Goal: Task Accomplishment & Management: Manage account settings

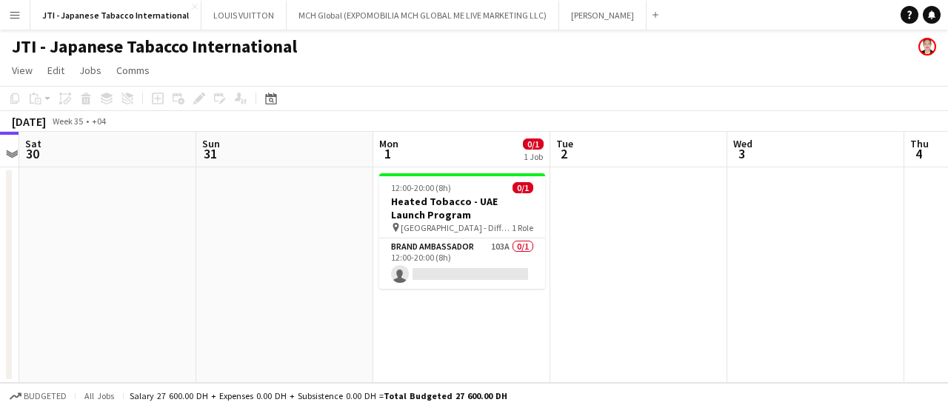
drag, startPoint x: 685, startPoint y: 343, endPoint x: 345, endPoint y: 304, distance: 342.1
click at [345, 304] on app-calendar-viewport "Tue 26 Wed 27 Thu 28 Fri 29 Sat 30 Sun 31 Mon 1 0/1 1 Job Tue 2 Wed 3 Thu 4 Fri…" at bounding box center [474, 257] width 948 height 251
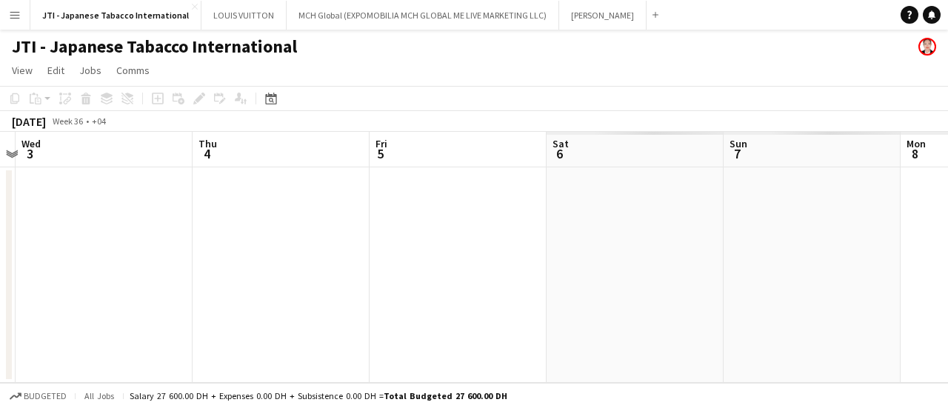
drag, startPoint x: 713, startPoint y: 275, endPoint x: 394, endPoint y: 270, distance: 319.2
click at [383, 270] on app-calendar-viewport "Sat 30 Sun 31 Mon 1 0/1 1 Job Tue 2 Wed 3 Thu 4 Fri 5 Sat 6 Sun 7 Mon 8 Tue 9 1…" at bounding box center [474, 257] width 948 height 251
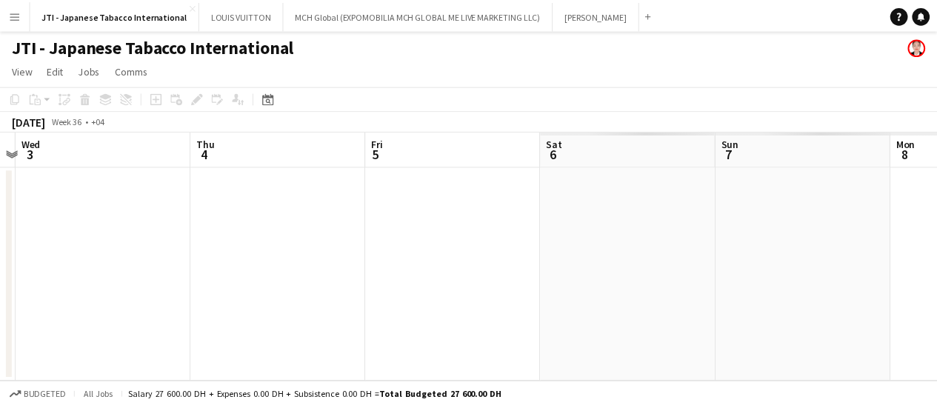
scroll to position [0, 441]
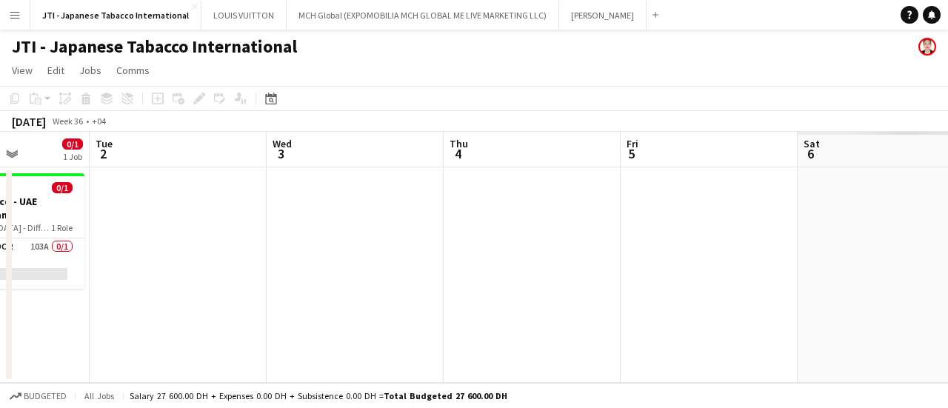
click at [156, 268] on app-calendar-viewport "Sat 30 Sun 31 Mon 1 0/1 1 Job Tue 2 Wed 3 Thu 4 Fri 5 Sat 6 Sun 7 Mon 8 Tue 9 1…" at bounding box center [474, 257] width 948 height 251
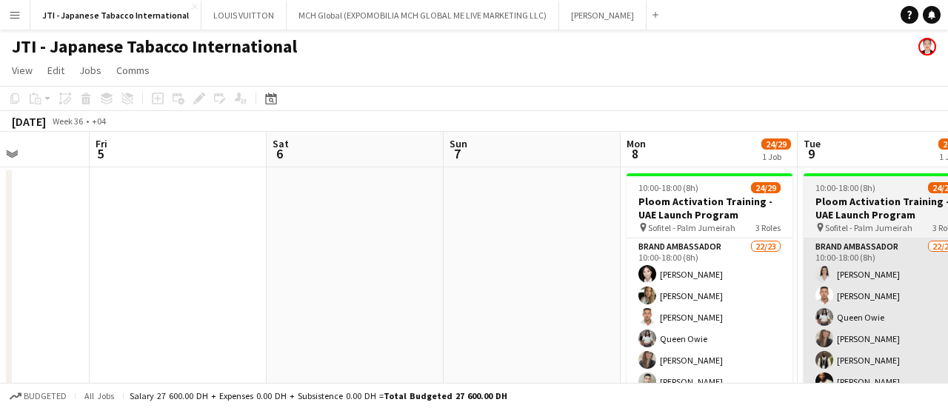
drag, startPoint x: 863, startPoint y: 276, endPoint x: 785, endPoint y: 275, distance: 78.5
click at [785, 275] on app-calendar-viewport "Tue 2 Wed 3 Thu 4 Fri 5 Sat 6 Sun 7 Mon 8 24/29 1 Job Tue 9 24/29 1 Job Wed 10 …" at bounding box center [474, 277] width 948 height 290
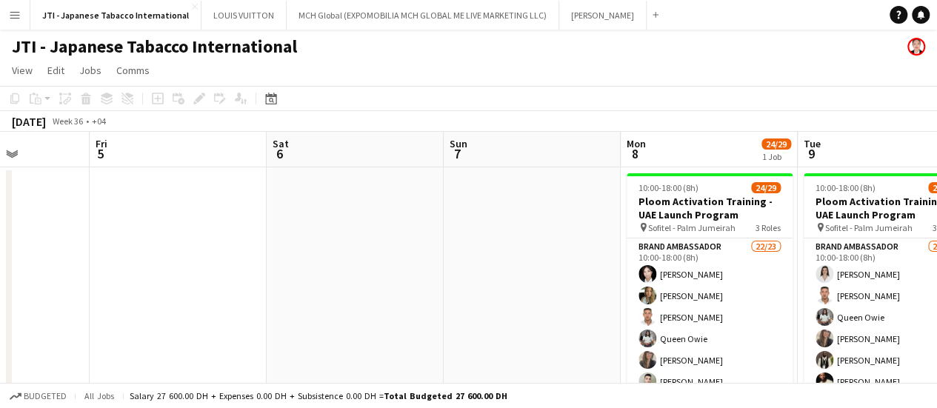
scroll to position [0, 558]
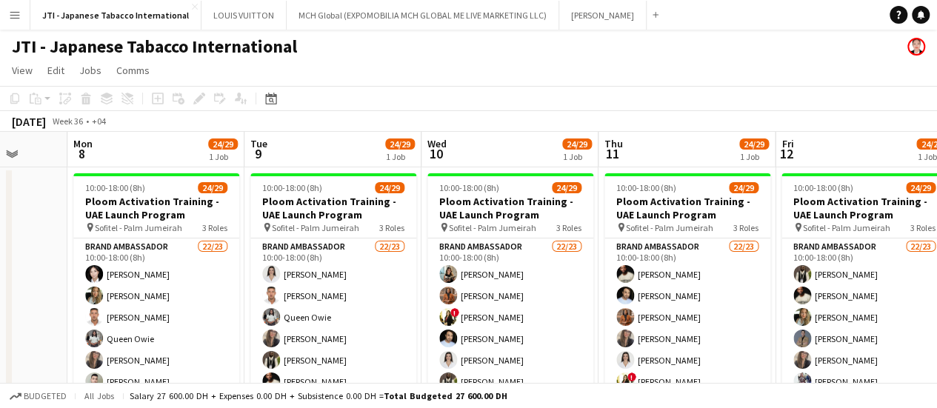
drag, startPoint x: 867, startPoint y: 263, endPoint x: 428, endPoint y: 266, distance: 439.1
click at [429, 267] on app-calendar-viewport "Thu 4 Fri 5 Sat 6 Sun 7 Mon 8 24/29 1 Job Tue 9 24/29 1 Job Wed 10 24/29 1 Job …" at bounding box center [468, 277] width 937 height 290
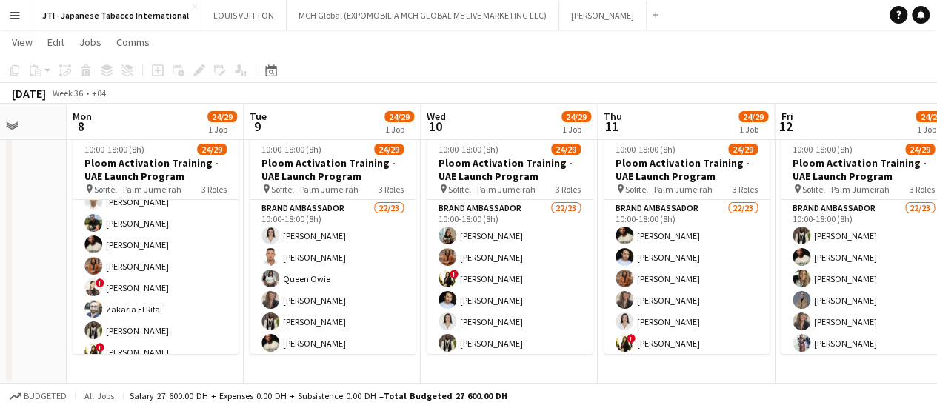
scroll to position [555, 0]
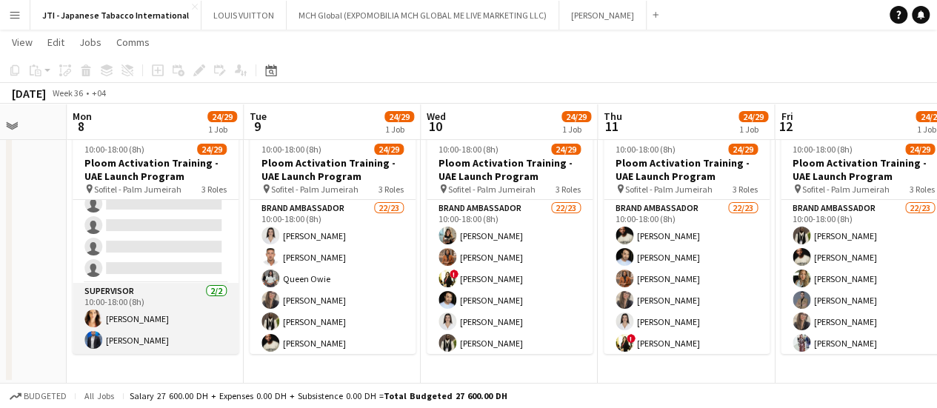
click at [162, 329] on app-card-role "Supervisor 2/2 10:00-18:00 (8h) vanessa roveratti Mohammed Raziqa" at bounding box center [156, 319] width 166 height 72
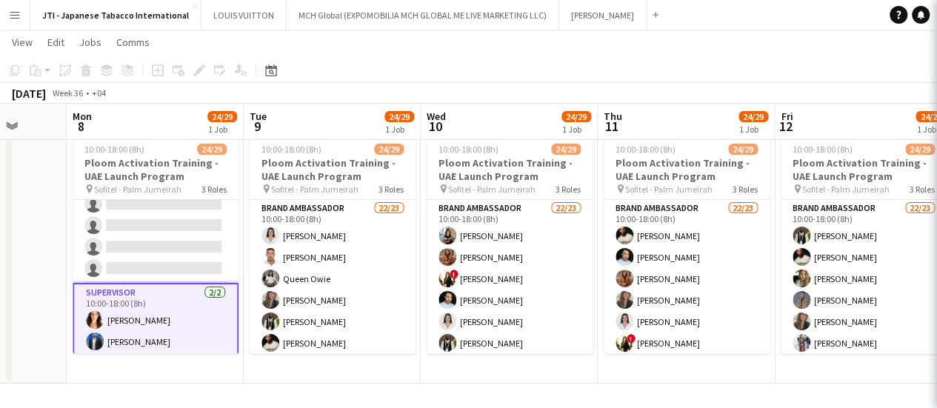
scroll to position [0, 643]
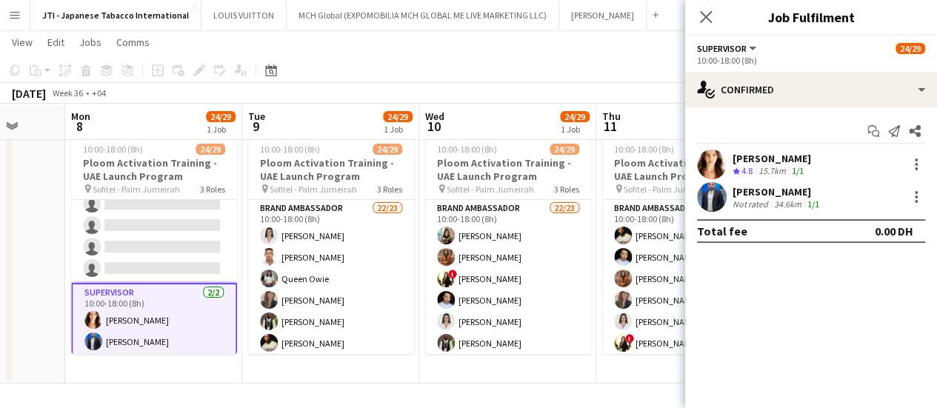
click at [752, 162] on div "vanessa roveratti" at bounding box center [771, 158] width 78 height 13
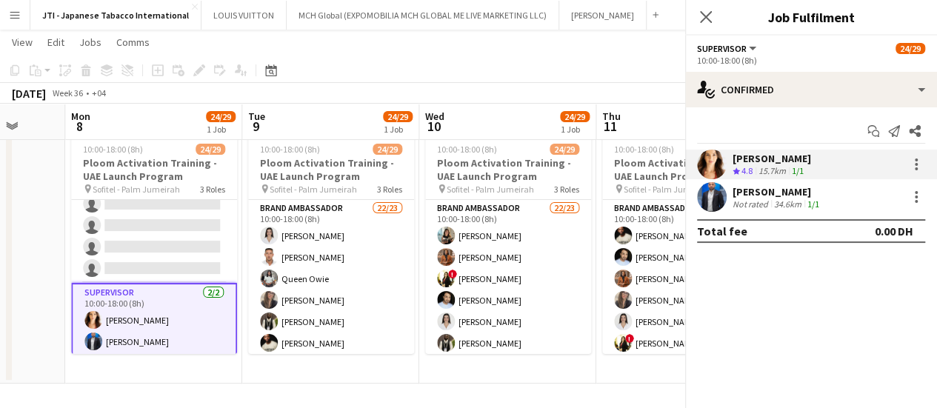
click at [751, 163] on div "vanessa roveratti" at bounding box center [771, 158] width 78 height 13
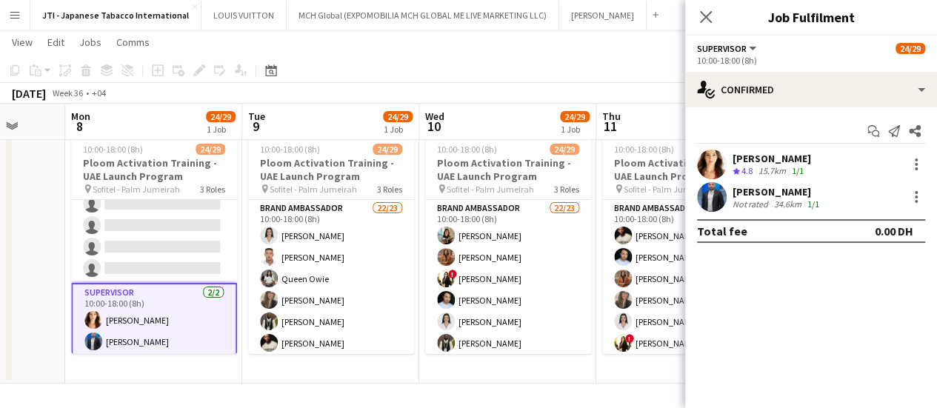
click at [788, 171] on div "15.7km" at bounding box center [771, 171] width 33 height 13
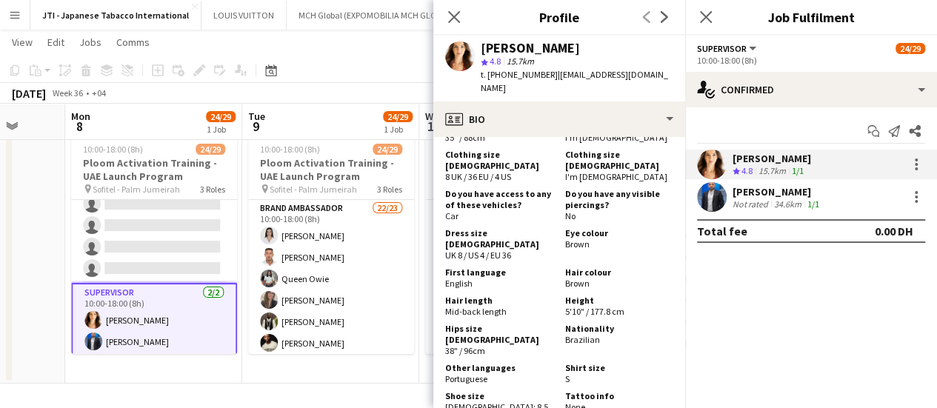
scroll to position [0, 0]
click at [829, 204] on div "Mohammed Raziqa Not rated 34.6km 1/1" at bounding box center [811, 197] width 252 height 30
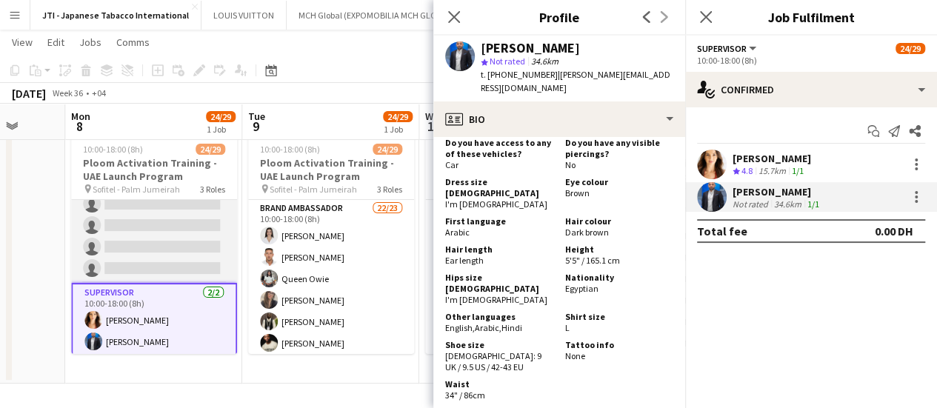
scroll to position [36, 0]
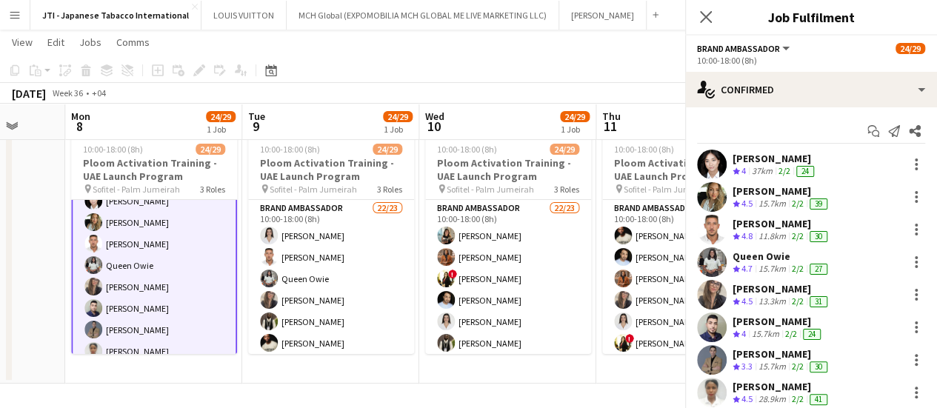
scroll to position [38, 0]
click at [778, 165] on div "2/2" at bounding box center [784, 171] width 18 height 13
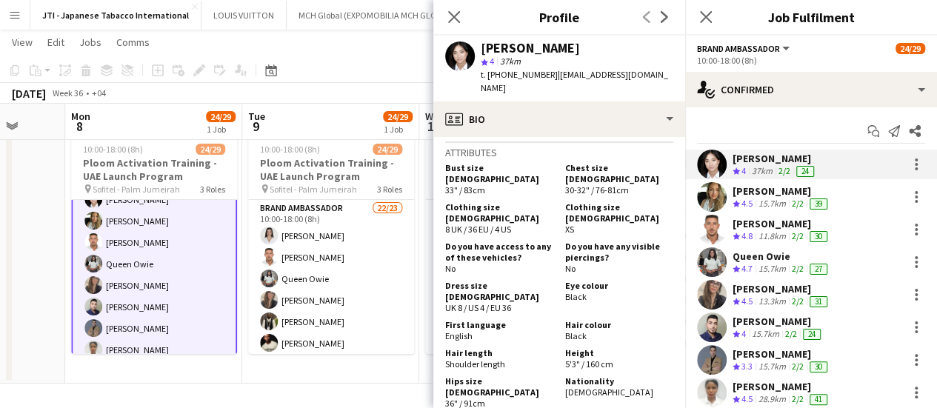
scroll to position [1111, 0]
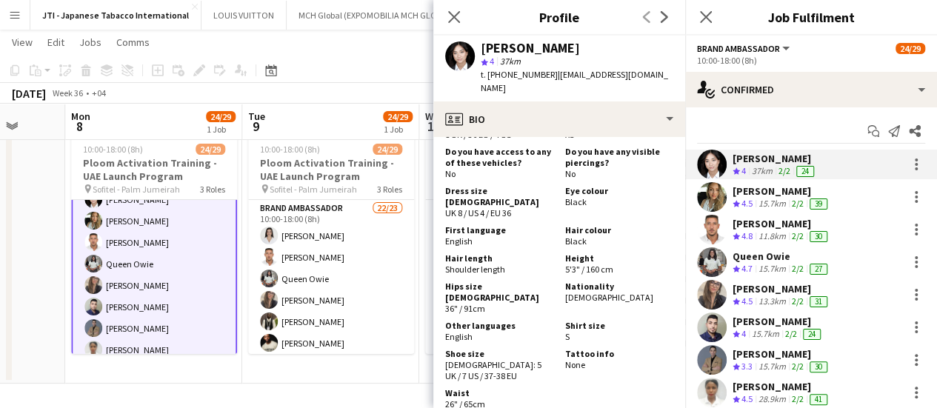
click at [768, 199] on div "15.7km" at bounding box center [771, 204] width 33 height 13
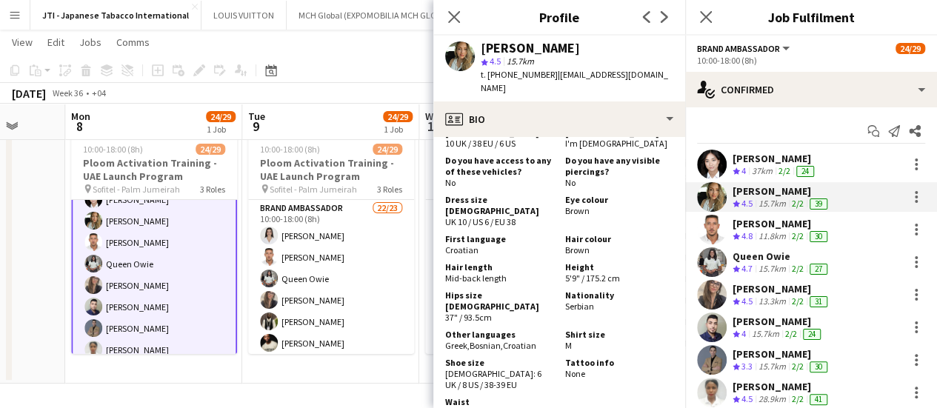
click at [760, 236] on div "11.8km" at bounding box center [771, 236] width 33 height 13
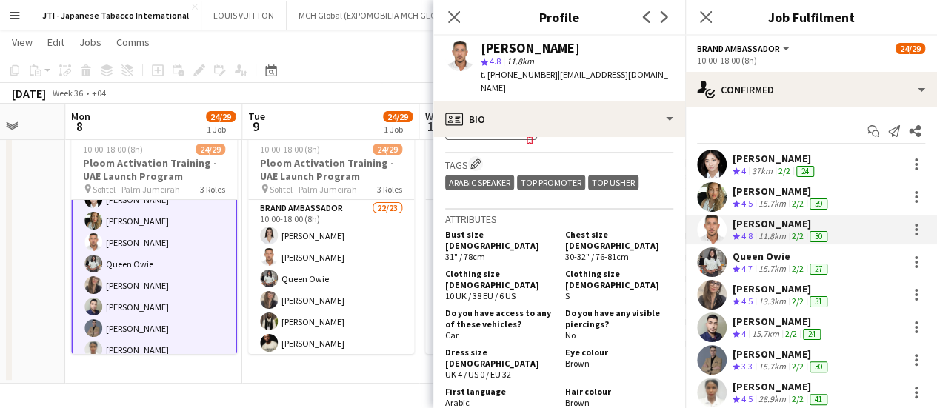
scroll to position [1629, 0]
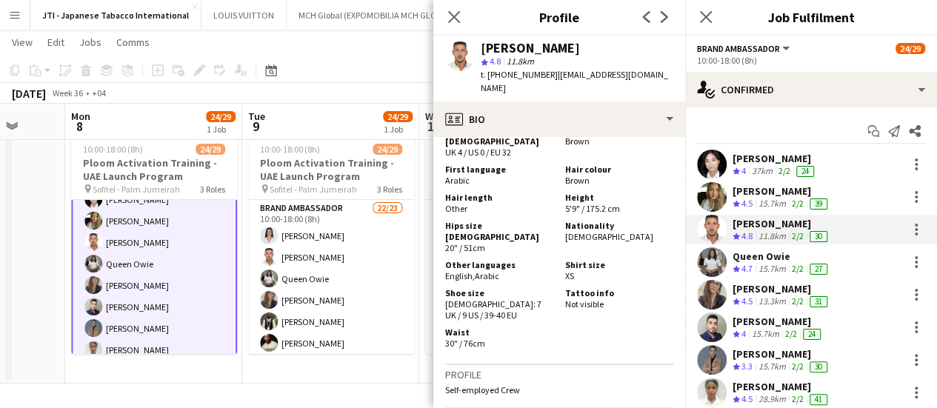
drag, startPoint x: 766, startPoint y: 262, endPoint x: 754, endPoint y: 254, distance: 14.4
click at [766, 263] on div "15.7km" at bounding box center [771, 269] width 33 height 13
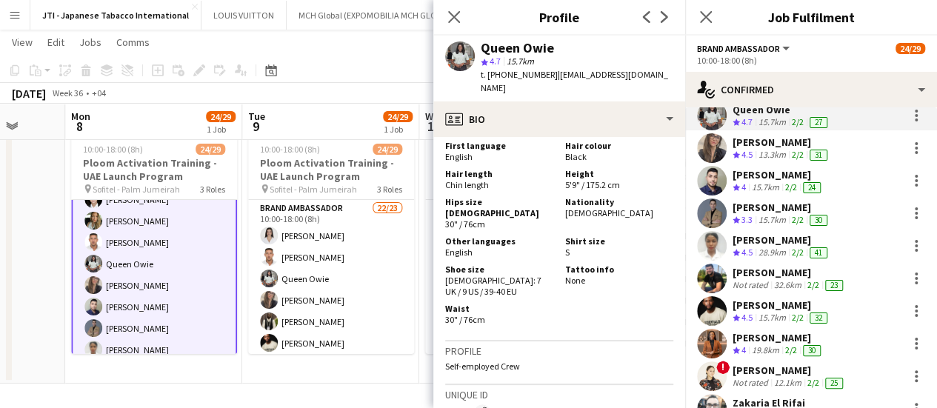
scroll to position [148, 0]
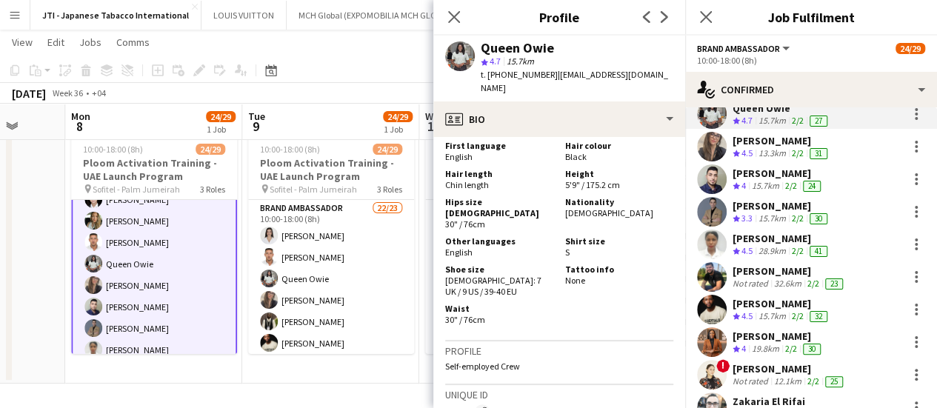
drag, startPoint x: 780, startPoint y: 142, endPoint x: 747, endPoint y: 166, distance: 40.9
click at [780, 142] on div "Leila Haghshenas" at bounding box center [781, 140] width 98 height 13
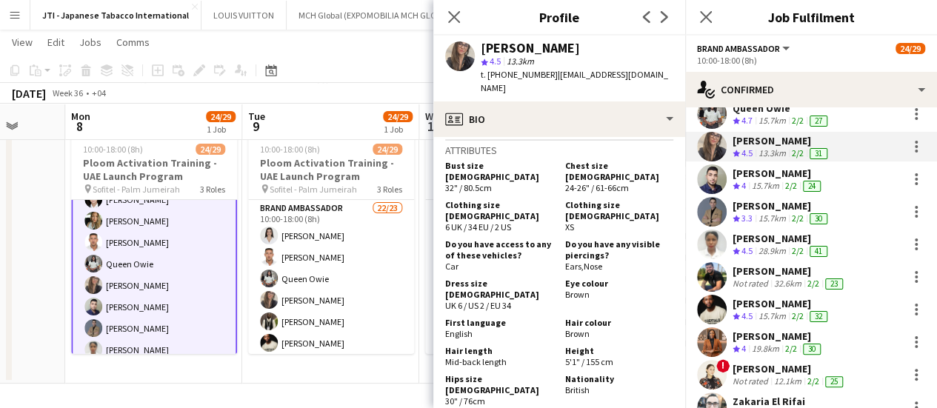
scroll to position [1111, 0]
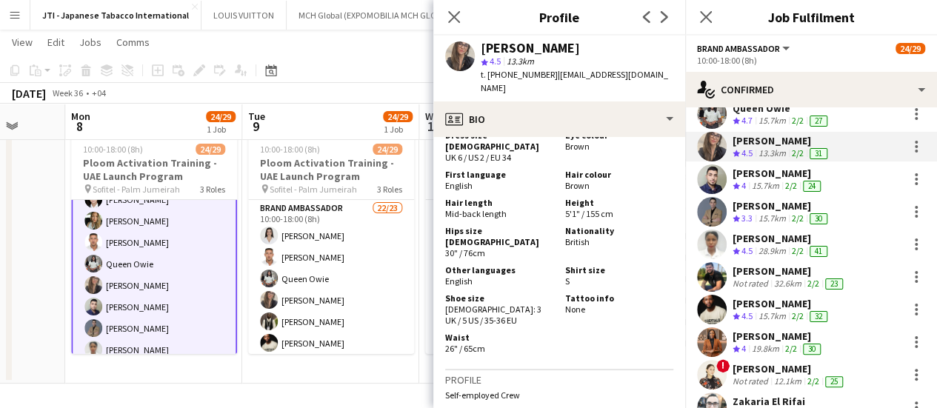
click at [809, 168] on div "Saeed Alzidan" at bounding box center [777, 173] width 91 height 13
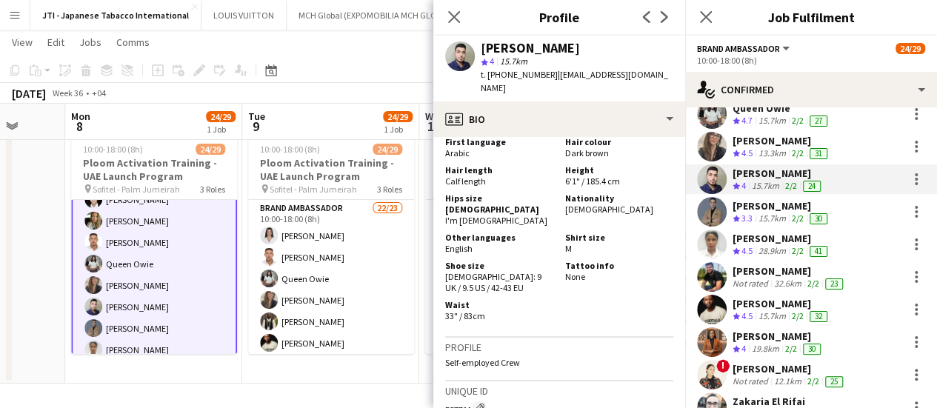
scroll to position [959, 0]
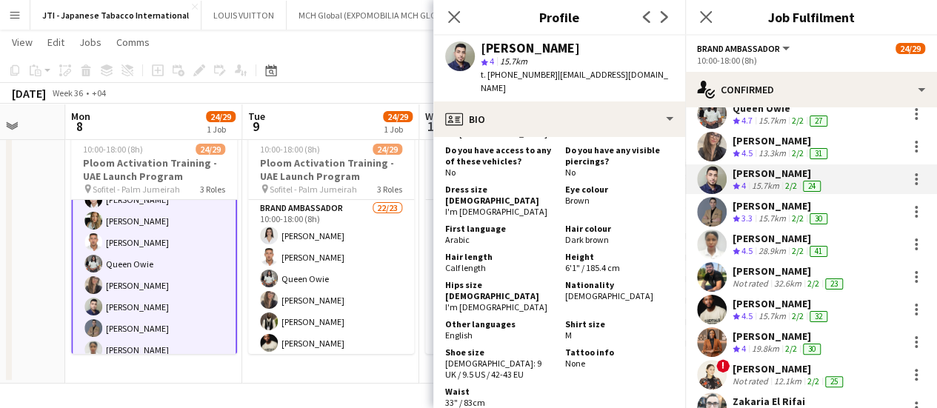
click at [729, 220] on div "Rachid Maalfi Crew rating 3.3 15.7km 2/2 30" at bounding box center [811, 212] width 252 height 30
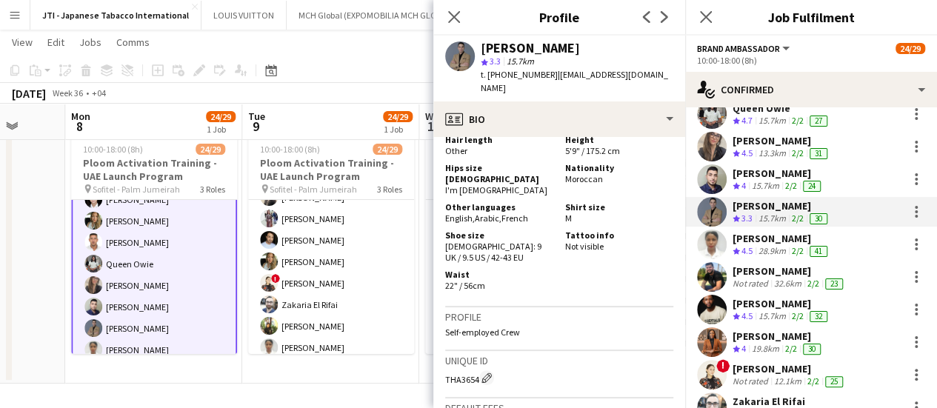
scroll to position [1259, 0]
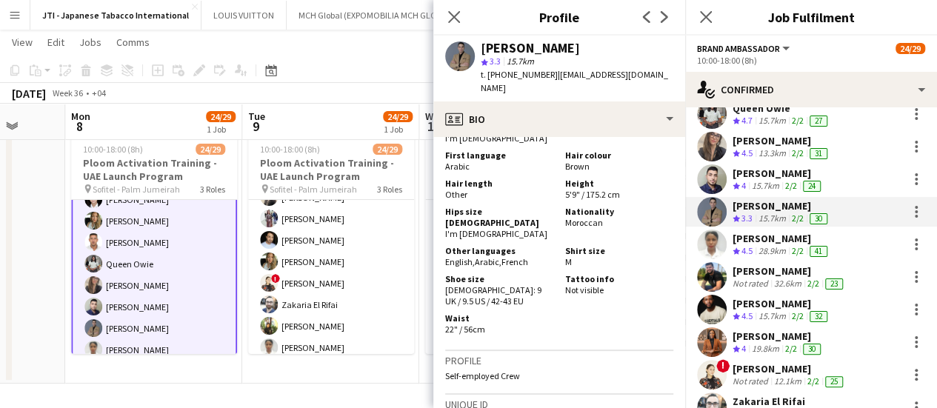
click at [786, 245] on div "28.9km" at bounding box center [771, 251] width 33 height 13
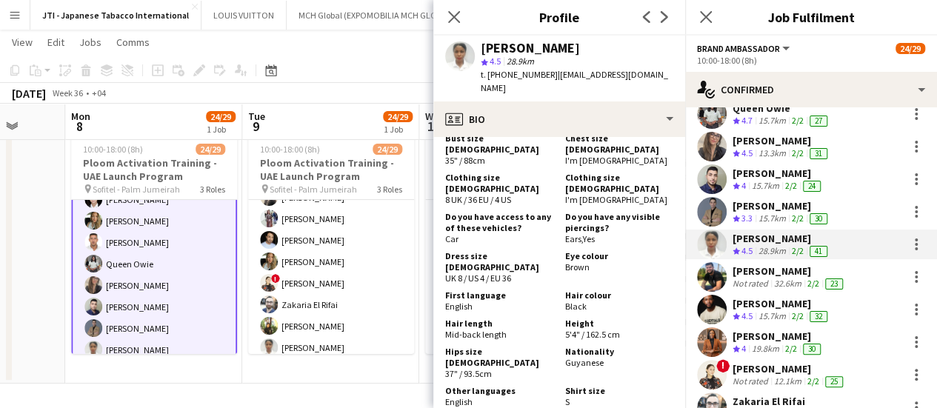
scroll to position [1037, 0]
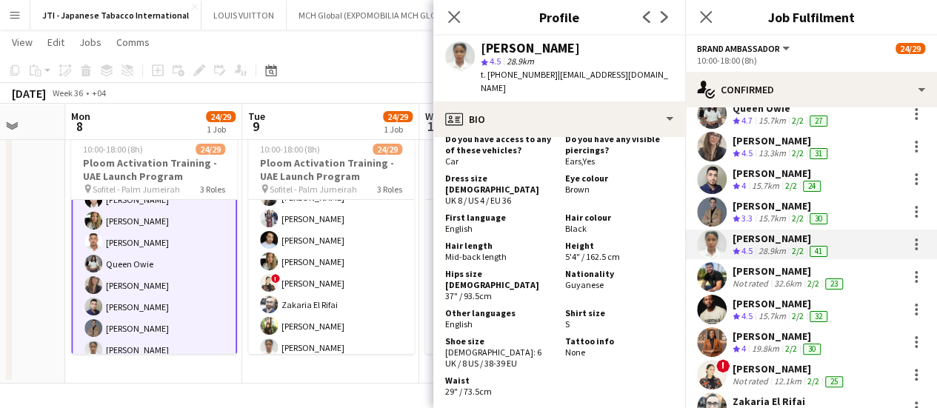
drag, startPoint x: 786, startPoint y: 285, endPoint x: 763, endPoint y: 285, distance: 23.7
click at [786, 285] on div "32.6km" at bounding box center [787, 284] width 33 height 12
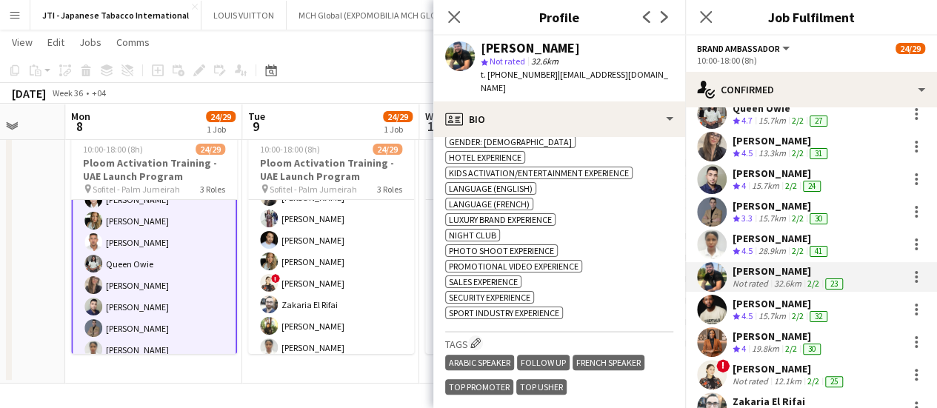
scroll to position [1111, 0]
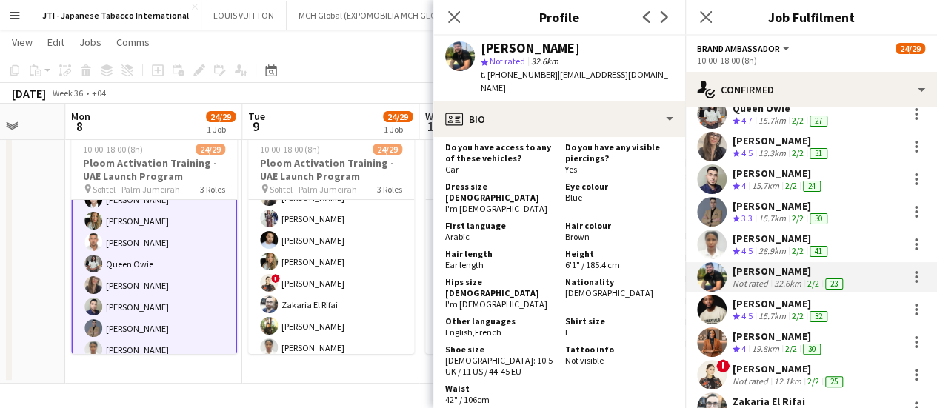
click at [749, 312] on span "4.5" at bounding box center [746, 315] width 11 height 11
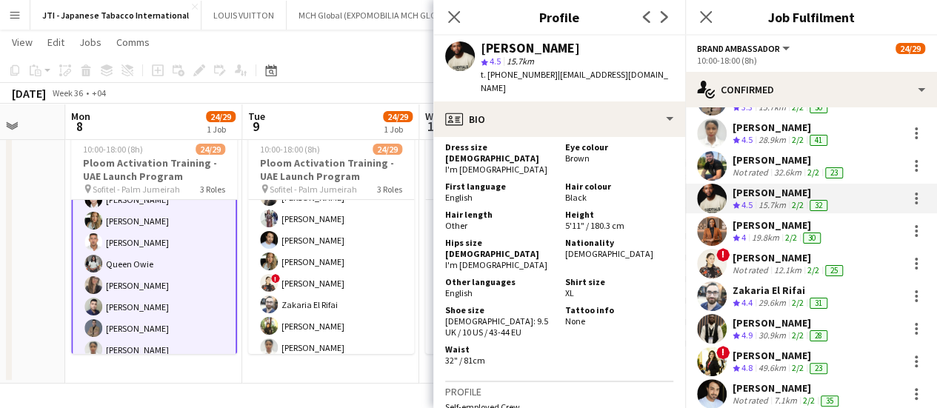
scroll to position [370, 0]
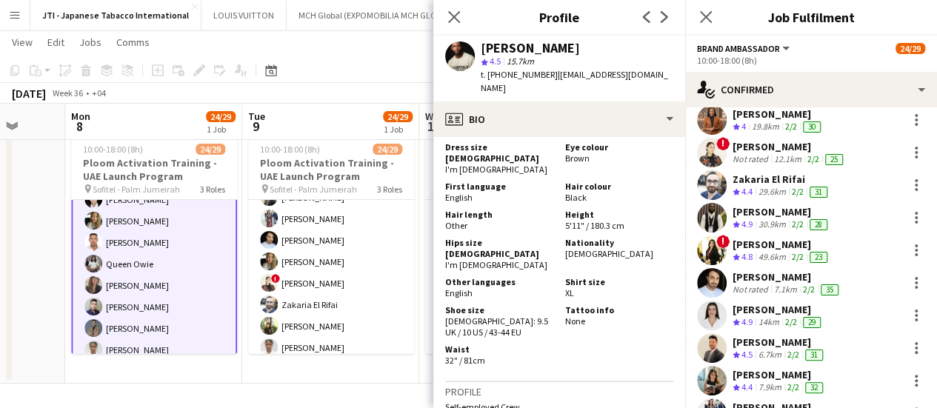
click at [780, 122] on div "19.8km" at bounding box center [765, 127] width 33 height 13
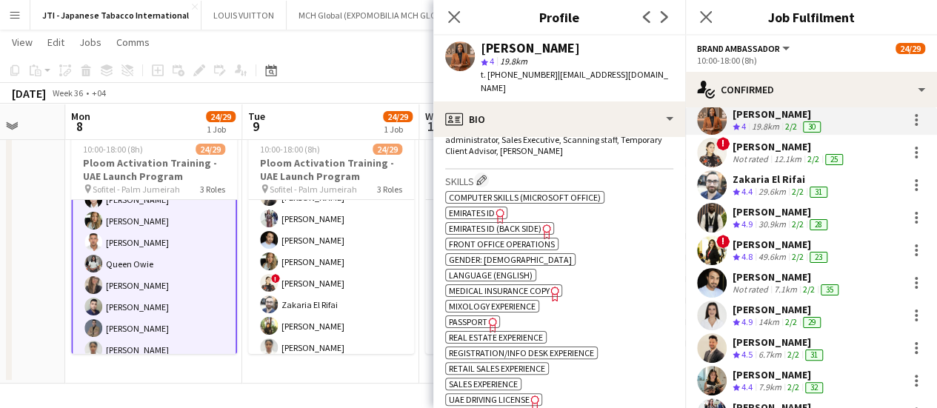
scroll to position [1111, 0]
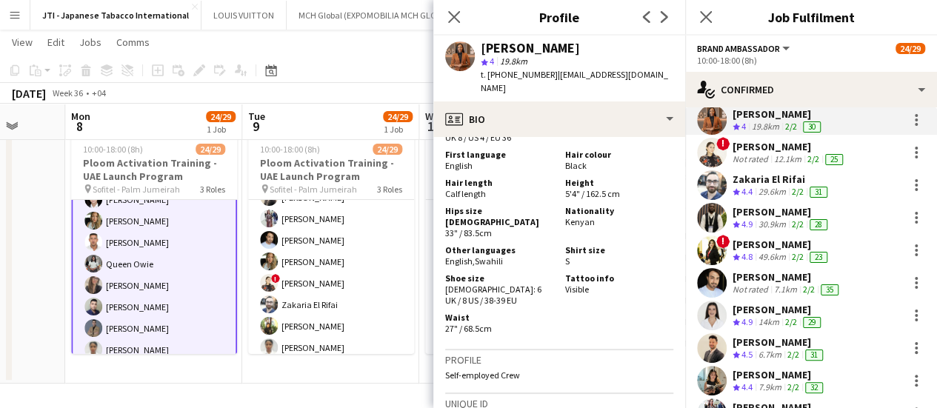
click at [791, 149] on div "Nicole Vega" at bounding box center [788, 146] width 113 height 13
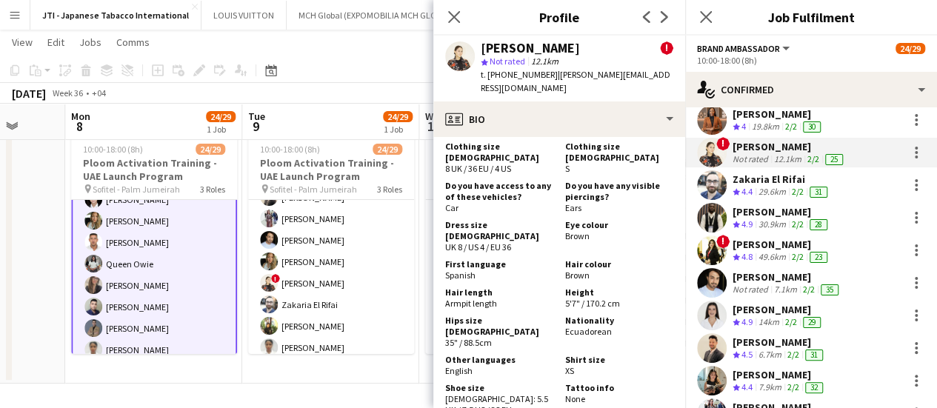
scroll to position [1333, 0]
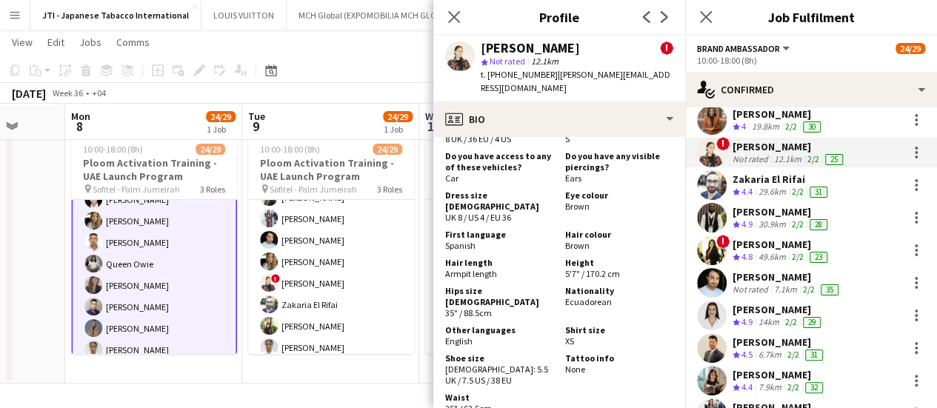
click at [785, 187] on div "29.6km" at bounding box center [771, 192] width 33 height 13
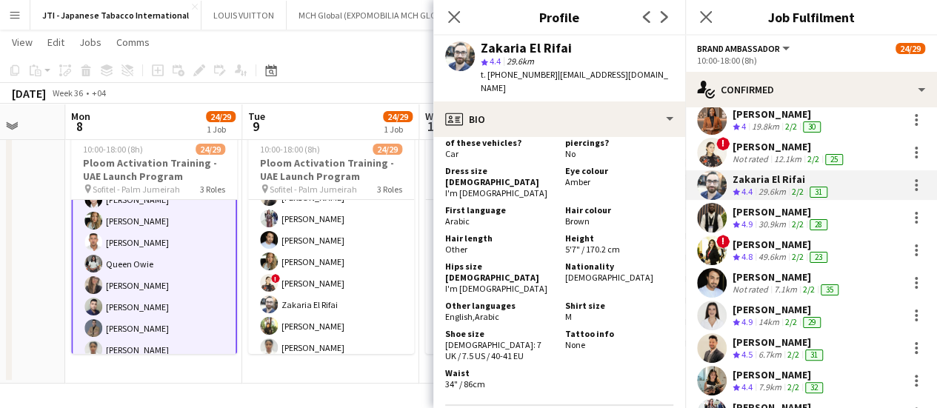
scroll to position [1629, 0]
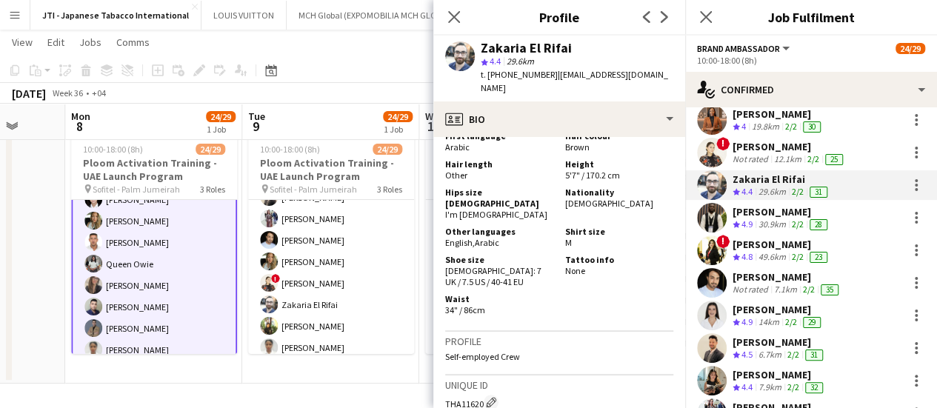
drag, startPoint x: 749, startPoint y: 238, endPoint x: 748, endPoint y: 230, distance: 7.6
click at [748, 238] on div "Jana Kassem" at bounding box center [781, 244] width 98 height 13
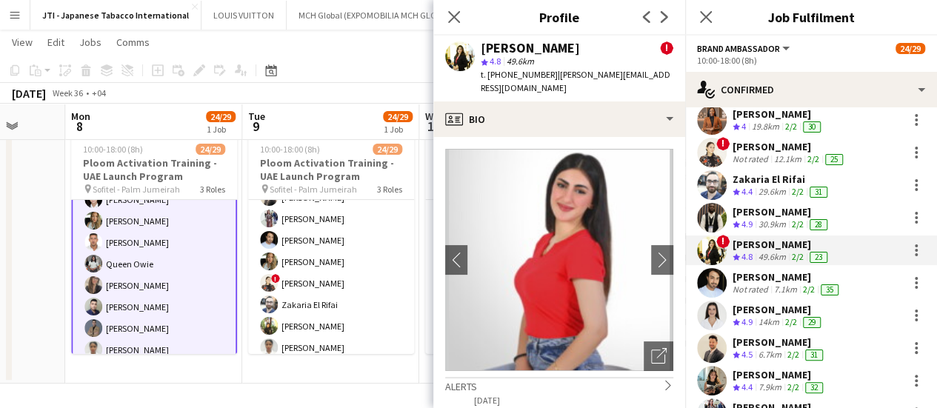
click at [754, 214] on div "Fejiro Ejiroro" at bounding box center [781, 211] width 98 height 13
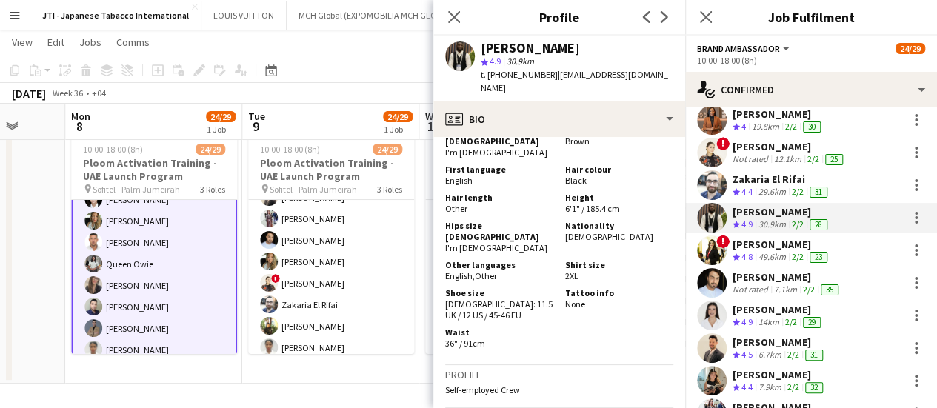
scroll to position [1563, 0]
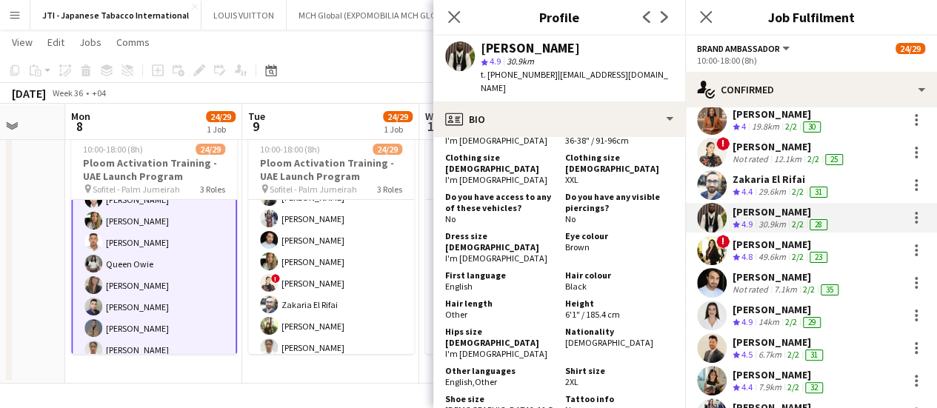
click at [757, 248] on div "Jana Kassem" at bounding box center [781, 244] width 98 height 13
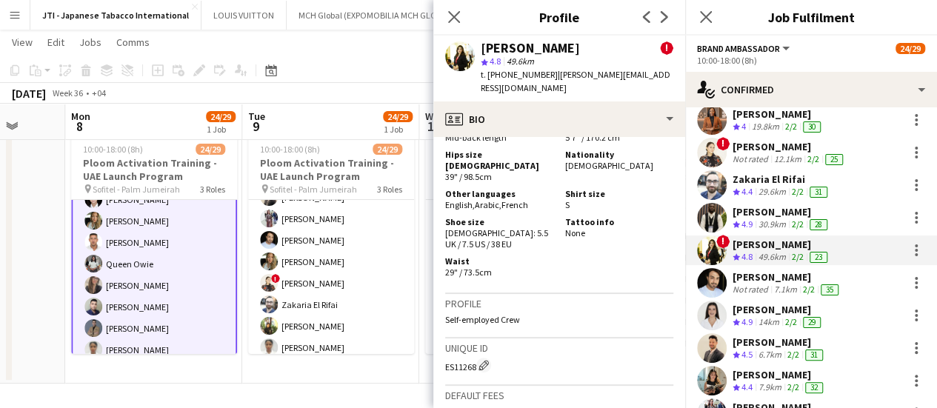
scroll to position [1259, 0]
click at [770, 274] on div "Ravi JADHAV" at bounding box center [786, 276] width 109 height 13
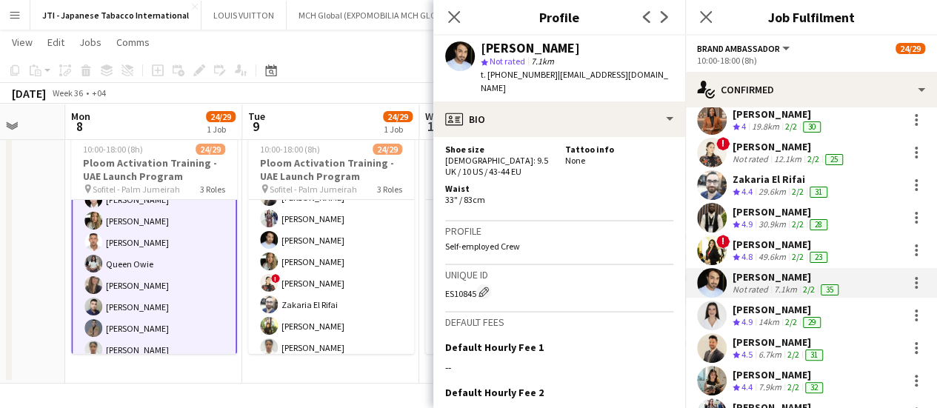
scroll to position [1481, 0]
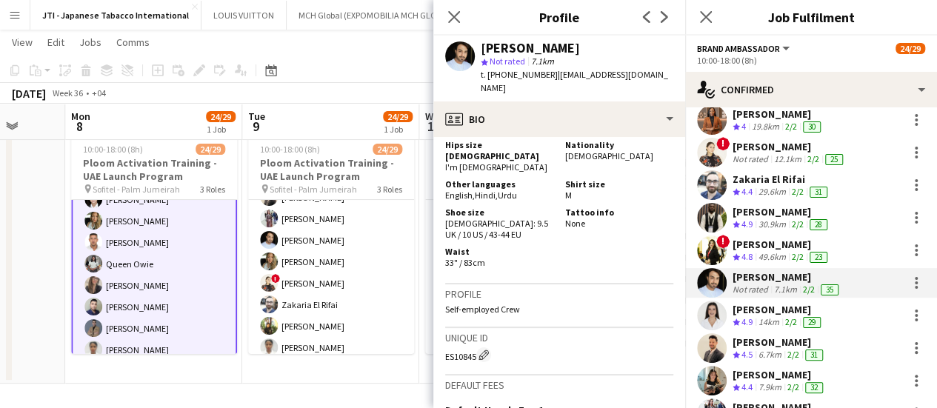
drag, startPoint x: 795, startPoint y: 319, endPoint x: 692, endPoint y: 301, distance: 104.5
click at [795, 319] on app-skills-label "2/2" at bounding box center [791, 321] width 12 height 11
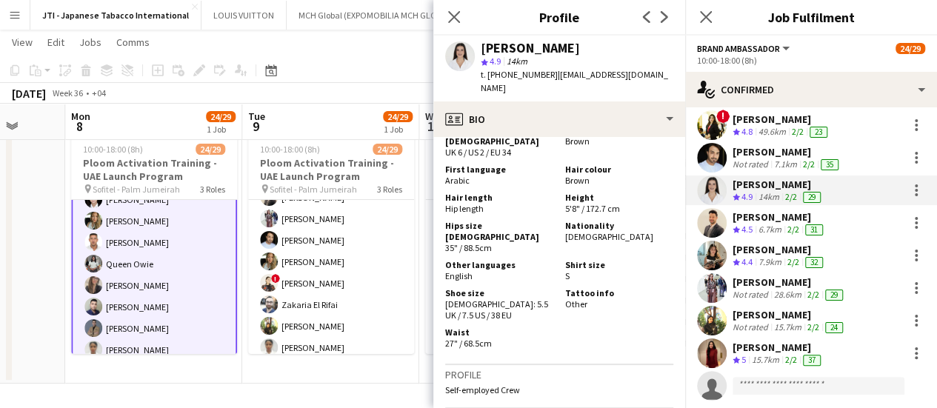
scroll to position [518, 0]
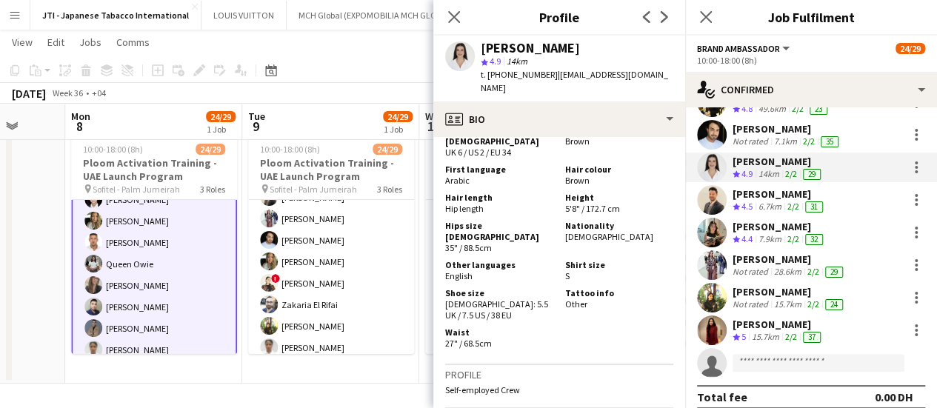
click at [755, 198] on div "Jawad Zbair" at bounding box center [778, 193] width 93 height 13
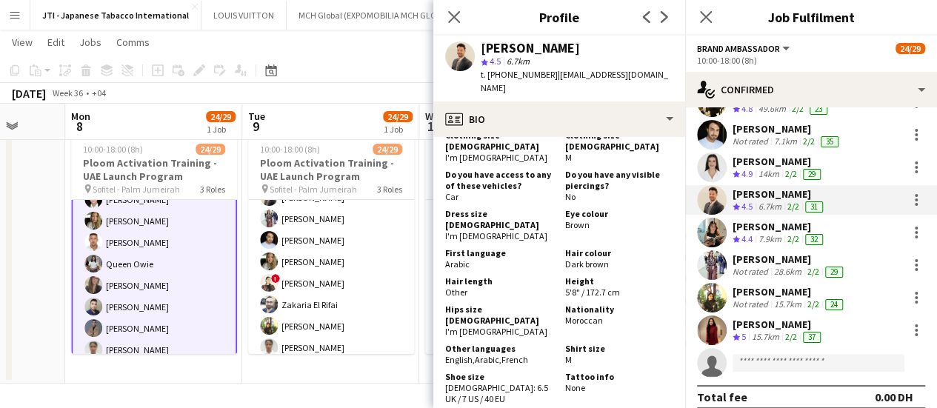
scroll to position [1555, 0]
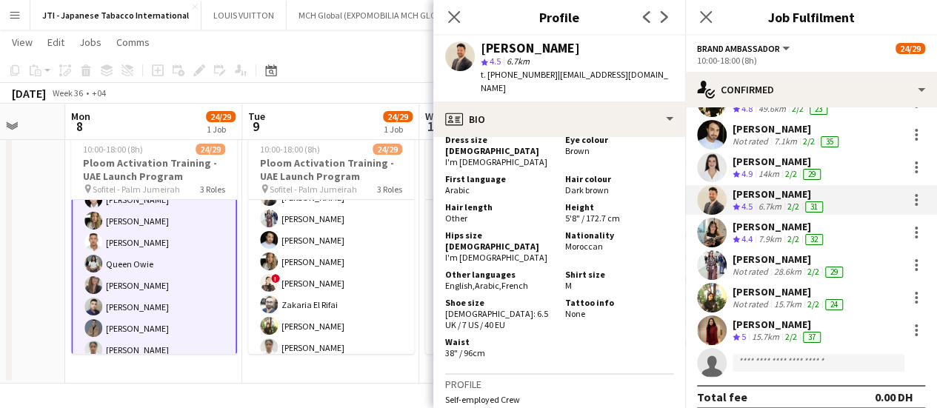
click at [795, 245] on div "KIMBERLY GABALES Crew rating 4.4 7.9km 2/2 32" at bounding box center [811, 233] width 252 height 30
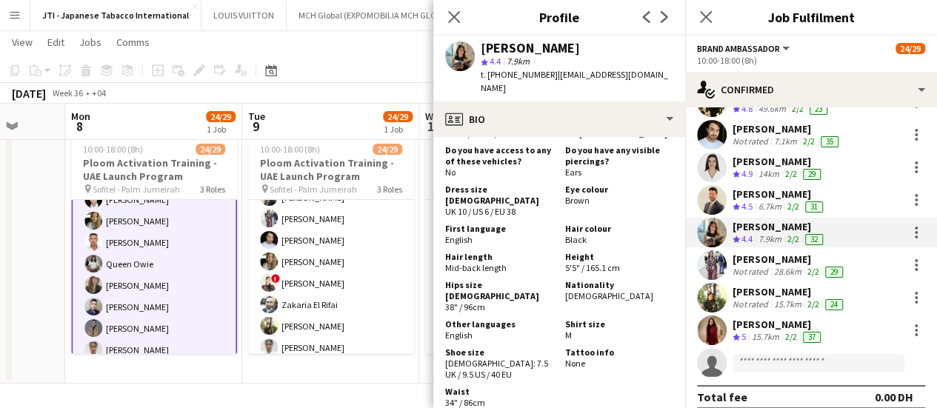
scroll to position [1703, 0]
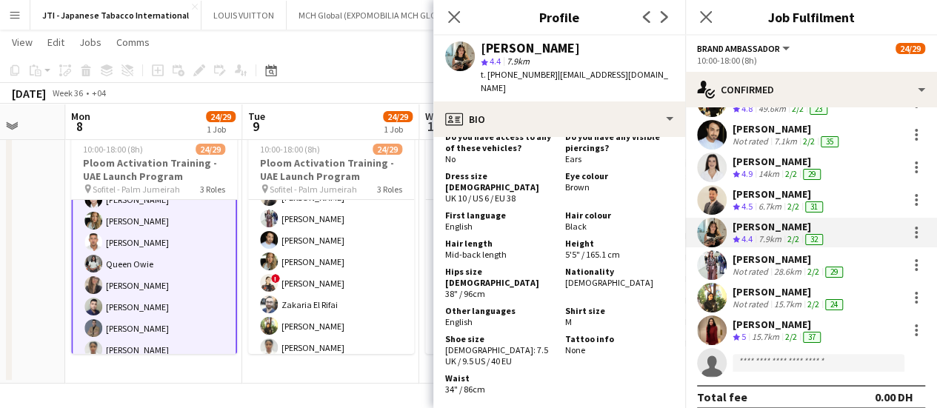
click at [758, 269] on div "Not rated" at bounding box center [751, 272] width 39 height 12
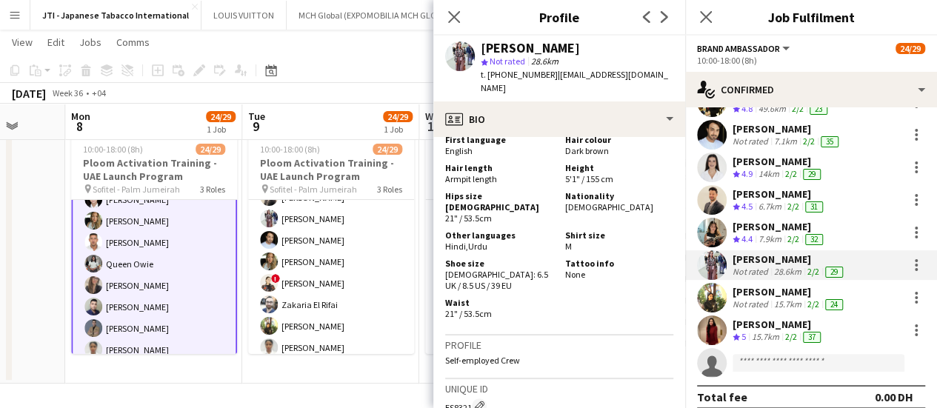
scroll to position [1016, 0]
click at [732, 284] on div "Sahreem Chaman Not rated 15.7km 2/2 24" at bounding box center [811, 298] width 252 height 30
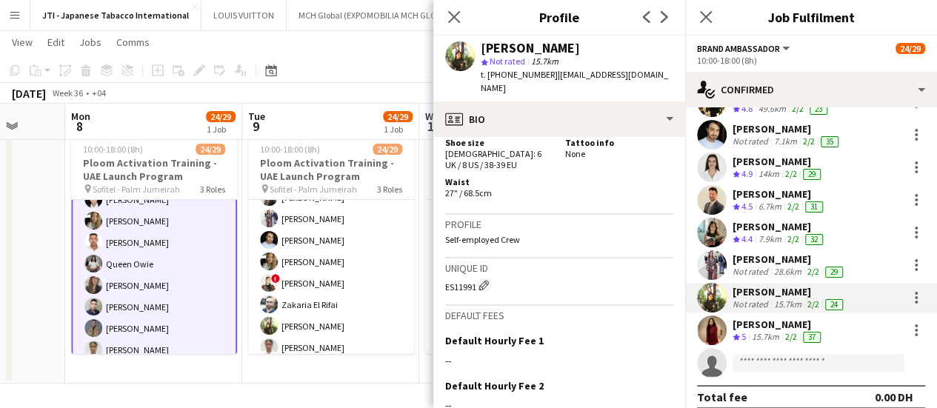
scroll to position [1134, 0]
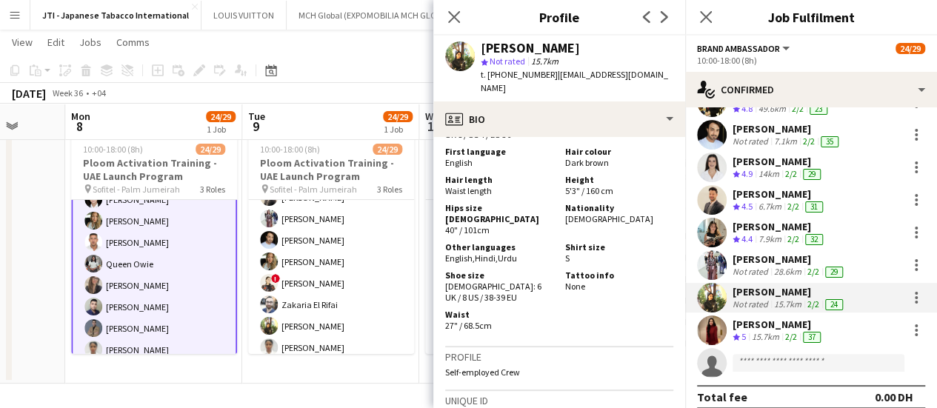
click at [780, 331] on div "15.7km" at bounding box center [765, 337] width 33 height 13
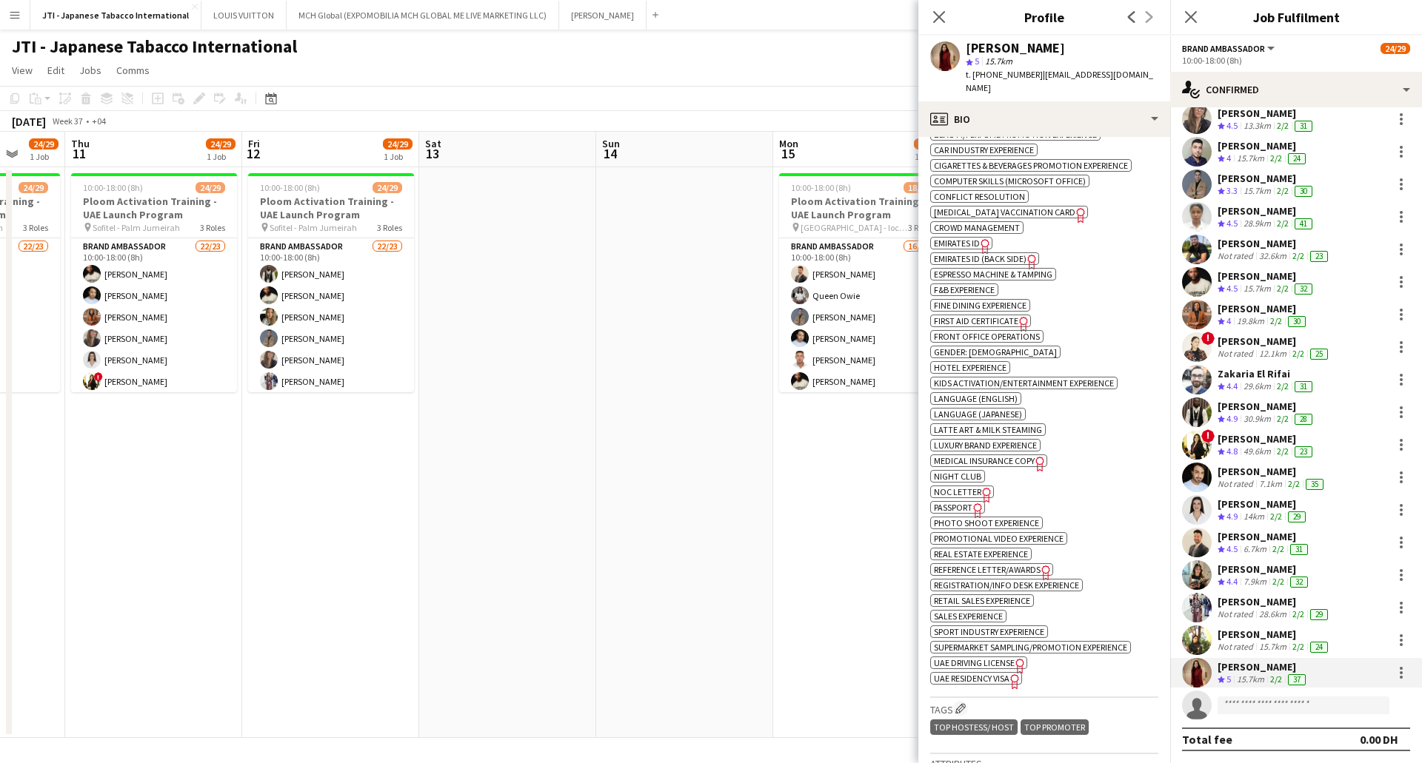
scroll to position [721, 0]
click at [947, 407] on icon "Freelancer has uploaded a photo validation of skill. Click to see" at bounding box center [978, 514] width 16 height 16
click at [947, 241] on span "Emirates ID" at bounding box center [957, 246] width 46 height 11
click at [947, 257] on icon "Freelancer has uploaded a photo validation of skill. Click to see" at bounding box center [1032, 265] width 16 height 16
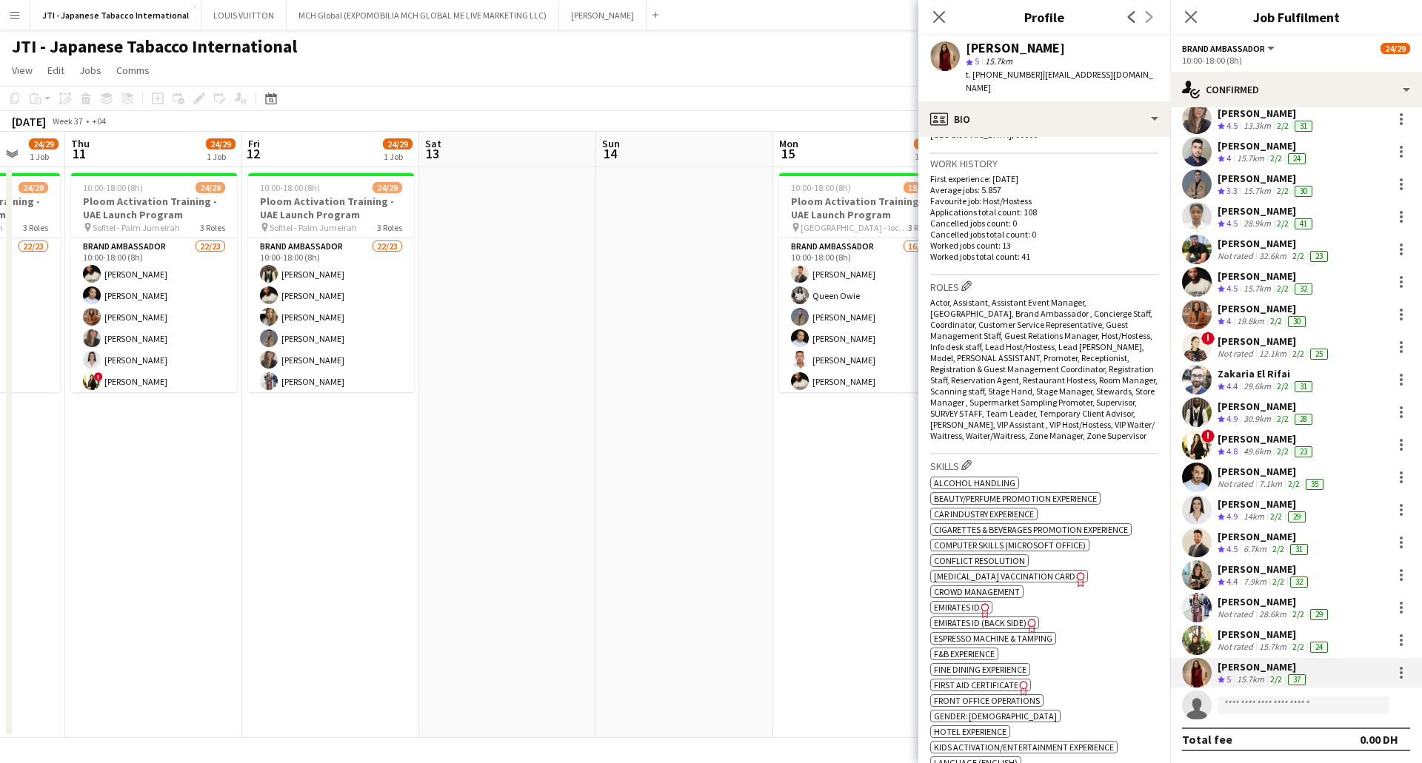
scroll to position [351, 0]
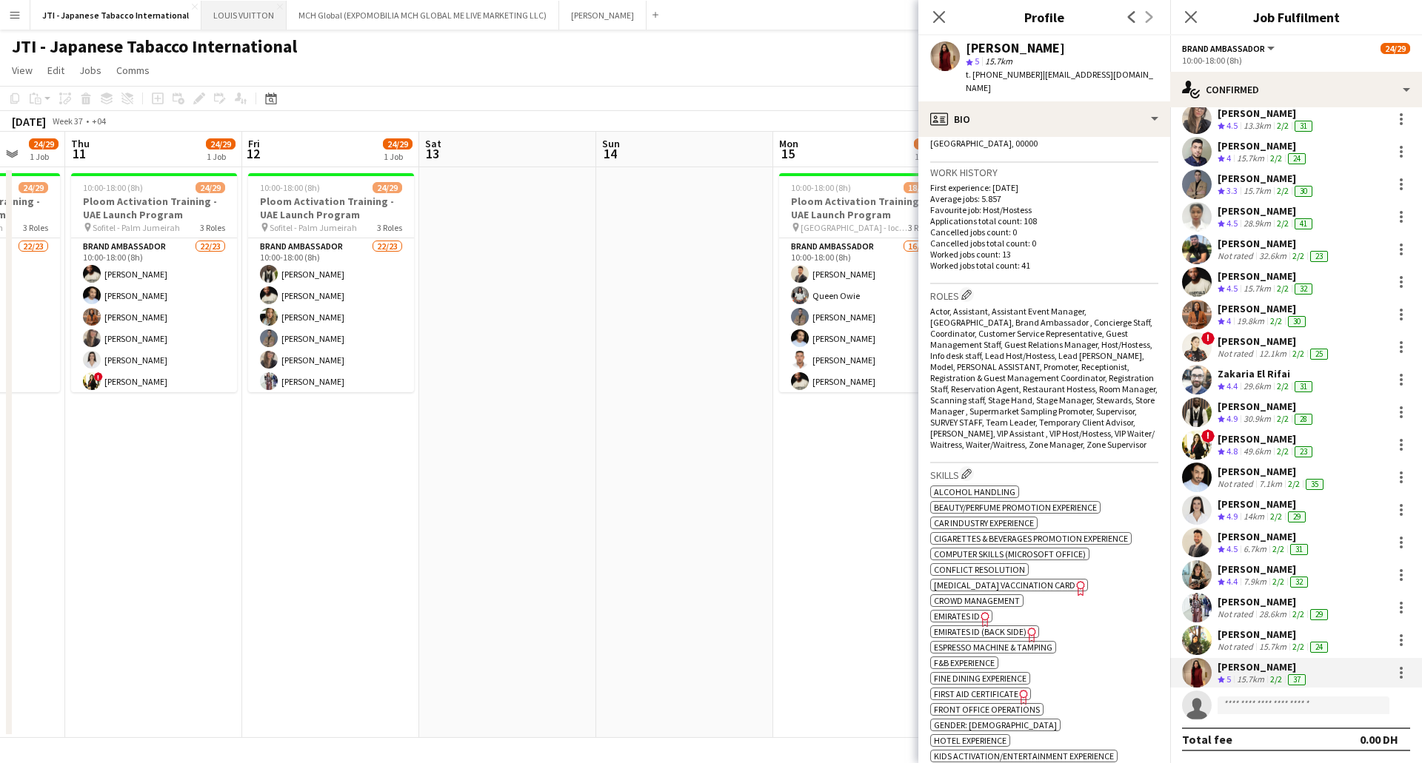
click at [219, 18] on button "LOUIS VUITTON Close" at bounding box center [243, 15] width 85 height 29
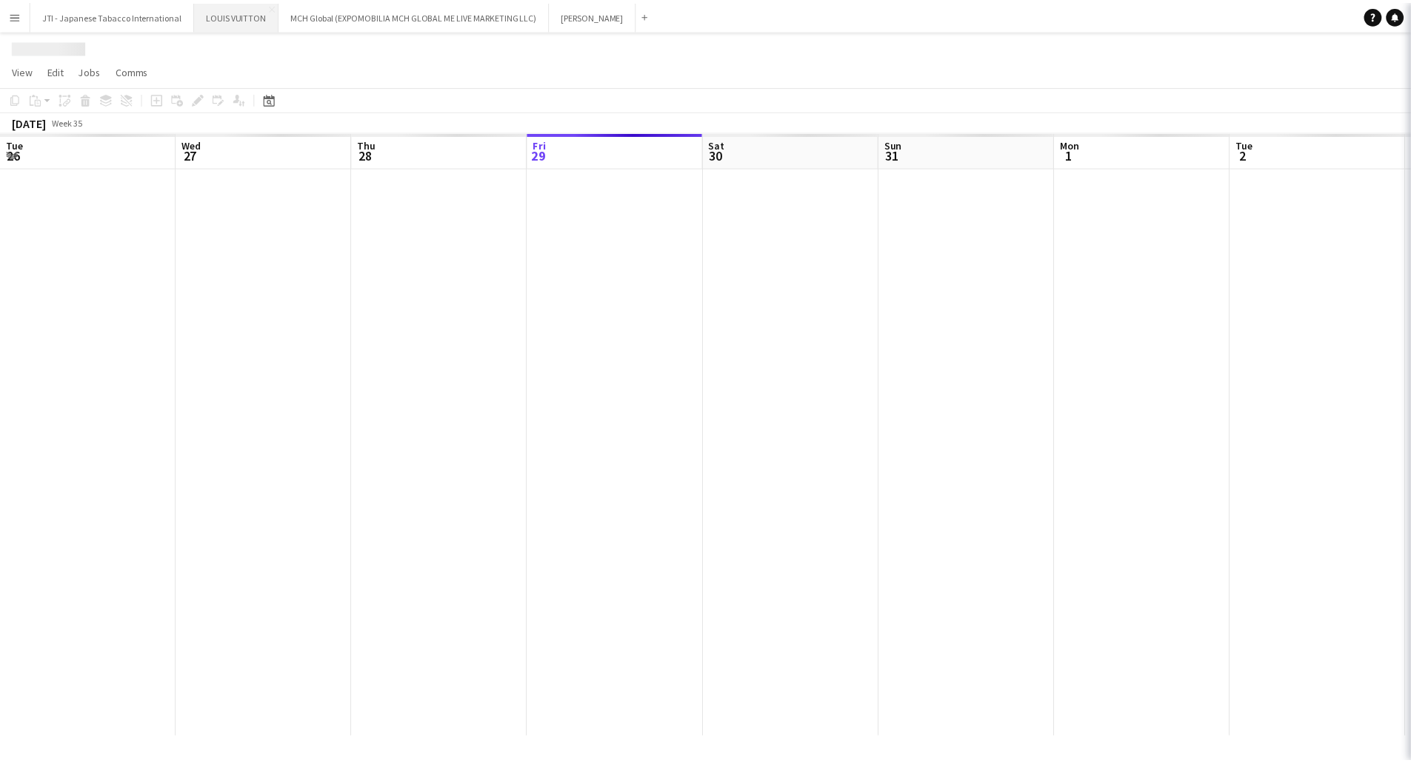
scroll to position [0, 354]
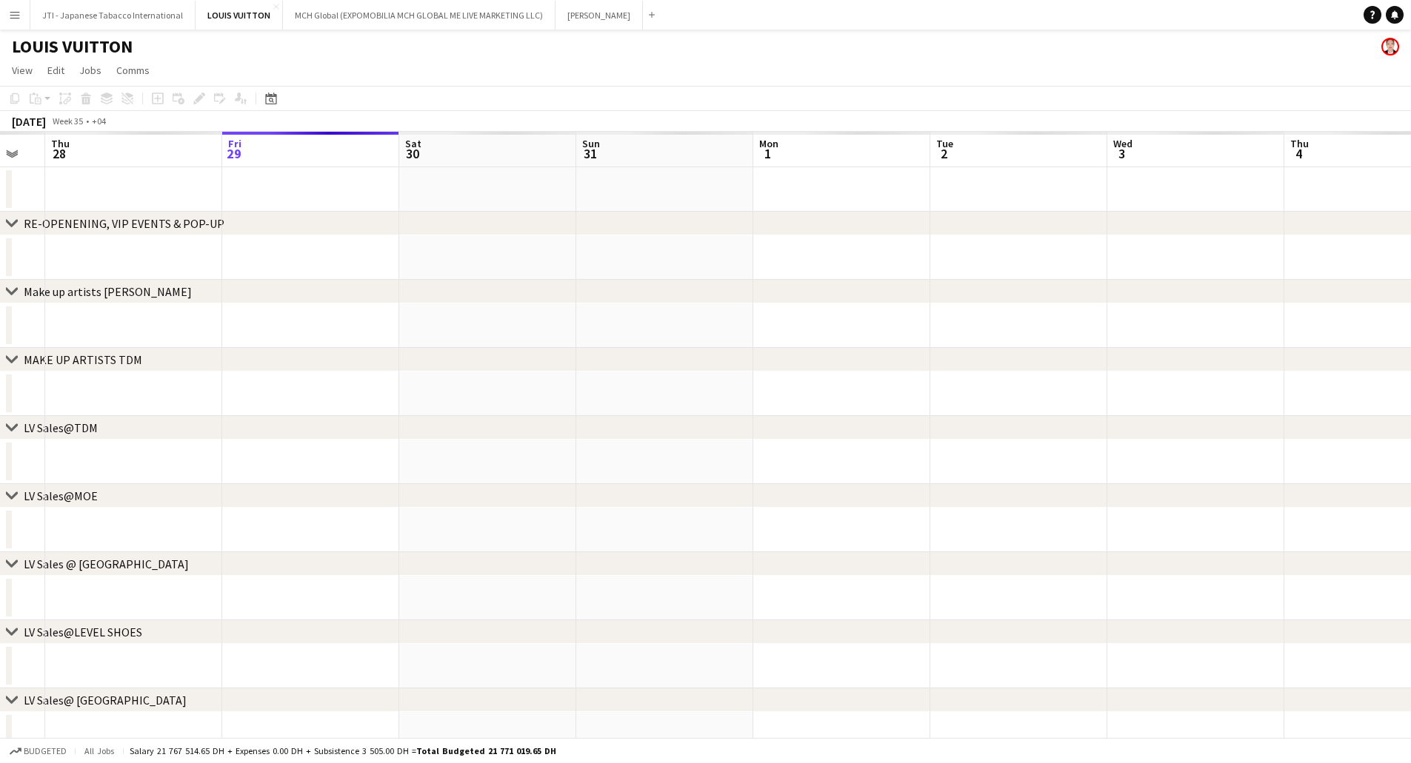
drag, startPoint x: 800, startPoint y: 314, endPoint x: 854, endPoint y: 275, distance: 66.4
click at [855, 276] on app-calendar-viewport "Tue 26 Wed 27 Thu 28 Fri 29 Sat 30 Sun 31 Mon 1 Tue 2 Wed 3 Thu 4 Fri 5 Sat 6 S…" at bounding box center [705, 580] width 1411 height 897
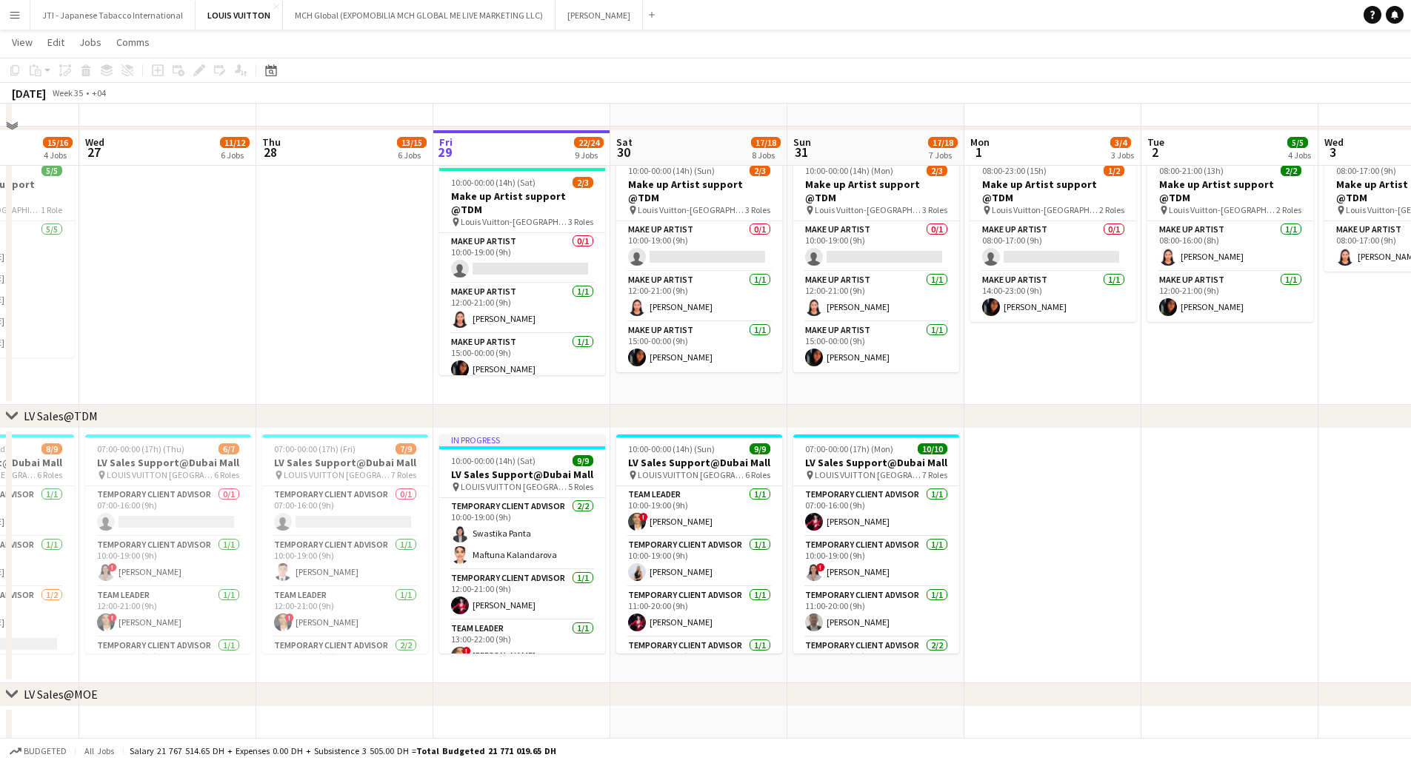
scroll to position [815, 0]
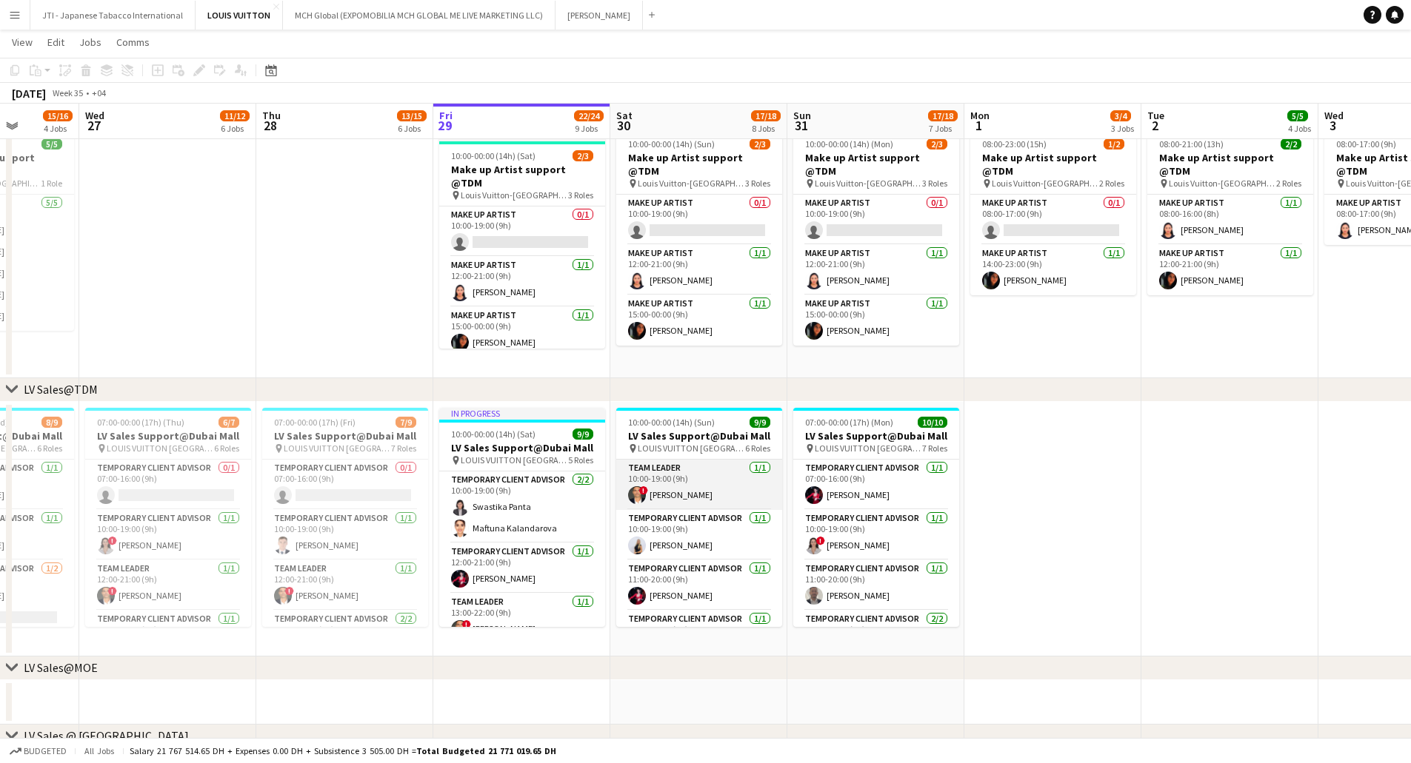
click at [691, 407] on app-card-role "Team Leader 1/1 10:00-19:00 (9h) ! Fadi Makki" at bounding box center [699, 485] width 166 height 50
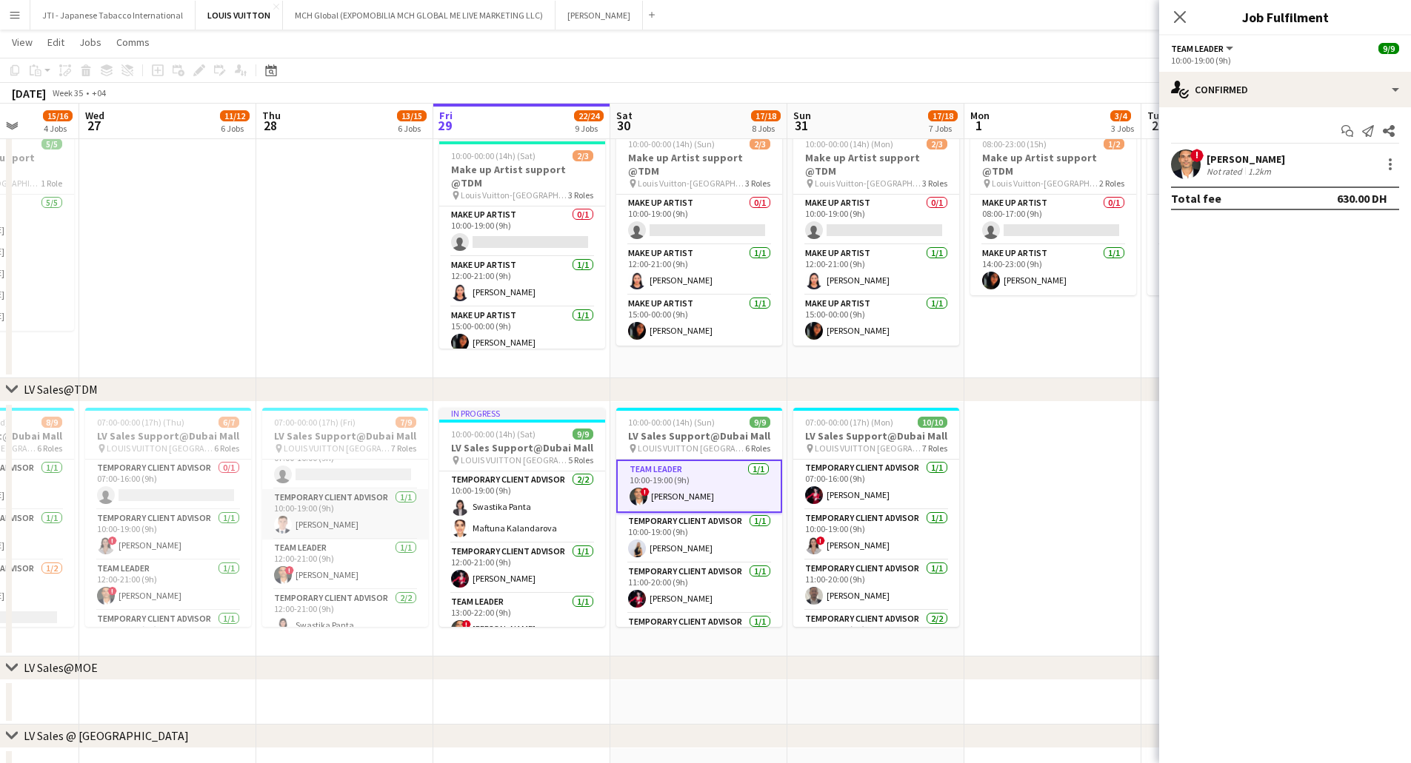
scroll to position [0, 0]
drag, startPoint x: 319, startPoint y: 583, endPoint x: 365, endPoint y: 571, distance: 47.4
click at [319, 407] on app-card-role "Team Leader 1/1 12:00-21:00 (9h) ! Fadi Makki" at bounding box center [345, 586] width 166 height 50
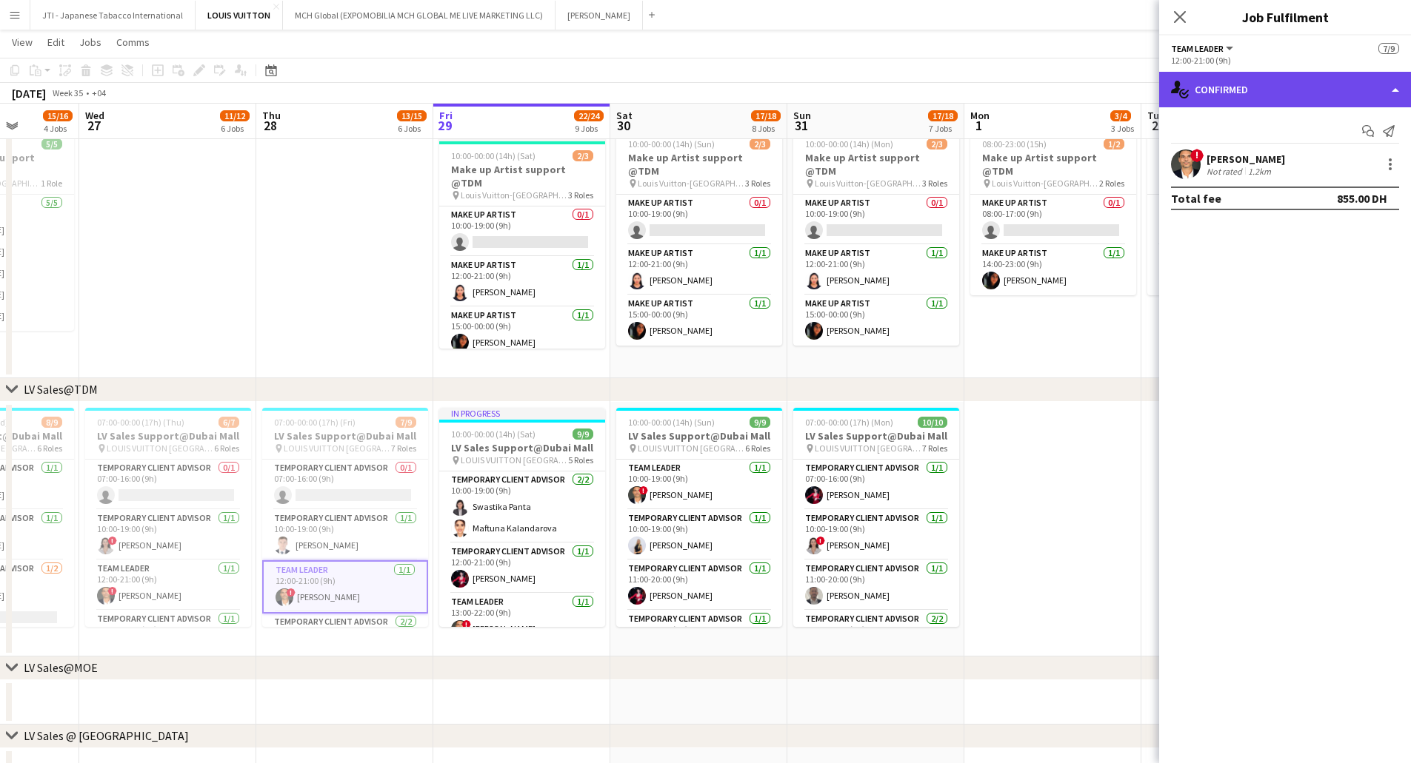
click at [947, 92] on div "single-neutral-actions-check-2 Confirmed" at bounding box center [1285, 90] width 252 height 36
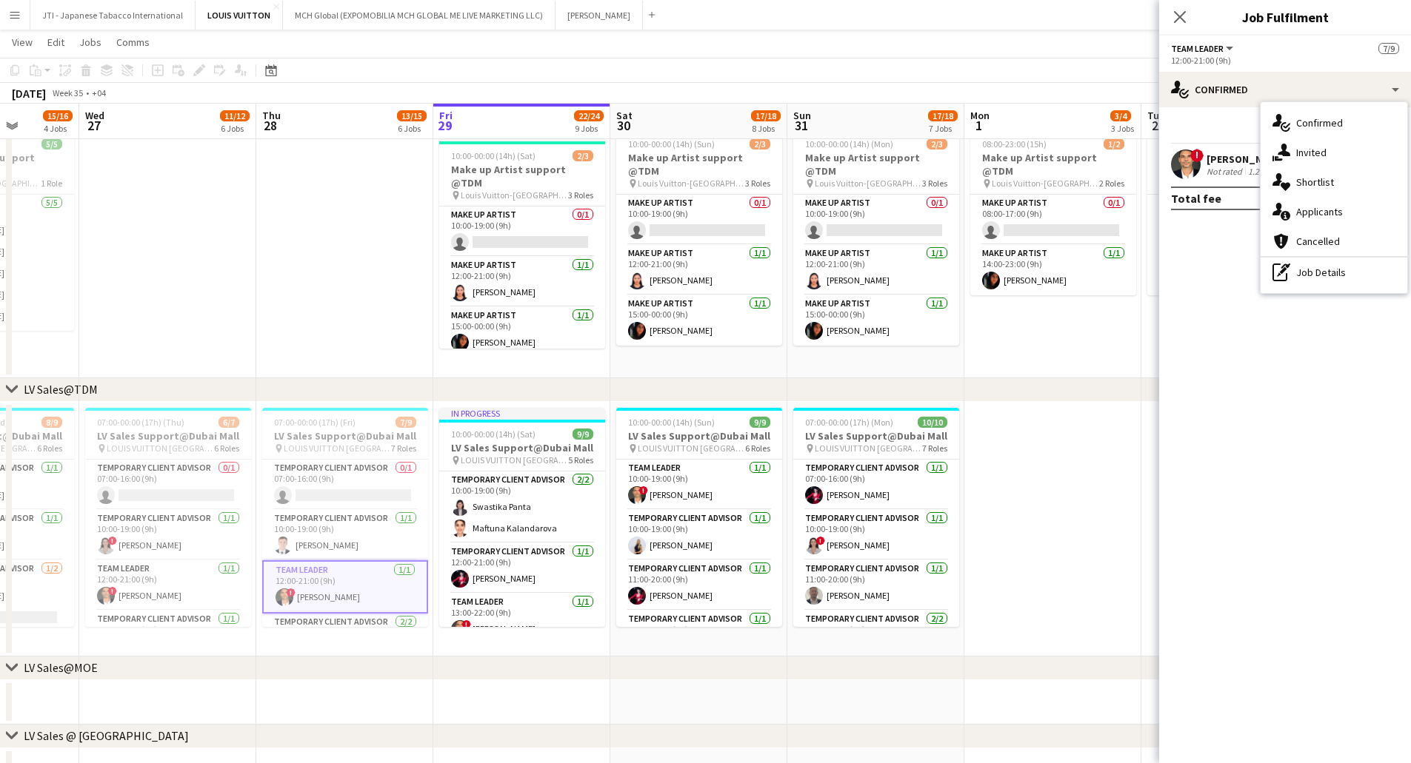
drag, startPoint x: 1307, startPoint y: 280, endPoint x: 1273, endPoint y: 167, distance: 117.6
click at [947, 278] on div "pen-write Job Details" at bounding box center [1333, 273] width 147 height 30
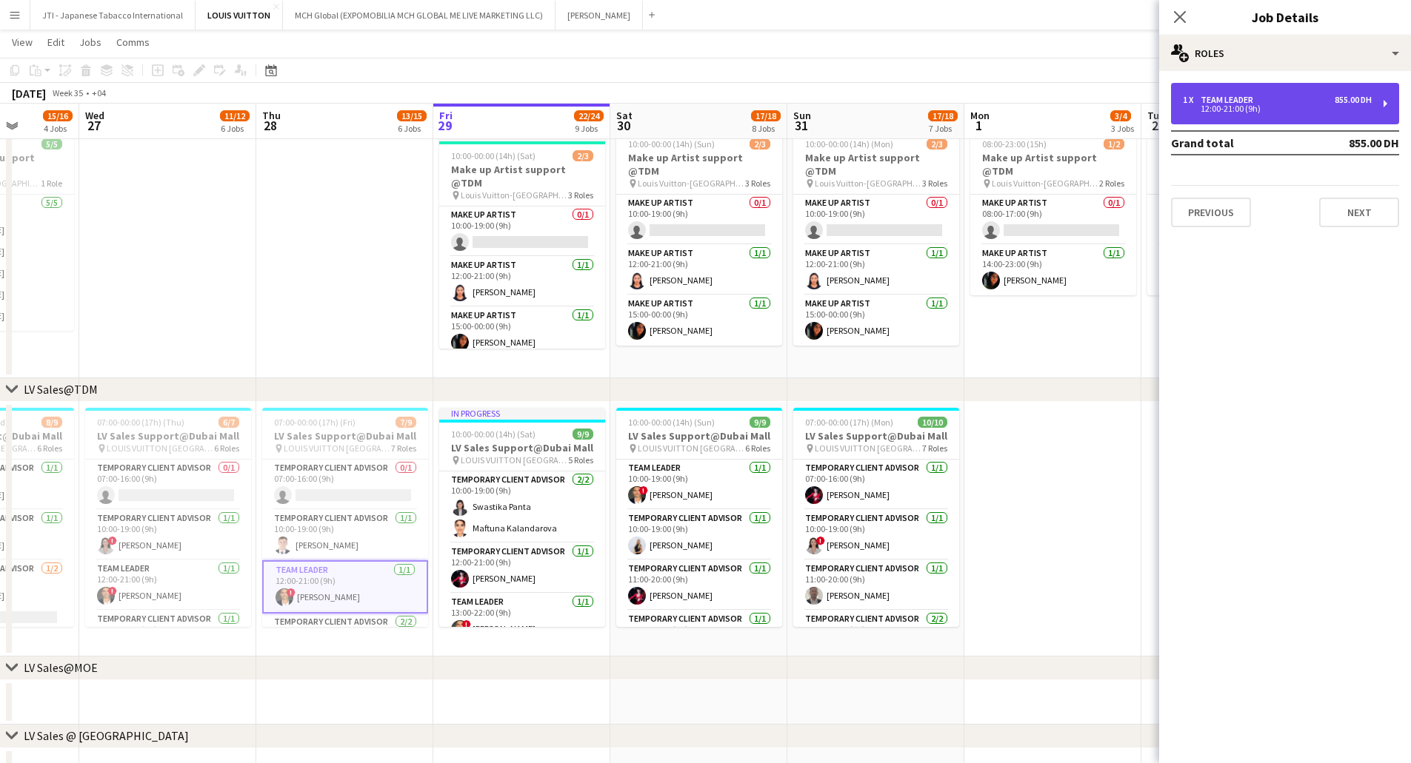
click at [947, 107] on div "12:00-21:00 (9h)" at bounding box center [1277, 108] width 189 height 7
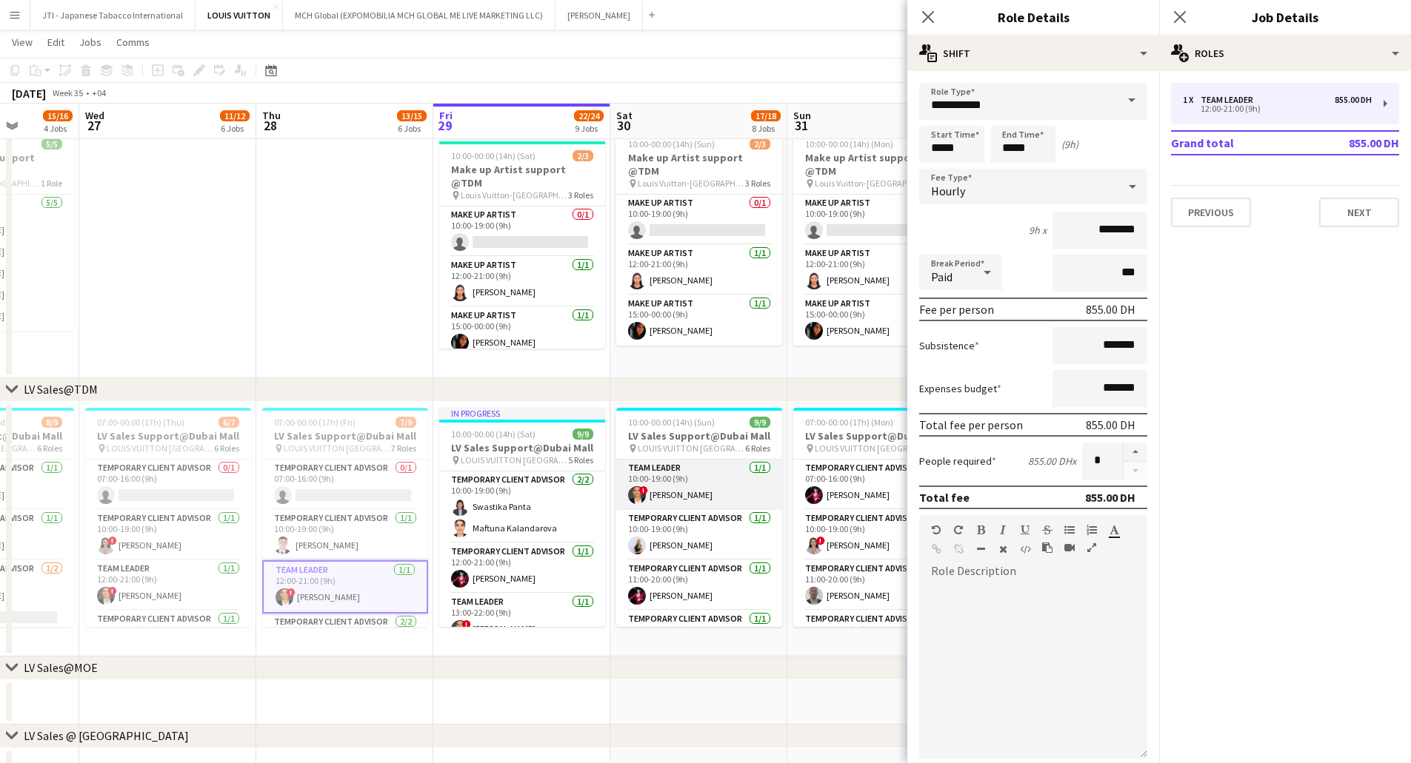
click at [690, 407] on app-card-role "Team Leader 1/1 10:00-19:00 (9h) ! Fadi Makki" at bounding box center [699, 485] width 166 height 50
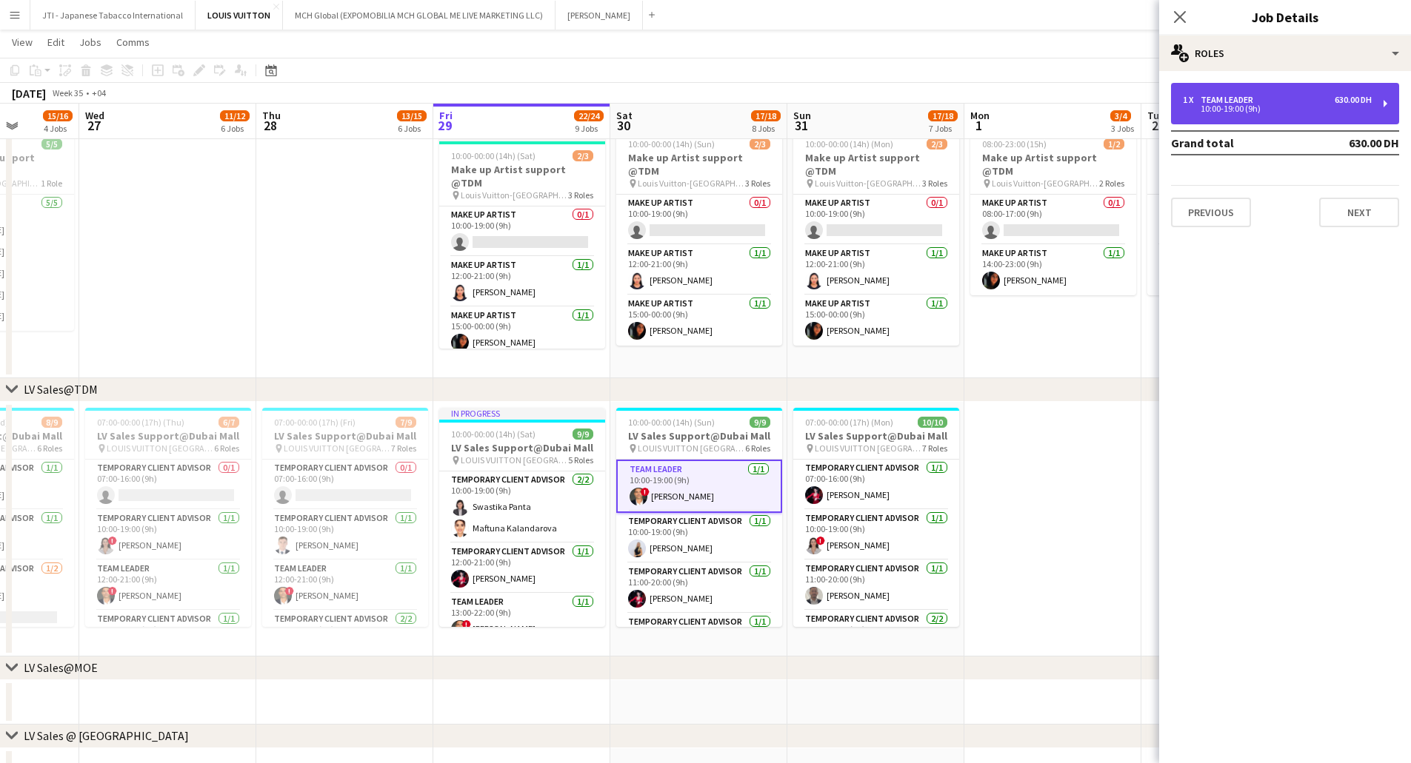
click at [947, 105] on div "10:00-19:00 (9h)" at bounding box center [1277, 108] width 189 height 7
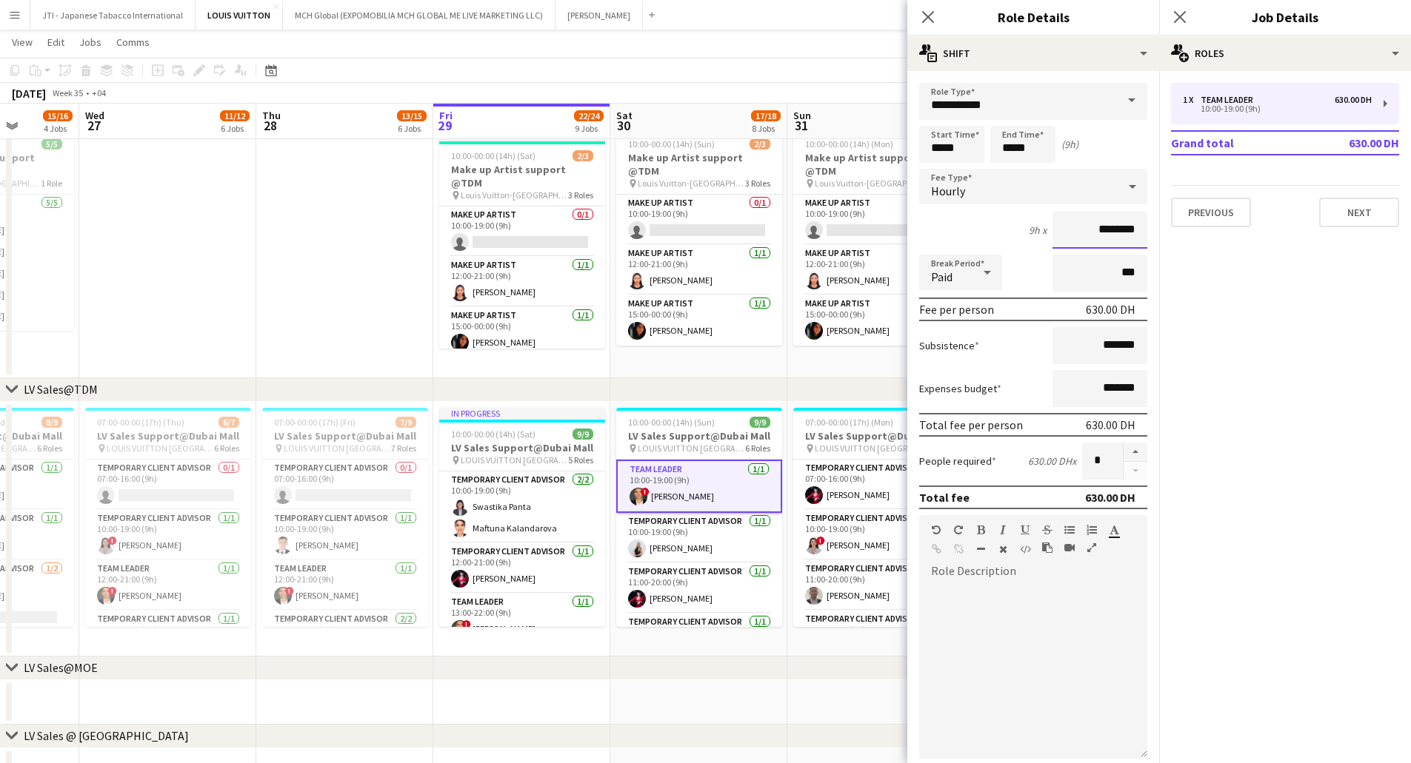
click at [947, 233] on input "********" at bounding box center [1099, 230] width 95 height 37
click at [947, 230] on input "********" at bounding box center [1099, 230] width 95 height 37
type input "****"
type input "********"
drag, startPoint x: 703, startPoint y: 668, endPoint x: 708, endPoint y: 675, distance: 9.0
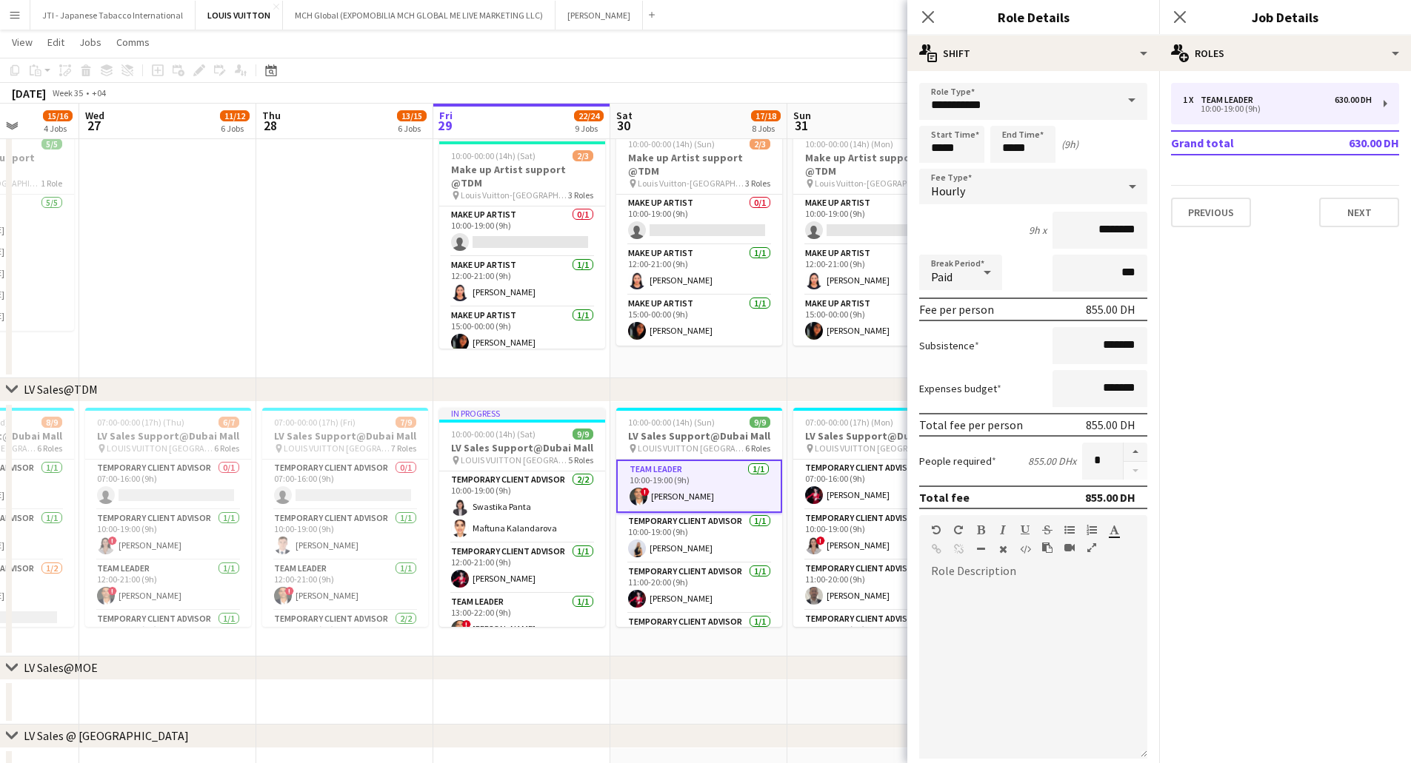
click at [705, 407] on div "chevron-right LV Sales@MOE" at bounding box center [705, 669] width 1411 height 24
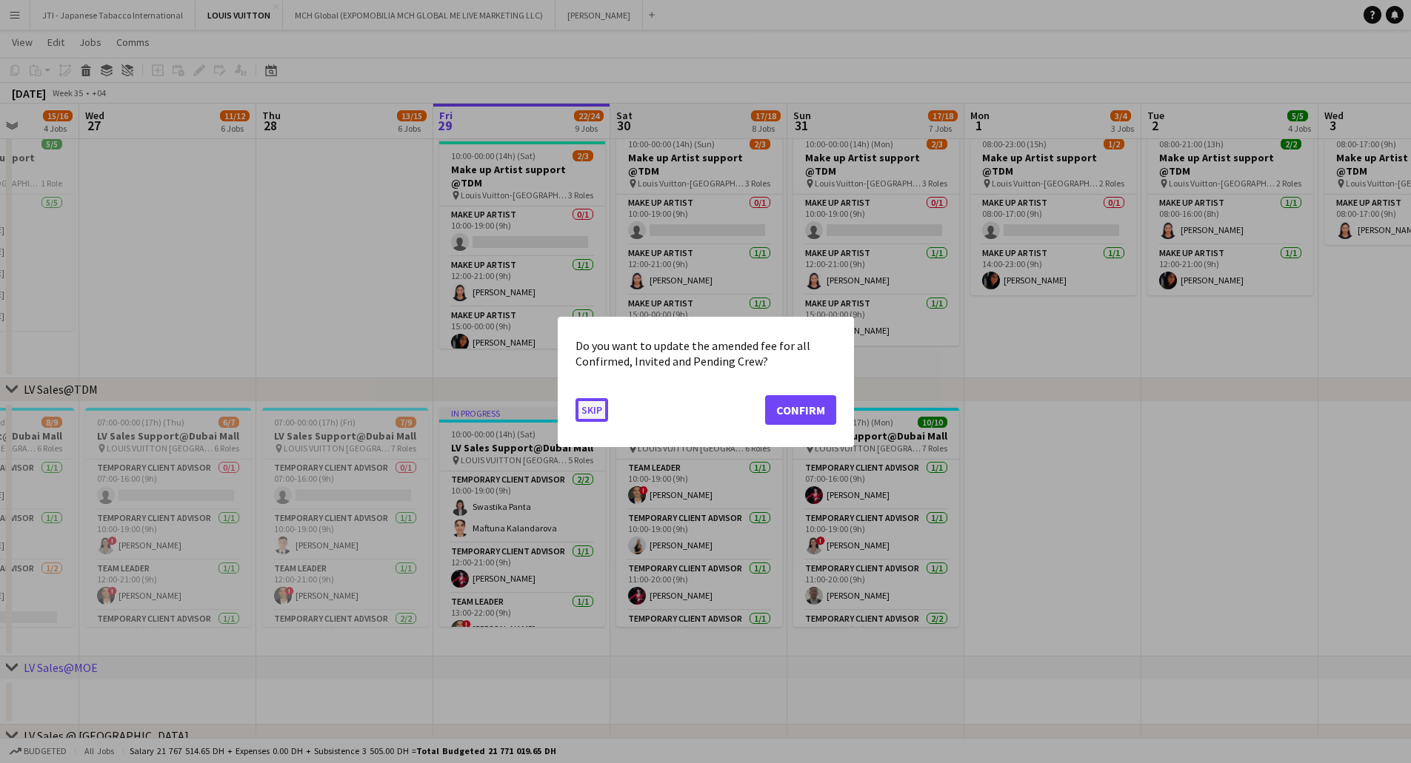
click at [589, 407] on button "Skip" at bounding box center [591, 410] width 33 height 24
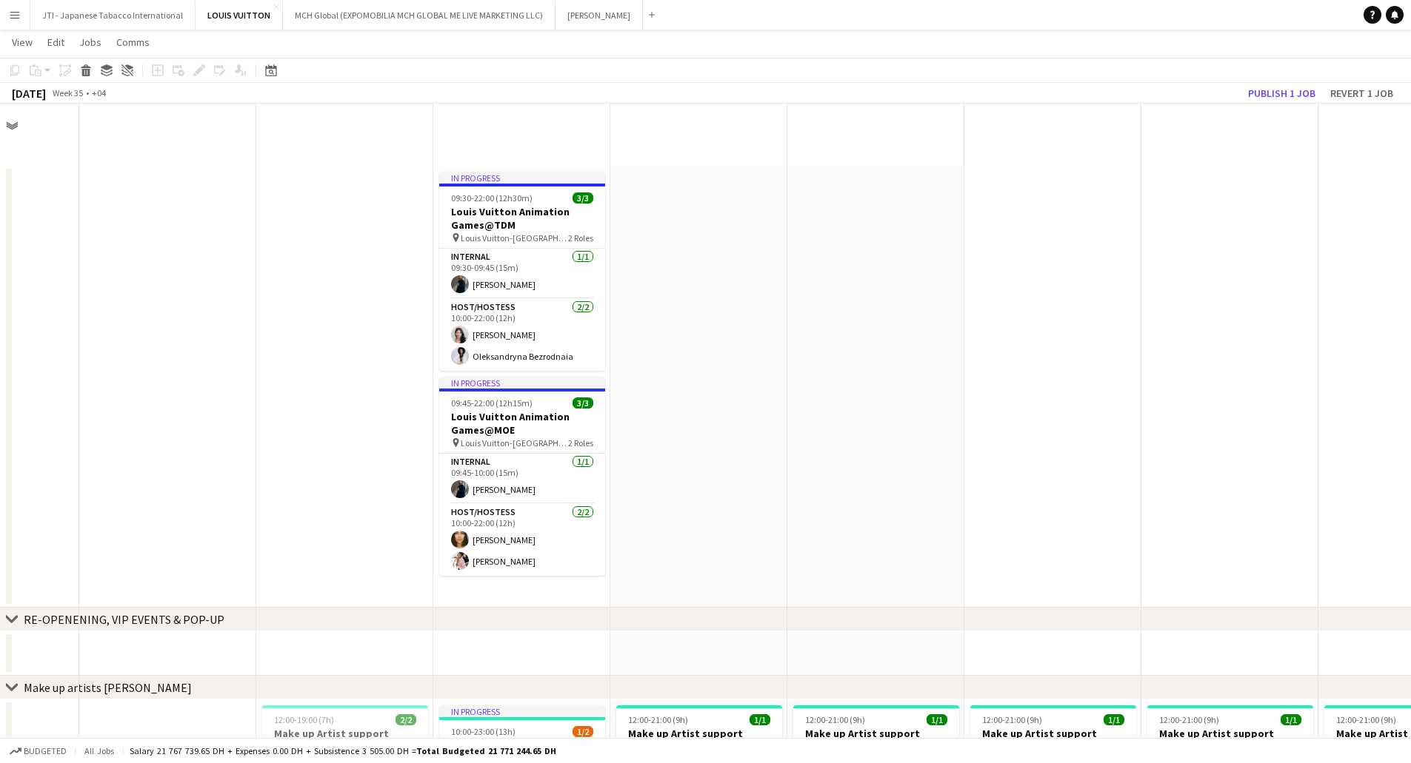
scroll to position [815, 0]
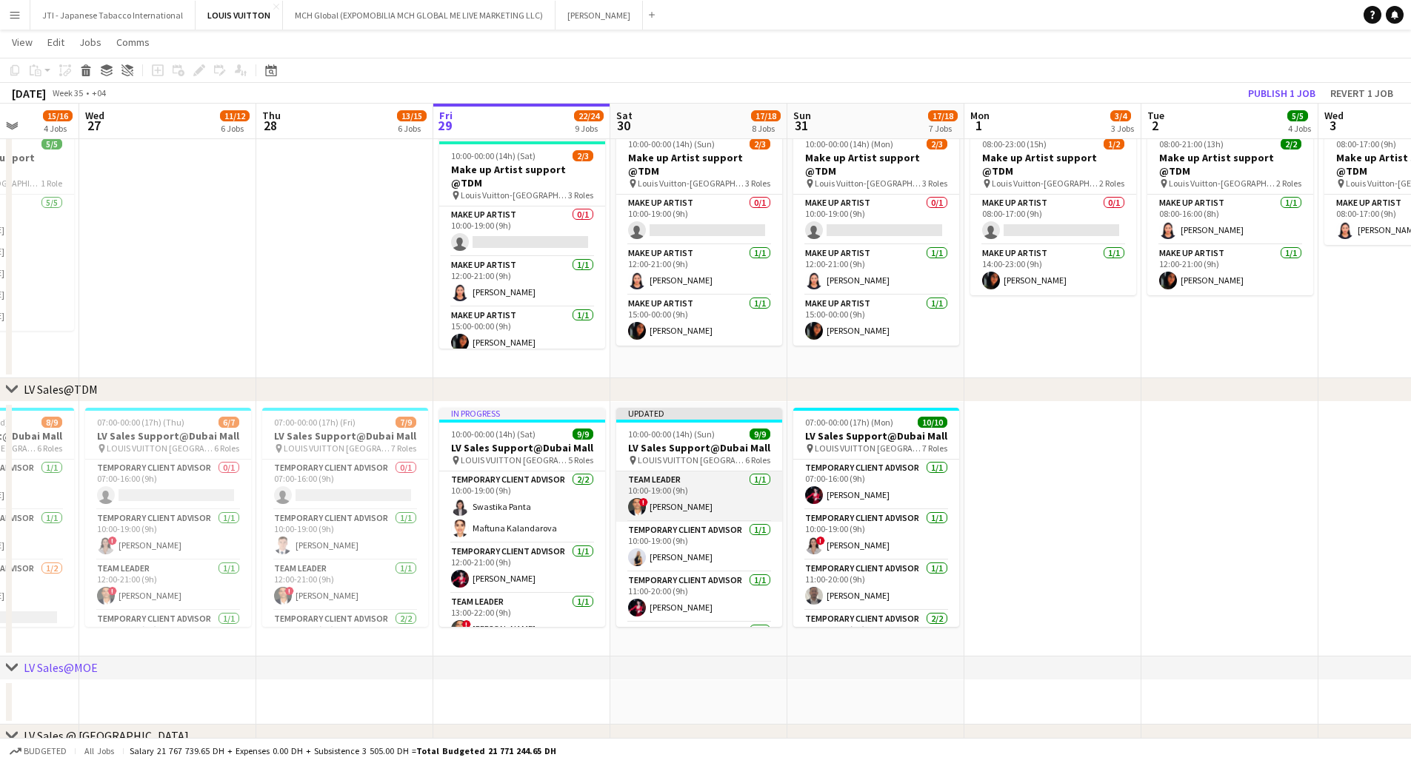
click at [697, 407] on app-card-role "Team Leader 1/1 10:00-19:00 (9h) ! Fadi Makki" at bounding box center [699, 497] width 166 height 50
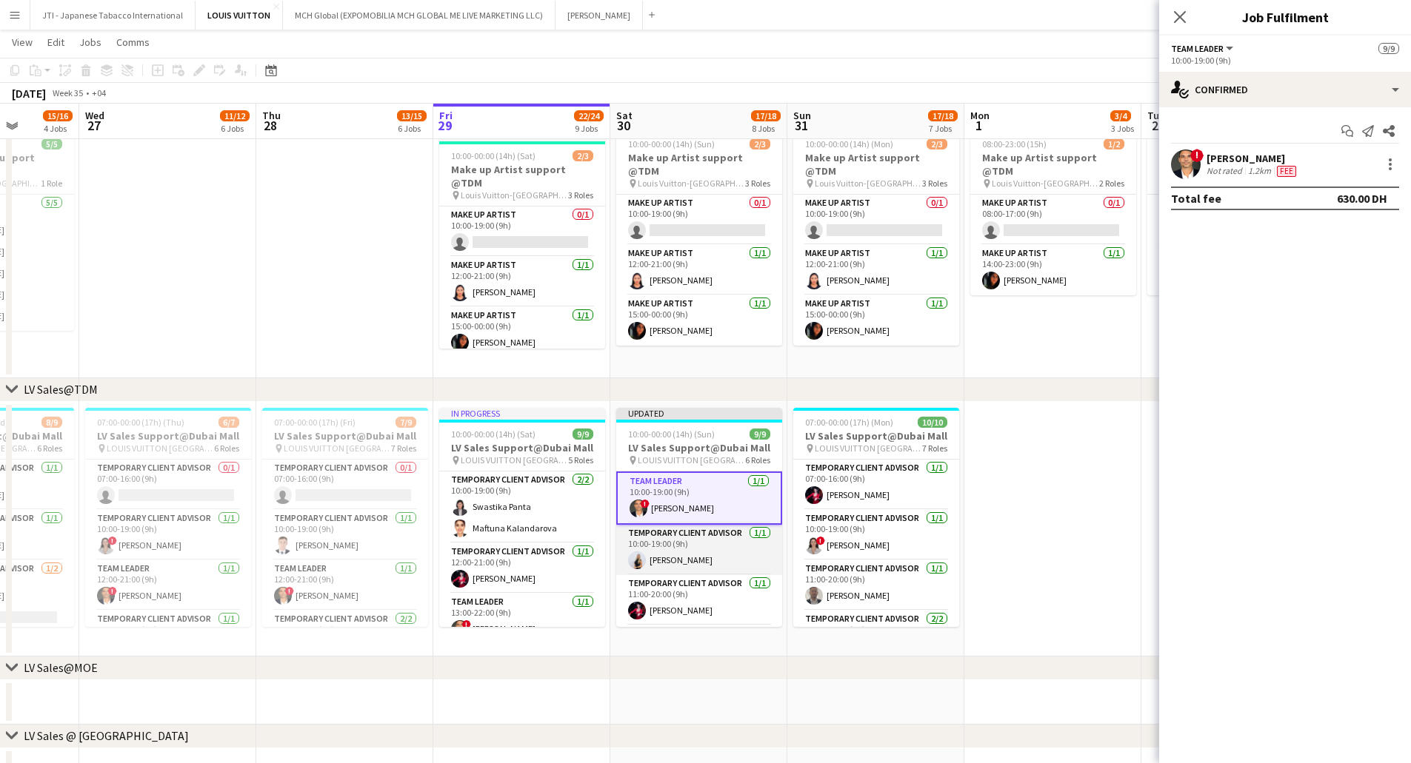
click at [689, 407] on app-card-role "Temporary Client Advisor 1/1 10:00-19:00 (9h) Natalie Chernenko" at bounding box center [699, 550] width 166 height 50
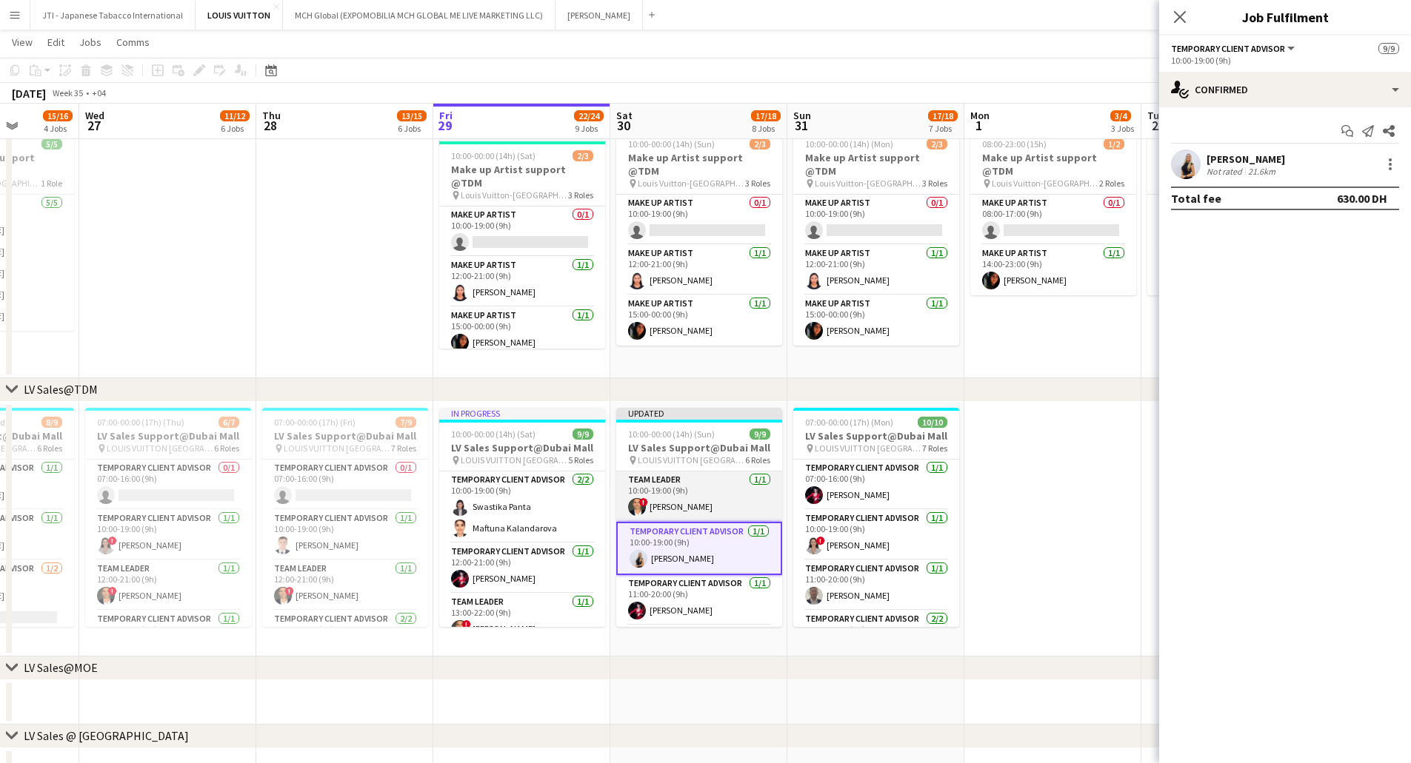
click at [695, 407] on app-card-role "Team Leader 1/1 10:00-19:00 (9h) ! Fadi Makki" at bounding box center [699, 497] width 166 height 50
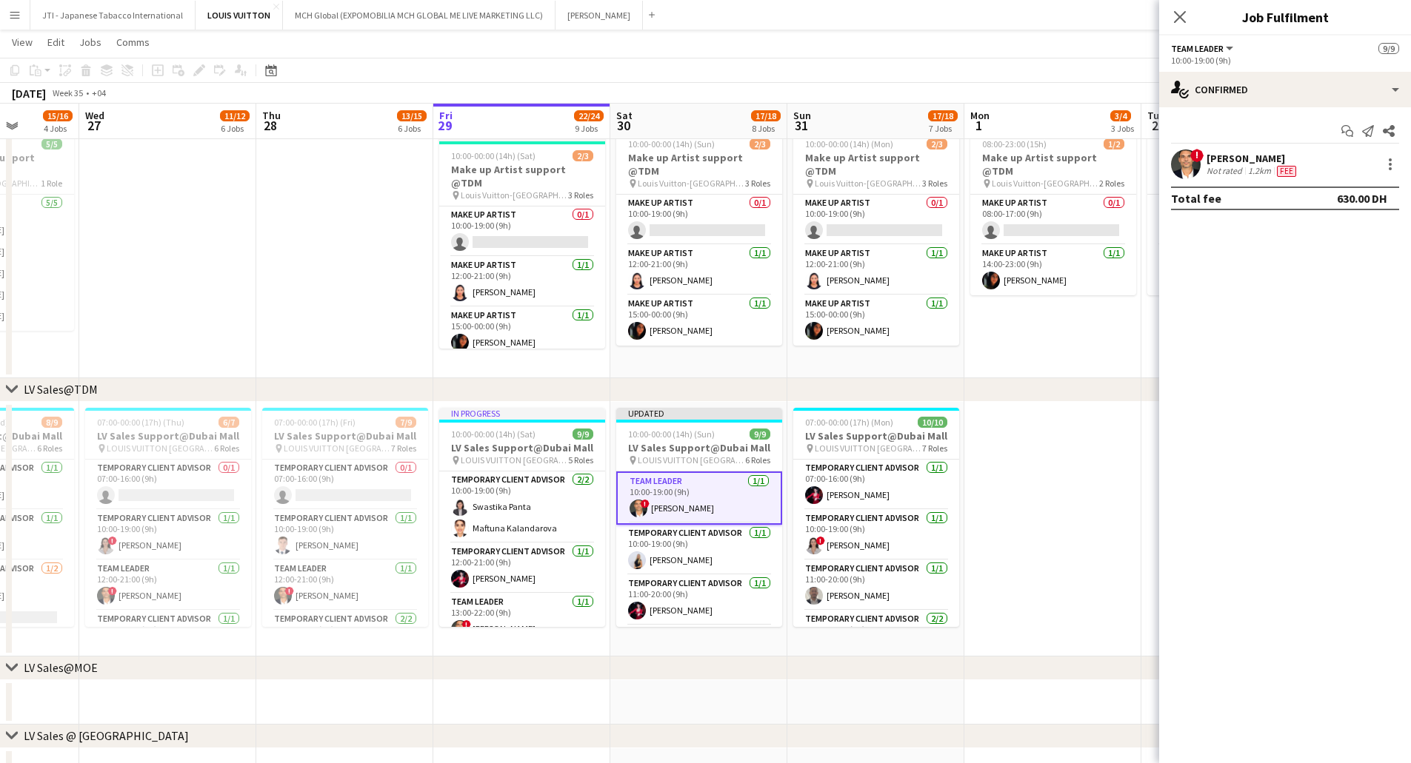
drag, startPoint x: 1054, startPoint y: 458, endPoint x: 1074, endPoint y: 402, distance: 59.7
click at [947, 407] on app-date-cell at bounding box center [1052, 529] width 177 height 255
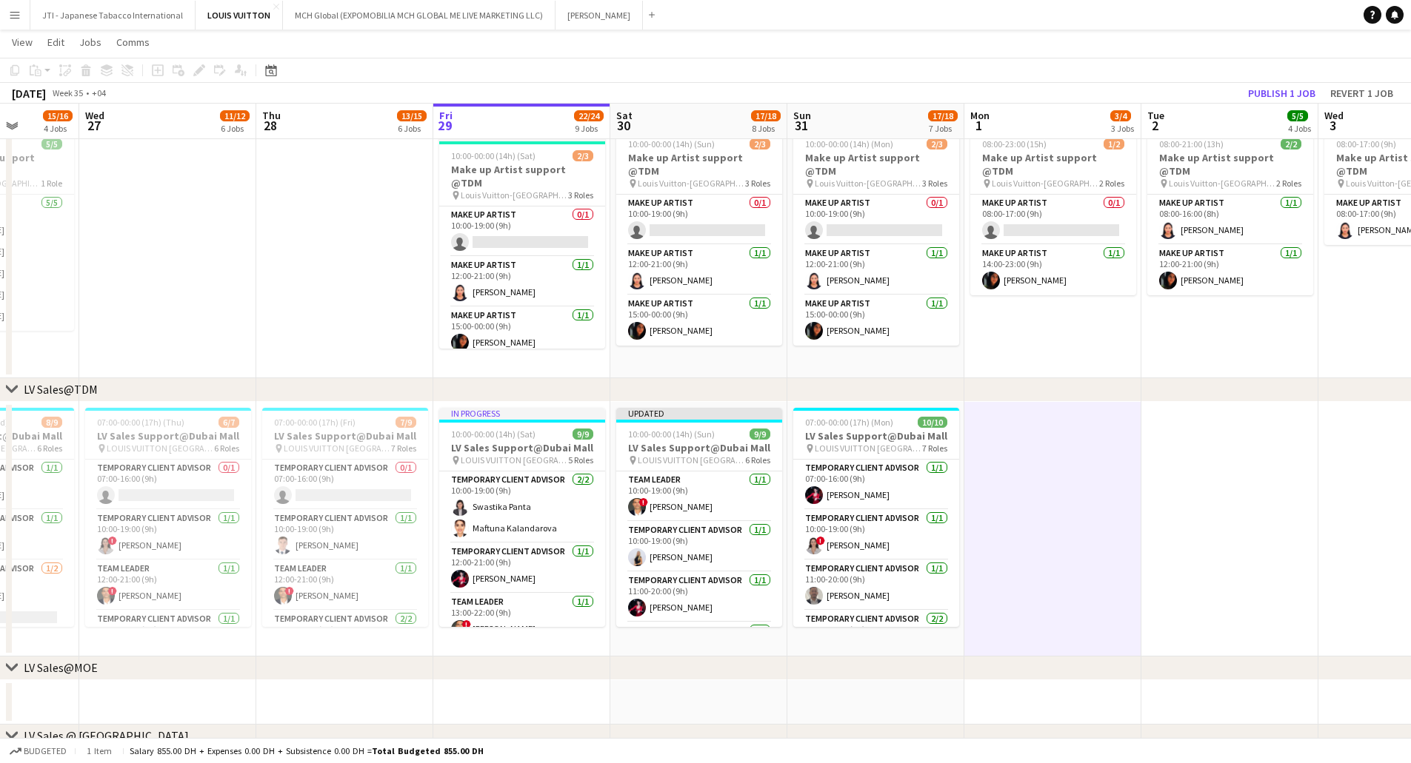
scroll to position [0, 448]
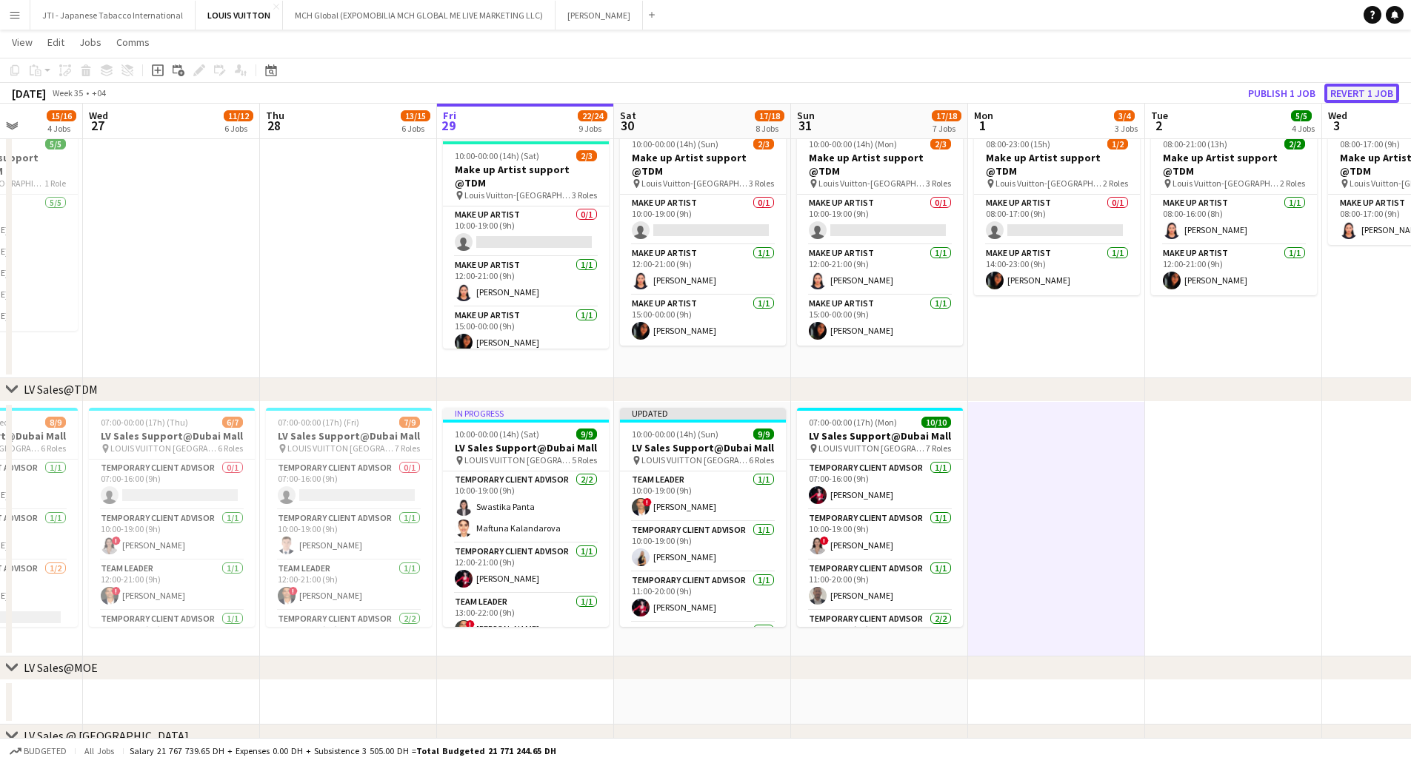
click at [947, 92] on button "Revert 1 job" at bounding box center [1361, 93] width 75 height 19
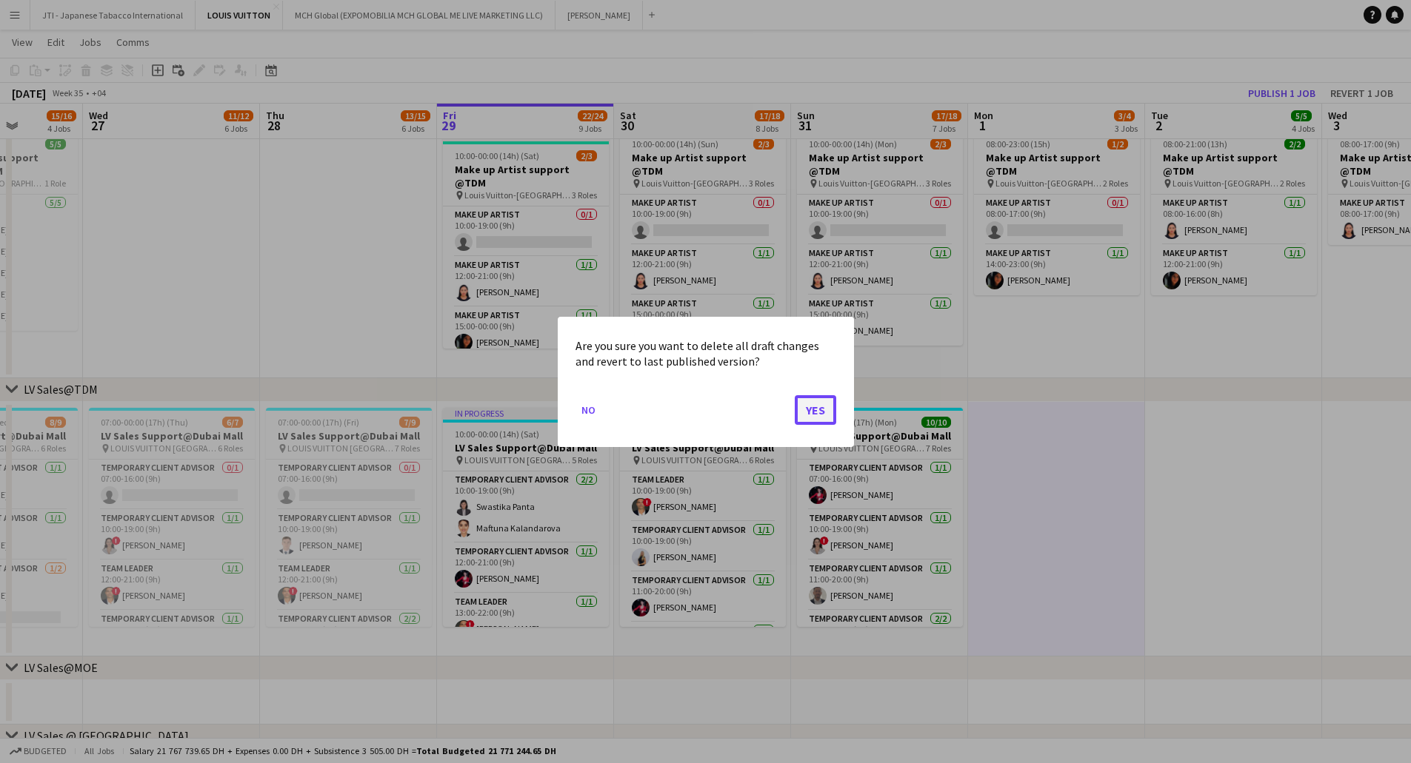
click at [825, 407] on button "Yes" at bounding box center [815, 410] width 41 height 30
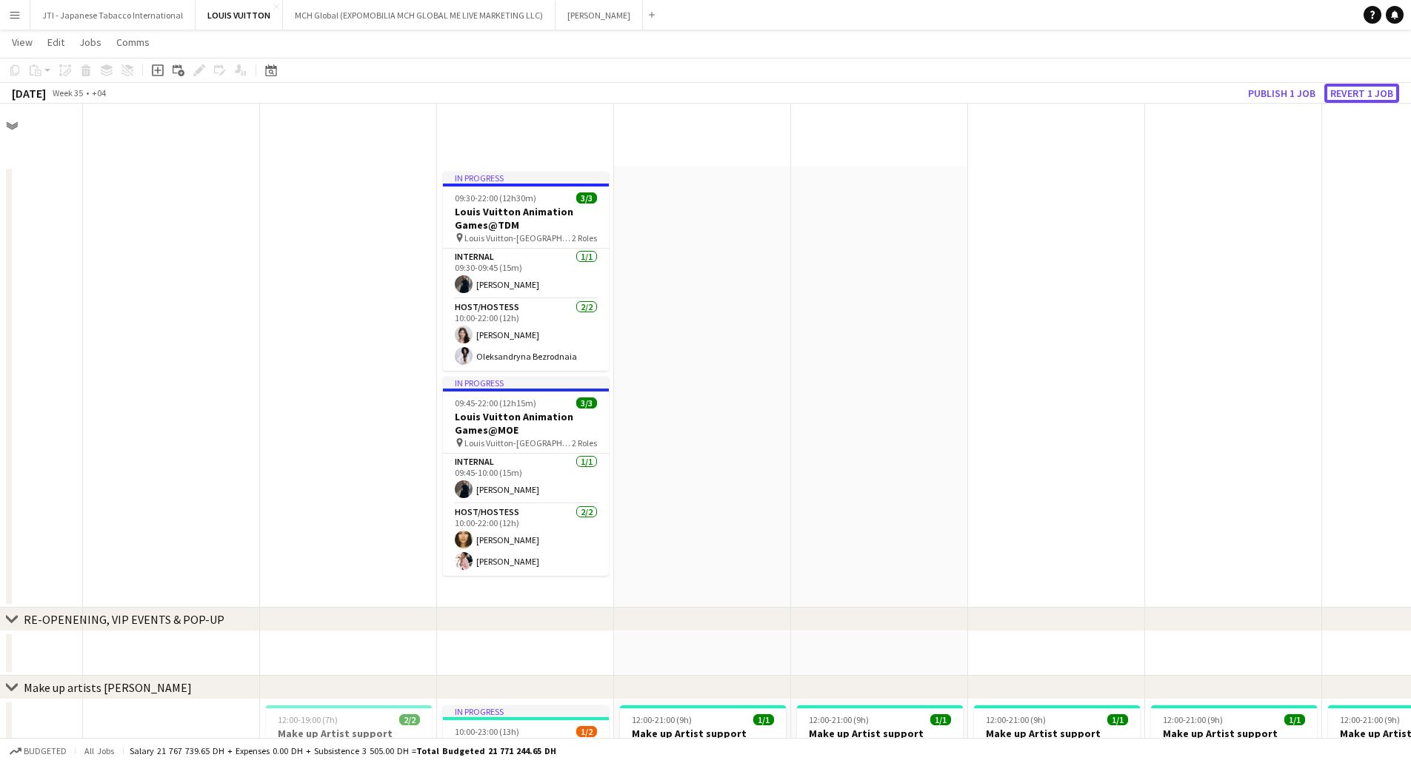
scroll to position [815, 0]
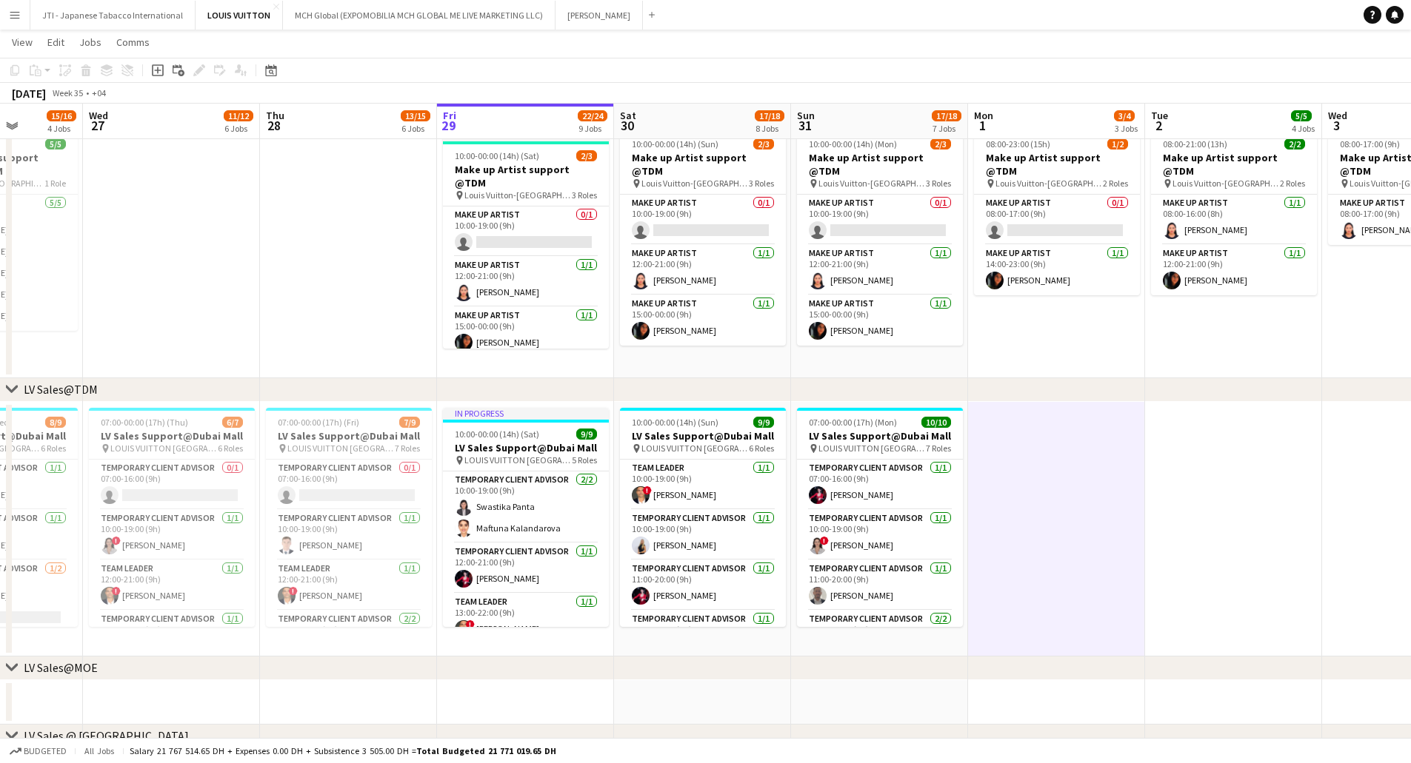
click at [715, 407] on app-card-role "Team Leader 1/1 10:00-19:00 (9h) ! Fadi Makki" at bounding box center [703, 485] width 166 height 50
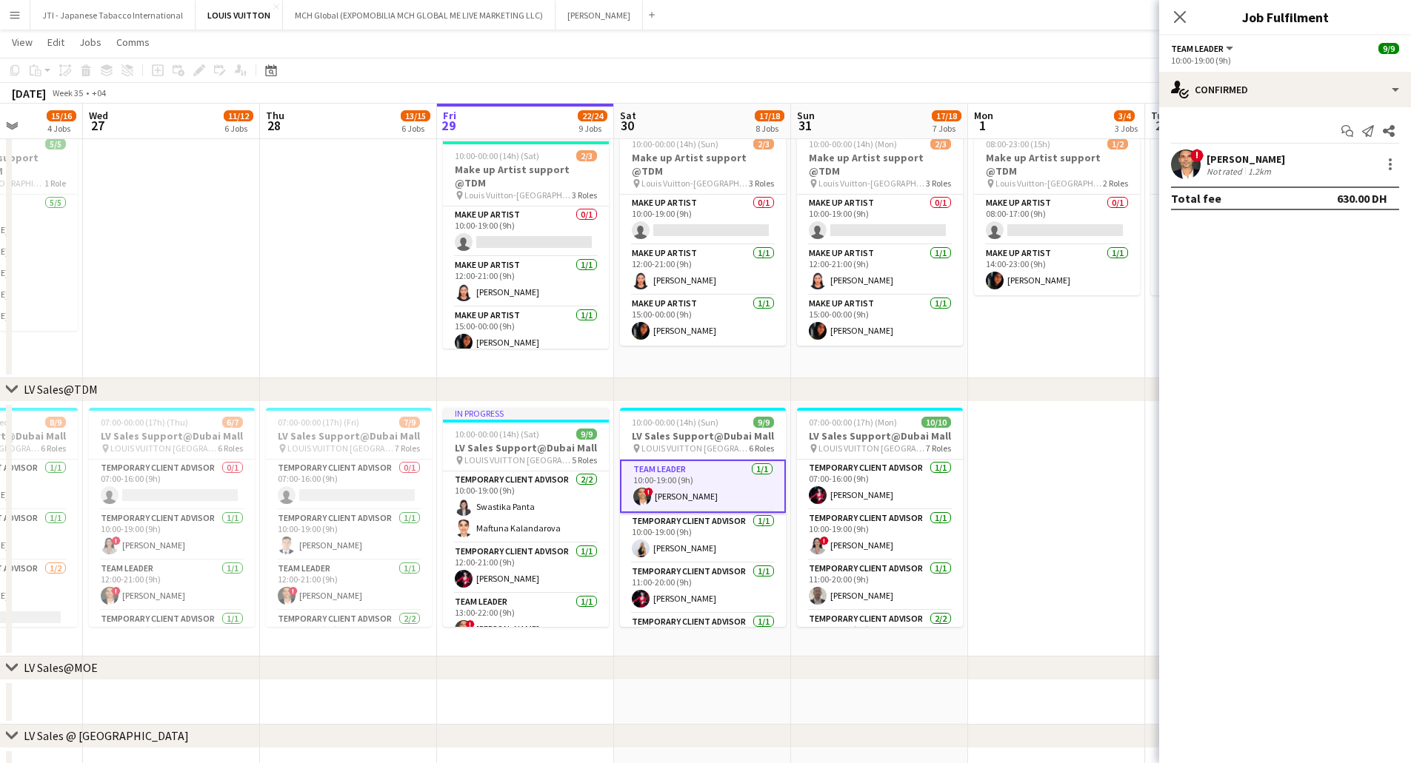
click at [713, 407] on app-card-role "Team Leader 1/1 10:00-19:00 (9h) ! Fadi Makki" at bounding box center [703, 486] width 166 height 53
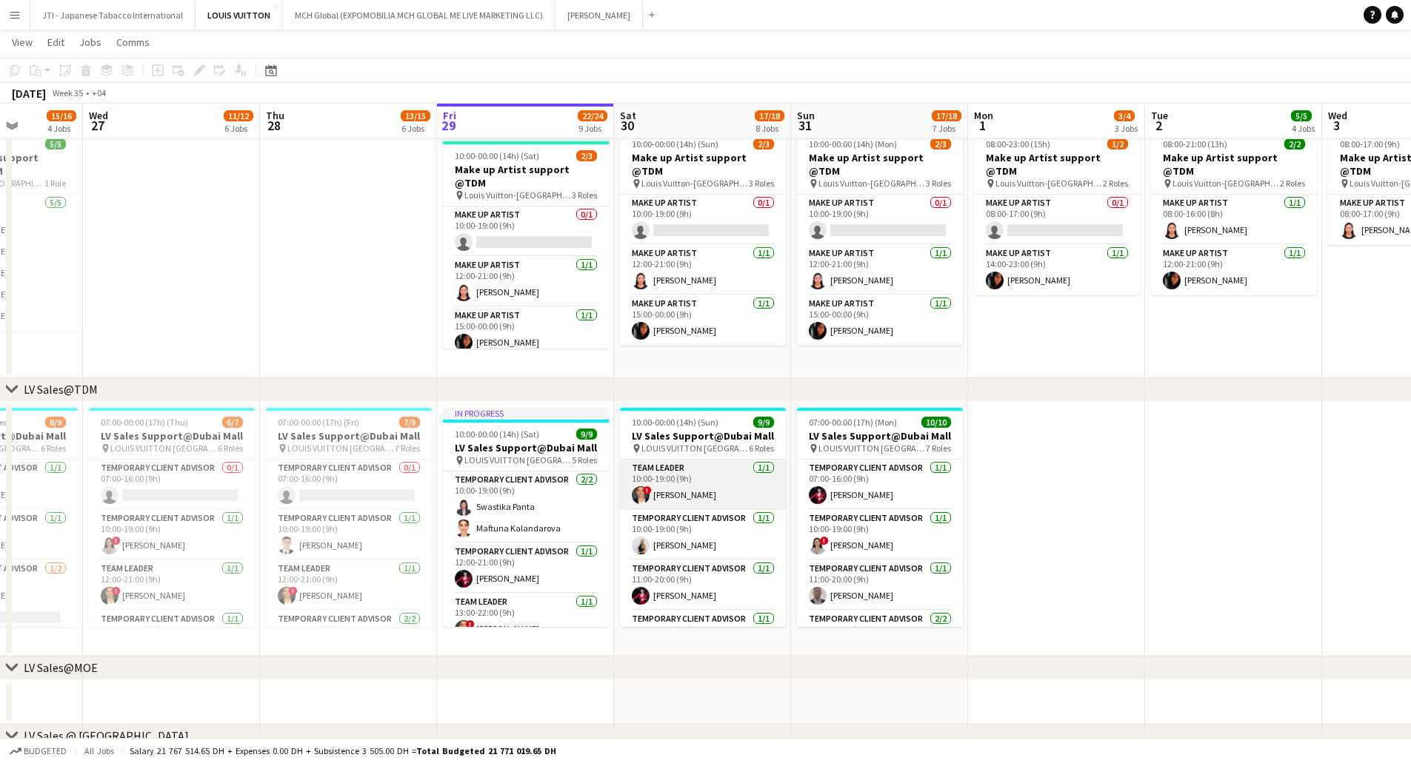
click at [693, 407] on app-card-role "Team Leader 1/1 10:00-19:00 (9h) ! Fadi Makki" at bounding box center [703, 485] width 166 height 50
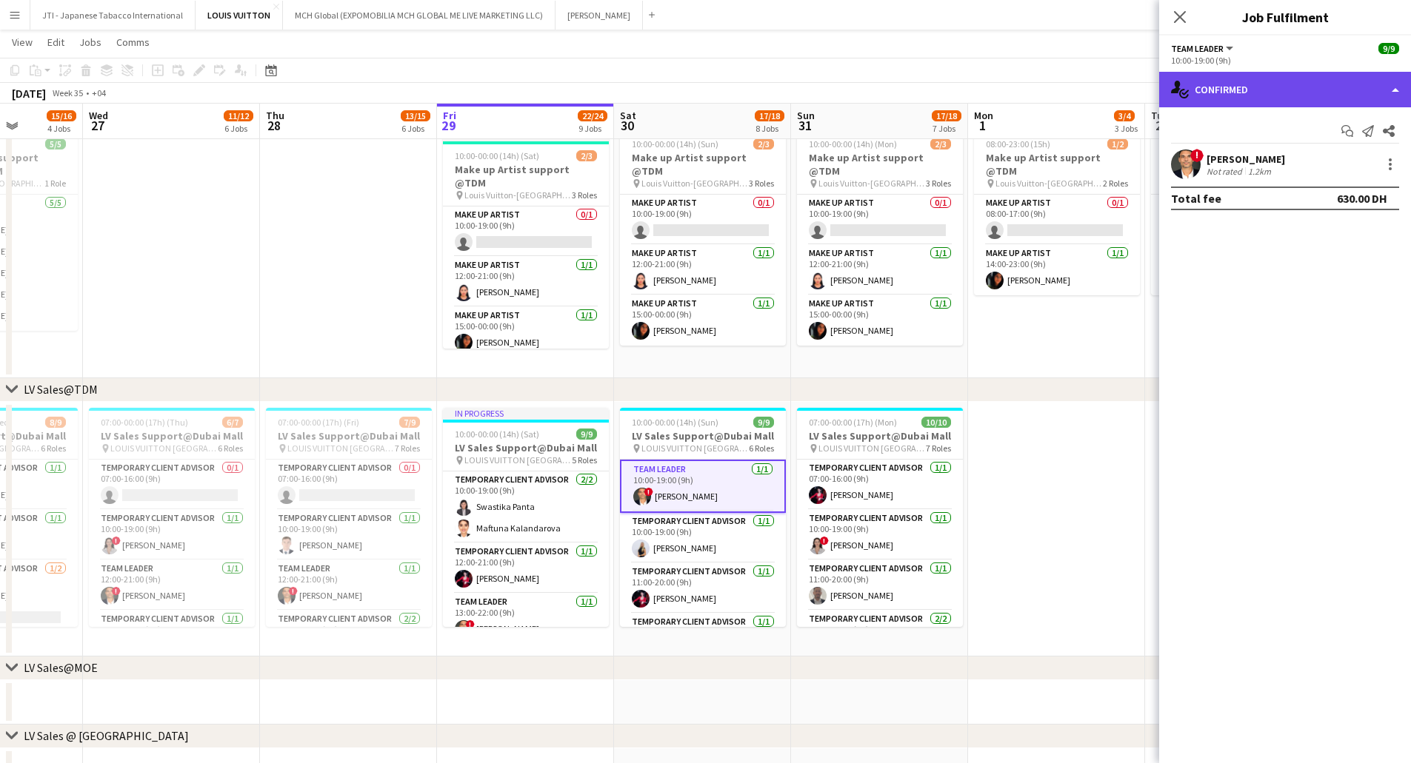
click at [947, 78] on div "single-neutral-actions-check-2 Confirmed" at bounding box center [1285, 90] width 252 height 36
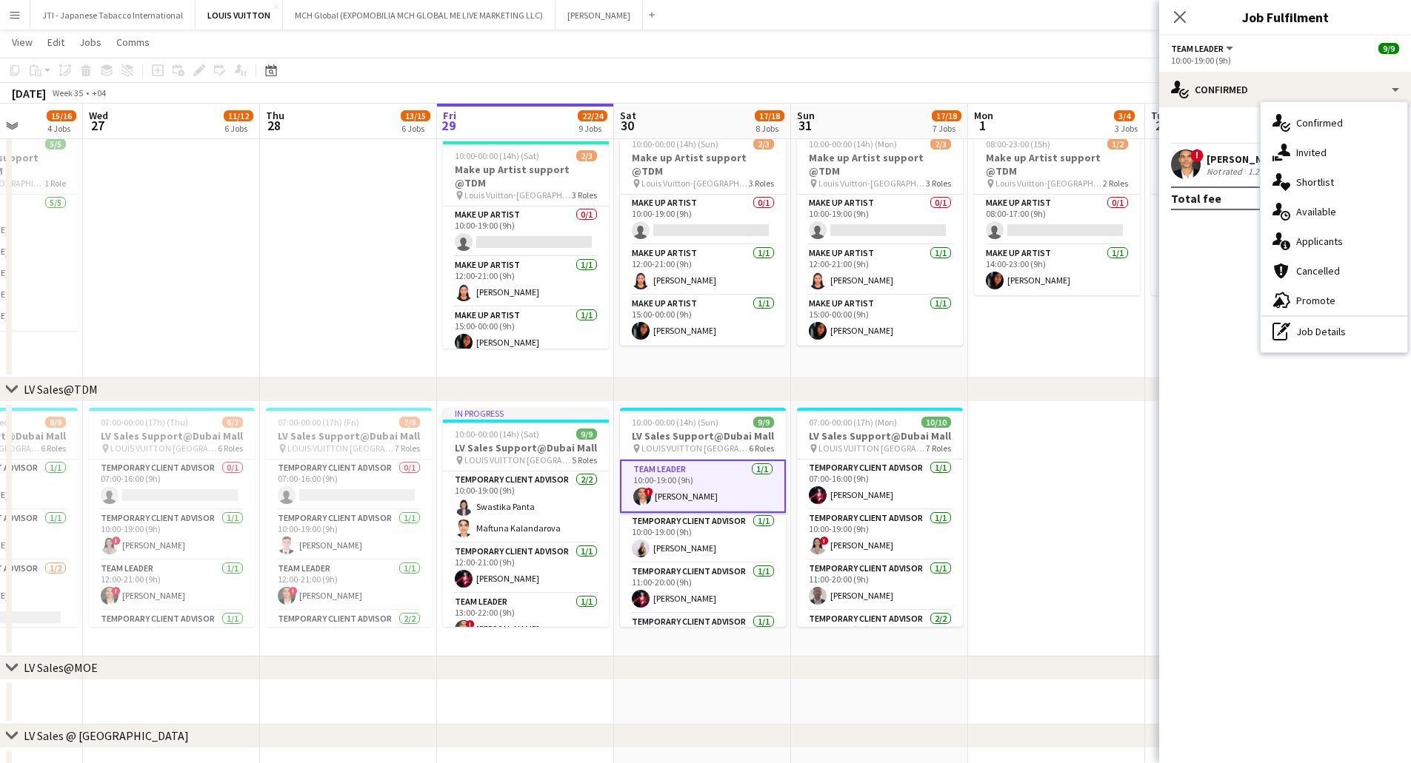
drag, startPoint x: 1337, startPoint y: 335, endPoint x: 1308, endPoint y: 203, distance: 135.7
click at [947, 335] on div "pen-write Job Details" at bounding box center [1333, 332] width 147 height 30
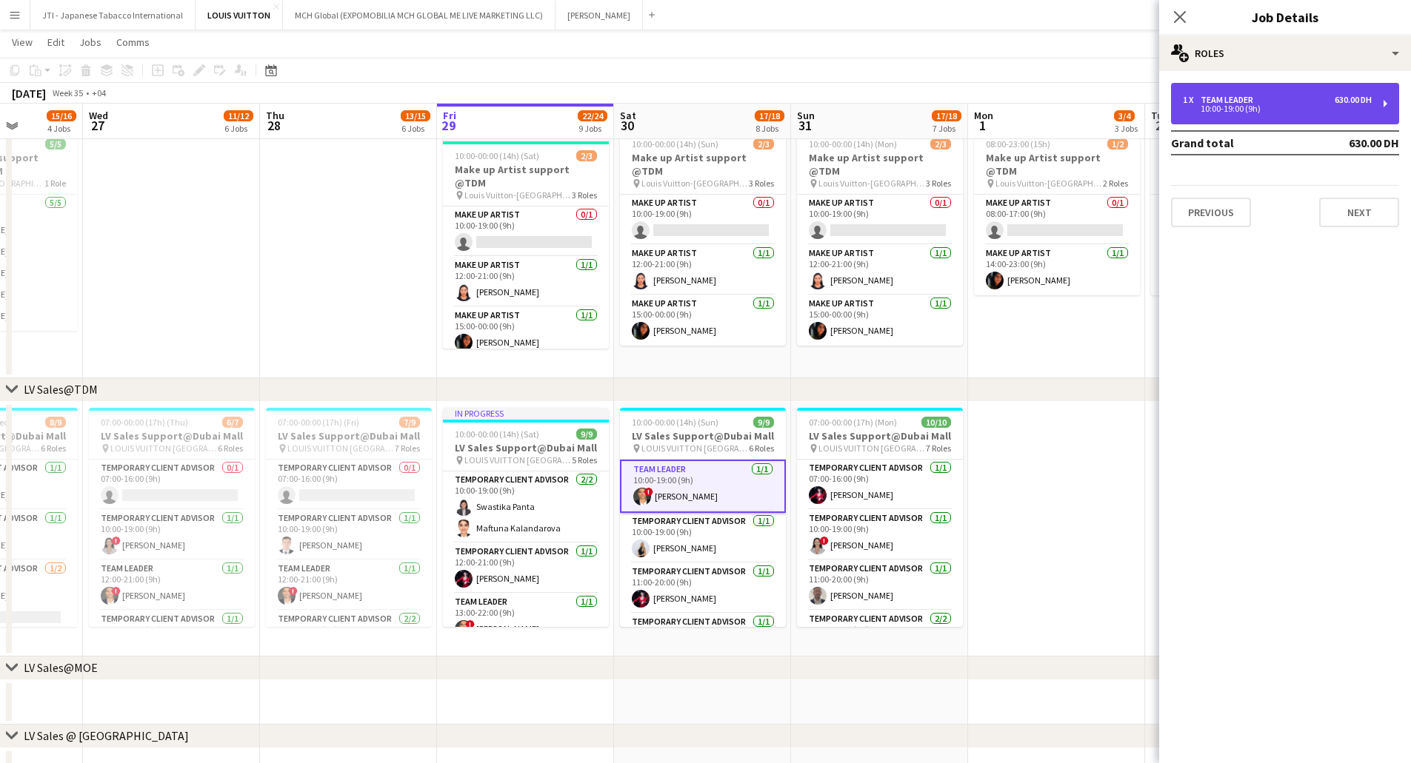
click at [947, 110] on div "10:00-19:00 (9h)" at bounding box center [1277, 108] width 189 height 7
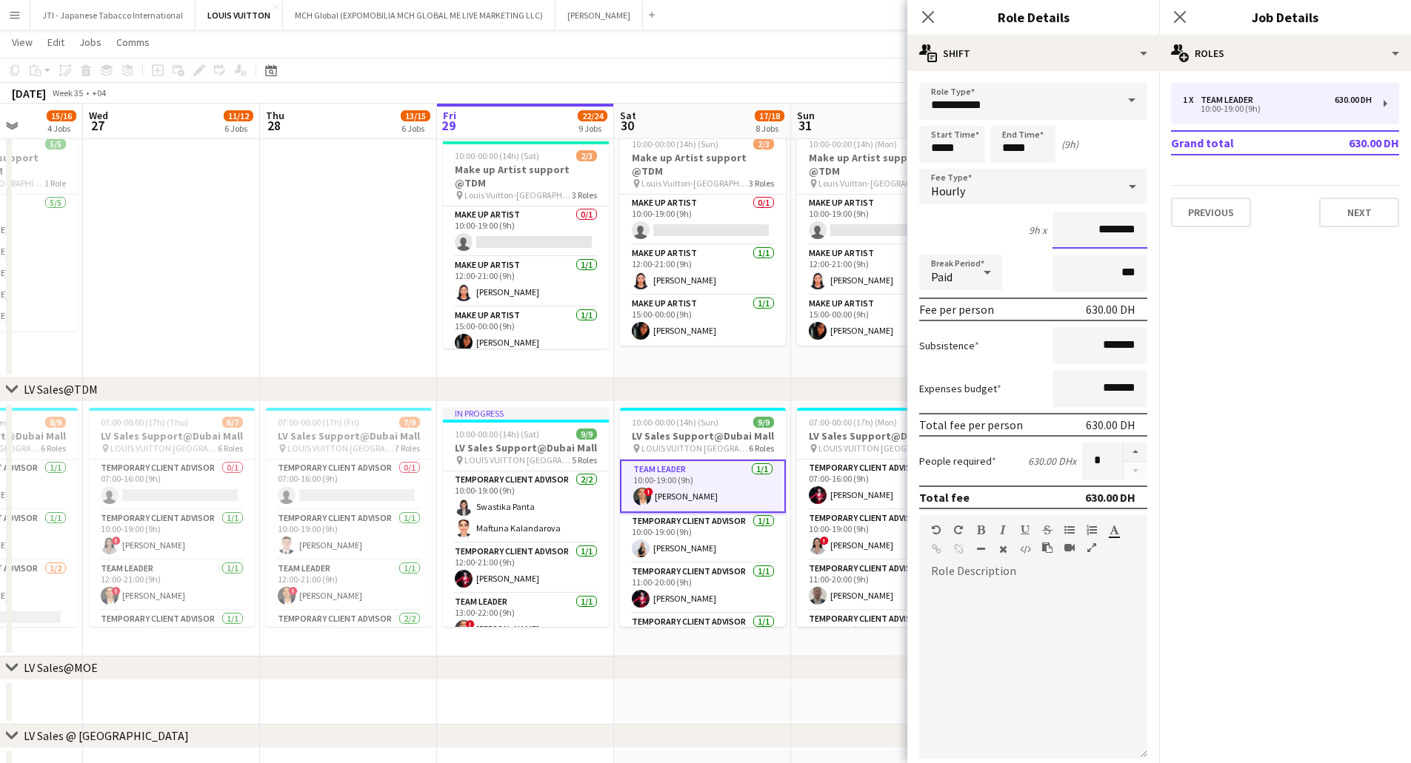
click at [947, 230] on input "********" at bounding box center [1099, 230] width 95 height 37
click at [947, 227] on input "********" at bounding box center [1099, 230] width 95 height 37
type input "********"
click at [696, 407] on app-card-role "Temporary Client Advisor 1/1 10:00-19:00 (9h) Natalie Chernenko" at bounding box center [703, 538] width 166 height 50
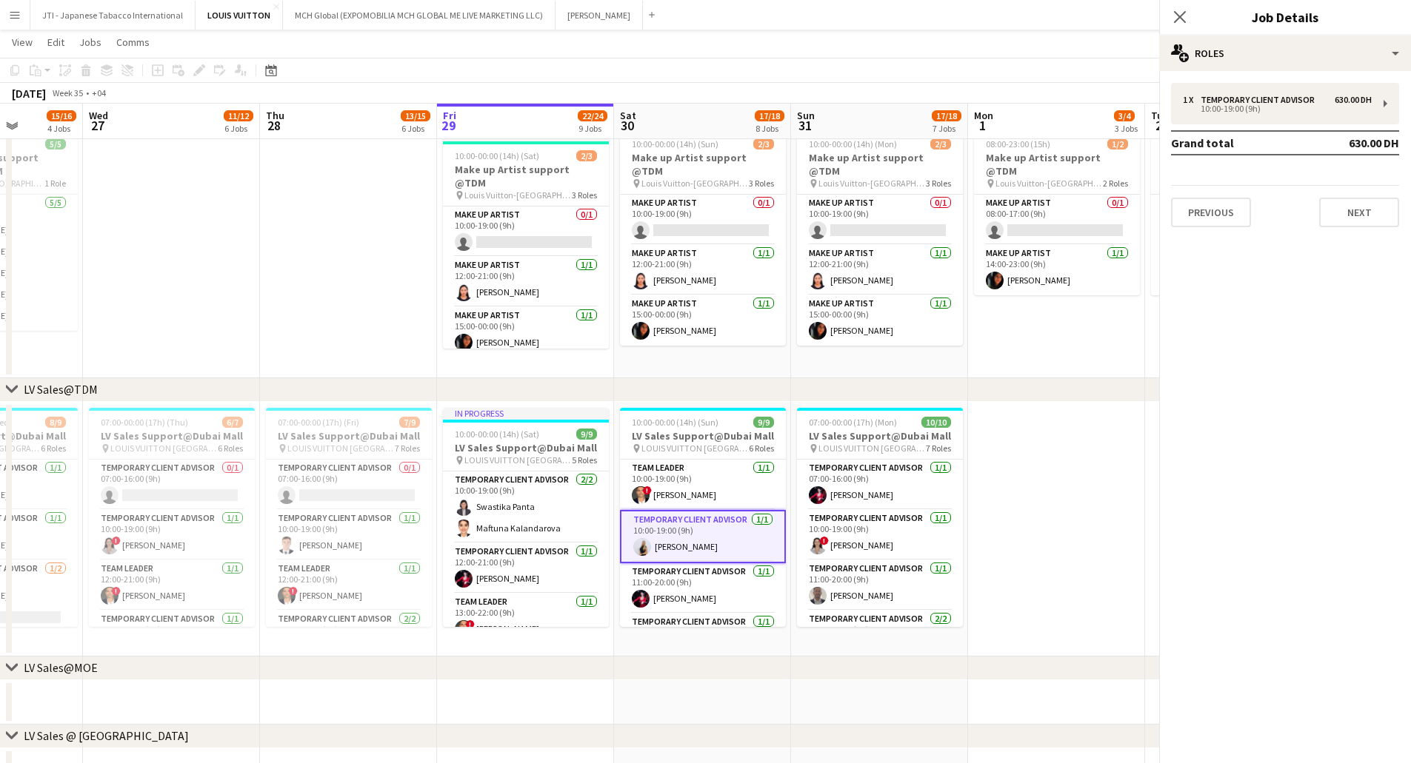
scroll to position [0, 0]
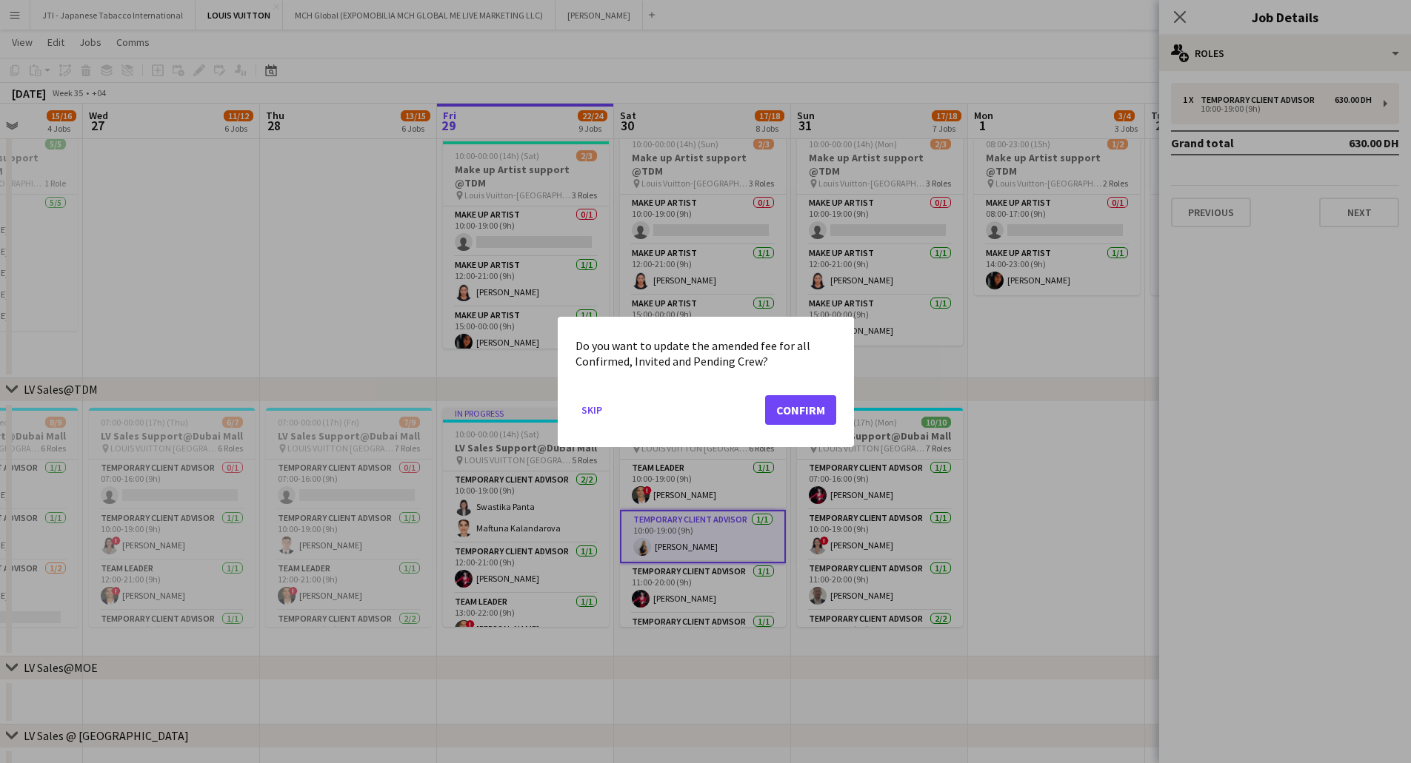
click at [703, 407] on div at bounding box center [705, 381] width 1411 height 763
click at [590, 404] on button "Skip" at bounding box center [591, 410] width 33 height 24
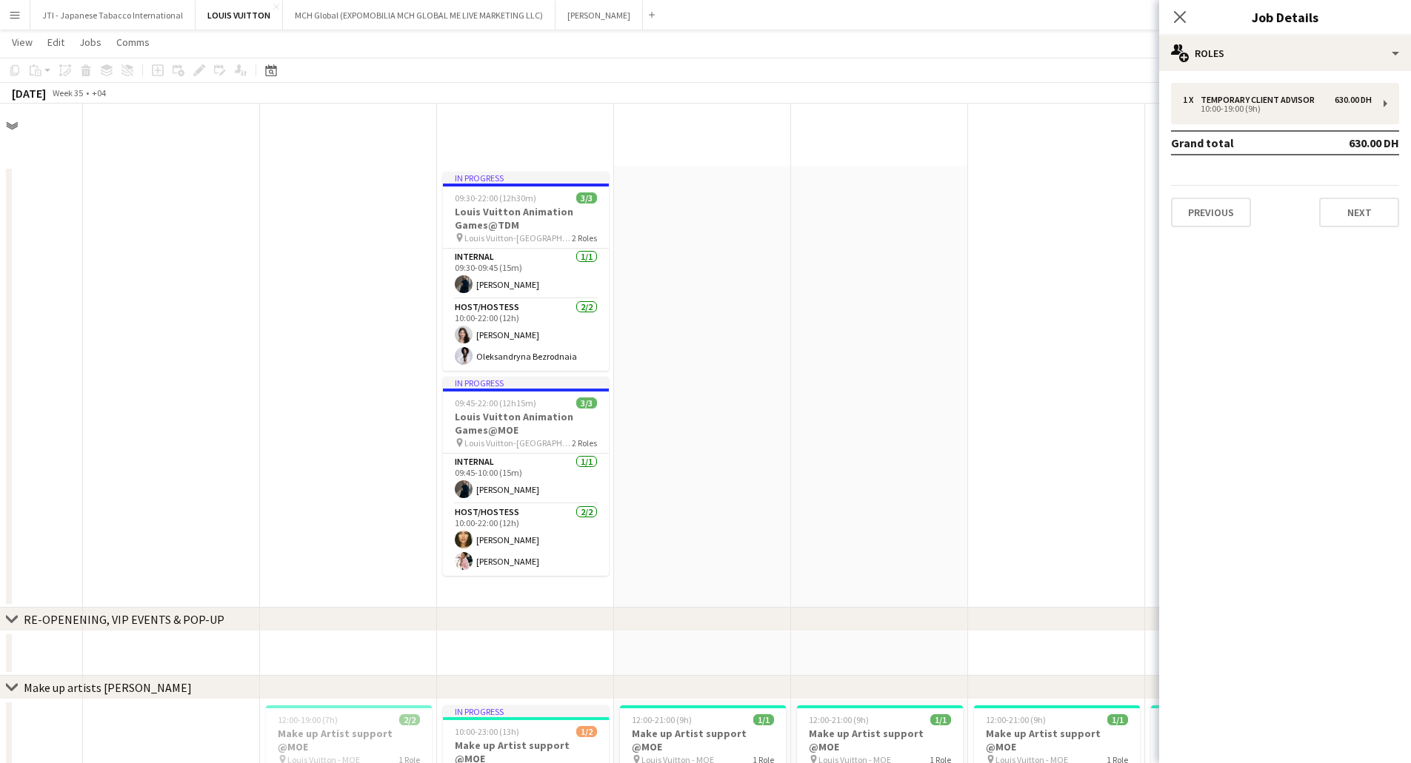
scroll to position [815, 0]
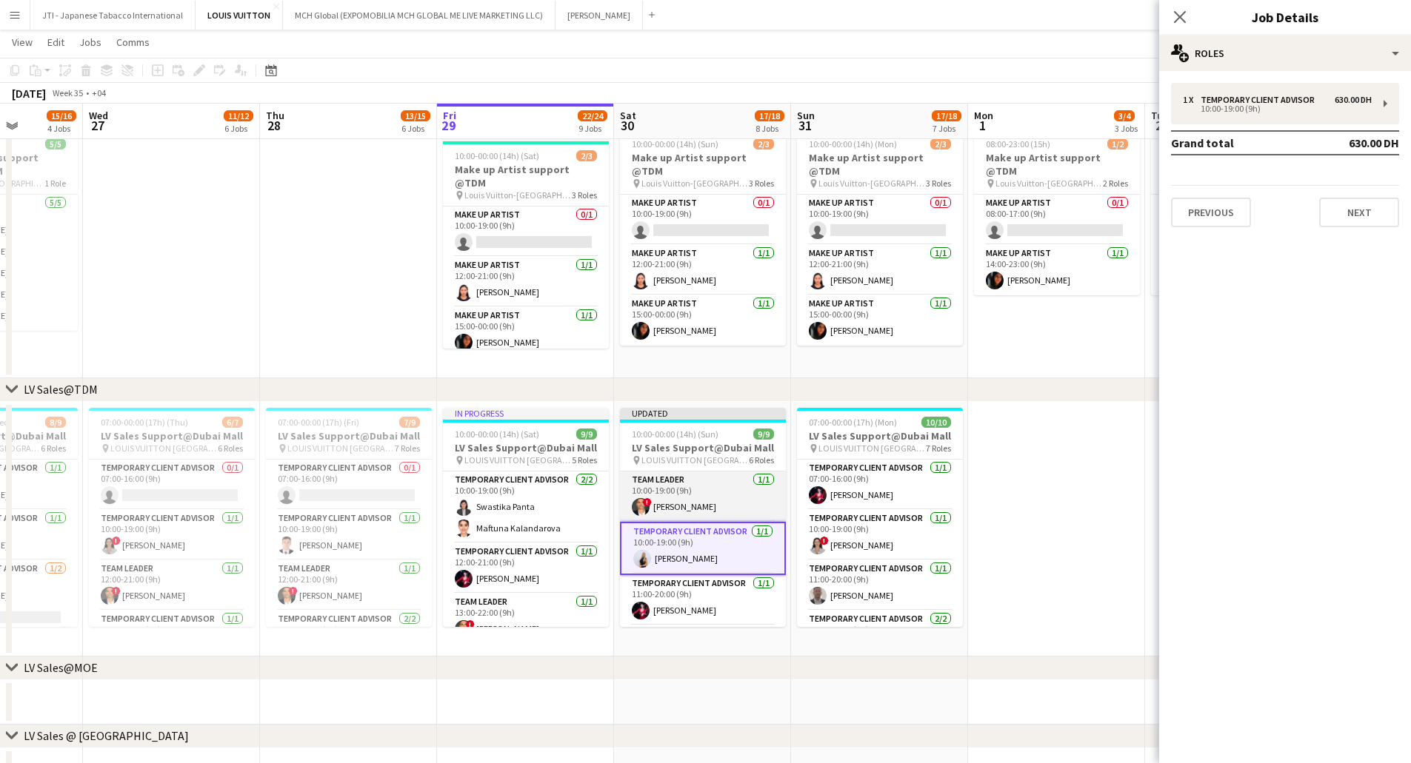
click at [698, 407] on app-card-role "Team Leader 1/1 10:00-19:00 (9h) ! Fadi Makki" at bounding box center [703, 497] width 166 height 50
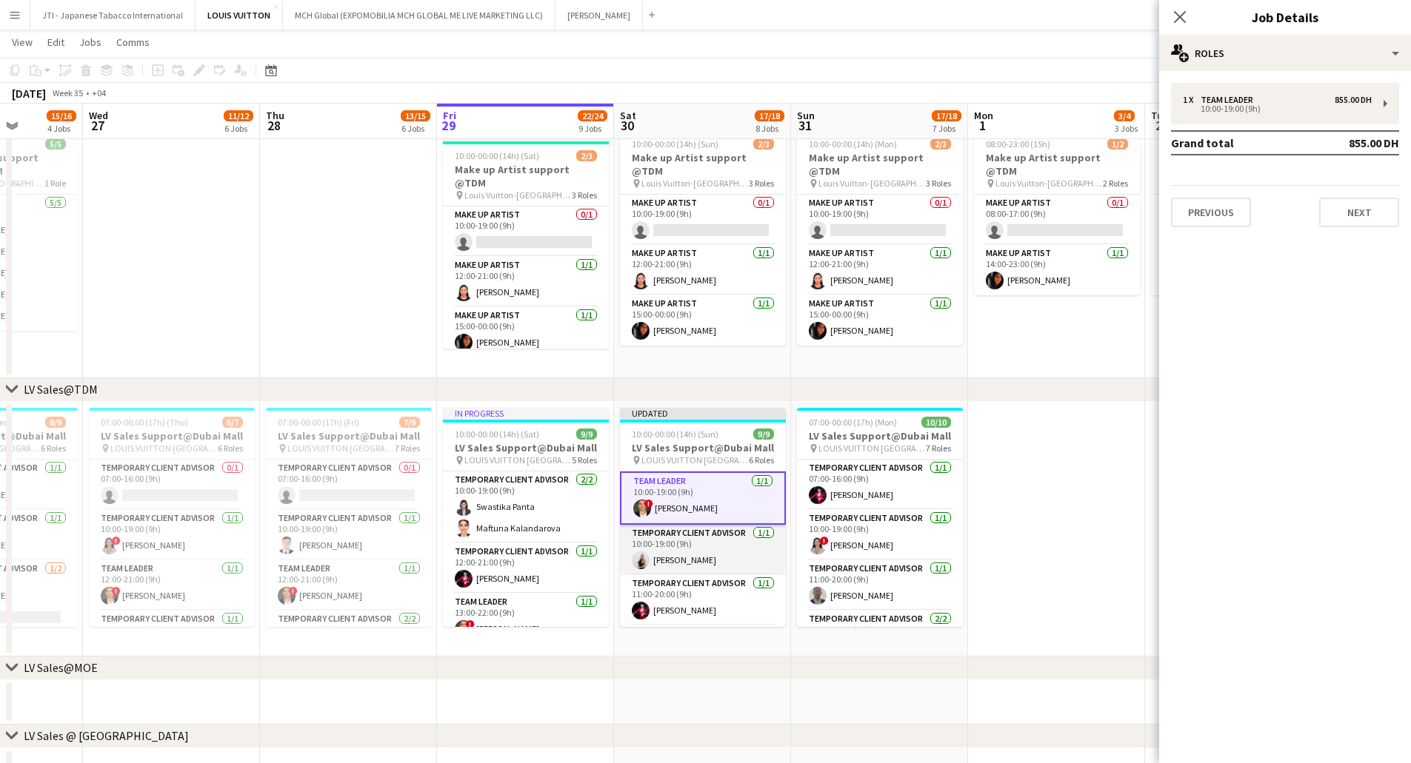
click at [685, 407] on app-card-role "Temporary Client Advisor 1/1 10:00-19:00 (9h) Natalie Chernenko" at bounding box center [703, 550] width 166 height 50
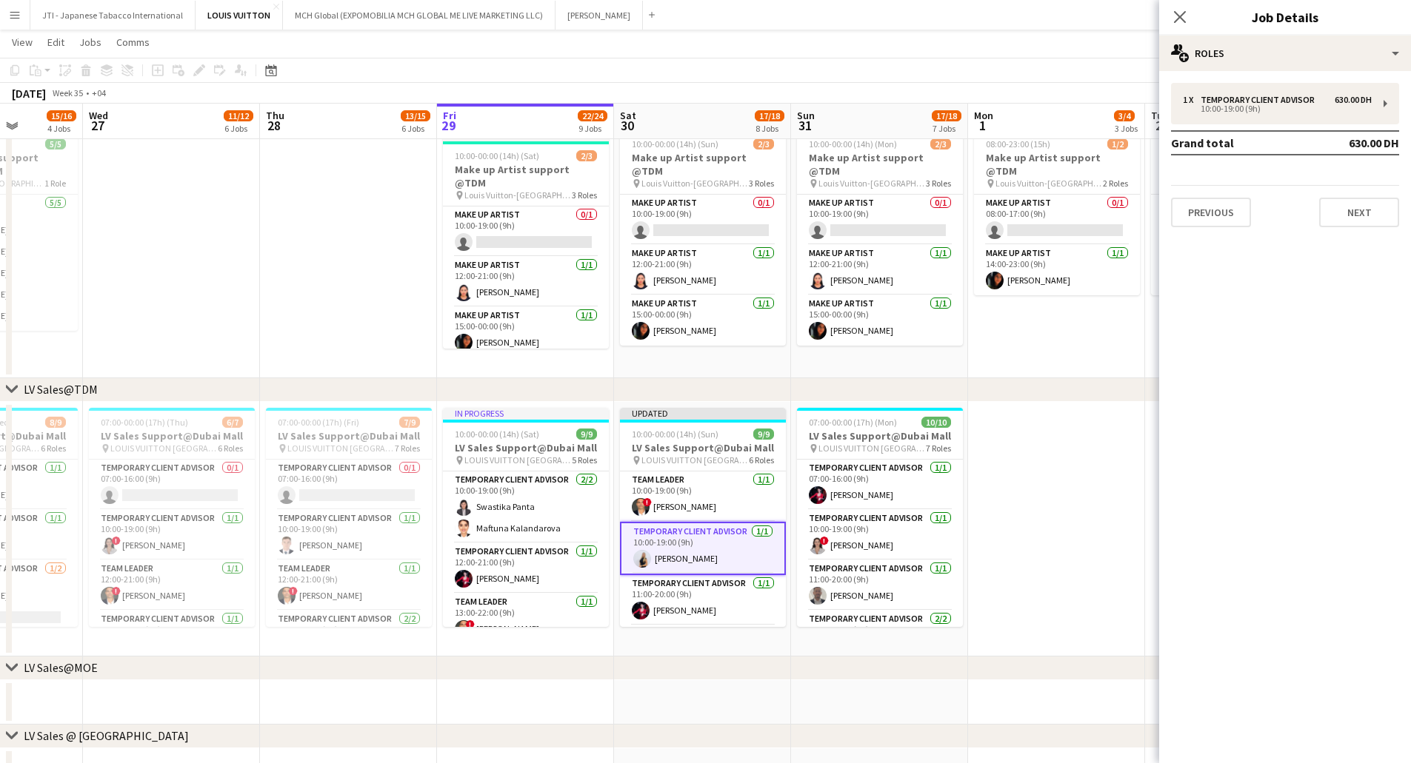
drag, startPoint x: 1080, startPoint y: 541, endPoint x: 1034, endPoint y: 538, distance: 45.3
click at [947, 407] on app-date-cell at bounding box center [1056, 529] width 177 height 255
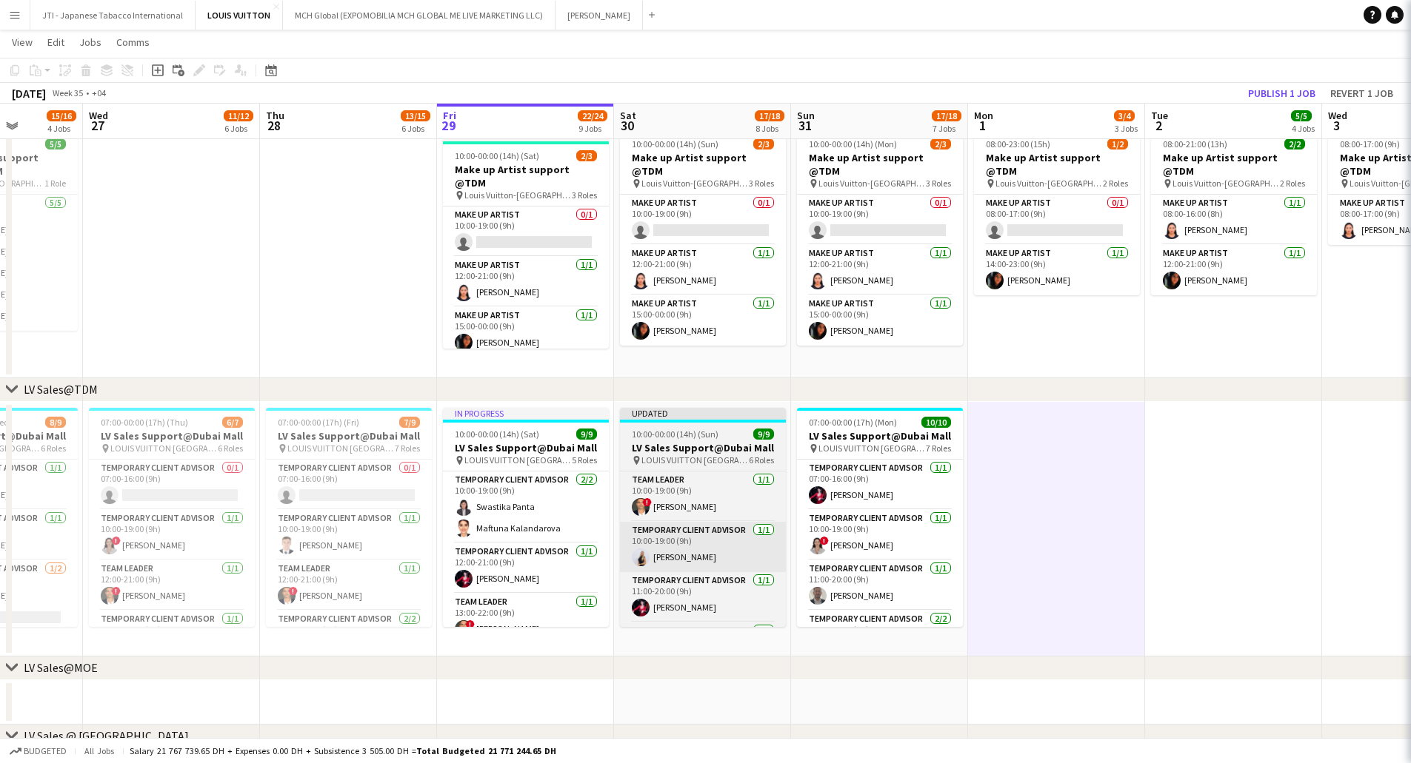
scroll to position [0, 449]
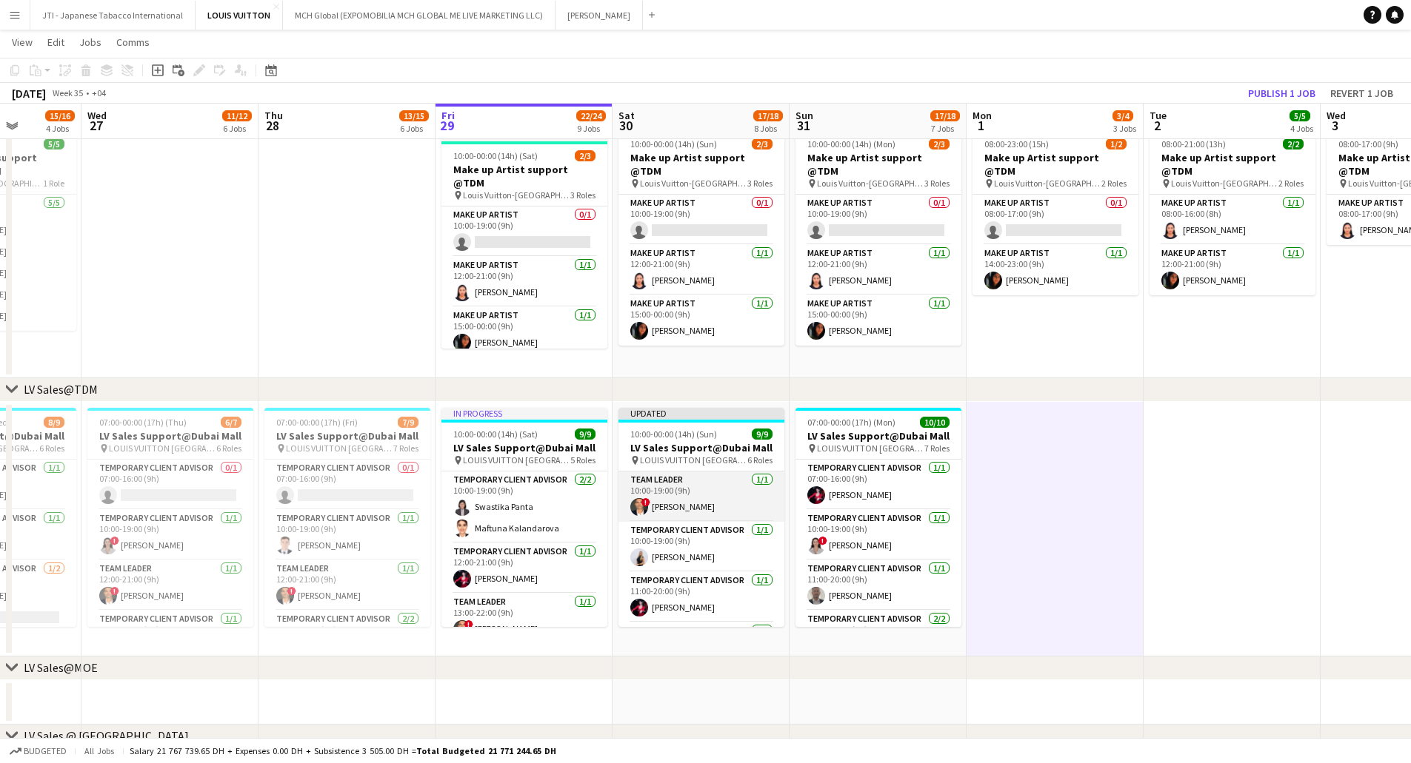
click at [706, 407] on app-card-role "Team Leader 1/1 10:00-19:00 (9h) ! Fadi Makki" at bounding box center [701, 497] width 166 height 50
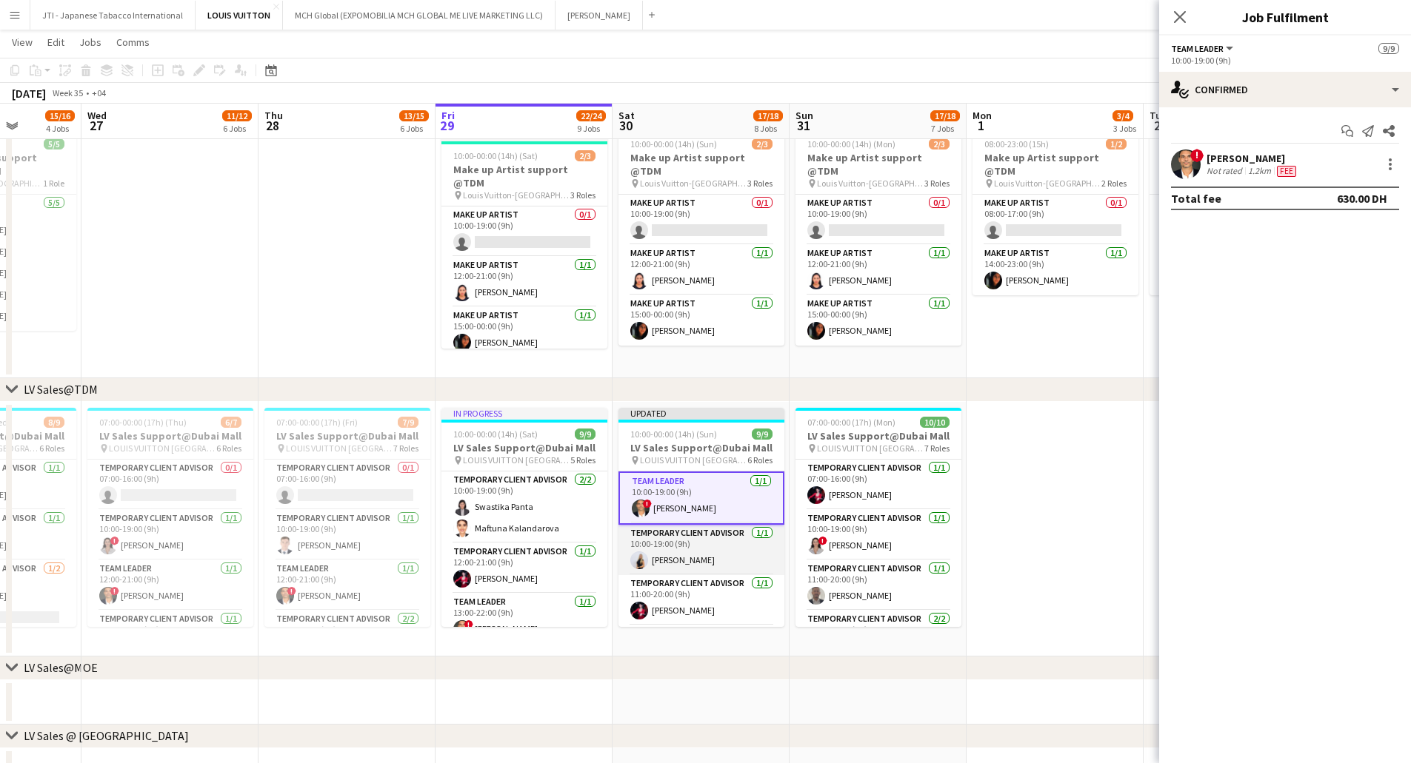
click at [687, 407] on app-card-role "Temporary Client Advisor 1/1 10:00-19:00 (9h) Natalie Chernenko" at bounding box center [701, 550] width 166 height 50
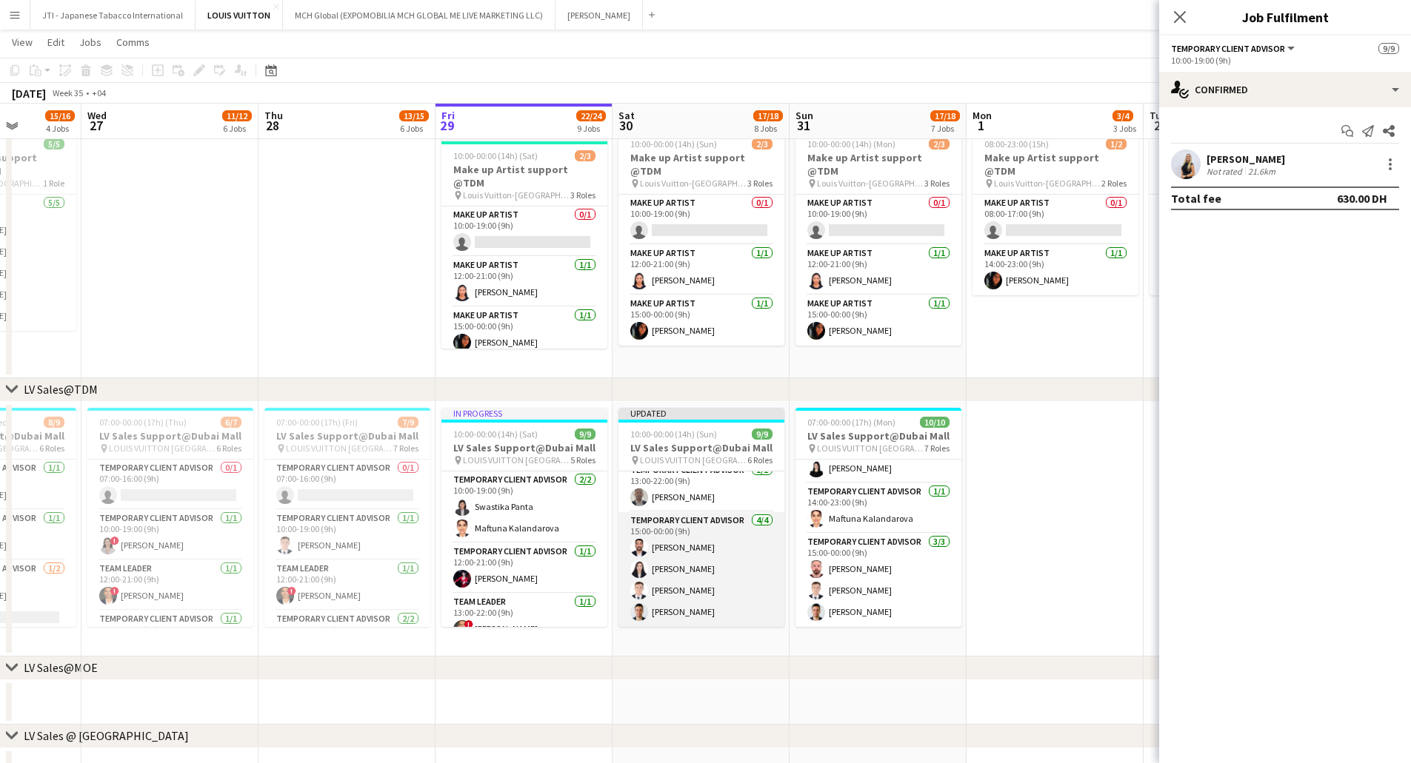
scroll to position [0, 0]
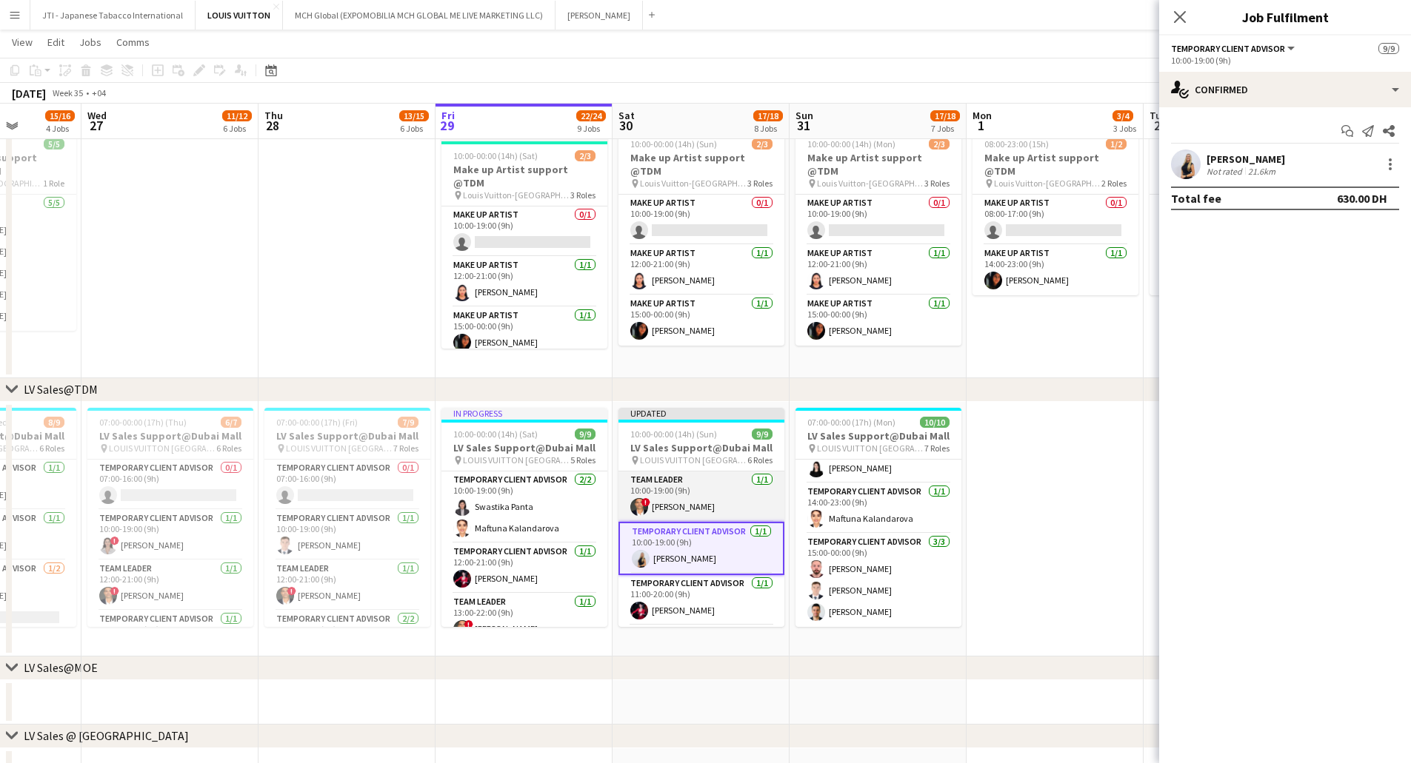
click at [730, 407] on app-card-role "Team Leader 1/1 10:00-19:00 (9h) ! Fadi Makki" at bounding box center [701, 497] width 166 height 50
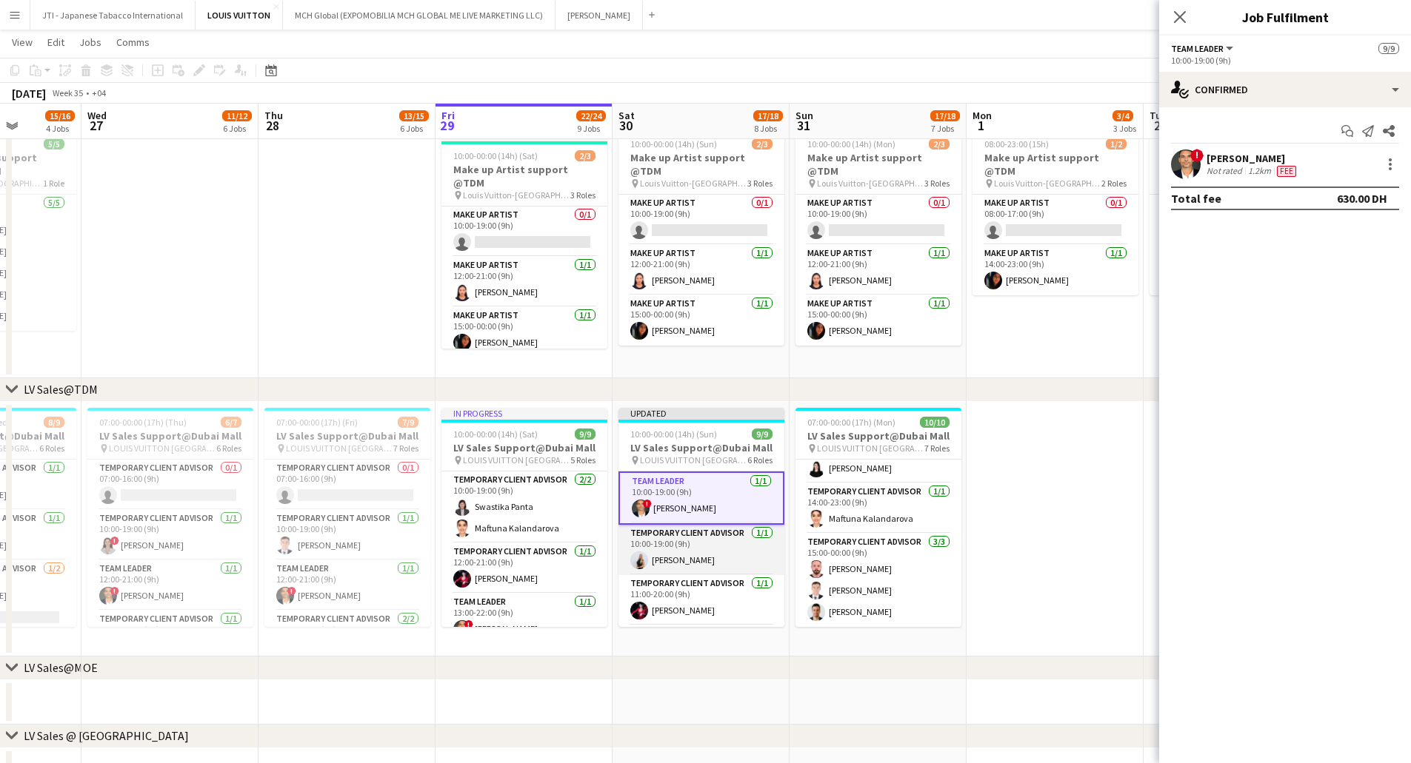
click at [687, 407] on app-card-role "Temporary Client Advisor 1/1 10:00-19:00 (9h) Natalie Chernenko" at bounding box center [701, 550] width 166 height 50
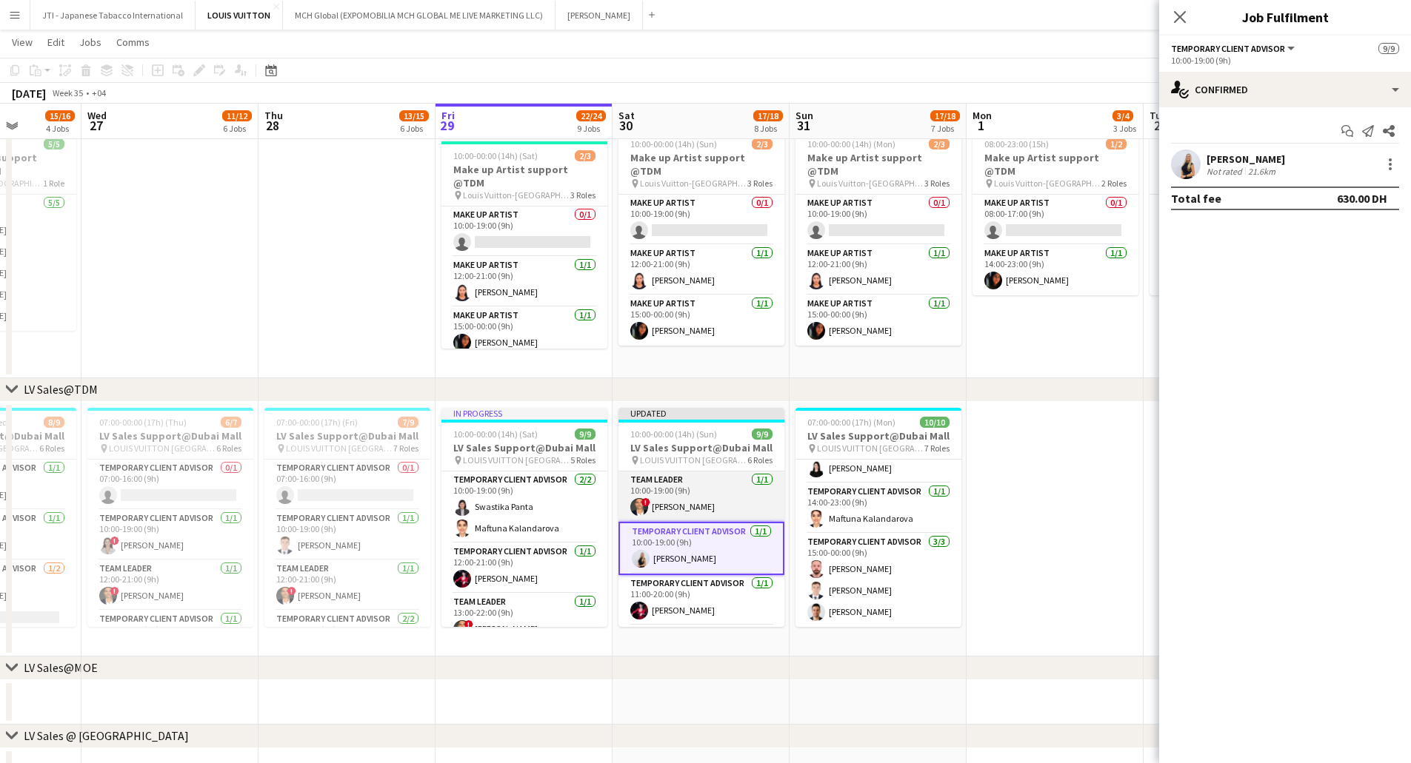
click at [698, 407] on app-card-role "Team Leader 1/1 10:00-19:00 (9h) ! Fadi Makki" at bounding box center [701, 497] width 166 height 50
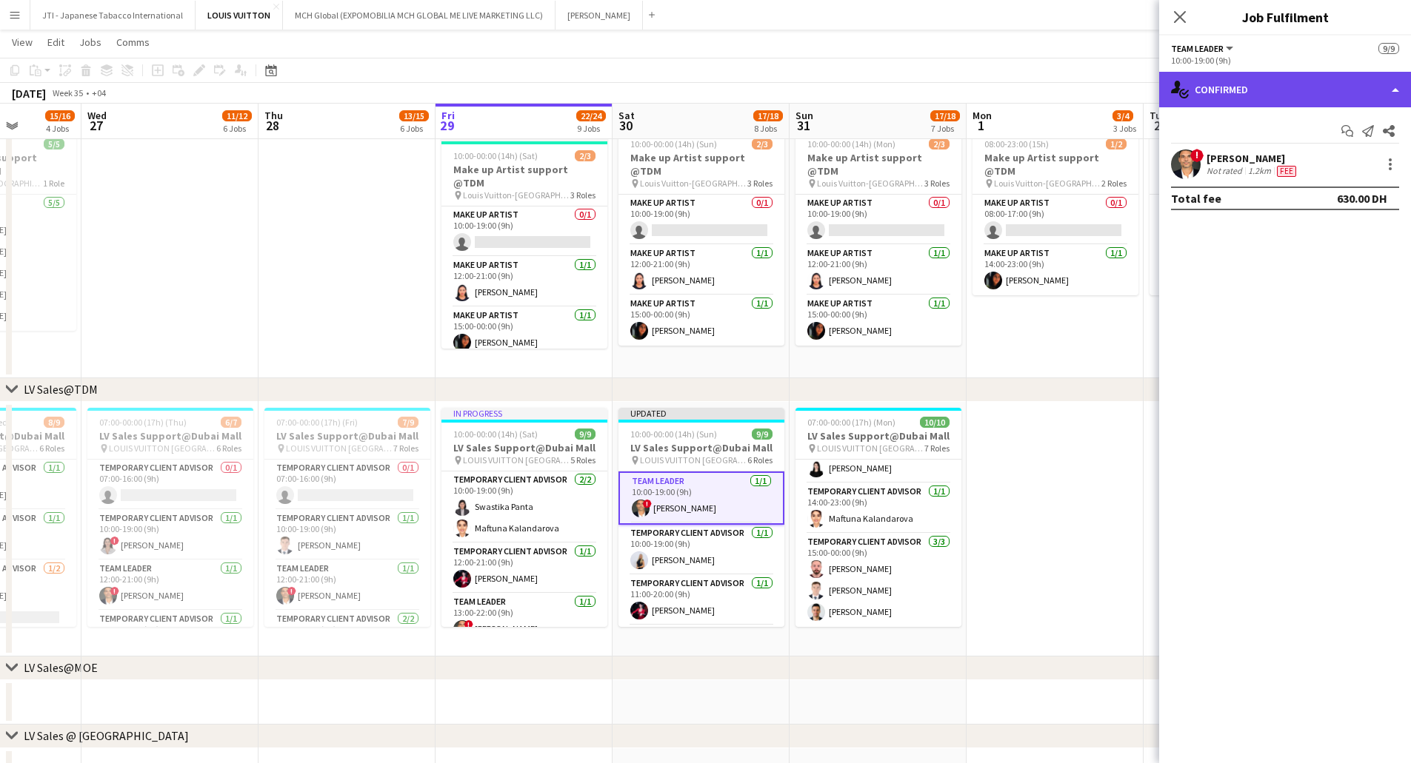
click at [947, 84] on div "single-neutral-actions-check-2 Confirmed" at bounding box center [1285, 90] width 252 height 36
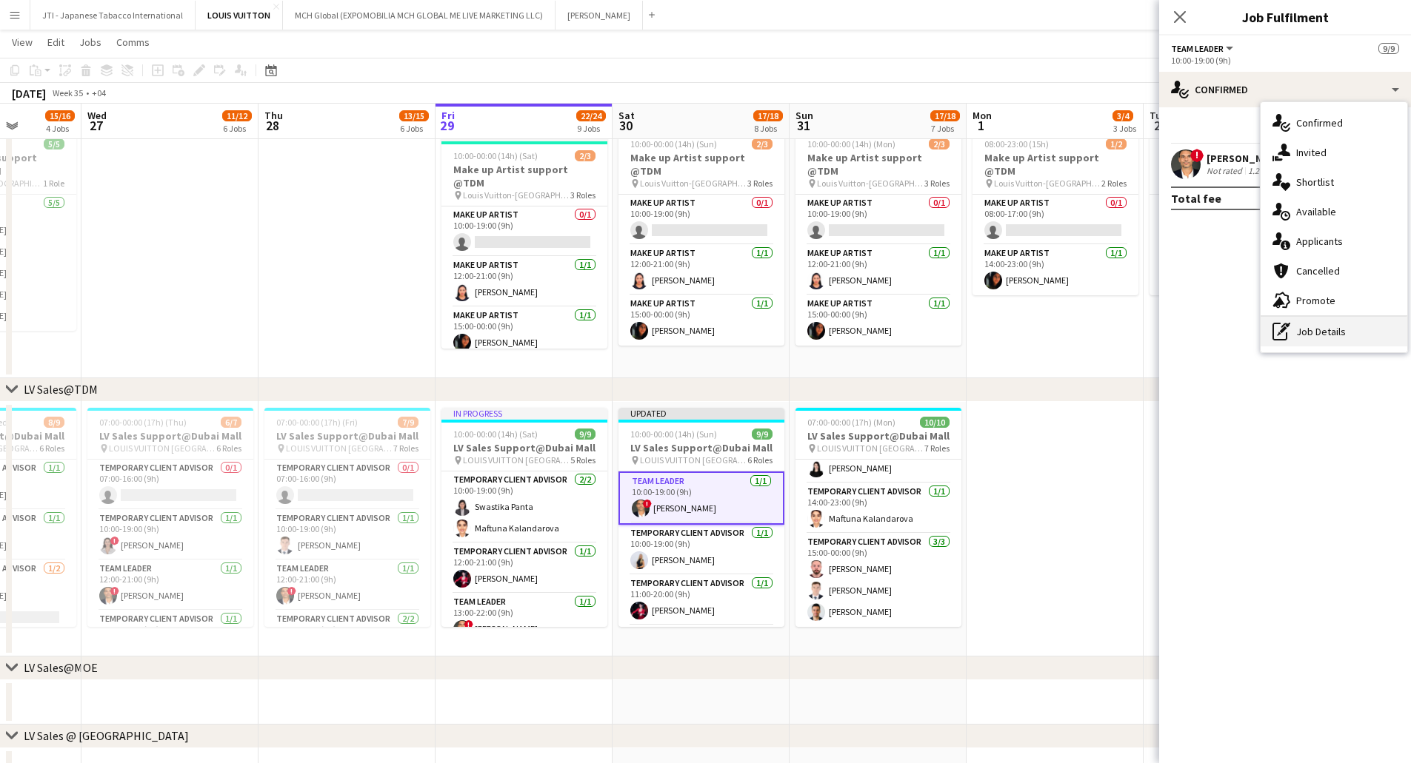
drag, startPoint x: 1294, startPoint y: 327, endPoint x: 1260, endPoint y: 133, distance: 197.1
click at [947, 324] on div "pen-write Job Details" at bounding box center [1333, 332] width 147 height 30
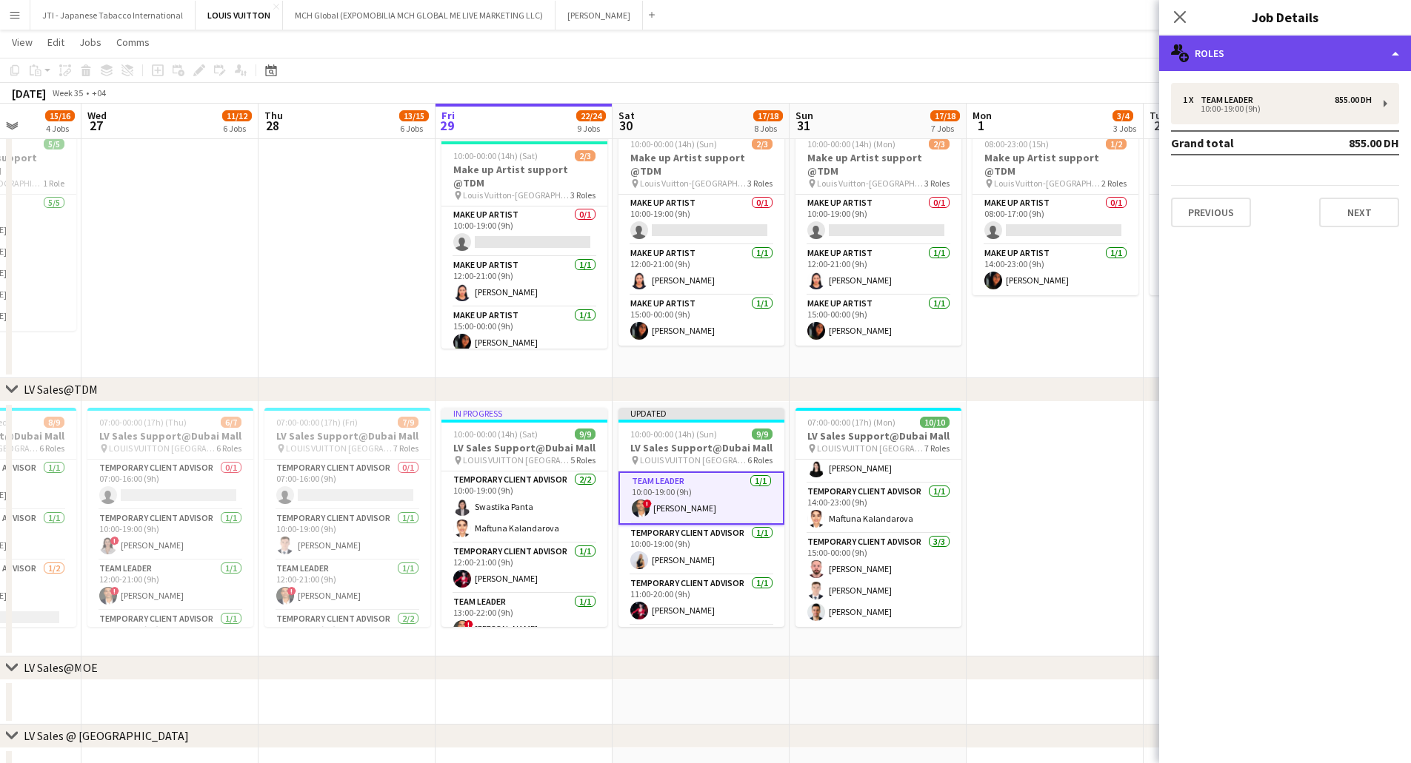
click at [947, 41] on div "multiple-users-add Roles" at bounding box center [1285, 54] width 252 height 36
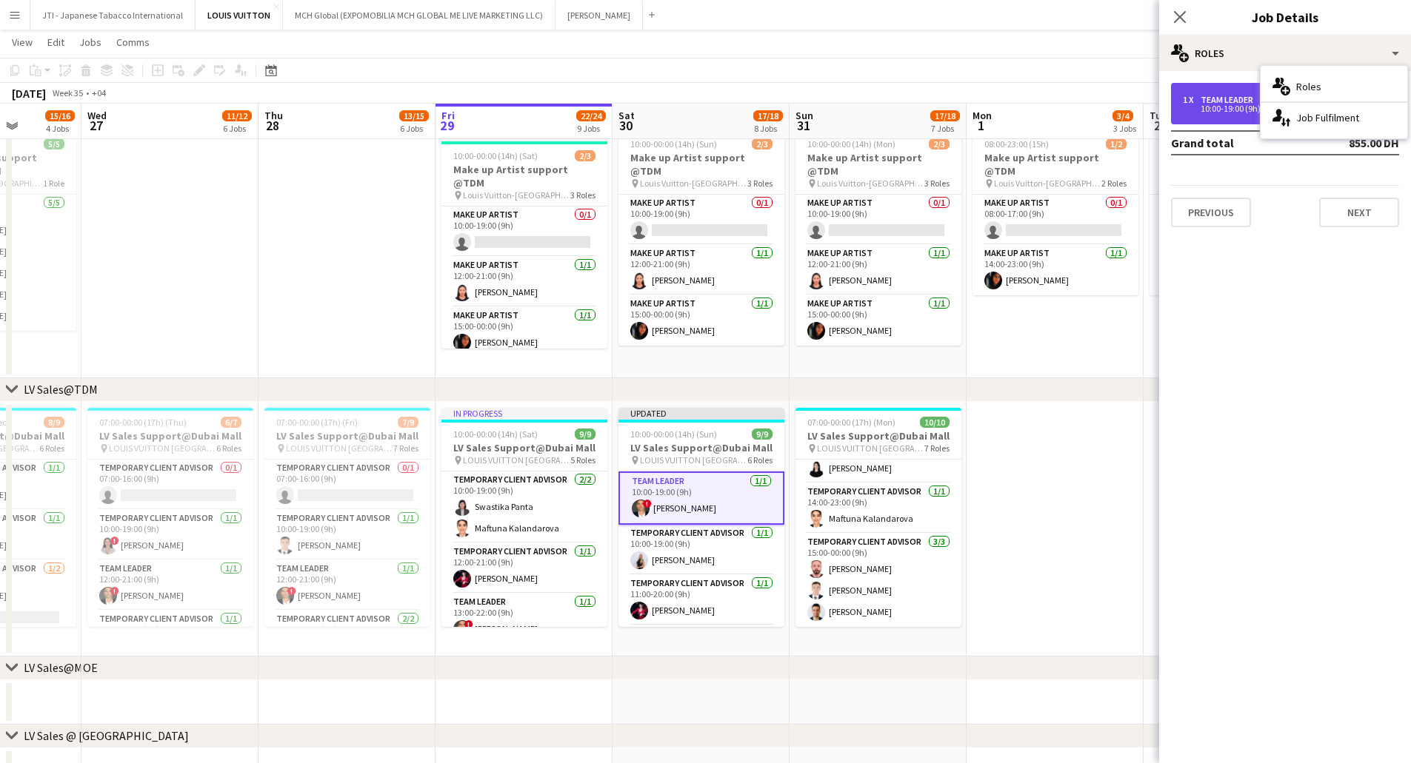
click at [947, 103] on div "1 x" at bounding box center [1192, 100] width 18 height 10
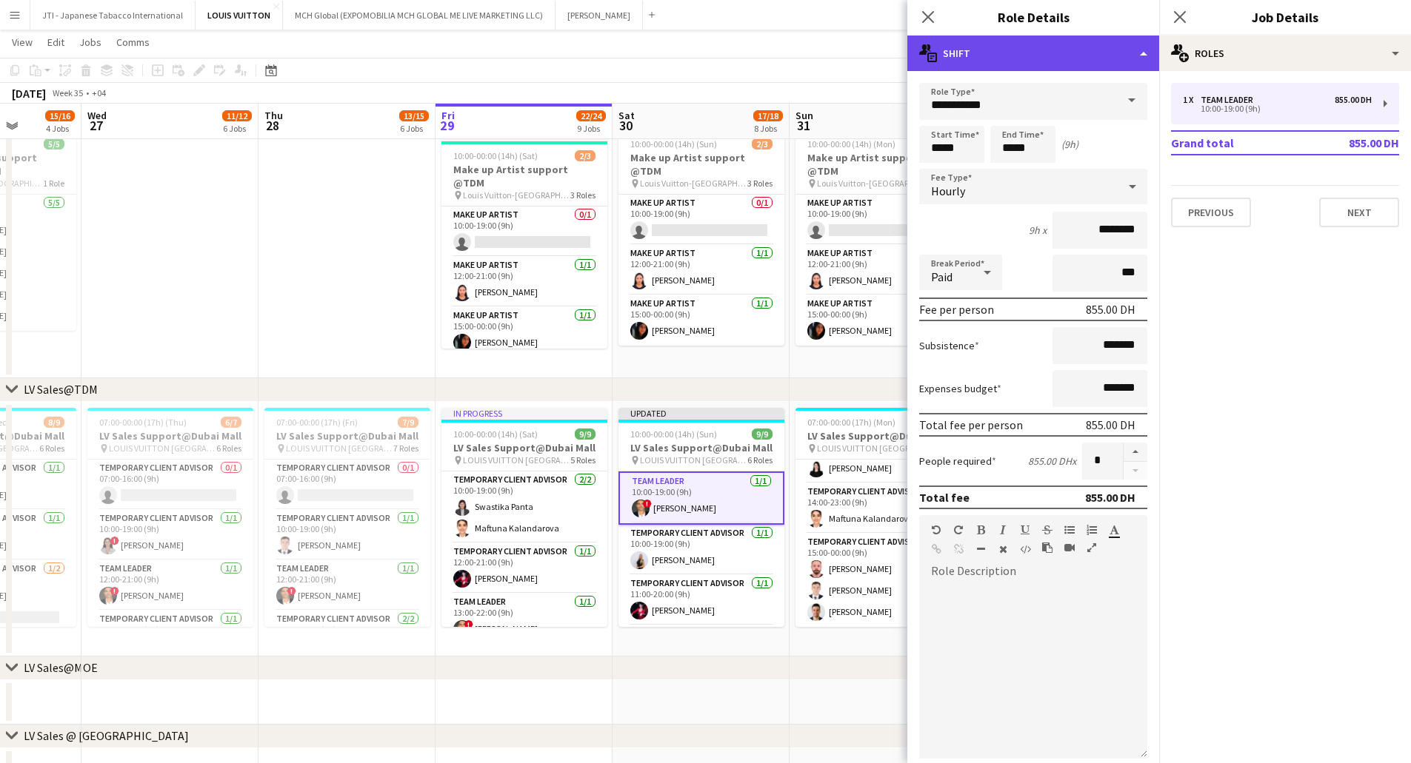
click at [947, 54] on div "multiple-actions-text Shift" at bounding box center [1033, 54] width 252 height 36
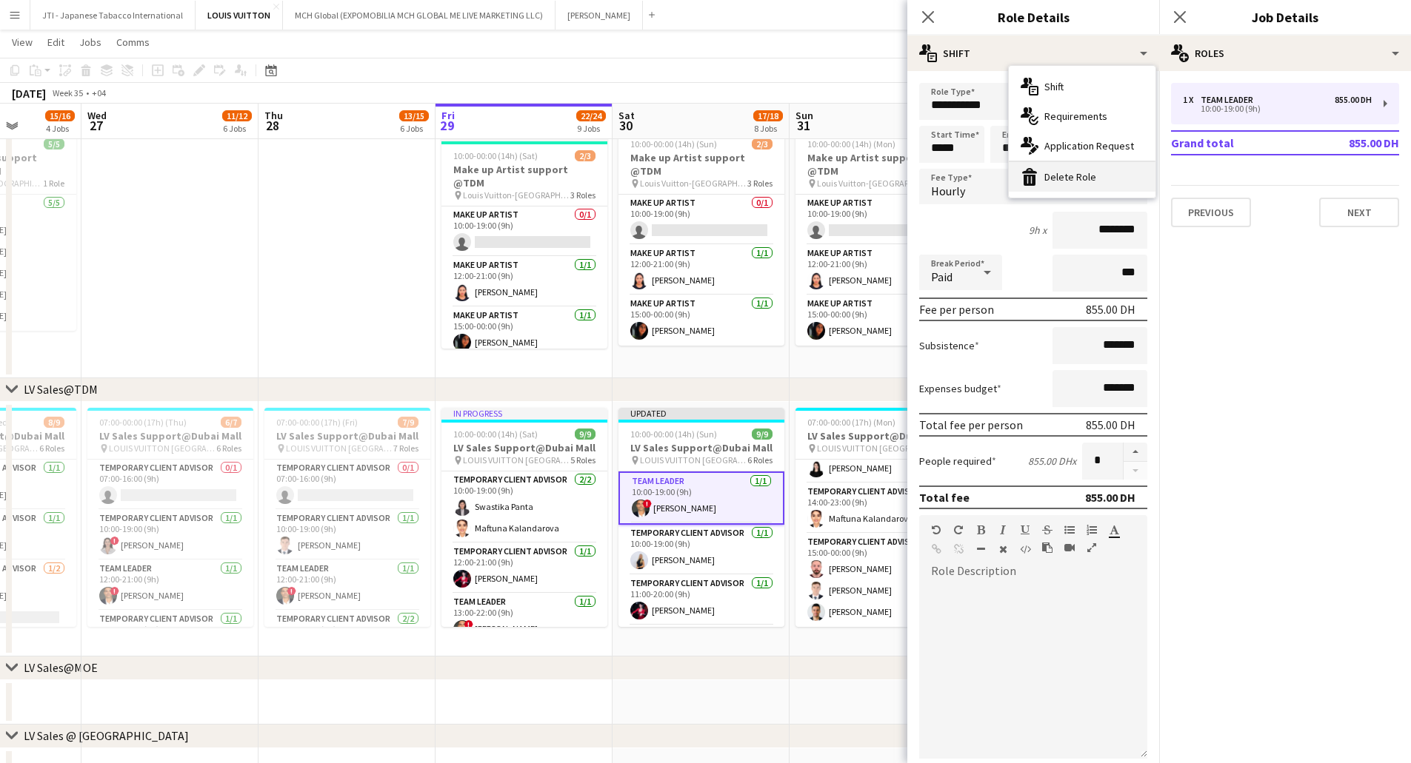
click at [947, 175] on div "bin-2 Delete Role" at bounding box center [1082, 177] width 147 height 30
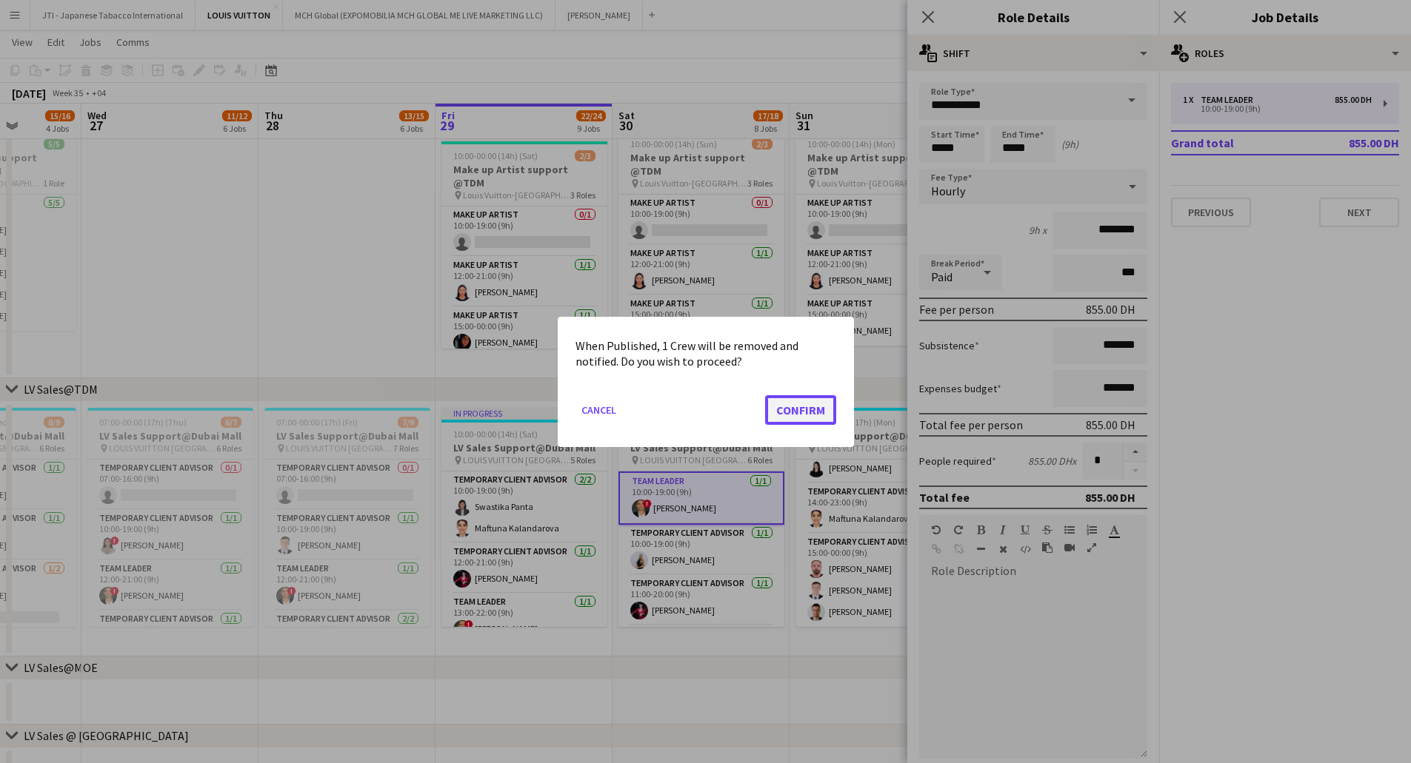
click at [798, 407] on button "Confirm" at bounding box center [800, 410] width 71 height 30
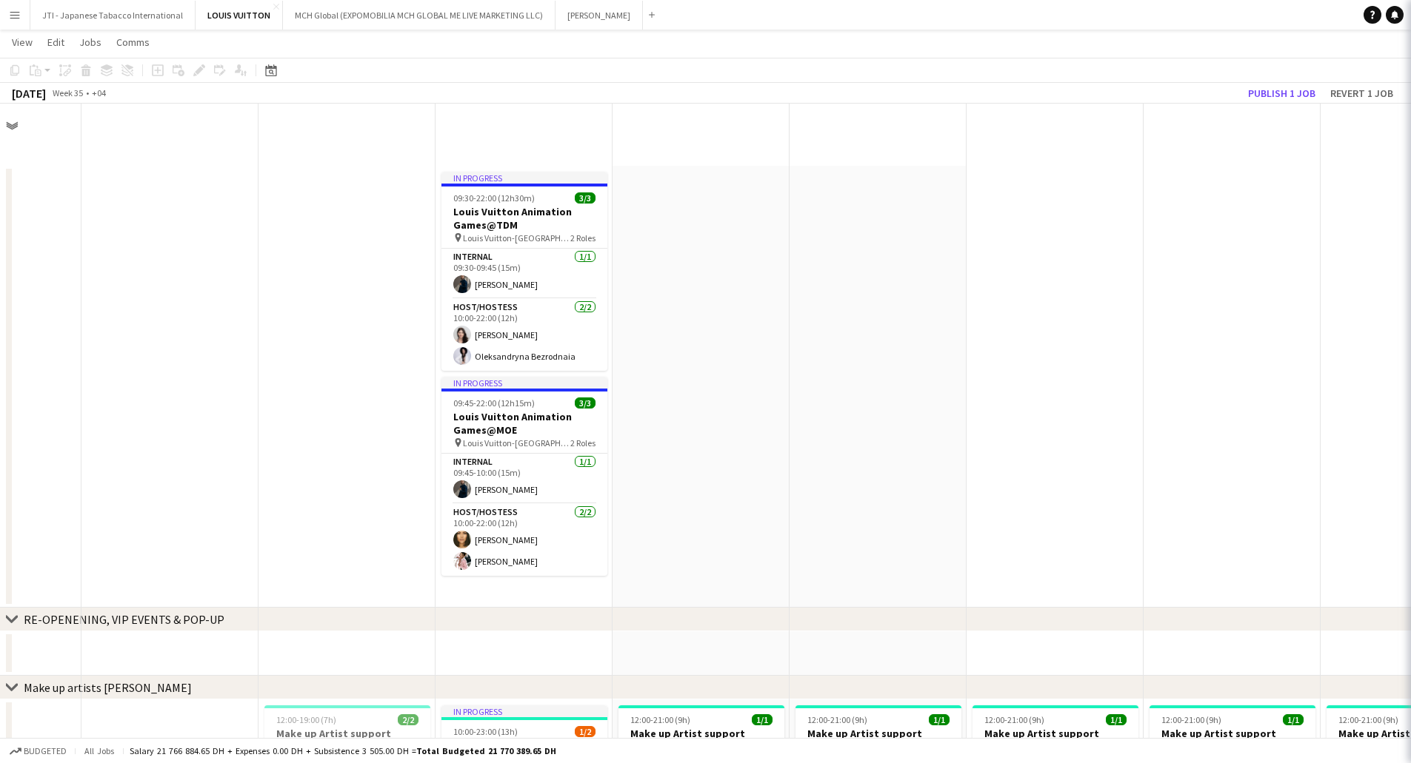
scroll to position [815, 0]
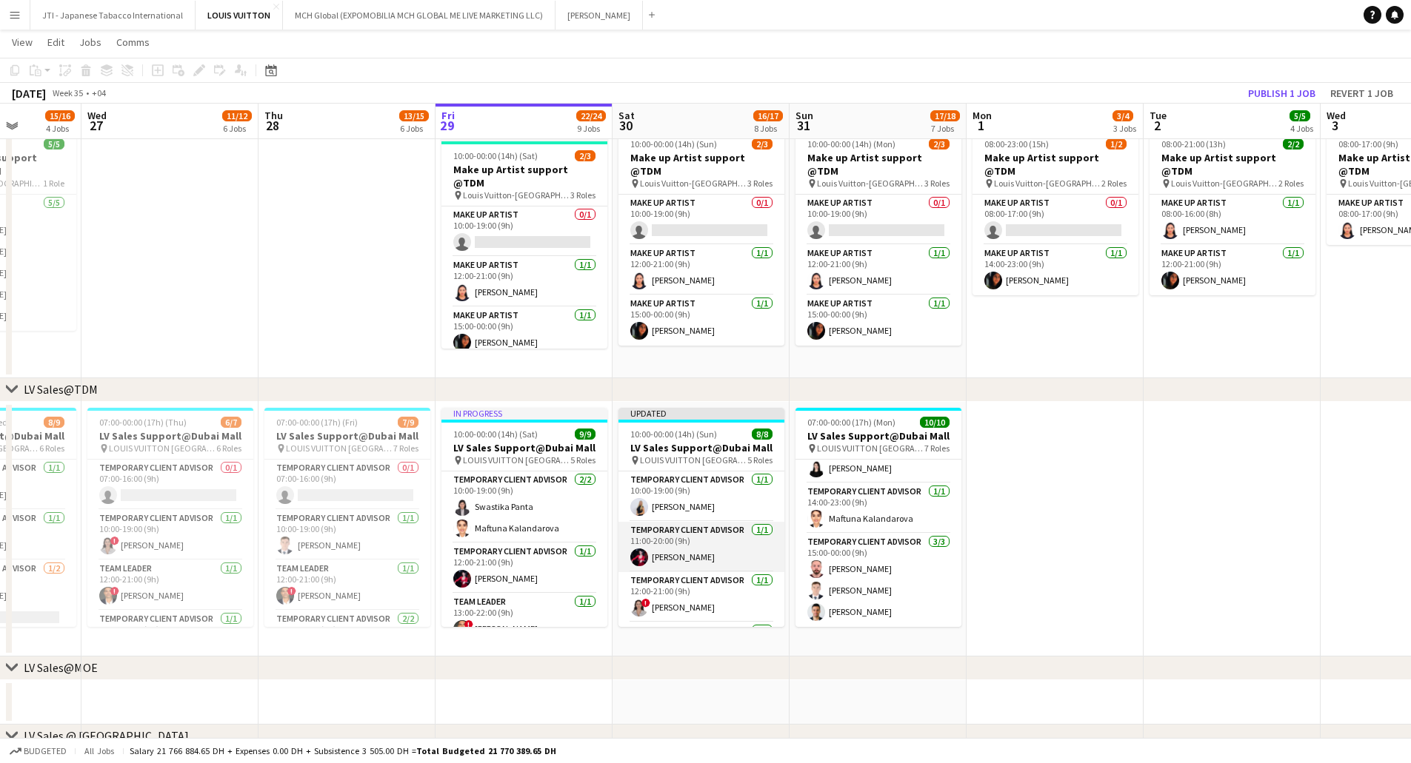
click at [707, 407] on app-card-role "Temporary Client Advisor 1/1 11:00-20:00 (9h) Polina Naidiuk" at bounding box center [701, 547] width 166 height 50
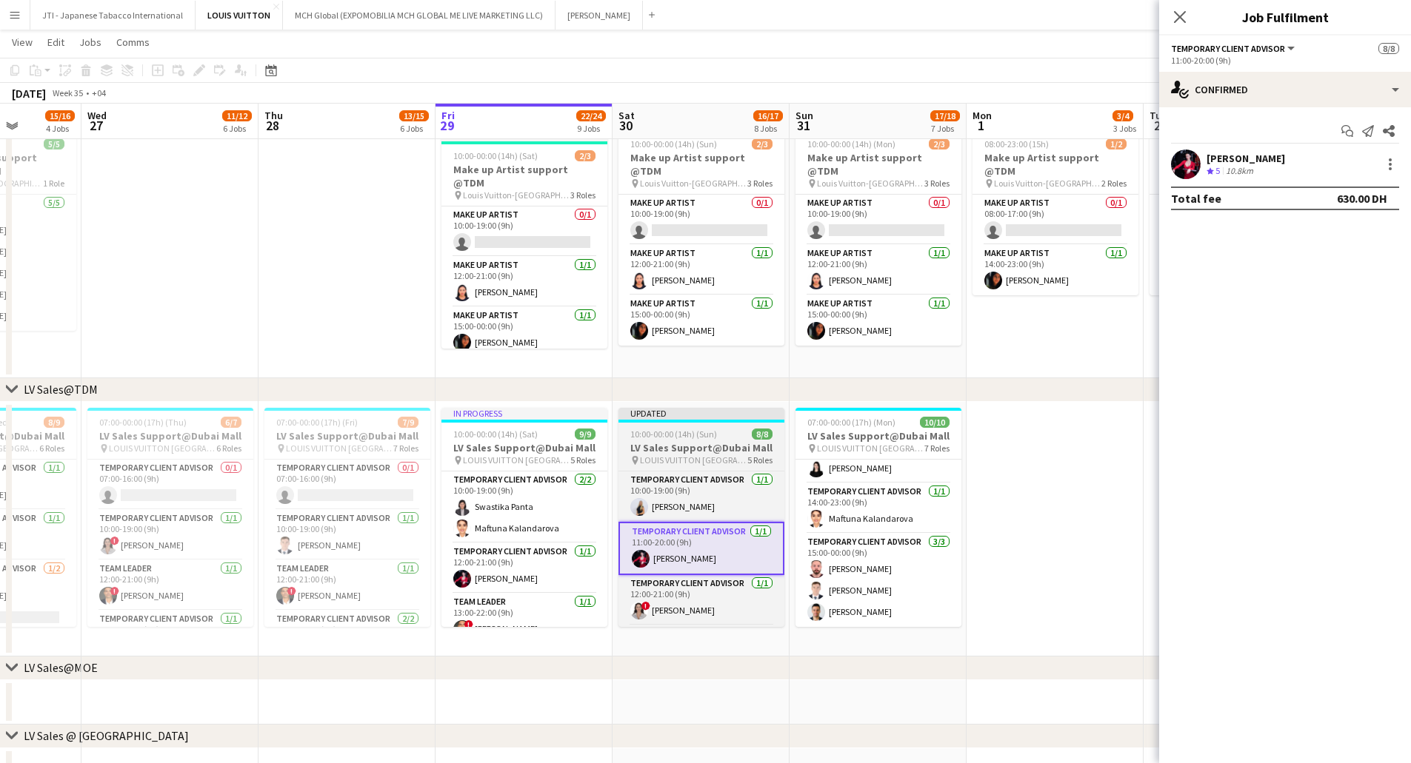
click at [694, 407] on span "LOUIS VUITTON Dubai Mall - Fashion Avenue" at bounding box center [693, 460] width 107 height 11
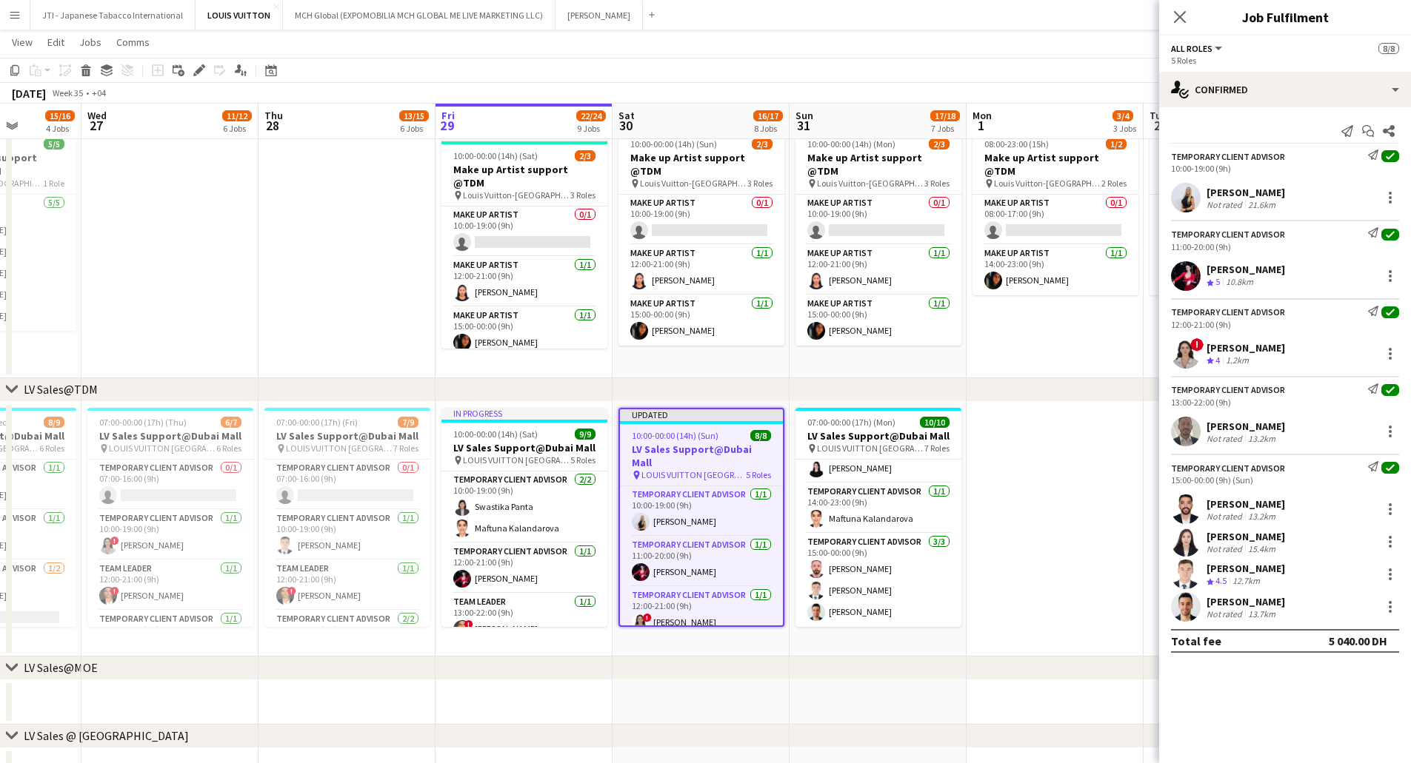
click at [947, 69] on app-options-switcher "All roles All roles Temporary Client Advisor Temporary Client Advisor Temporary…" at bounding box center [1285, 54] width 252 height 36
click at [947, 80] on div "single-neutral-actions-check-2 Confirmed" at bounding box center [1285, 90] width 252 height 36
click at [947, 150] on div "pen-write Job Details" at bounding box center [1333, 154] width 147 height 30
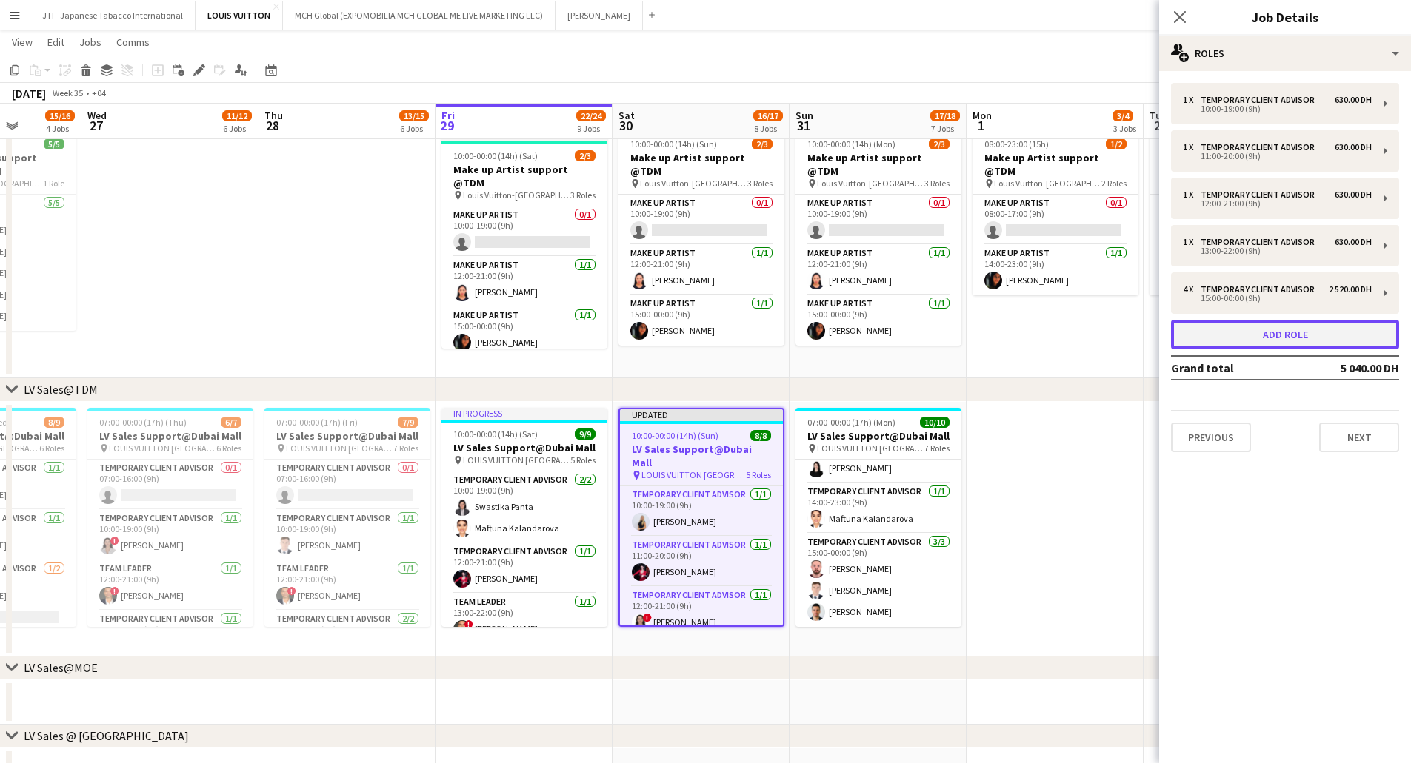
click at [947, 337] on button "Add role" at bounding box center [1285, 335] width 228 height 30
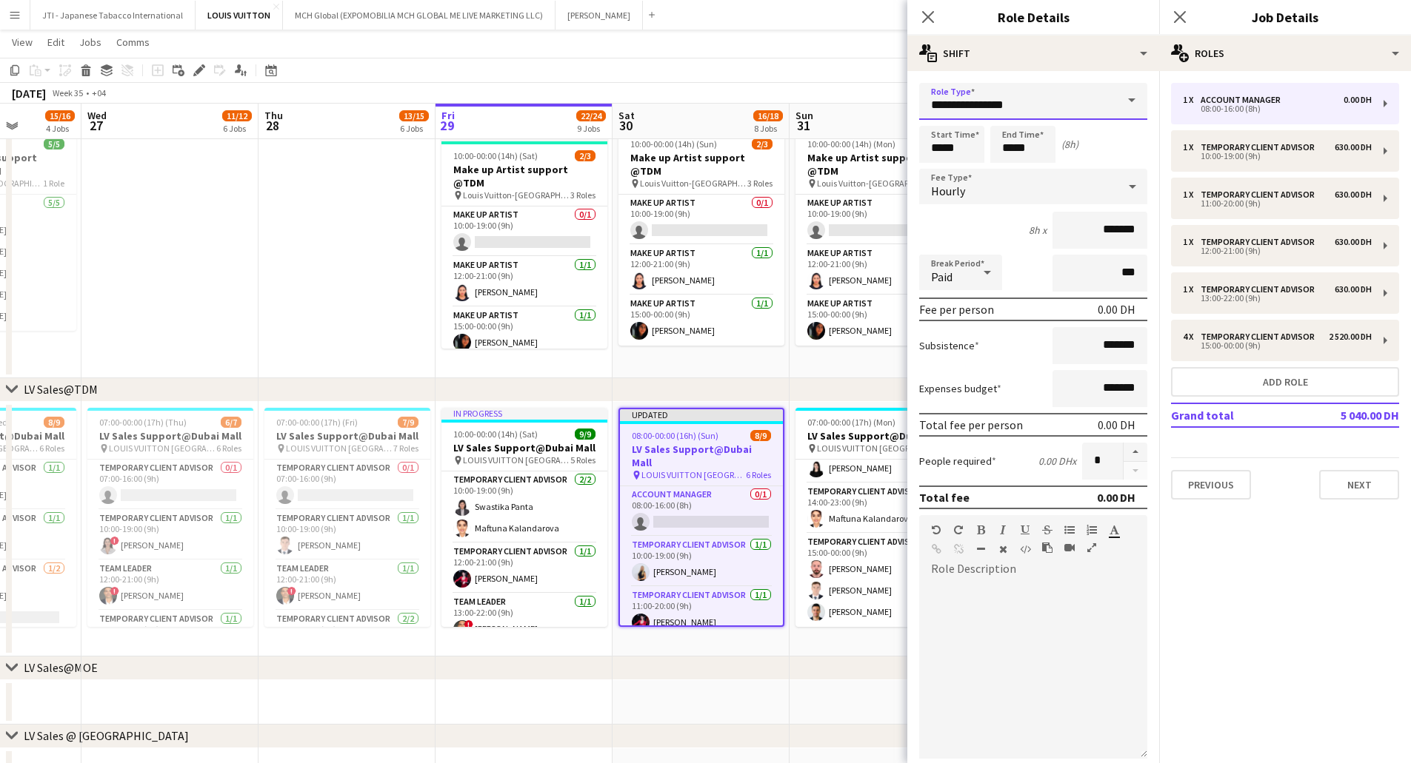
drag, startPoint x: 1034, startPoint y: 98, endPoint x: 755, endPoint y: 104, distance: 278.5
click at [755, 104] on body "Menu Boards Boards Boards All jobs Status Workforce Workforce My Workforce Recr…" at bounding box center [705, 605] width 1411 height 2840
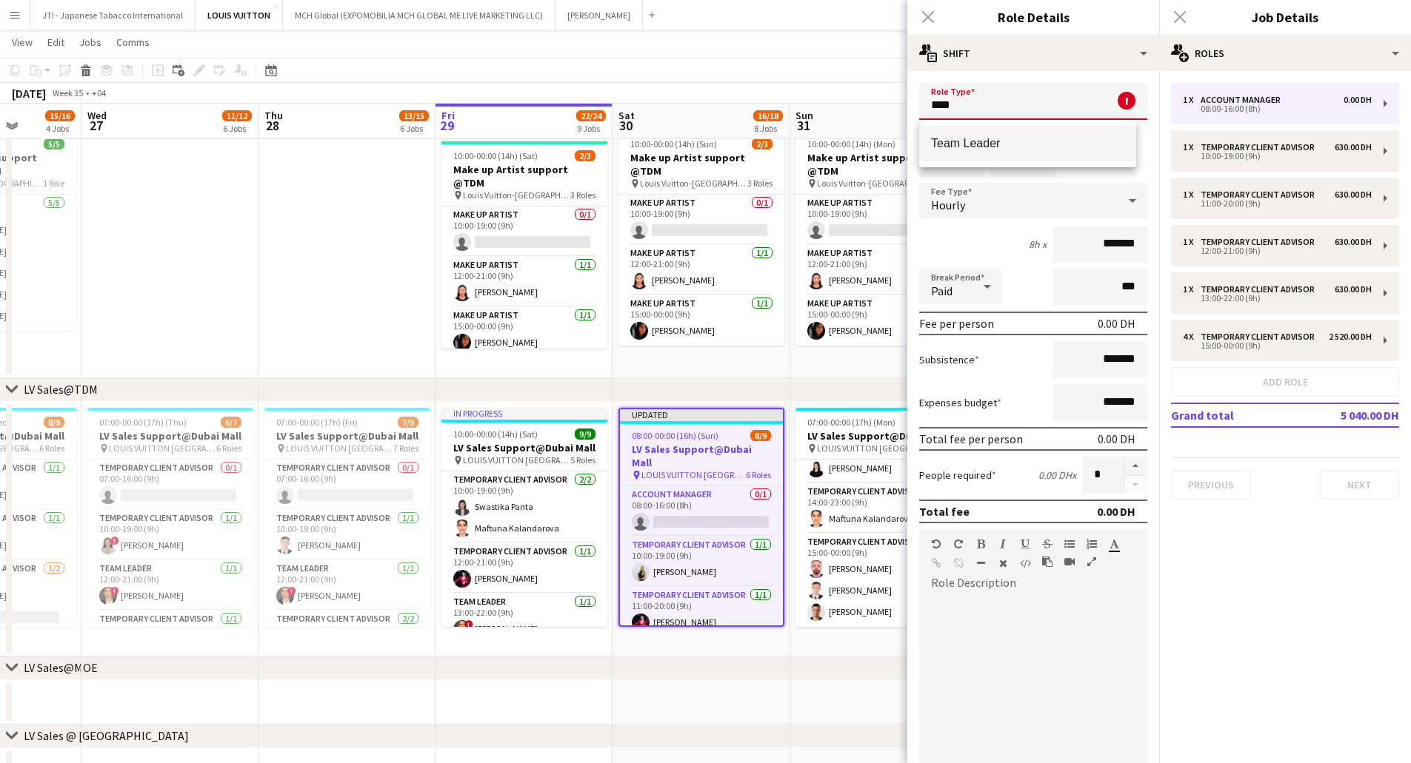
click at [947, 147] on span "Team Leader" at bounding box center [1027, 143] width 193 height 14
type input "**********"
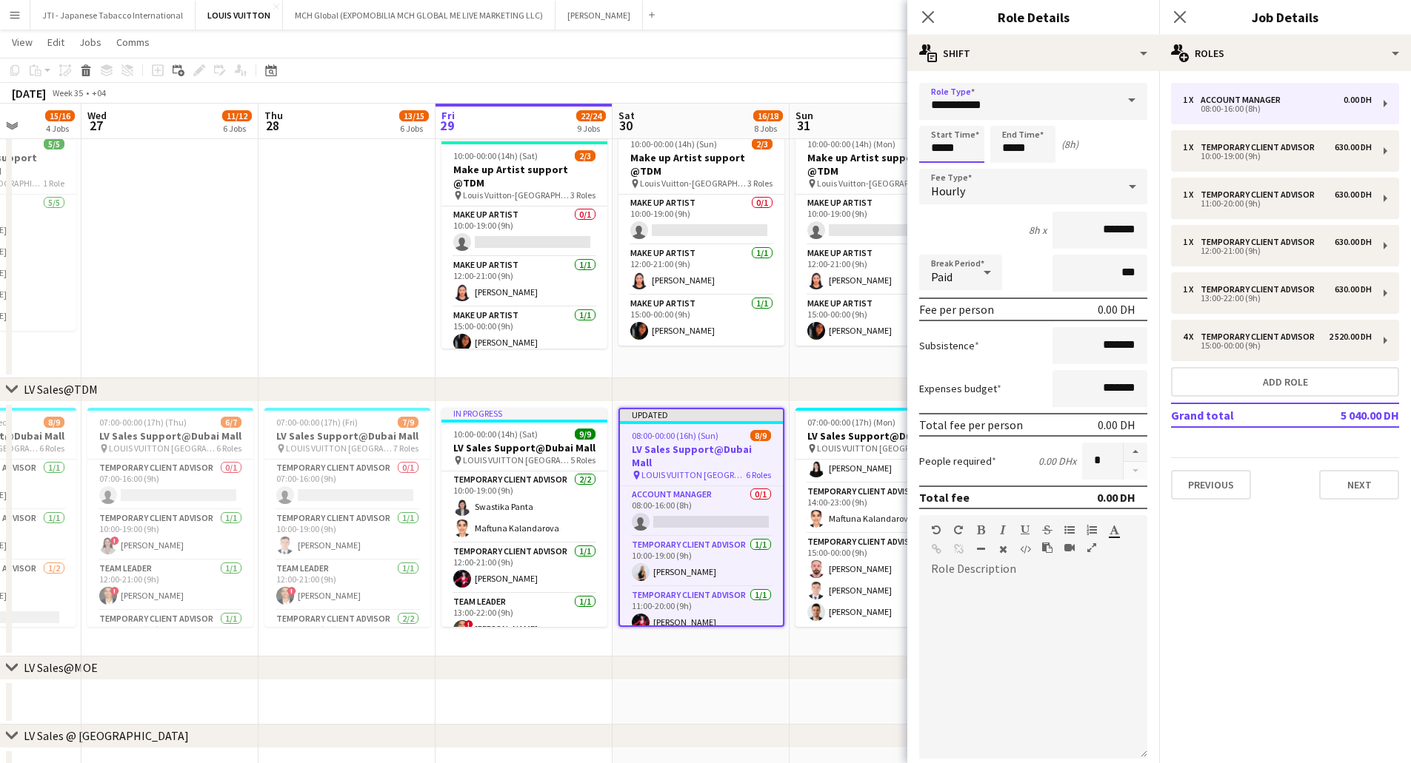
click at [941, 143] on input "*****" at bounding box center [951, 144] width 65 height 37
type input "*****"
click at [947, 147] on input "*****" at bounding box center [1022, 144] width 65 height 37
type input "*****"
click at [947, 236] on input "*******" at bounding box center [1099, 230] width 95 height 37
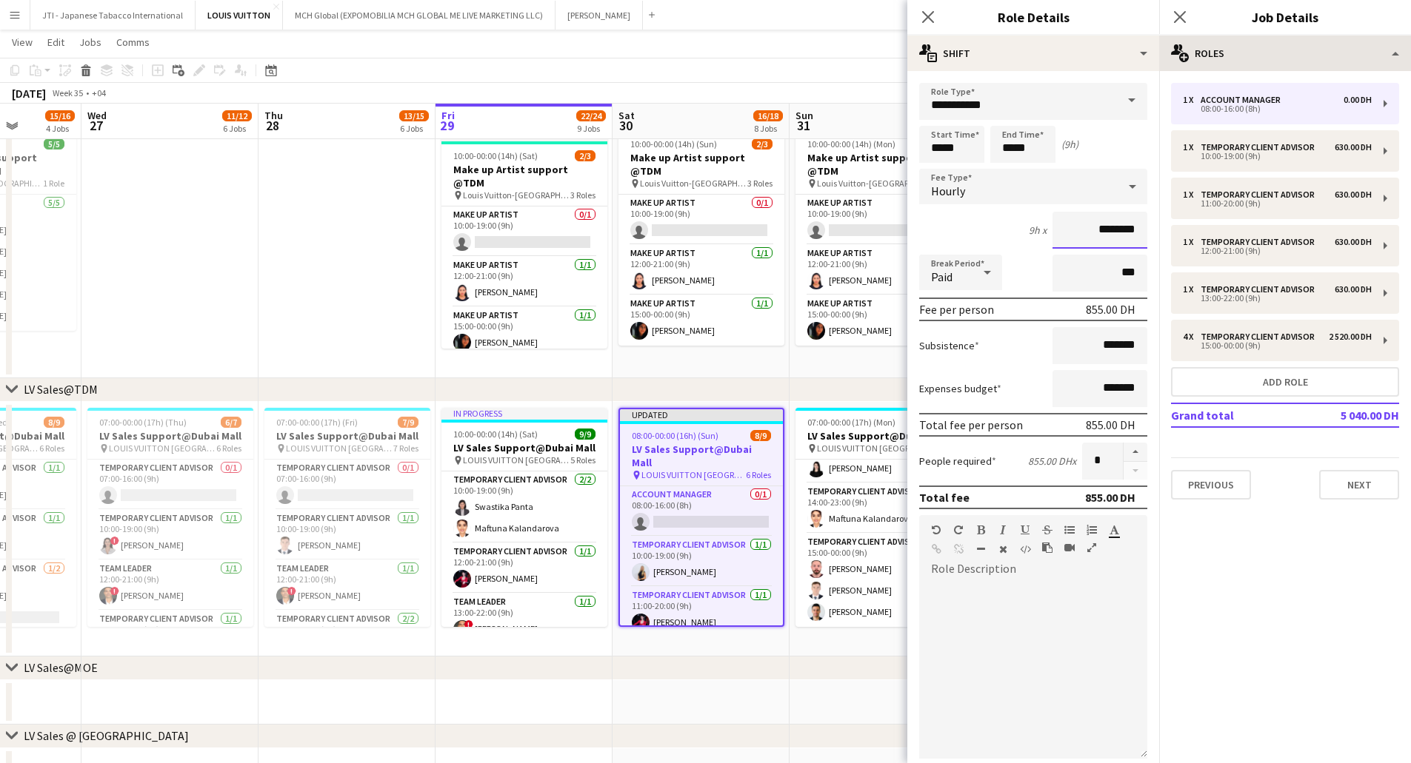
type input "********"
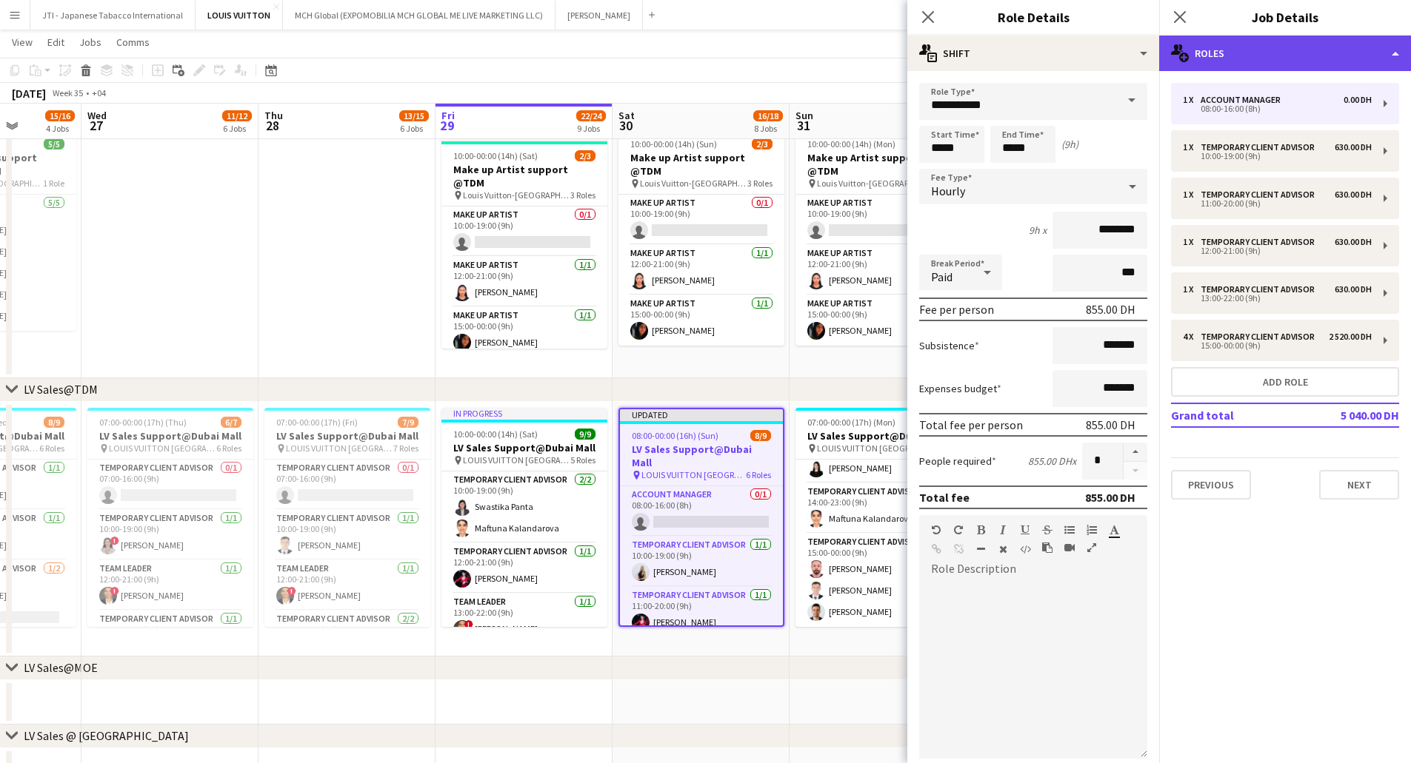
click at [947, 53] on div "multiple-users-add Roles" at bounding box center [1285, 54] width 252 height 36
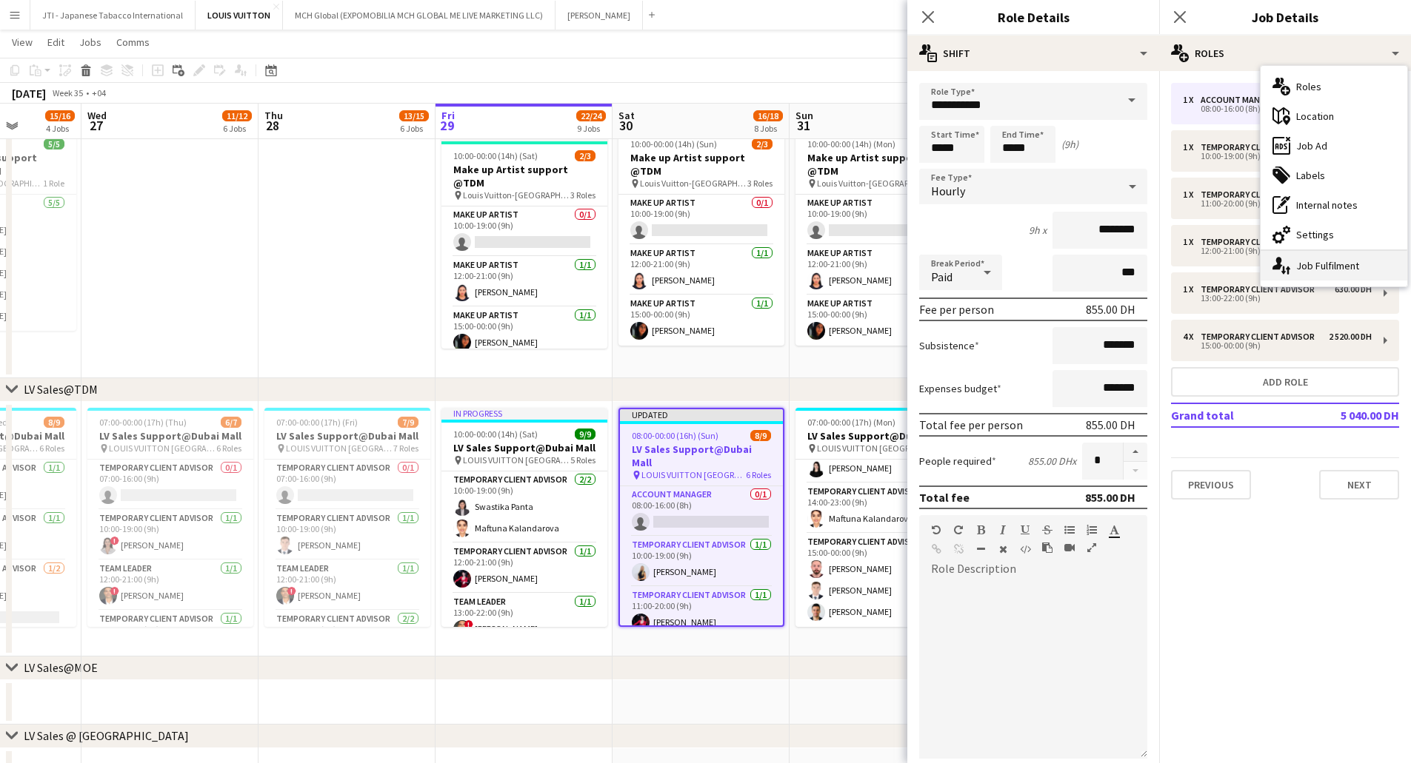
click at [947, 270] on div "single-neutral-actions-up-down Job Fulfilment" at bounding box center [1333, 266] width 147 height 30
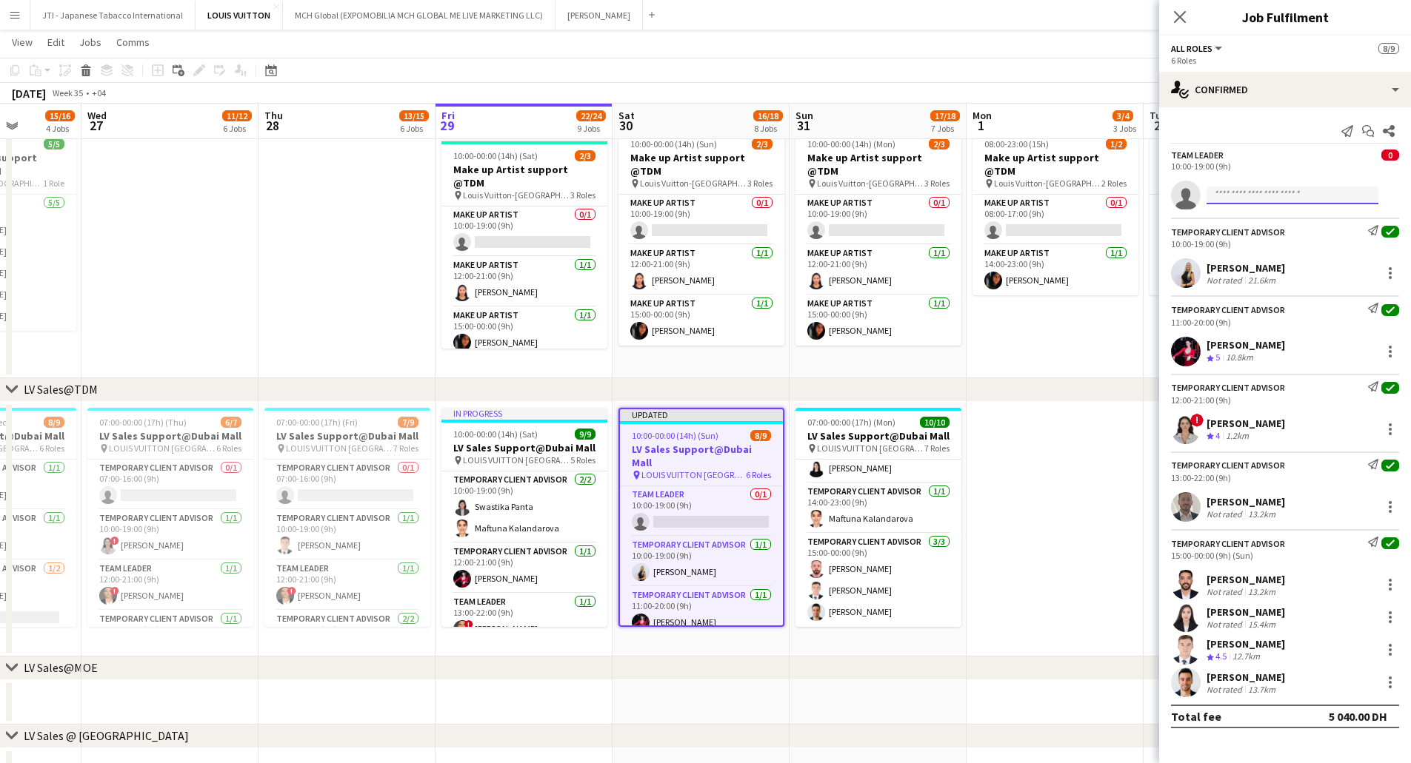
click at [947, 194] on input at bounding box center [1292, 196] width 172 height 18
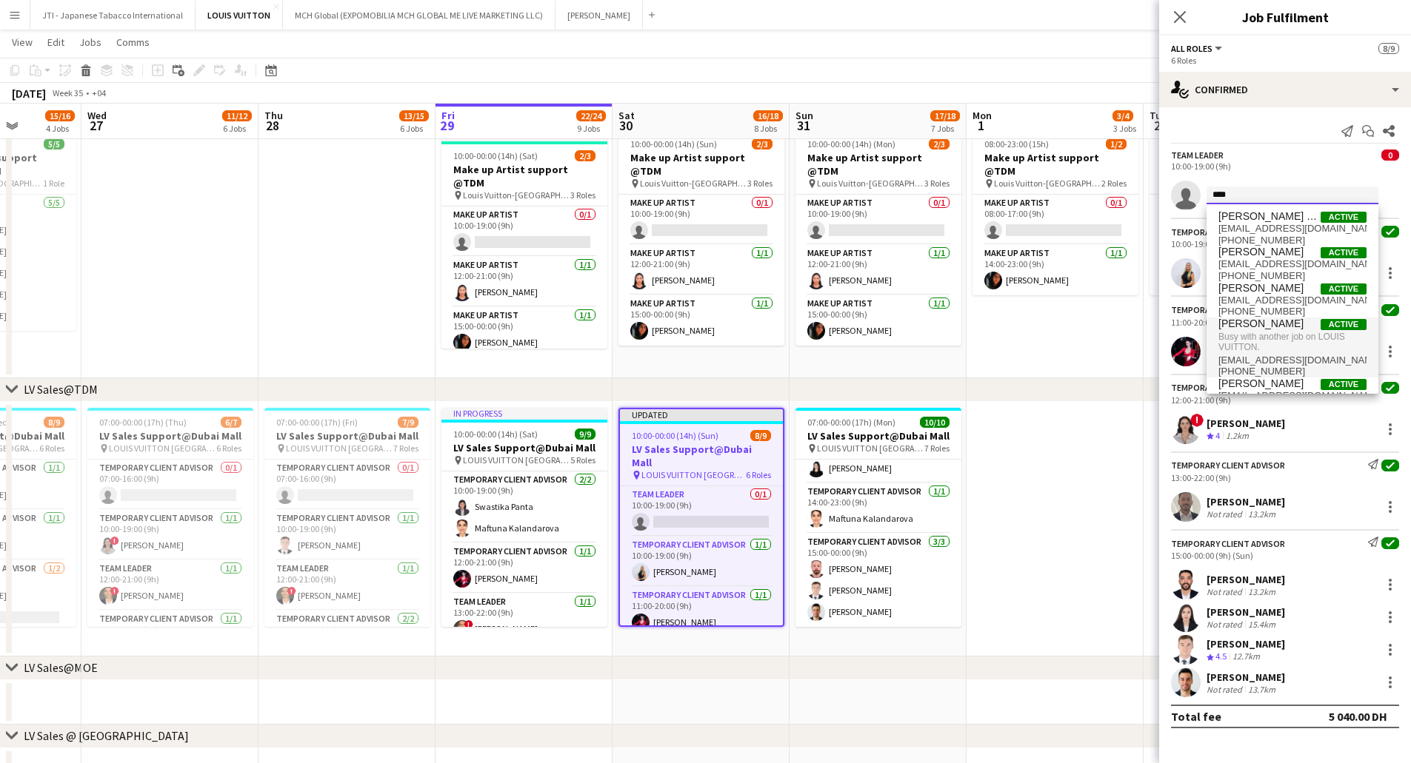
type input "****"
click at [947, 330] on span "Busy with another job on LOUIS VUITTON." at bounding box center [1292, 342] width 148 height 24
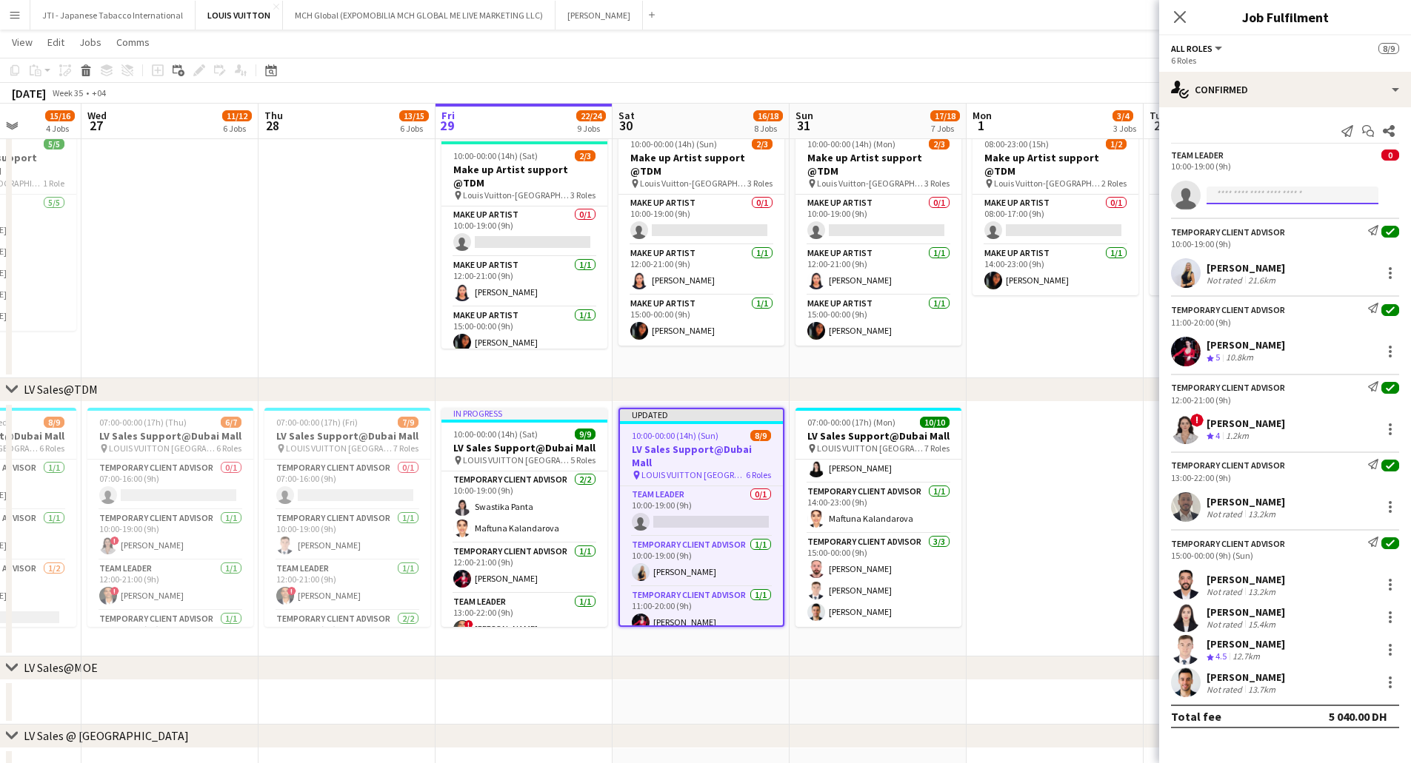
click at [947, 197] on input at bounding box center [1292, 196] width 172 height 18
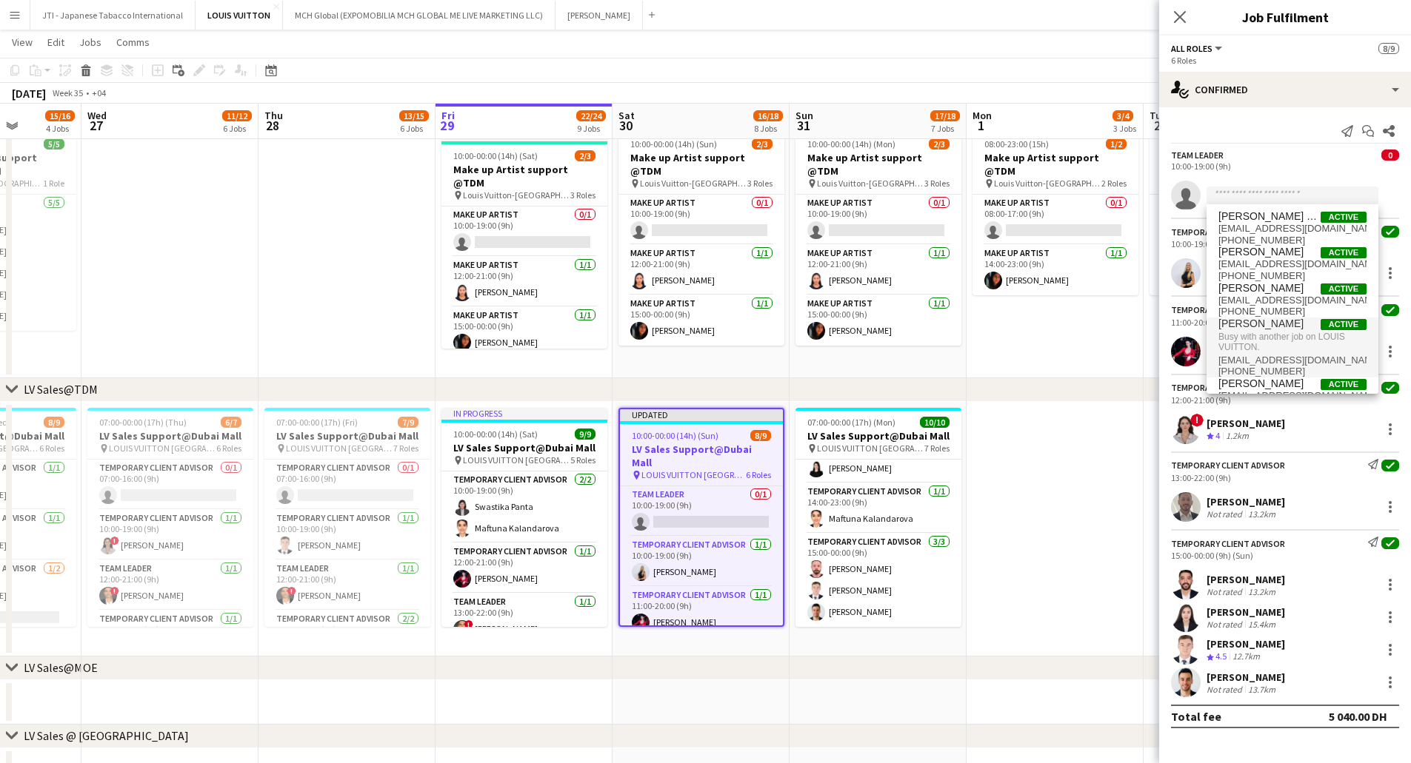
drag, startPoint x: 1069, startPoint y: 497, endPoint x: 1032, endPoint y: 496, distance: 37.8
click at [947, 407] on app-date-cell at bounding box center [1054, 529] width 177 height 255
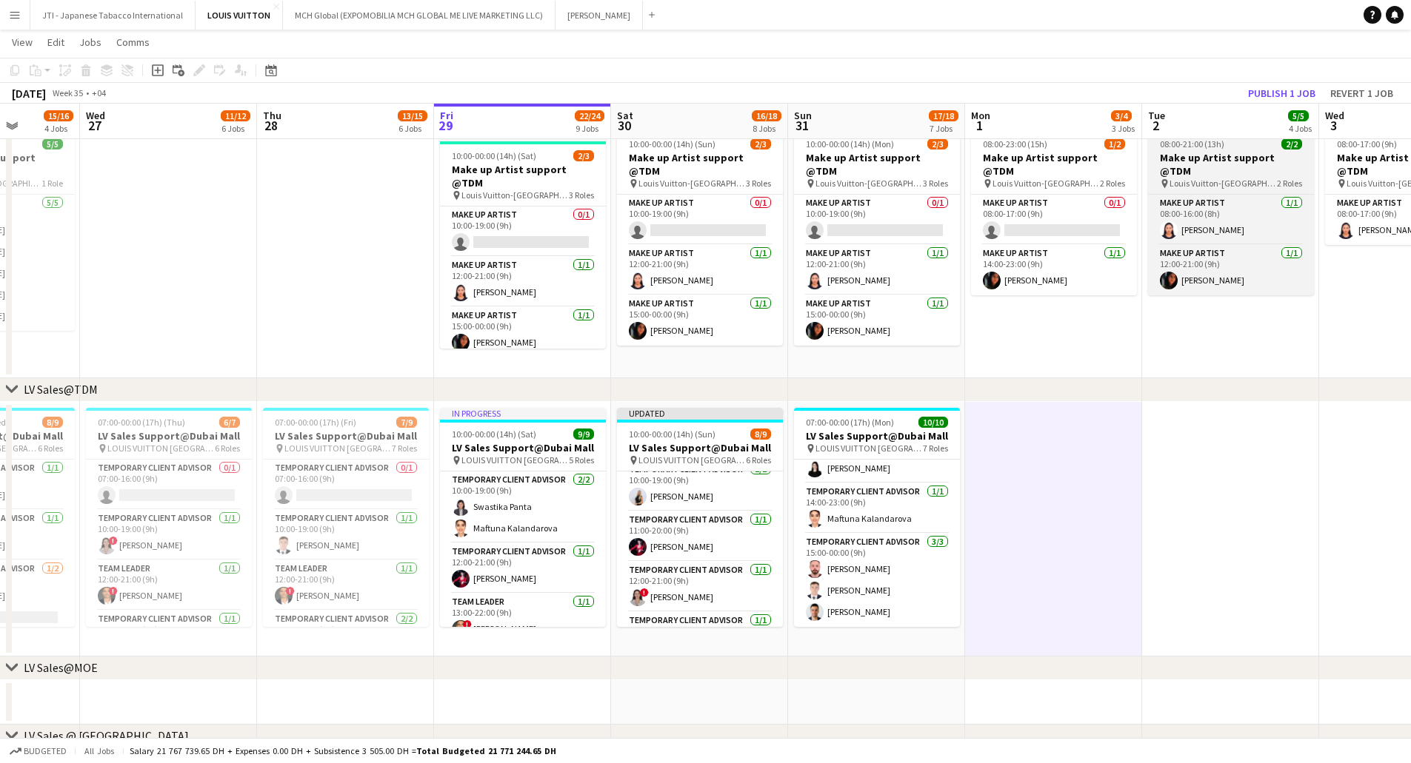
scroll to position [0, 0]
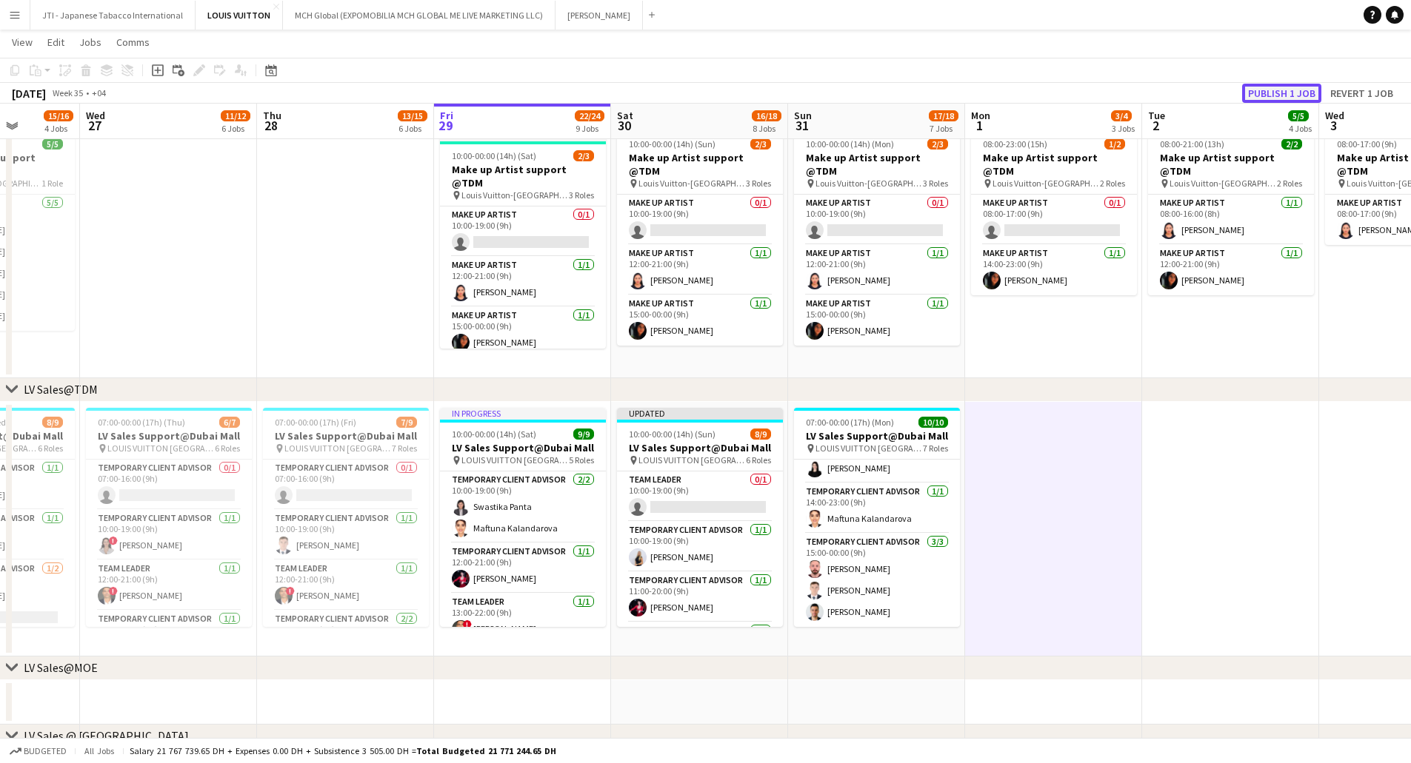
drag, startPoint x: 1267, startPoint y: 86, endPoint x: 1243, endPoint y: 111, distance: 34.6
click at [947, 87] on button "Publish 1 job" at bounding box center [1281, 93] width 79 height 19
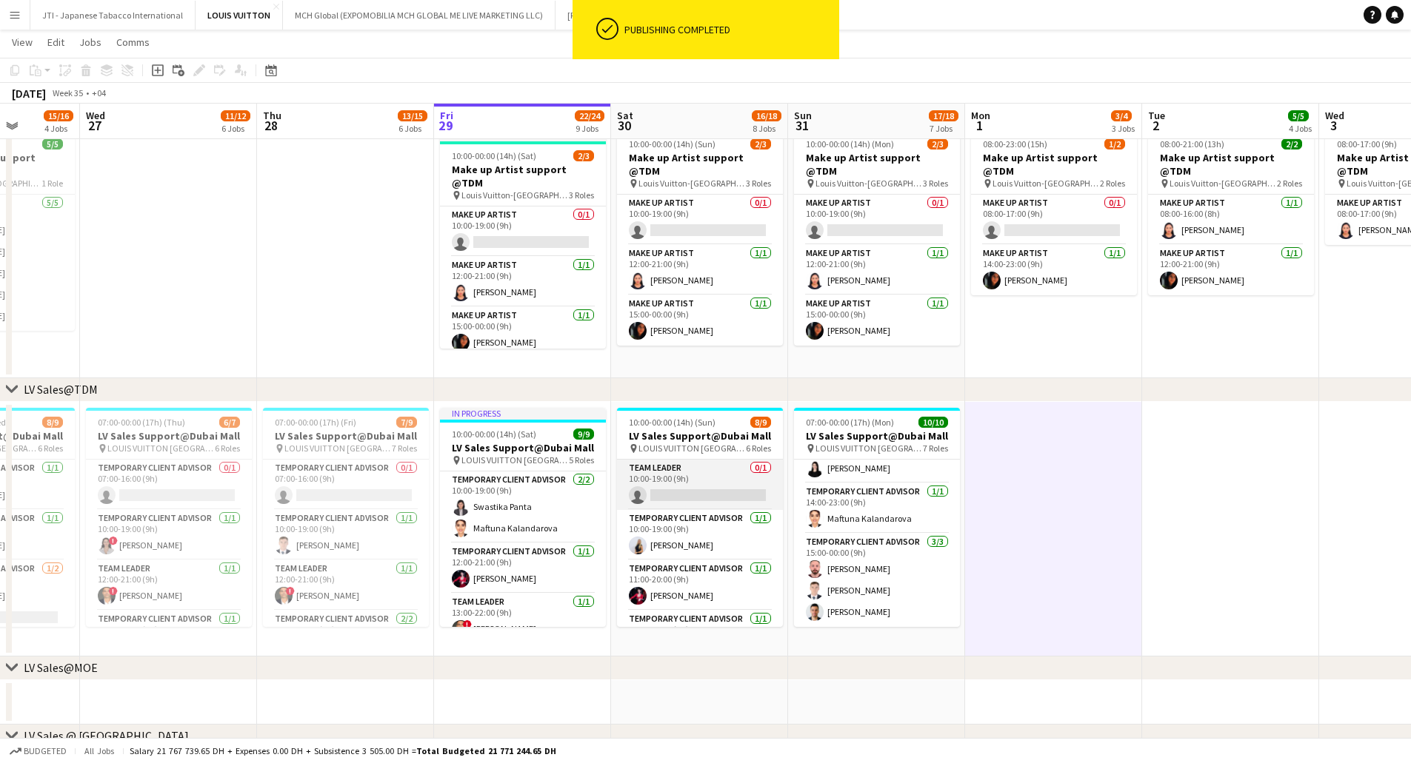
click at [704, 407] on app-card-role "Team Leader 0/1 10:00-19:00 (9h) single-neutral-actions" at bounding box center [700, 485] width 166 height 50
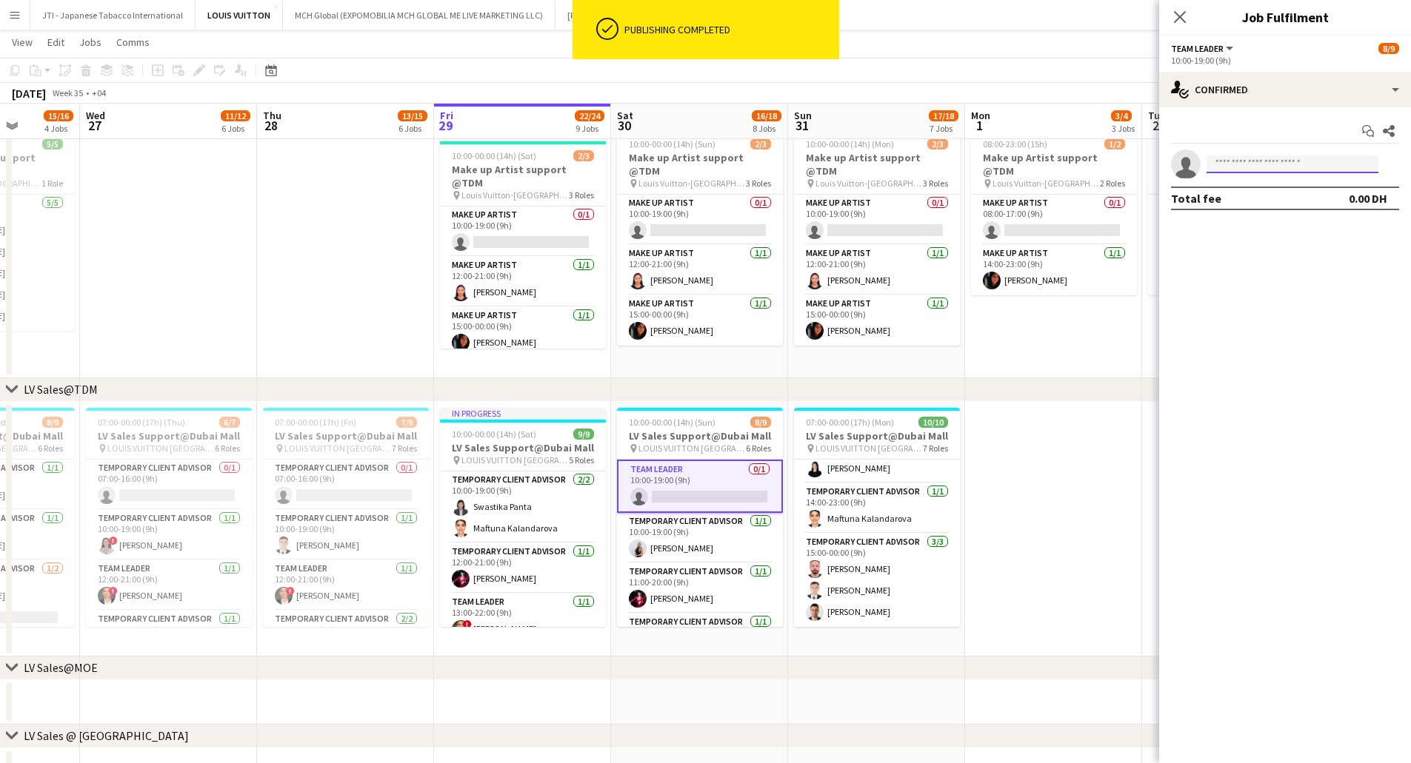
click at [947, 164] on input at bounding box center [1292, 165] width 172 height 18
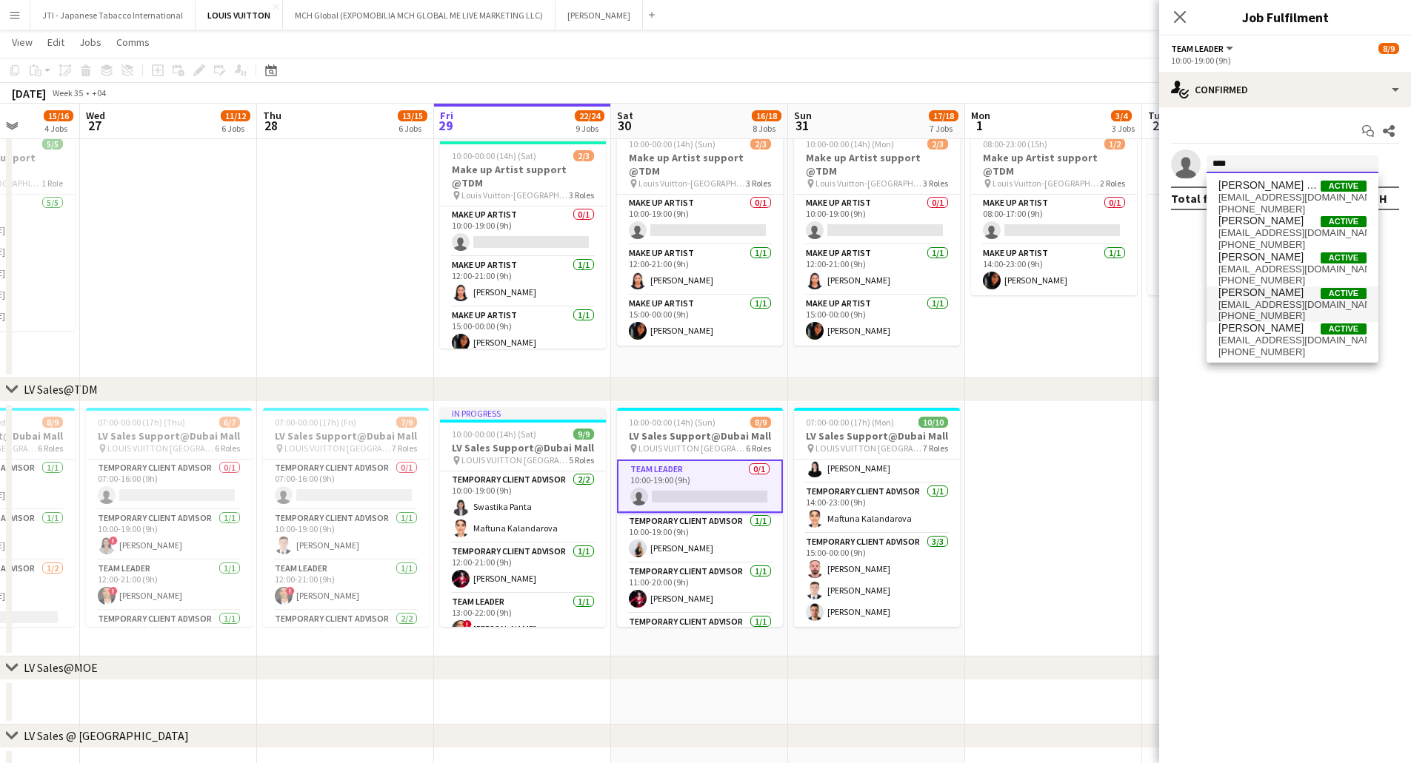
type input "****"
drag, startPoint x: 1257, startPoint y: 295, endPoint x: 1237, endPoint y: 295, distance: 19.3
click at [947, 295] on span "Fadi Makki" at bounding box center [1260, 293] width 85 height 13
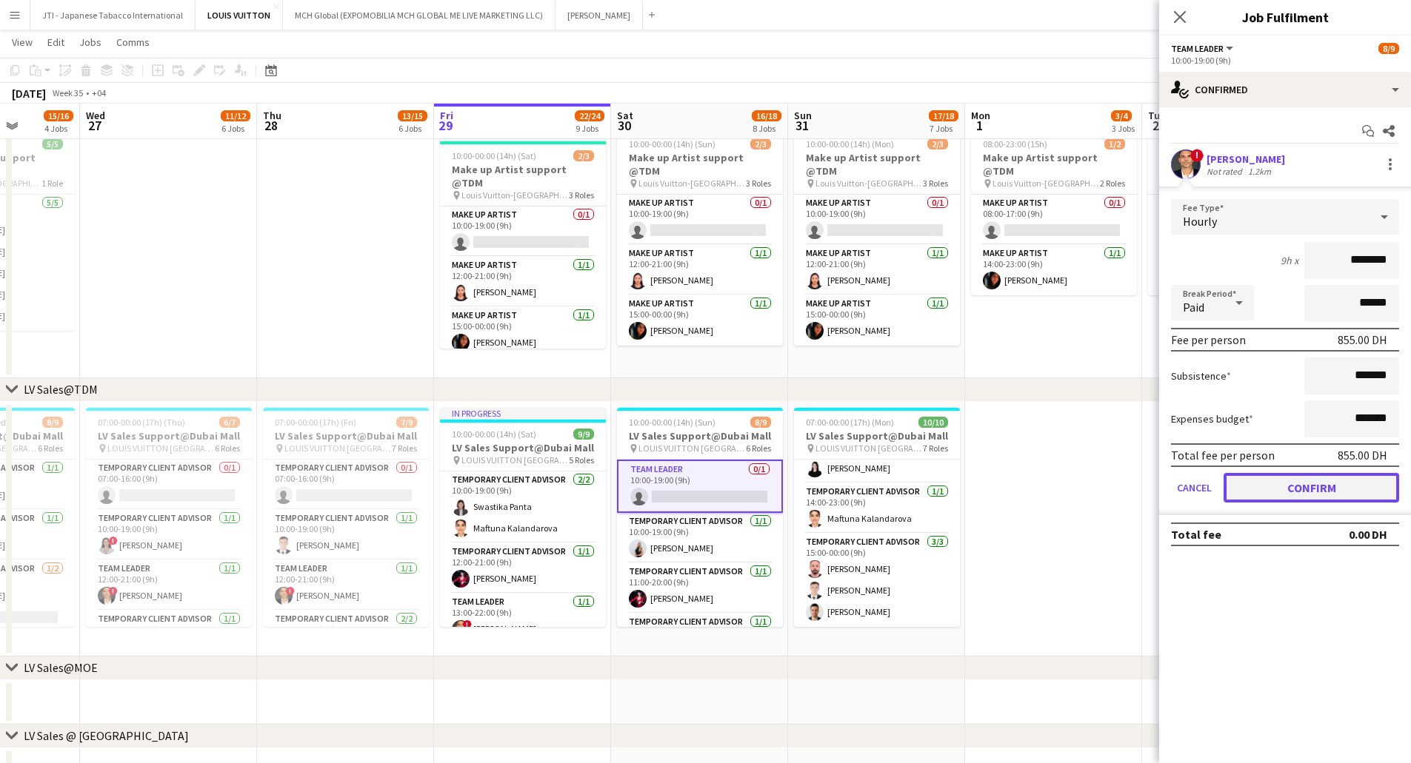
click at [947, 407] on button "Confirm" at bounding box center [1310, 488] width 175 height 30
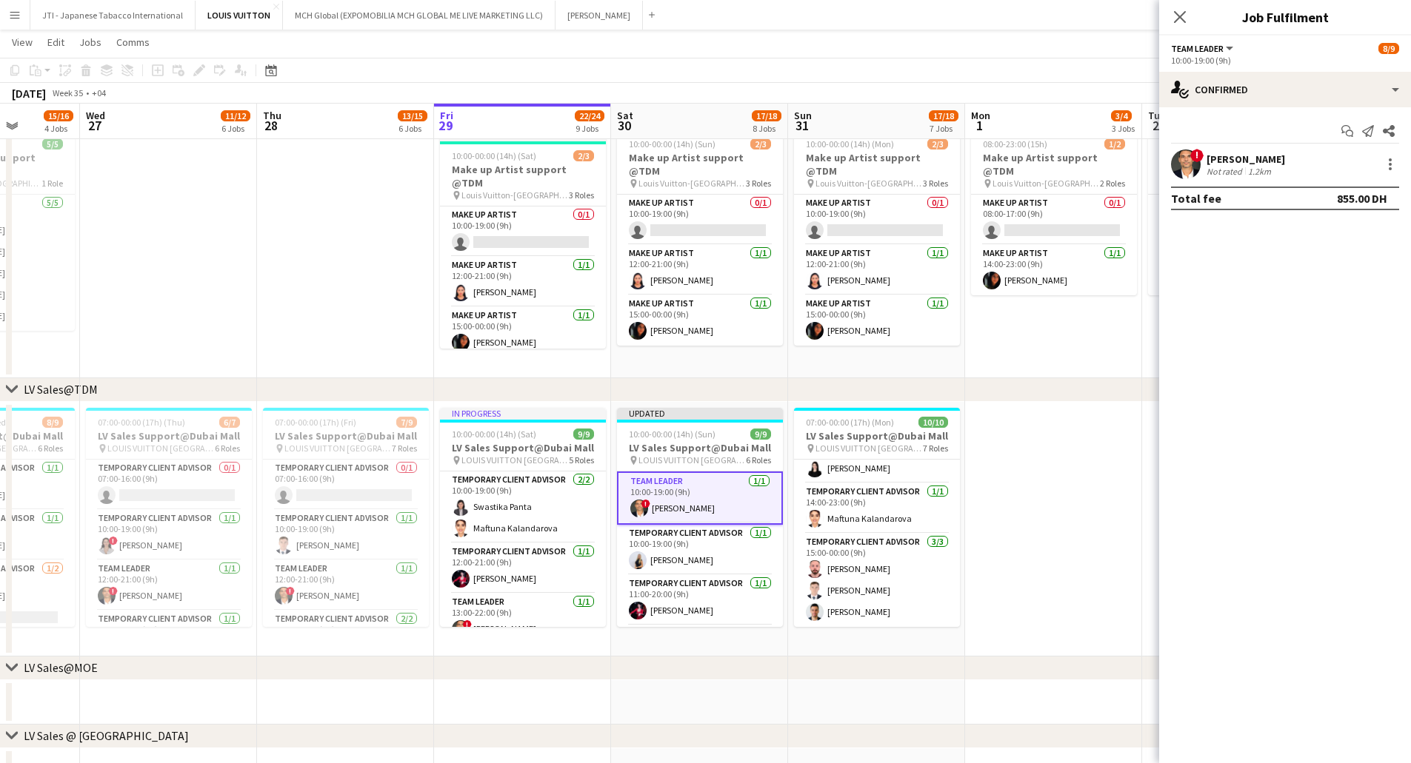
drag, startPoint x: 1025, startPoint y: 510, endPoint x: 1063, endPoint y: 403, distance: 113.8
click at [947, 407] on app-date-cell at bounding box center [1053, 529] width 177 height 255
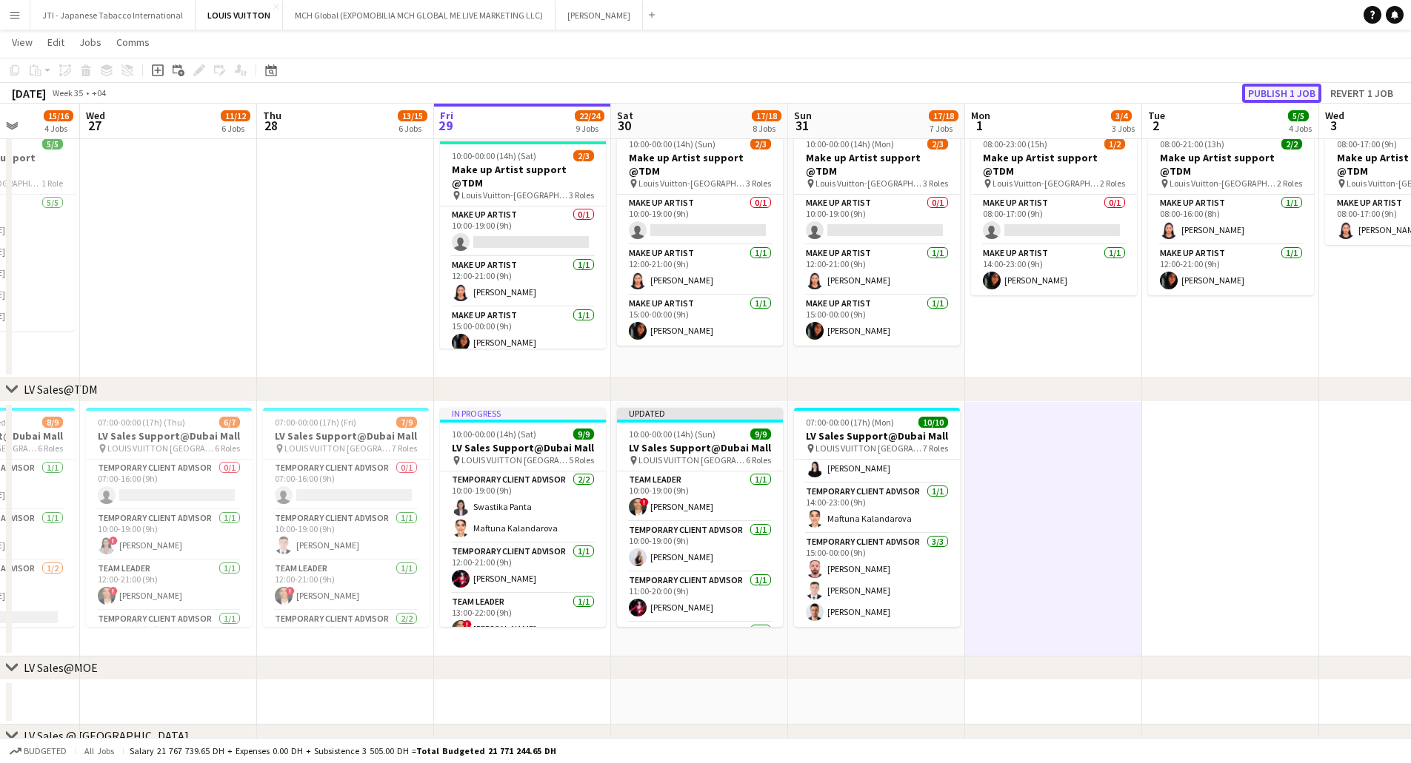
click at [947, 93] on button "Publish 1 job" at bounding box center [1281, 93] width 79 height 19
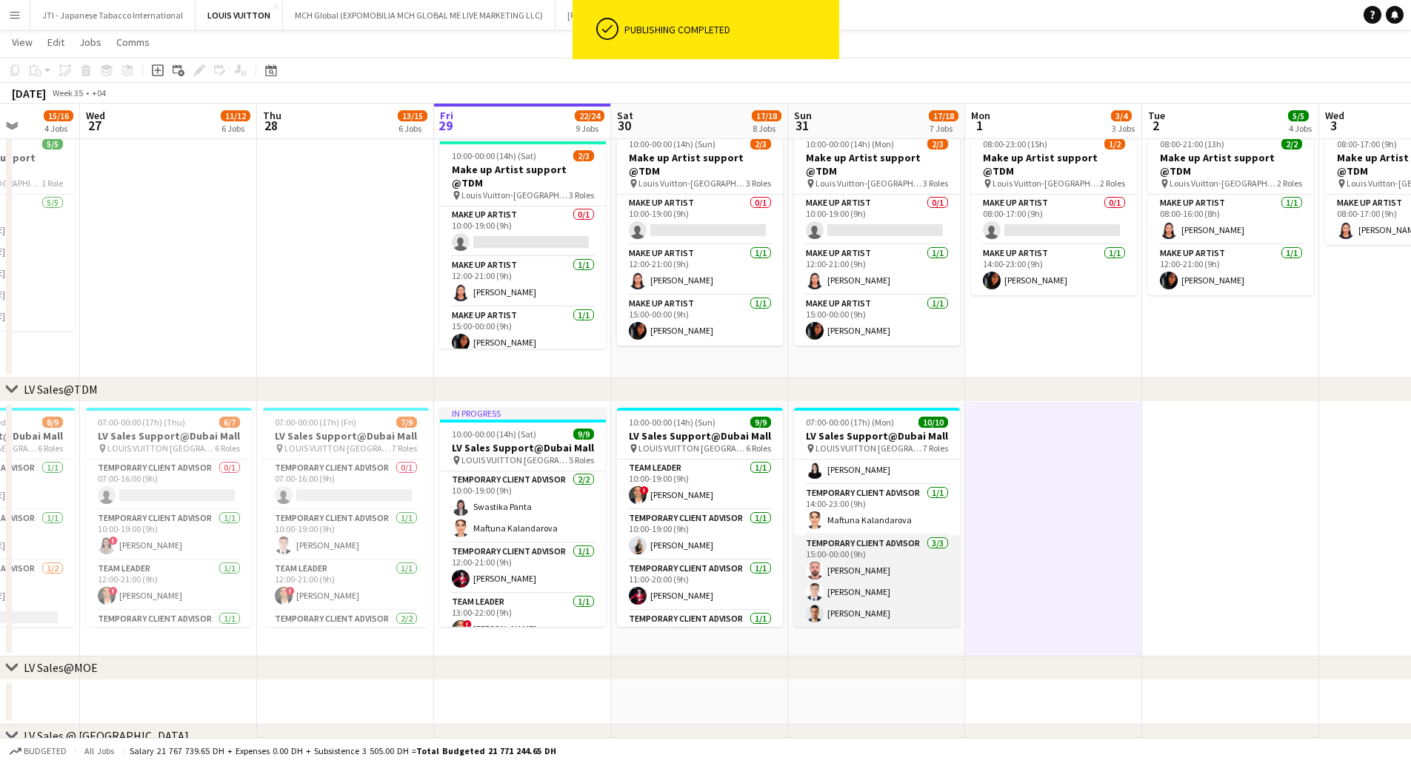
scroll to position [250, 0]
click at [947, 407] on app-date-cell at bounding box center [1053, 529] width 177 height 255
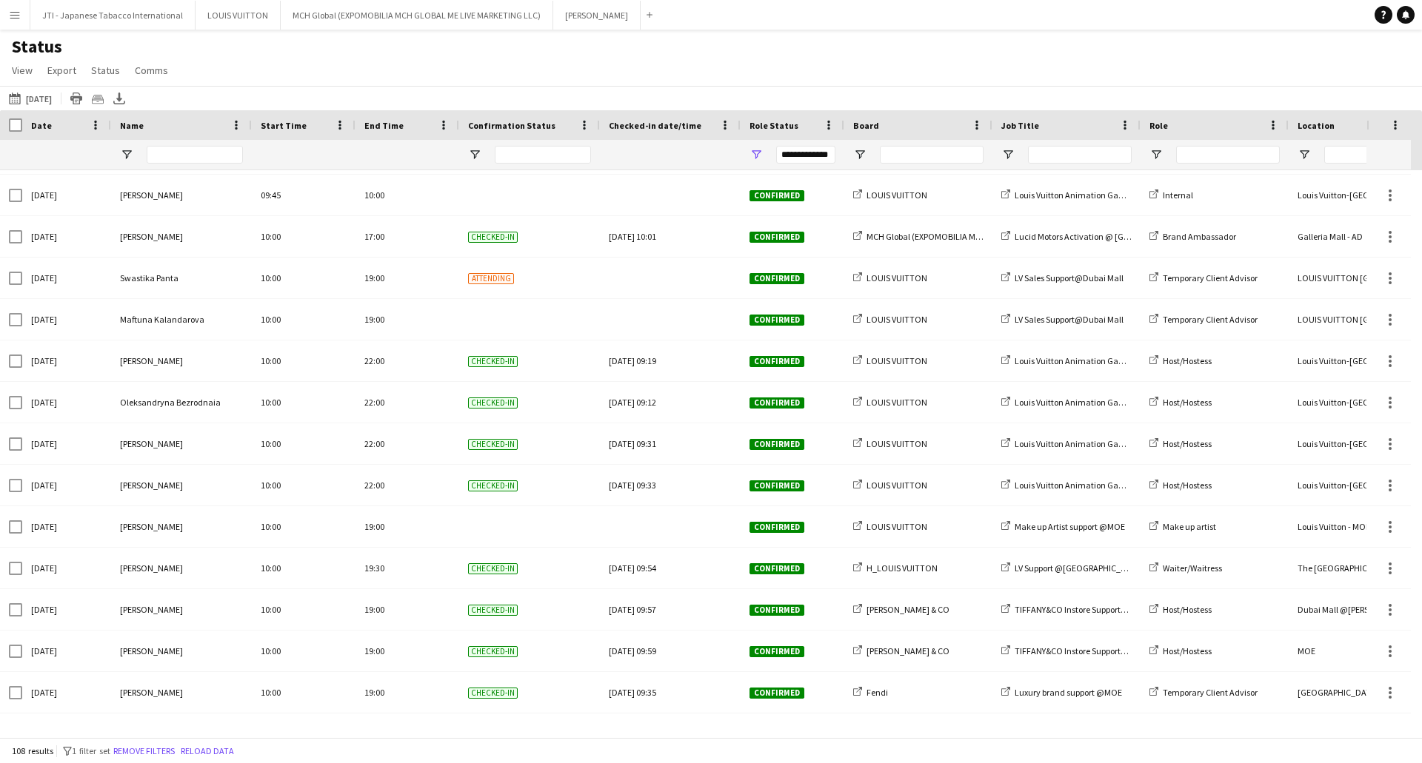
scroll to position [1925, 0]
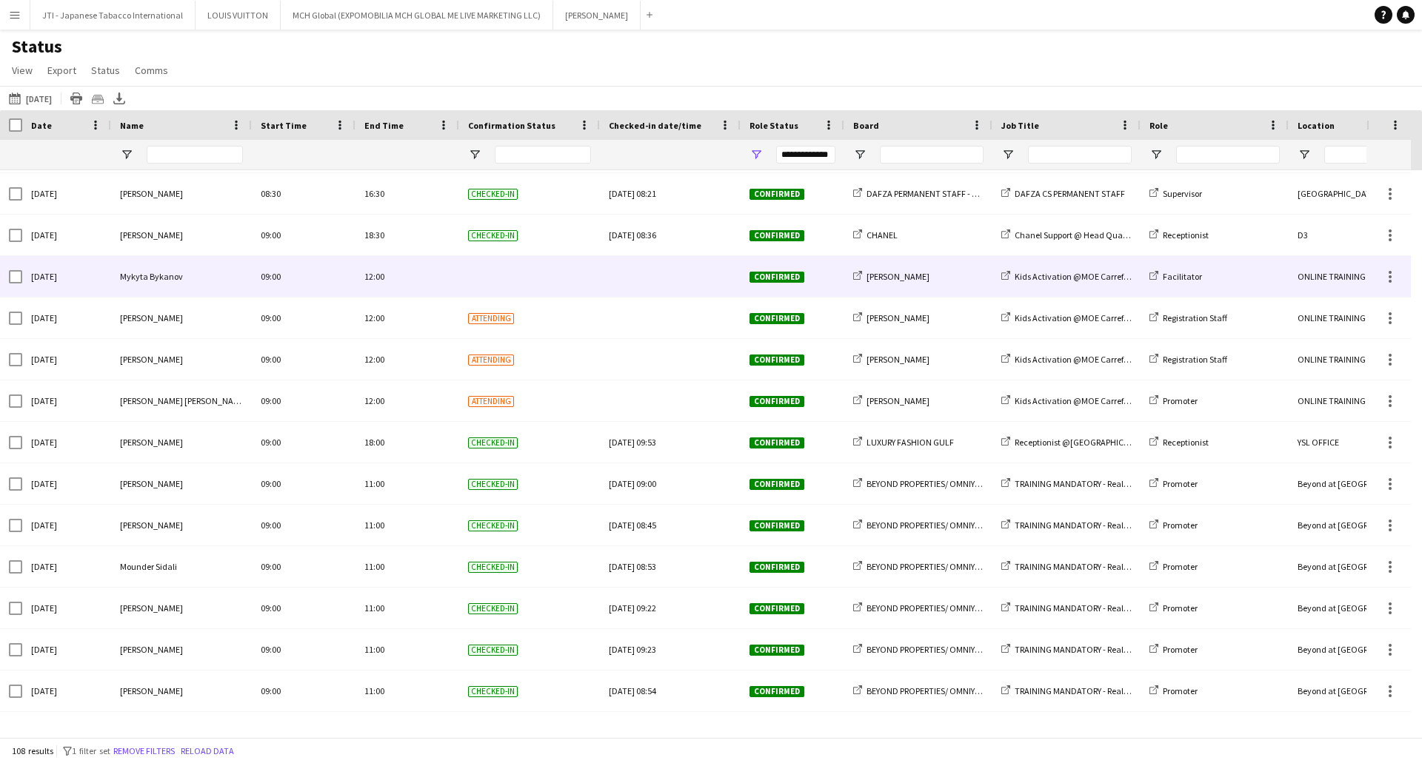
drag, startPoint x: 1391, startPoint y: 275, endPoint x: 1403, endPoint y: 275, distance: 11.9
click at [1391, 275] on div at bounding box center [1390, 277] width 18 height 18
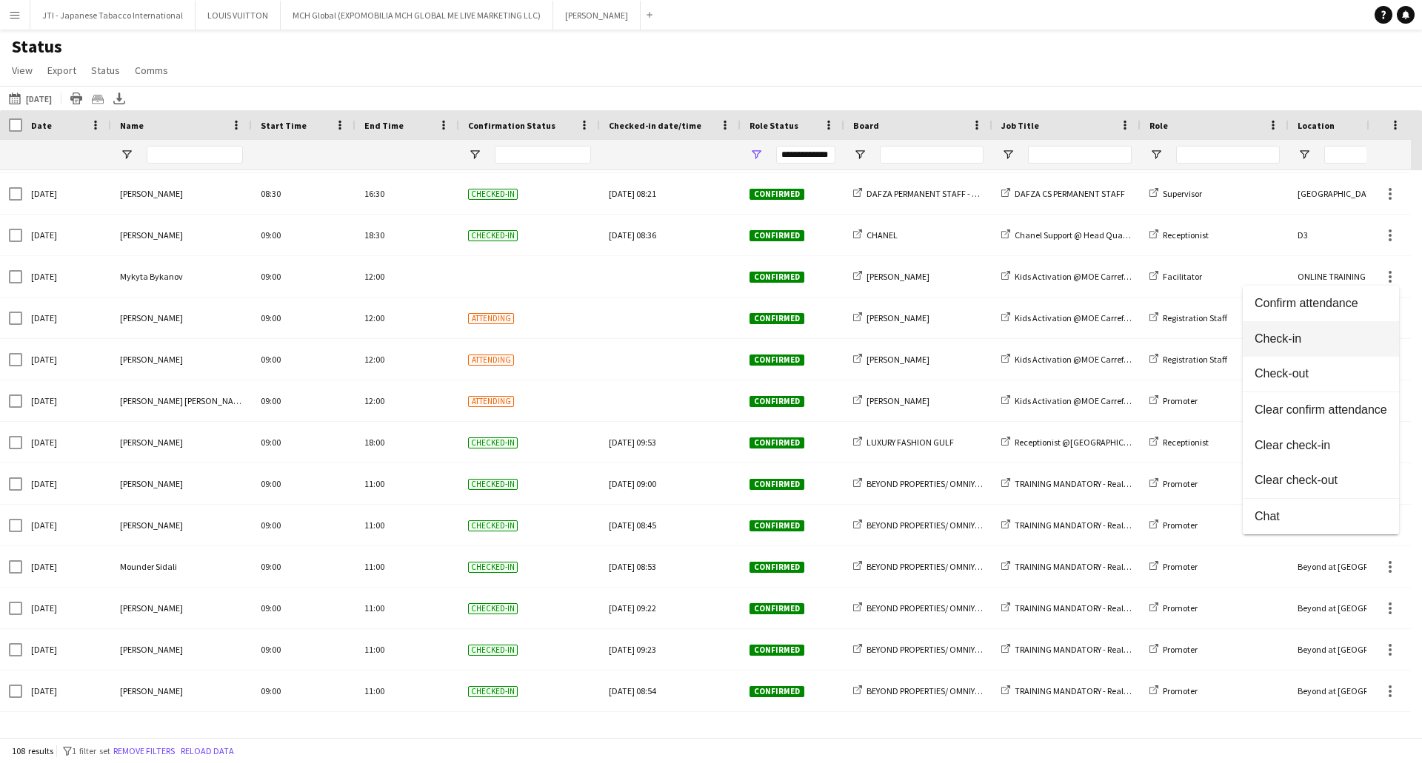
click at [1304, 332] on span "Check-in" at bounding box center [1320, 338] width 133 height 13
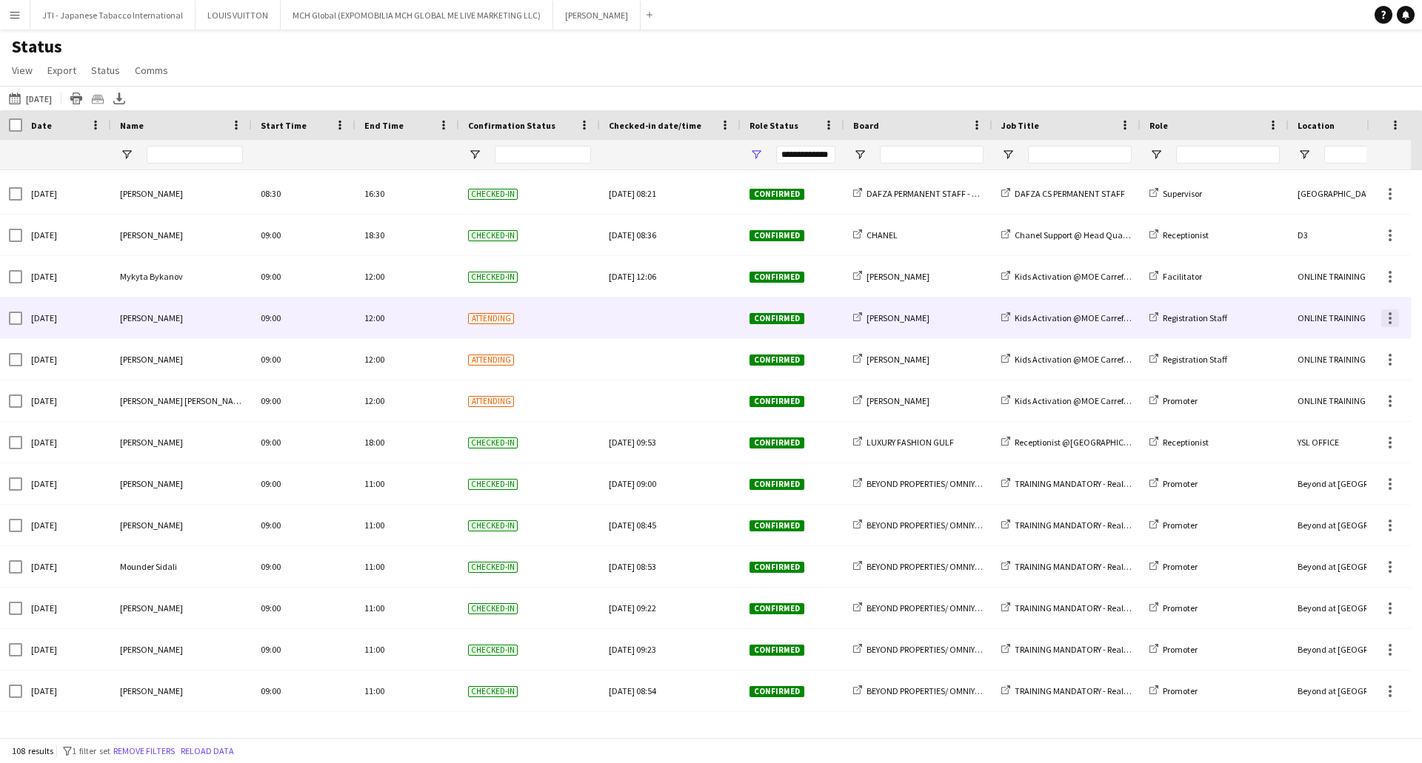
click at [1391, 318] on div at bounding box center [1390, 319] width 18 height 18
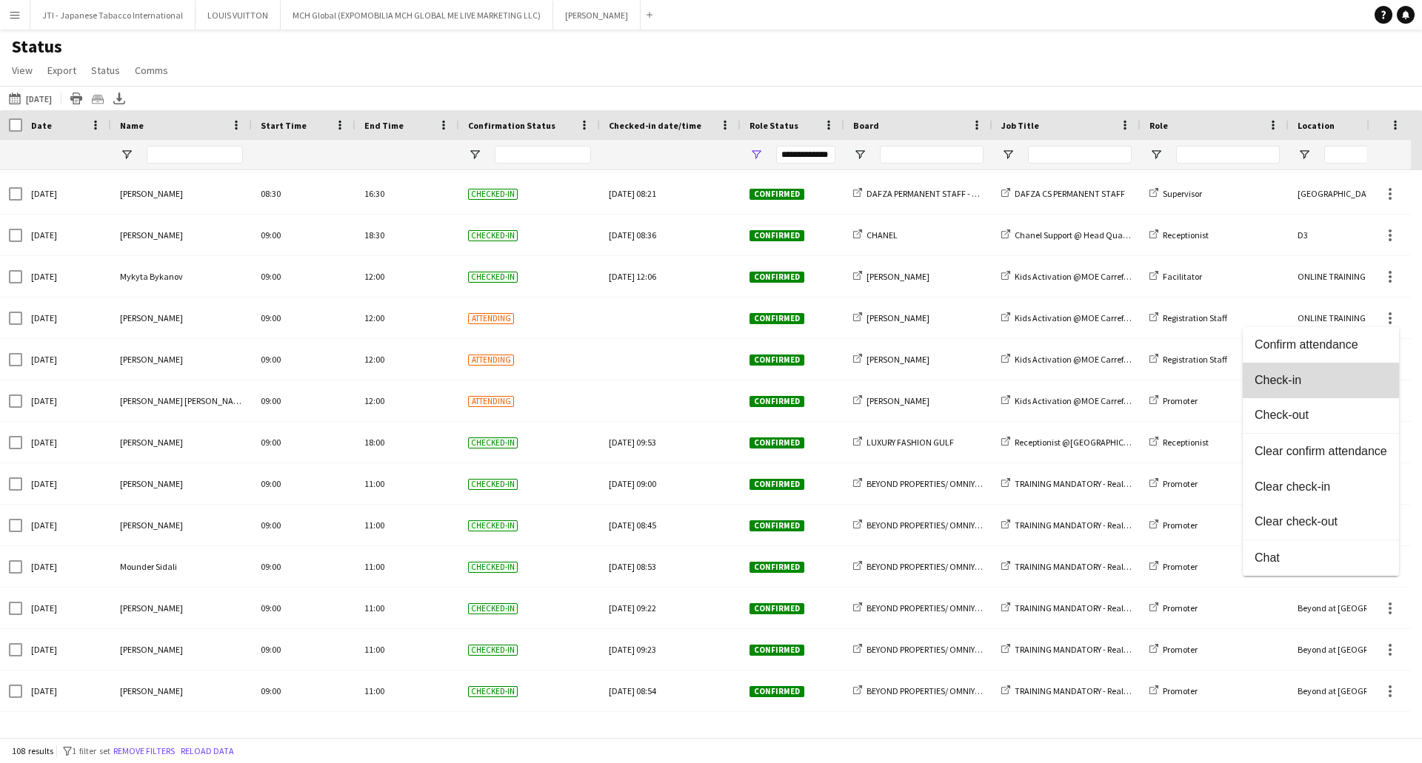
click at [1297, 377] on span "Check-in" at bounding box center [1320, 380] width 133 height 13
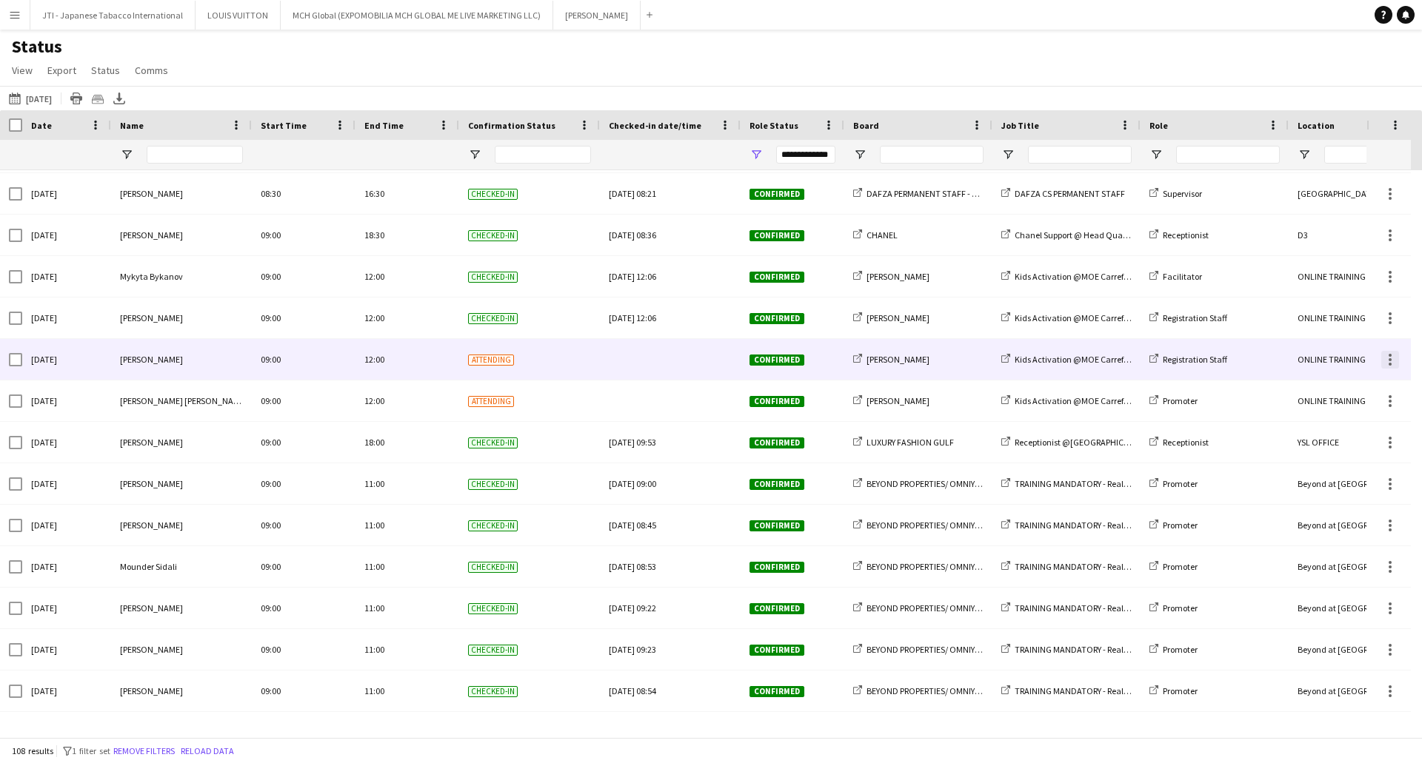
click at [1385, 358] on div at bounding box center [1390, 360] width 18 height 18
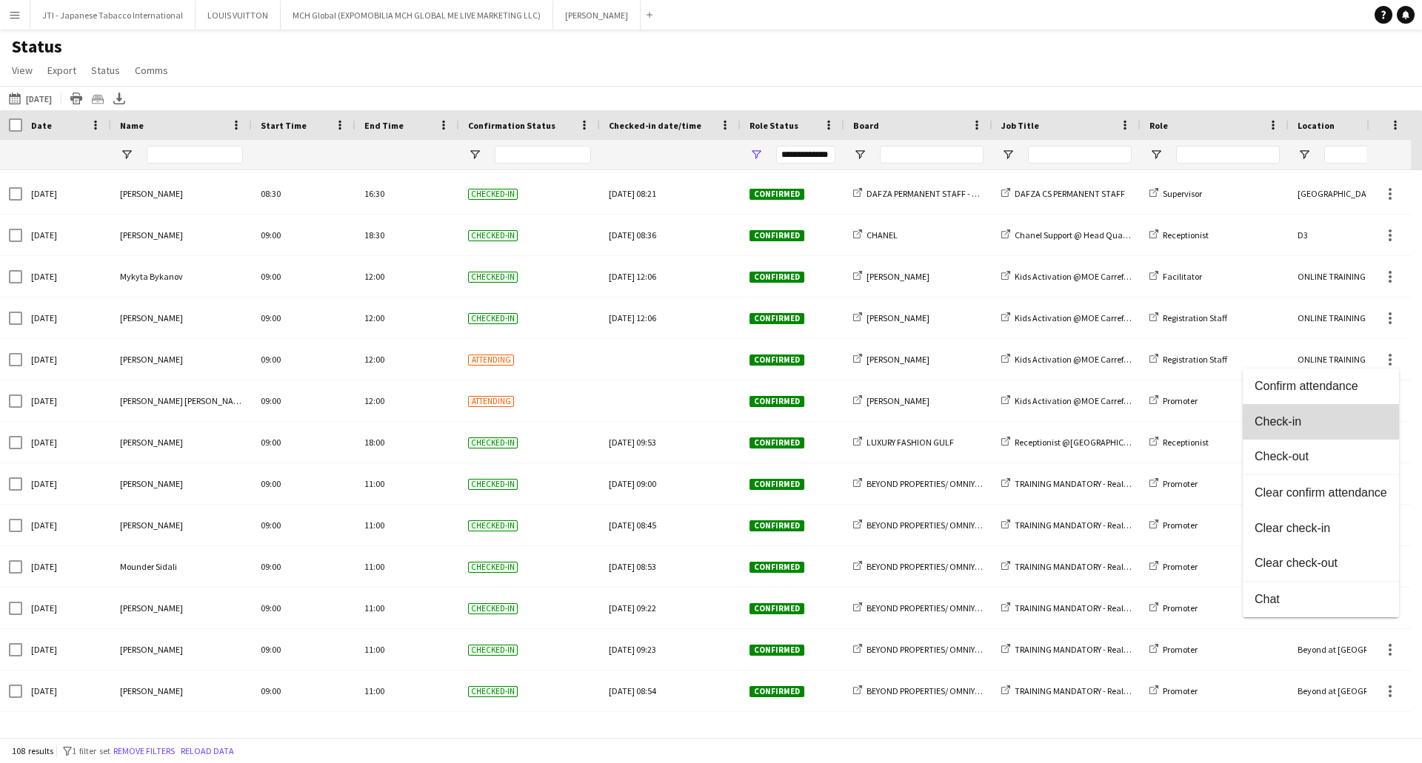
click at [1276, 415] on span "Check-in" at bounding box center [1320, 421] width 133 height 13
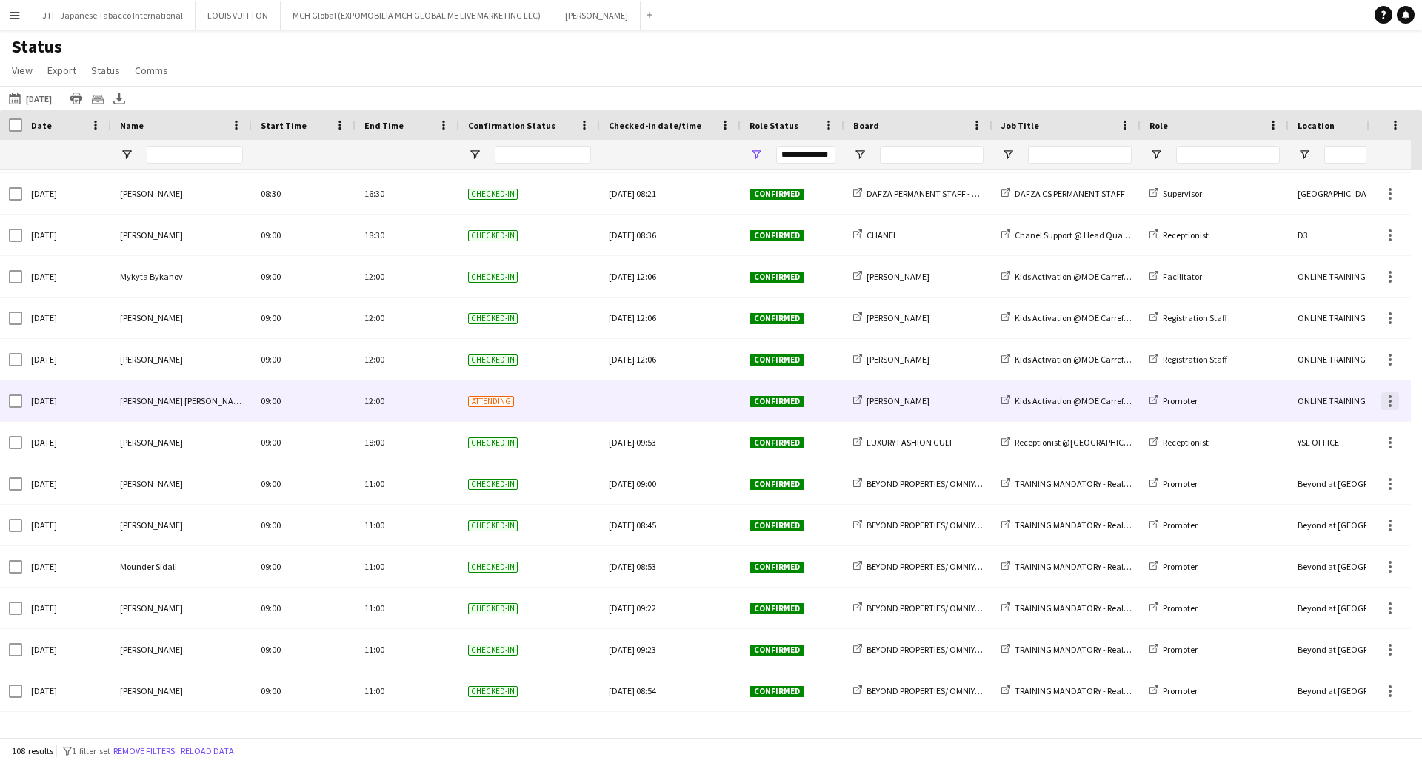
click at [1388, 402] on div at bounding box center [1390, 401] width 18 height 18
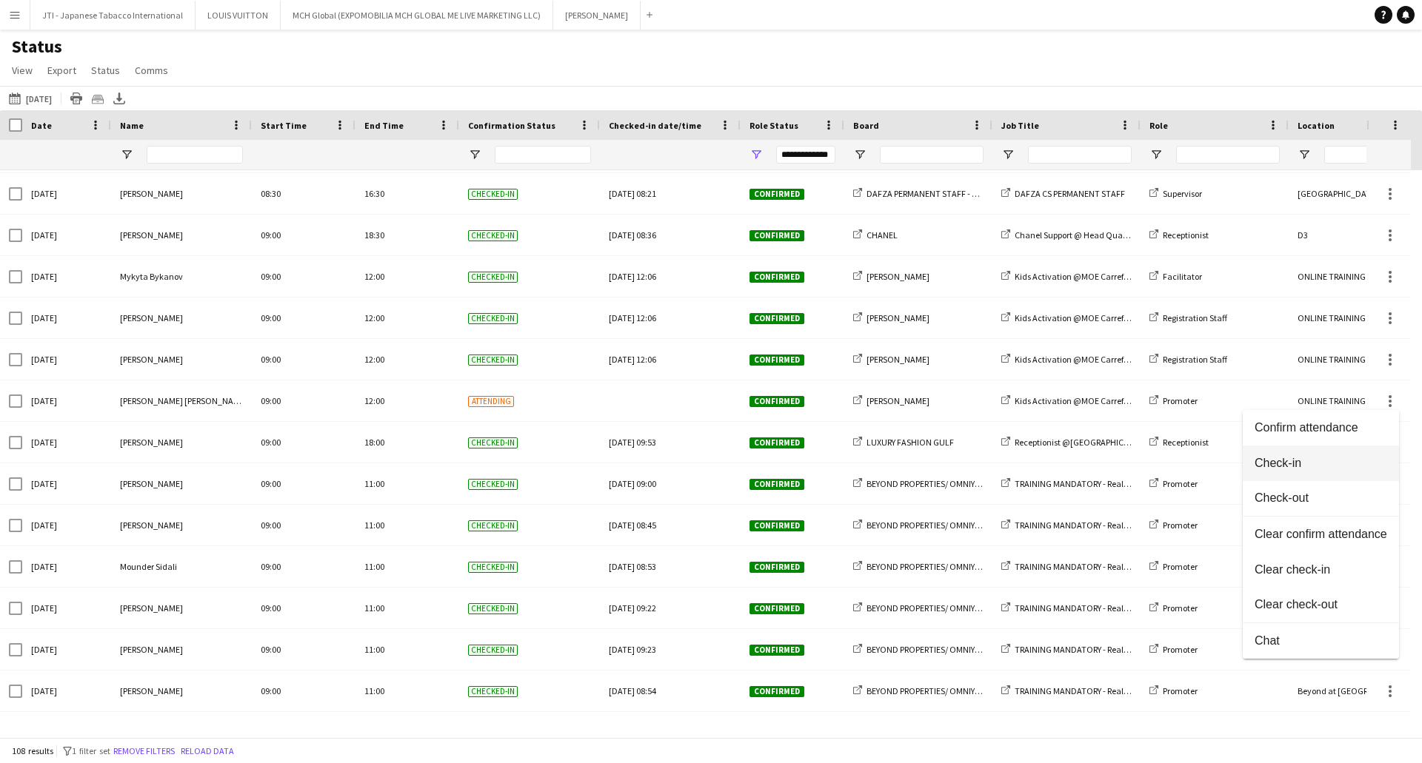
drag, startPoint x: 1279, startPoint y: 458, endPoint x: 1267, endPoint y: 461, distance: 12.2
click at [1278, 458] on span "Check-in" at bounding box center [1320, 463] width 133 height 13
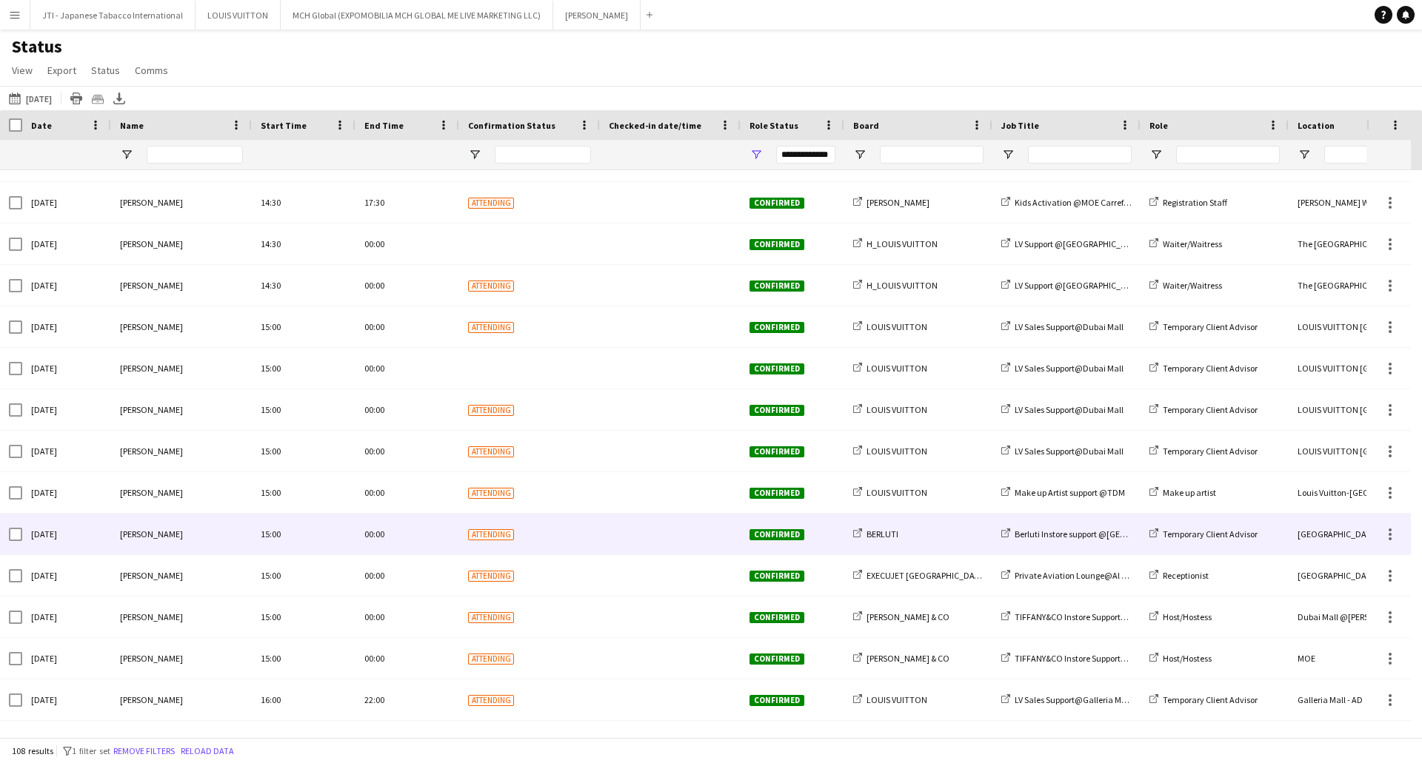
scroll to position [3554, 0]
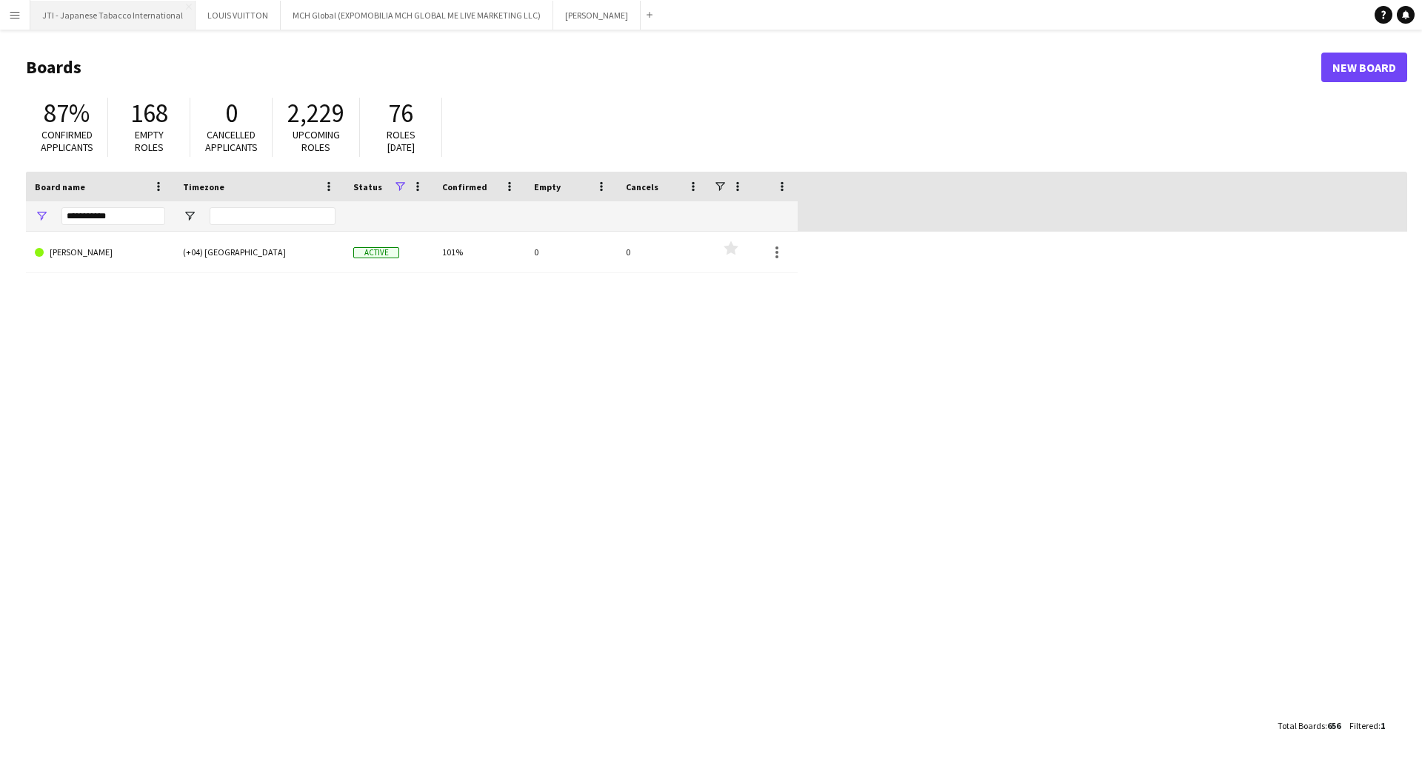
click at [130, 17] on button "JTI - Japanese Tabacco International Close" at bounding box center [112, 15] width 165 height 29
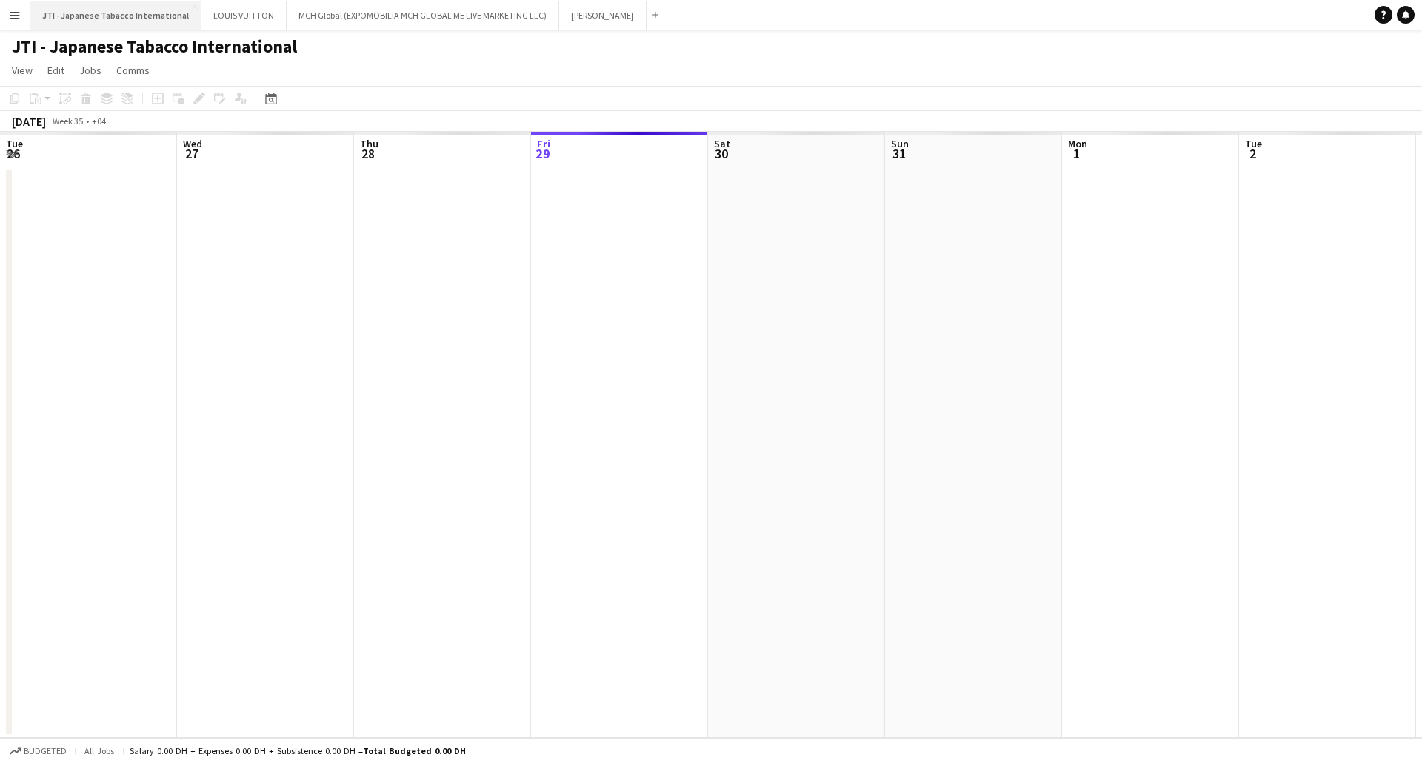
scroll to position [0, 354]
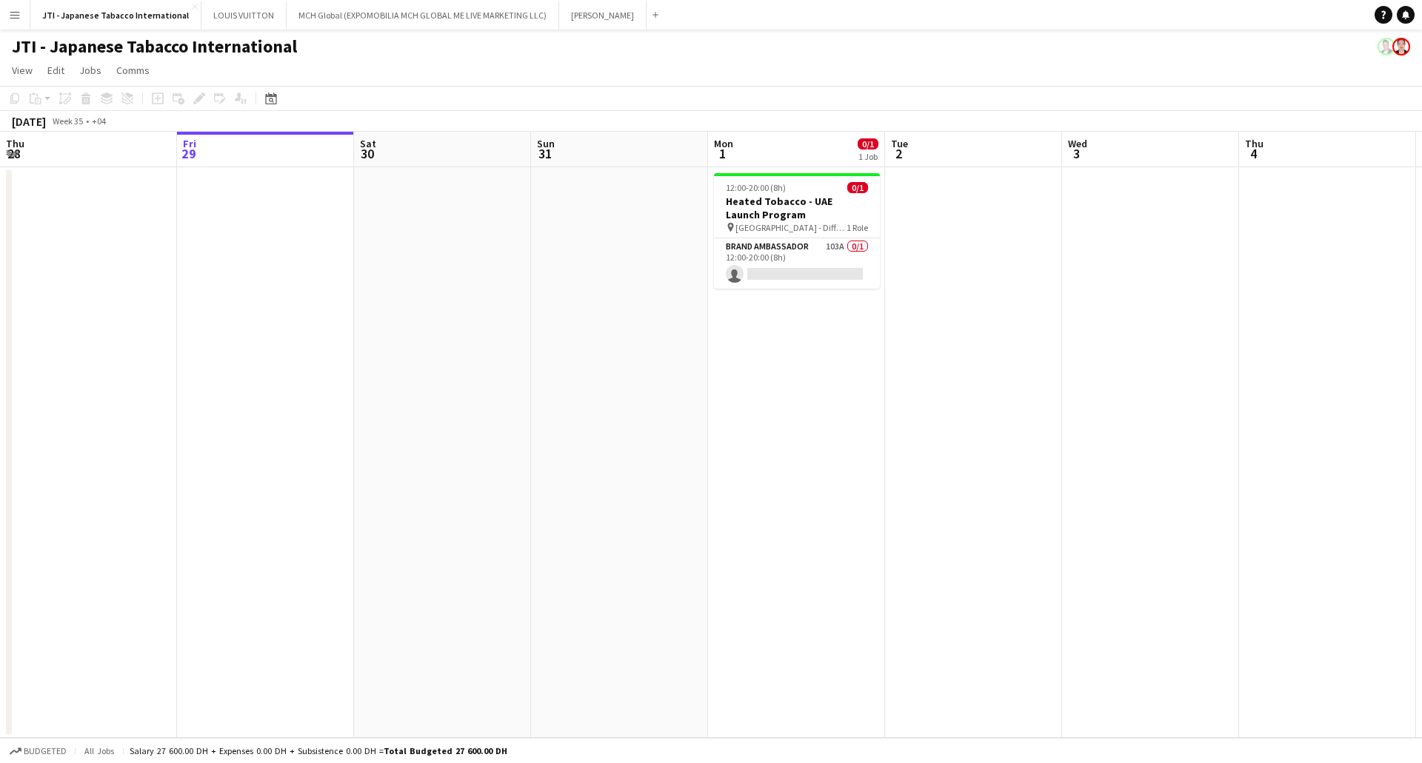
drag, startPoint x: 1080, startPoint y: 358, endPoint x: 330, endPoint y: 370, distance: 750.2
click at [302, 364] on app-calendar-viewport "Tue 26 Wed 27 Thu 28 Fri 29 Sat 30 Sun 31 Mon 1 0/1 1 Job Tue 2 Wed 3 Thu 4 Fri…" at bounding box center [711, 435] width 1422 height 606
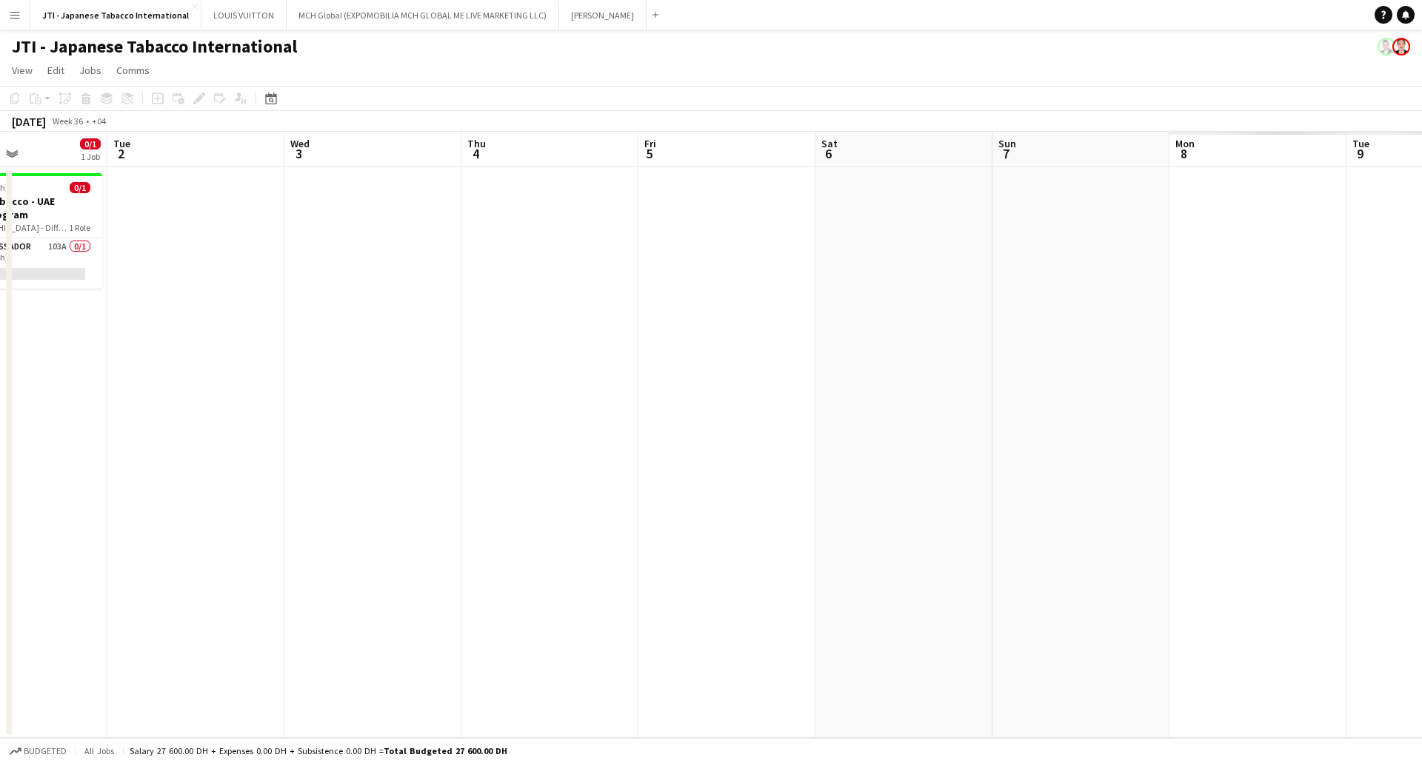
click at [447, 397] on app-calendar-viewport "Sat 30 Sun 31 Mon 1 0/1 1 Job Tue 2 Wed 3 Thu 4 Fri 5 Sat 6 Sun 7 Mon 8 Tue 9 W…" at bounding box center [711, 435] width 1422 height 606
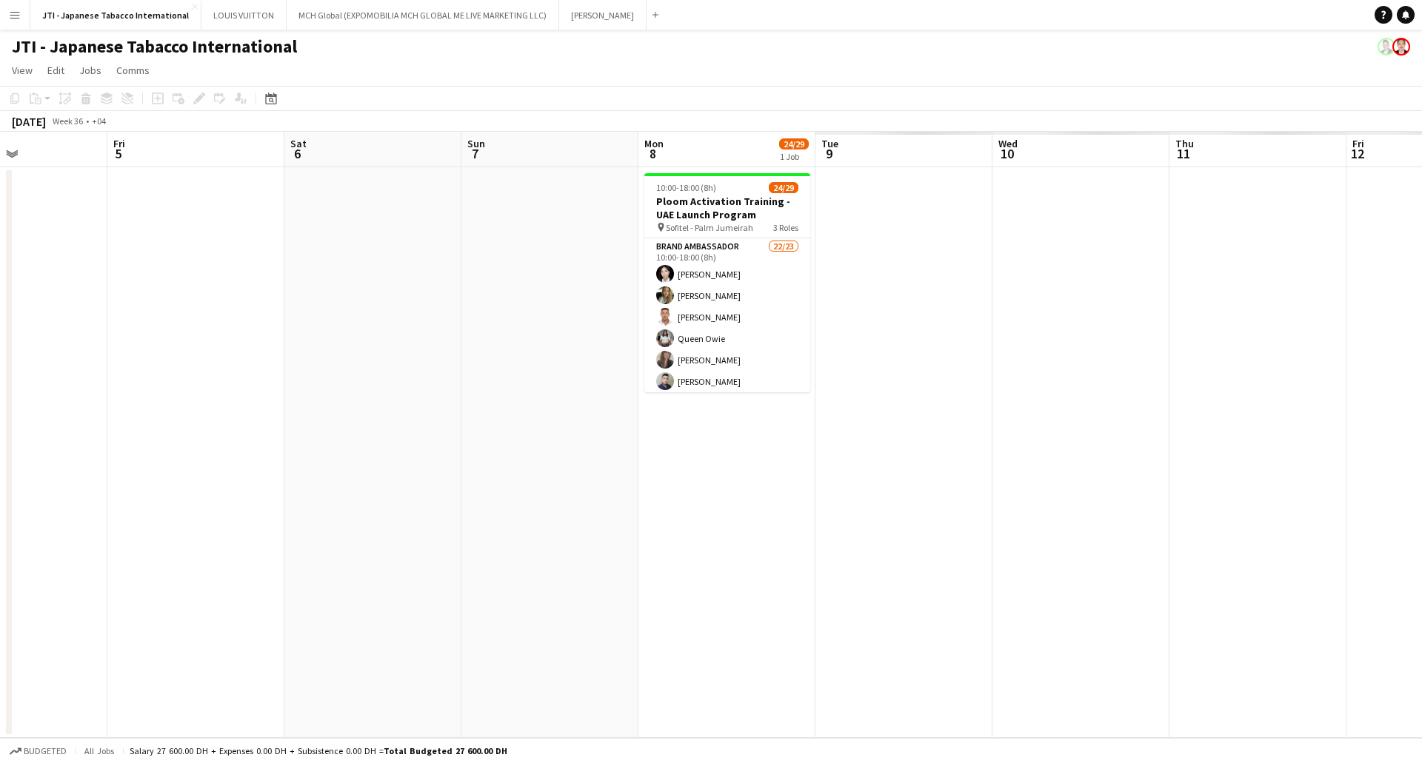
drag, startPoint x: 521, startPoint y: 387, endPoint x: 939, endPoint y: 384, distance: 418.4
click at [390, 391] on app-calendar-viewport "Tue 2 Wed 3 Thu 4 Fri 5 Sat 6 Sun 7 Mon 8 24/29 1 Job Tue 9 Wed 10 Thu 11 Fri 1…" at bounding box center [711, 435] width 1422 height 606
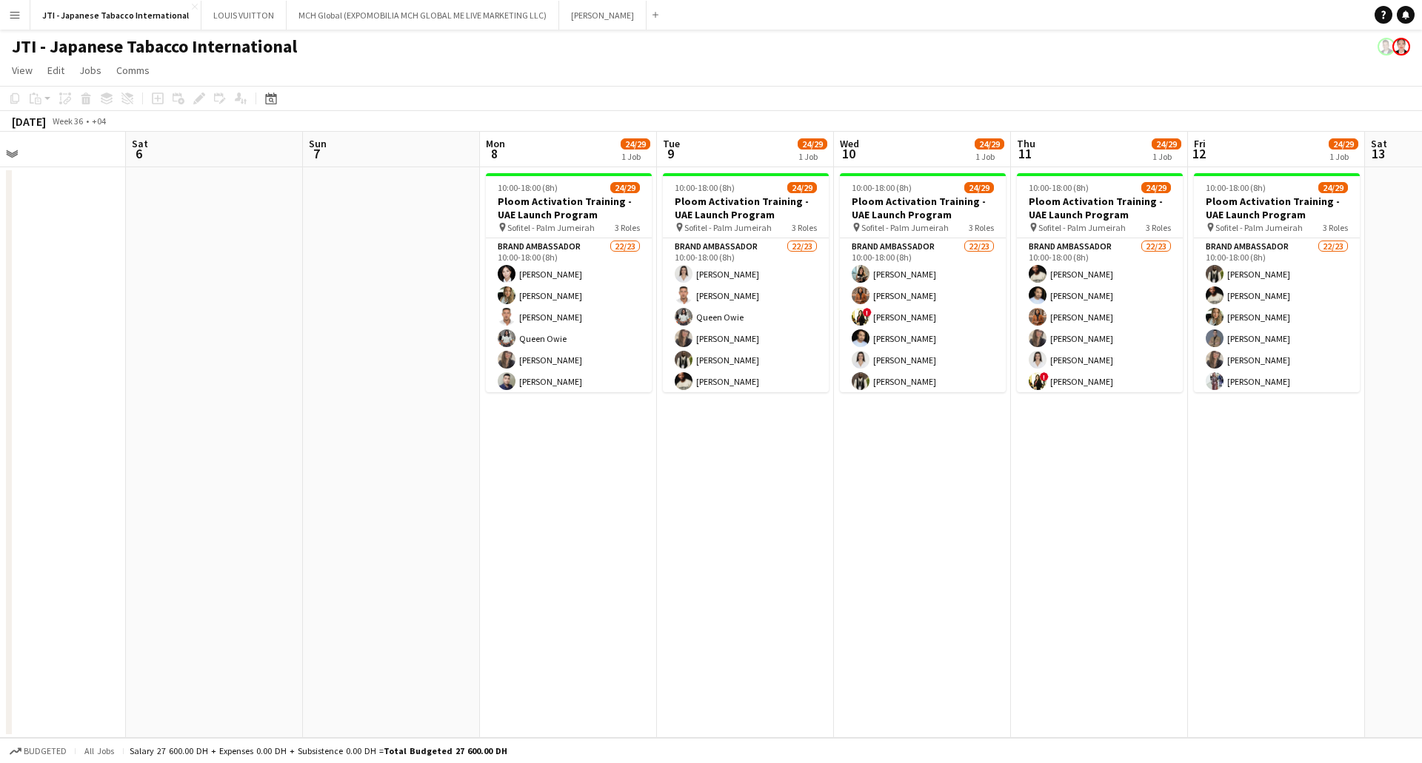
scroll to position [0, 404]
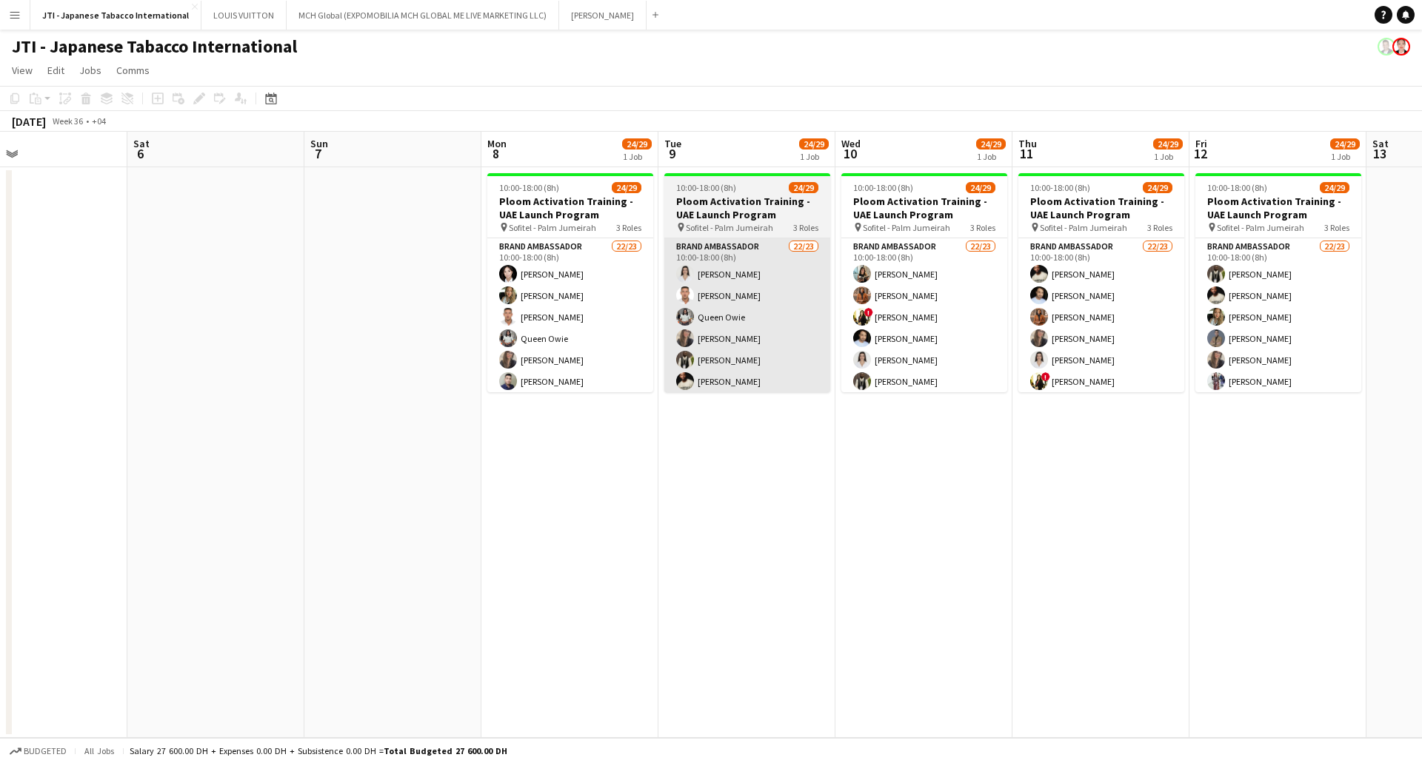
drag, startPoint x: 579, startPoint y: 384, endPoint x: 677, endPoint y: 375, distance: 98.1
click at [830, 409] on app-calendar-viewport "Wed 3 Thu 4 Fri 5 Sat 6 Sun 7 Mon 8 24/29 1 Job Tue 9 24/29 1 Job Wed 10 24/29 …" at bounding box center [711, 435] width 1422 height 606
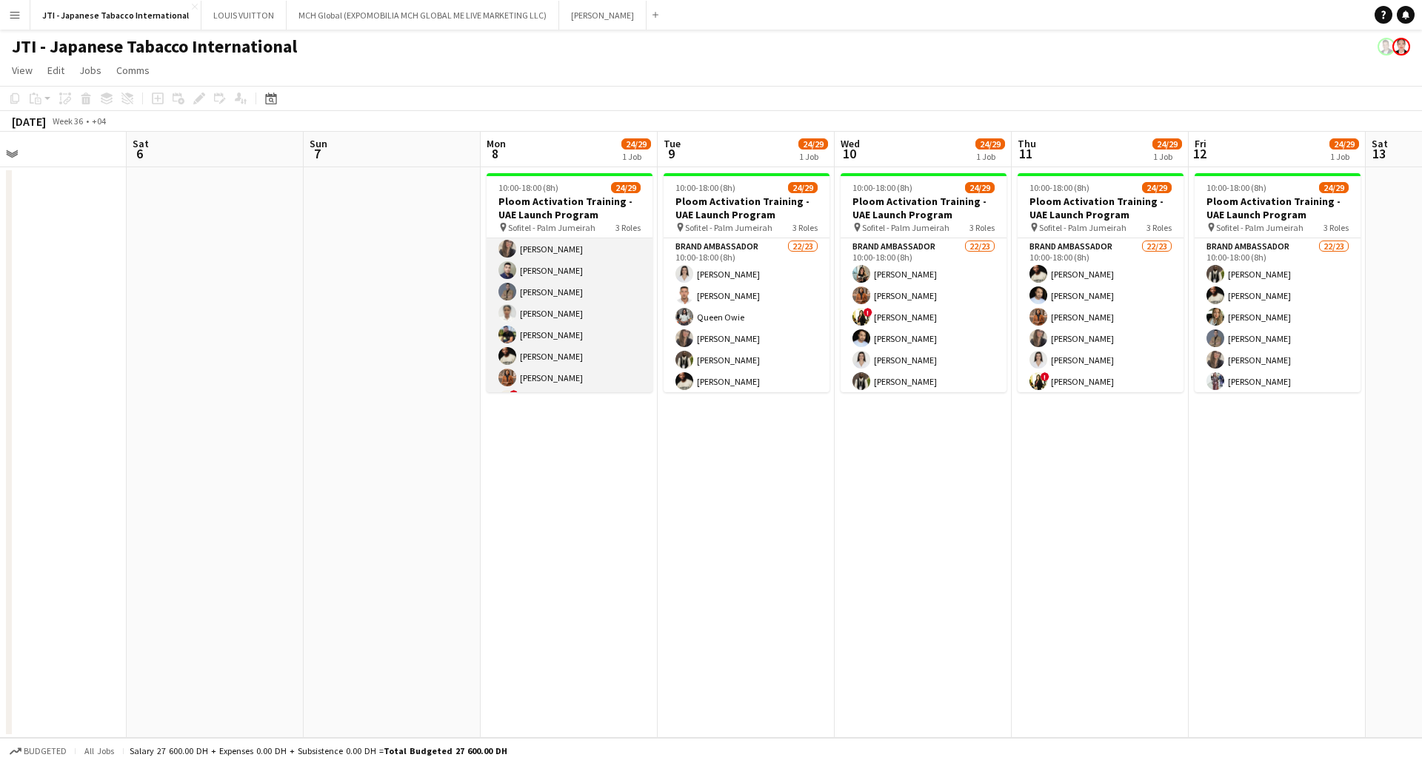
scroll to position [148, 0]
click at [585, 330] on app-card-role "Brand Ambassador 22/23 10:00-18:00 (8h) Aubrey Ellaine Rabino Tanja Vukas Jaafa…" at bounding box center [570, 351] width 166 height 523
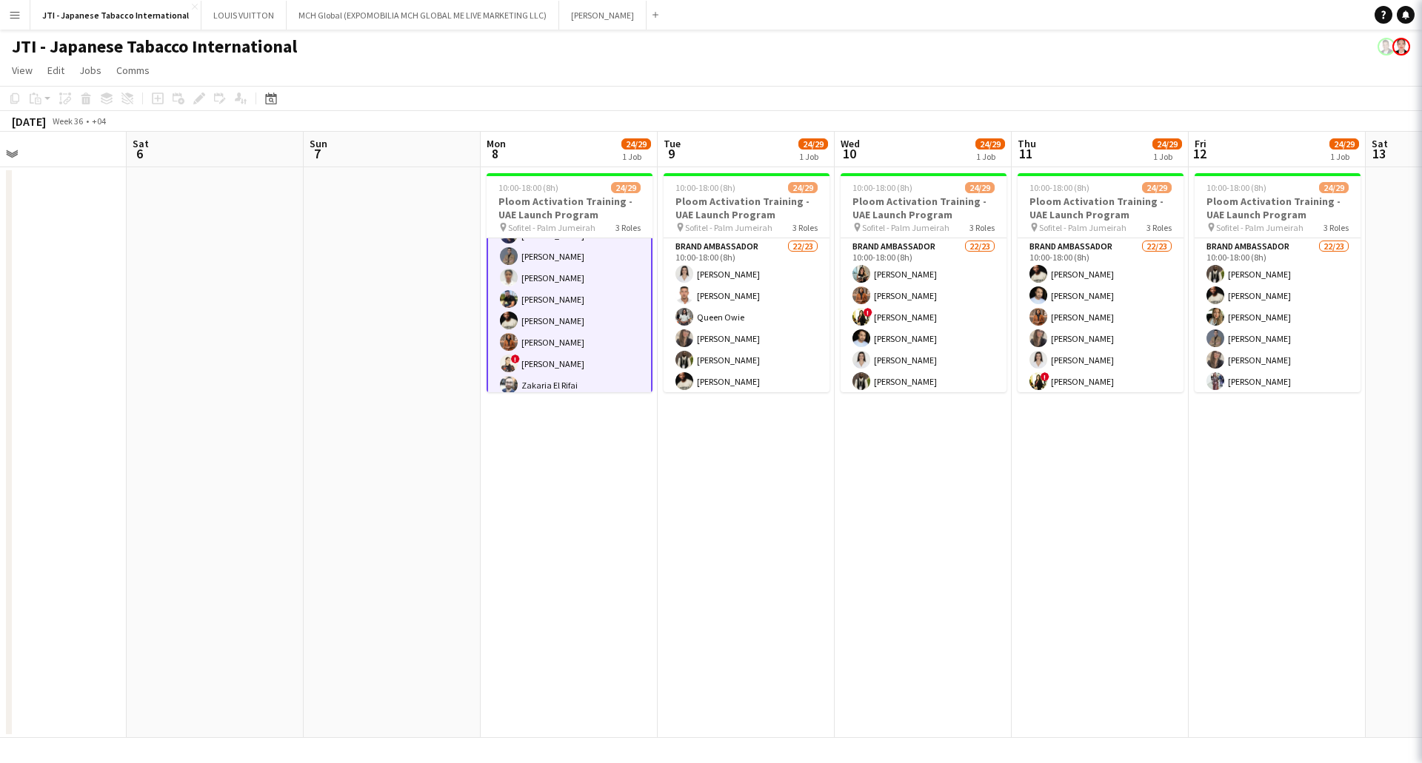
scroll to position [150, 0]
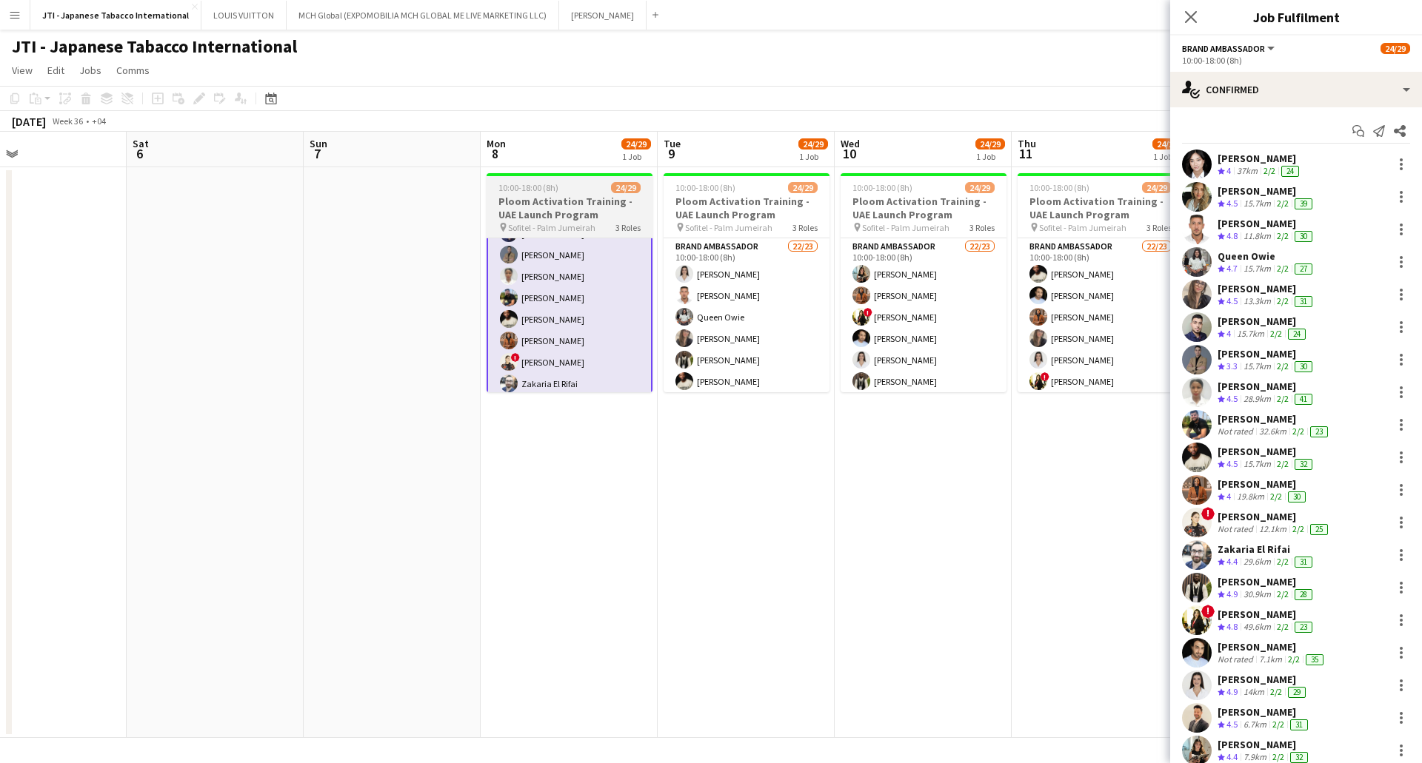
click at [526, 326] on app-card-role "Brand Ambassador 22/23 10:00-18:00 (8h) Aubrey Ellaine Rabino Tanja Vukas Jaafa…" at bounding box center [570, 352] width 166 height 526
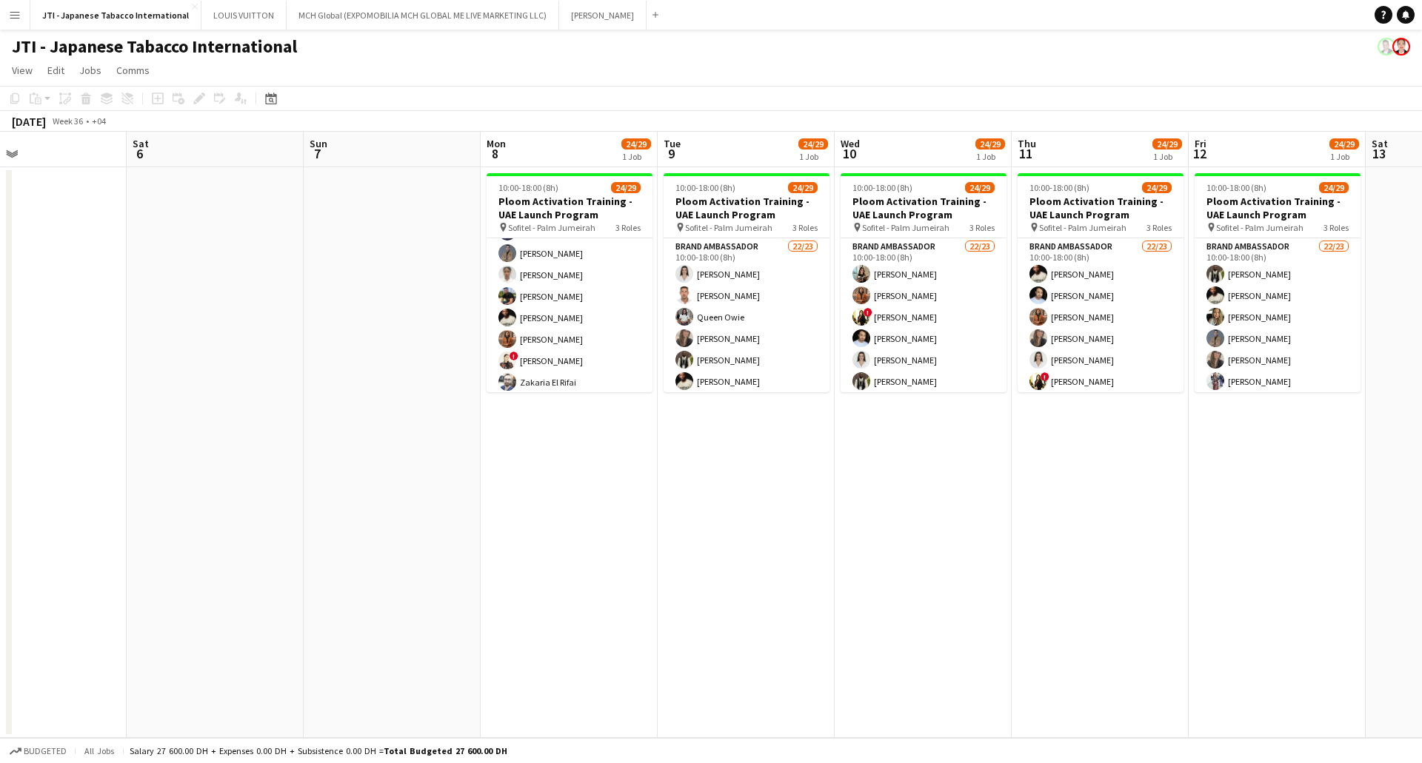
scroll to position [148, 0]
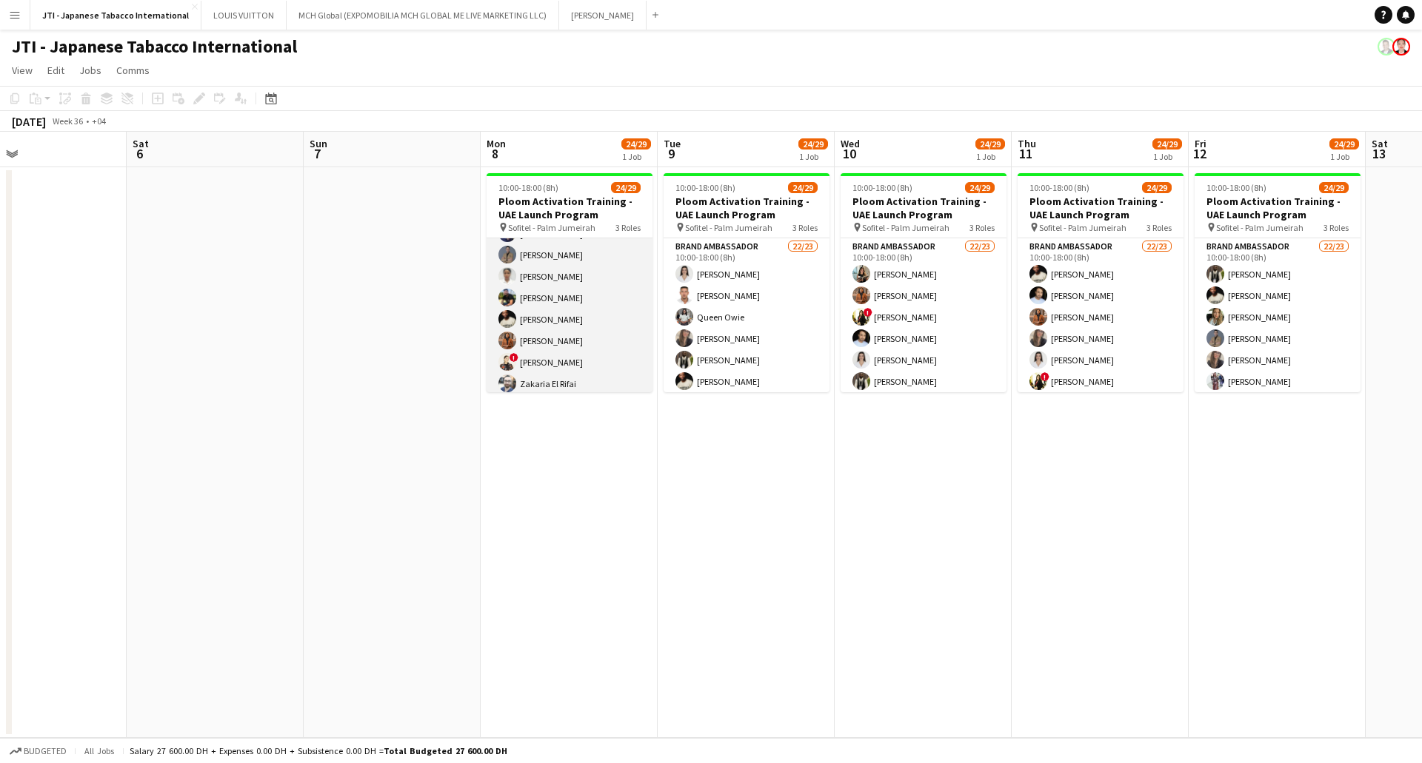
click at [512, 324] on app-user-avatar at bounding box center [507, 319] width 18 height 18
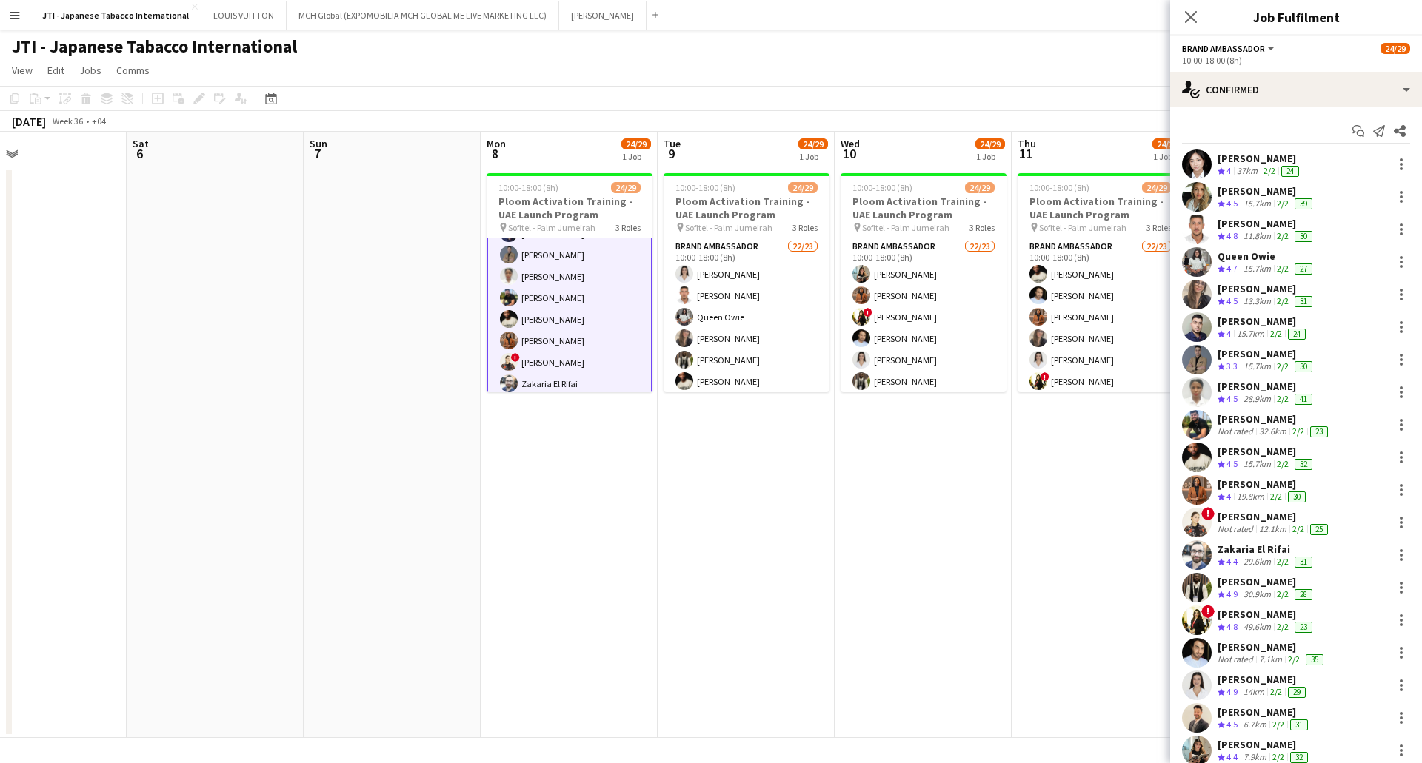
scroll to position [74, 0]
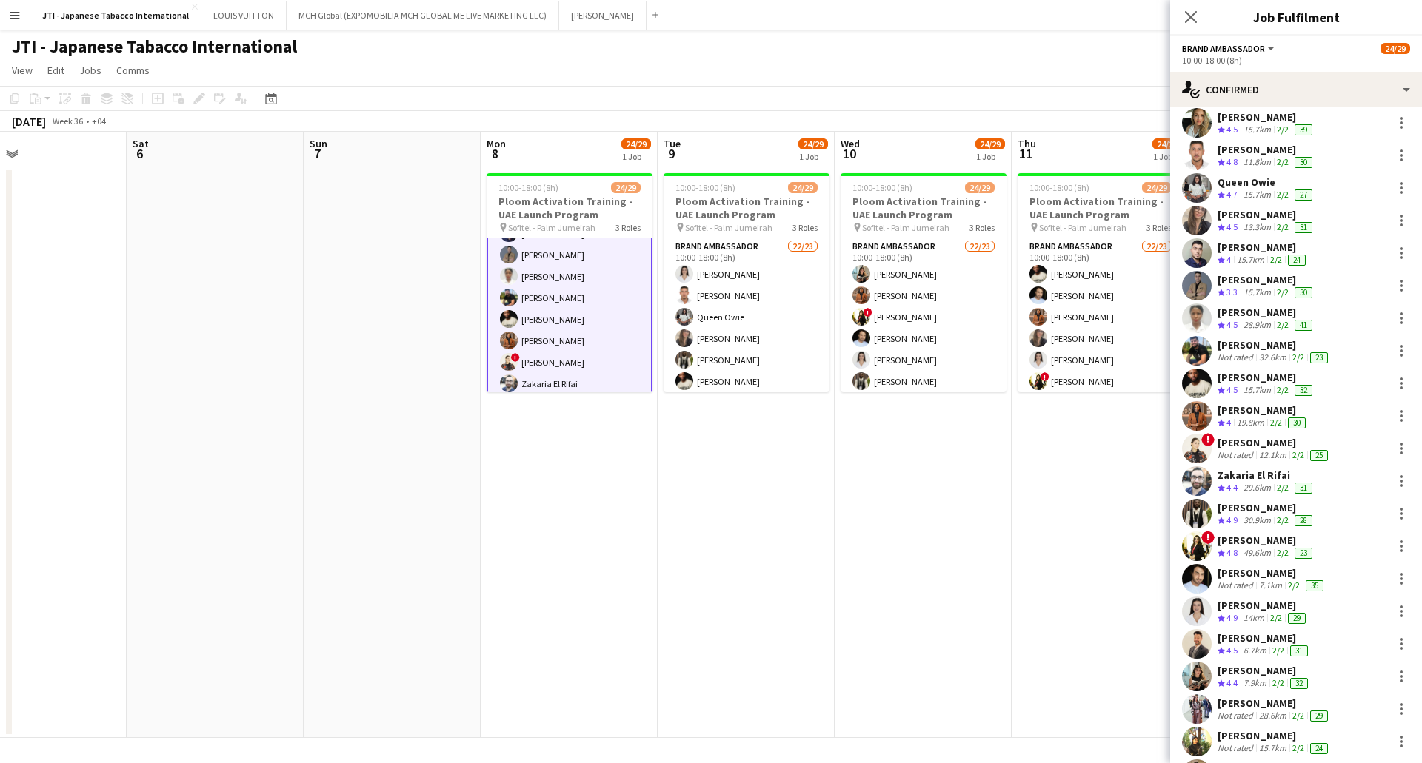
click at [1238, 352] on div "Not rated" at bounding box center [1236, 358] width 39 height 12
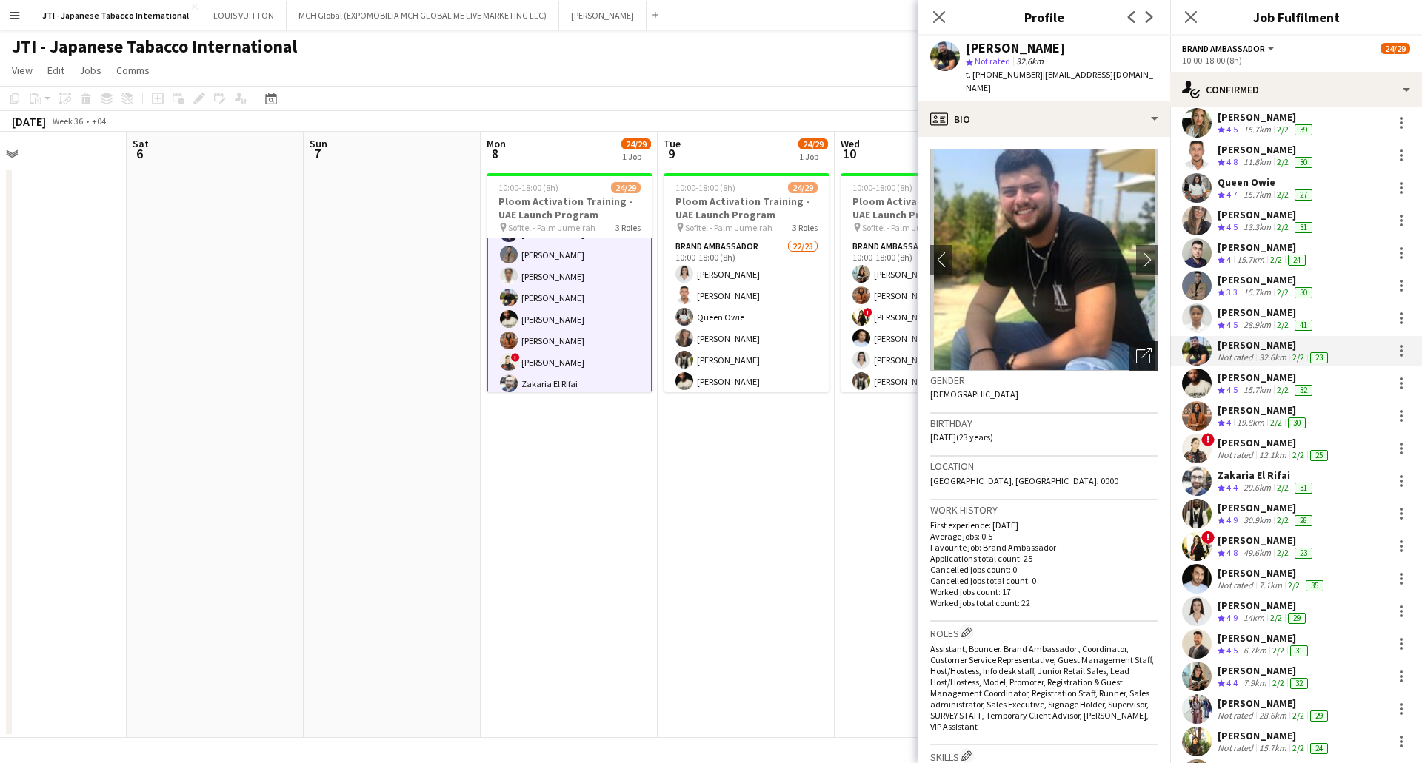
click at [1136, 348] on icon "Open photos pop-in" at bounding box center [1144, 356] width 16 height 16
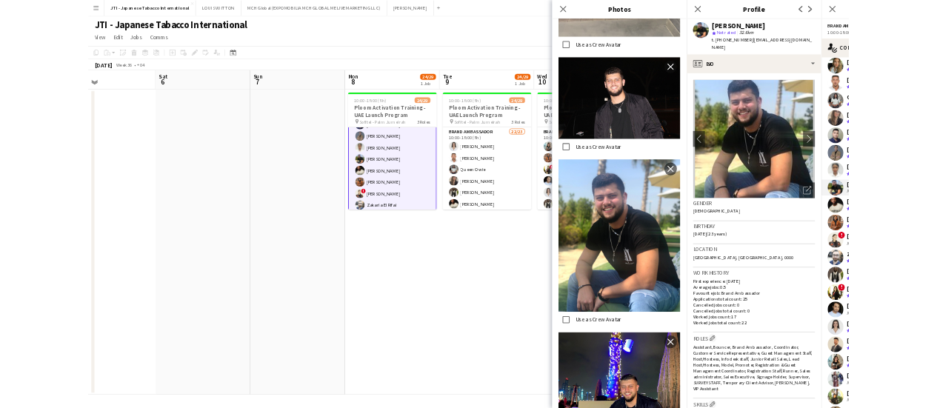
scroll to position [664, 0]
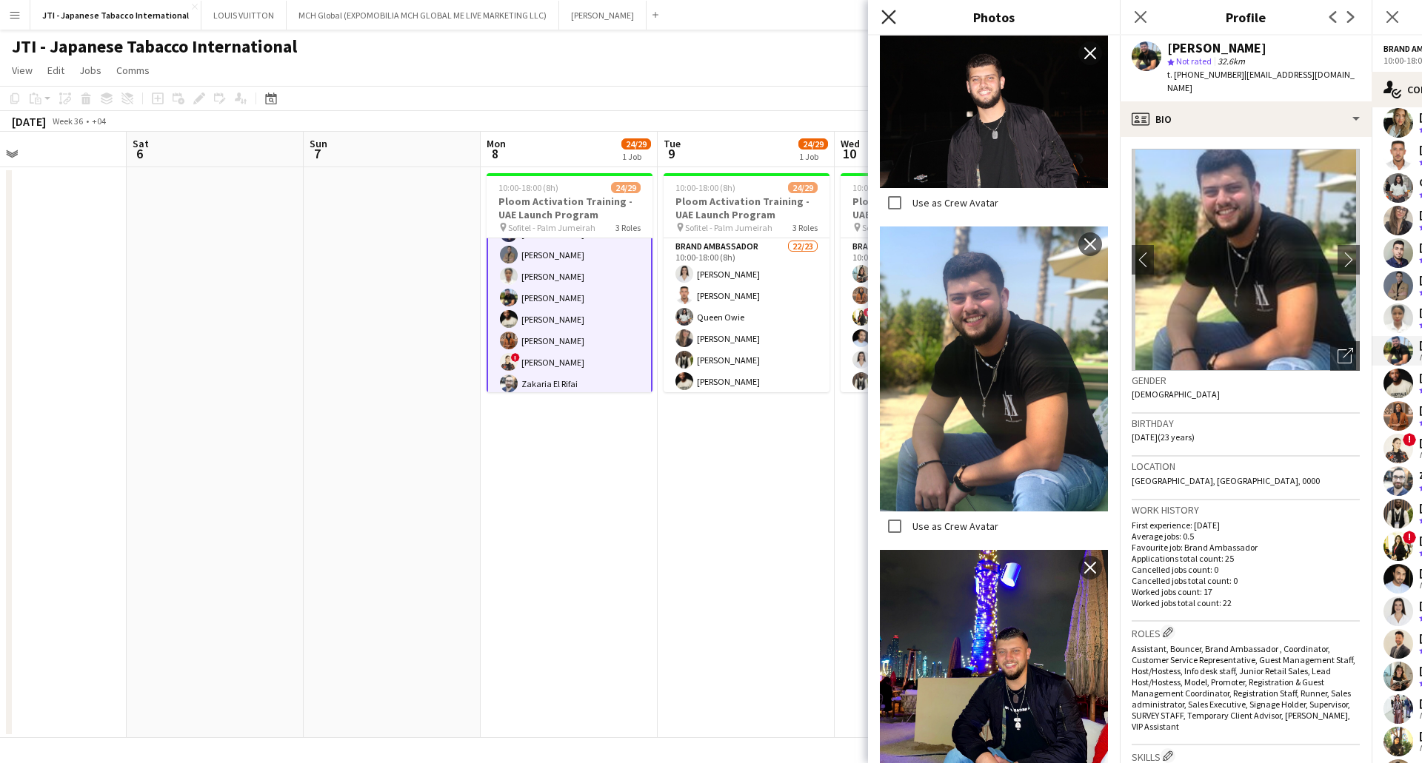
click at [887, 14] on icon "Close pop-in" at bounding box center [888, 17] width 14 height 14
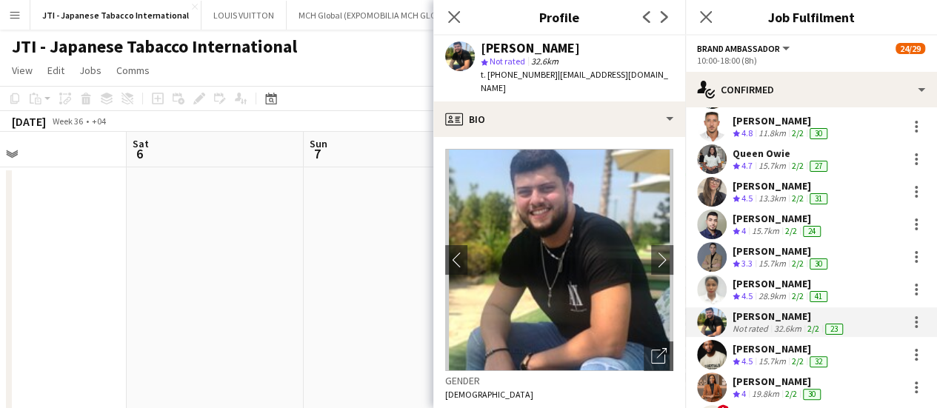
scroll to position [86, 0]
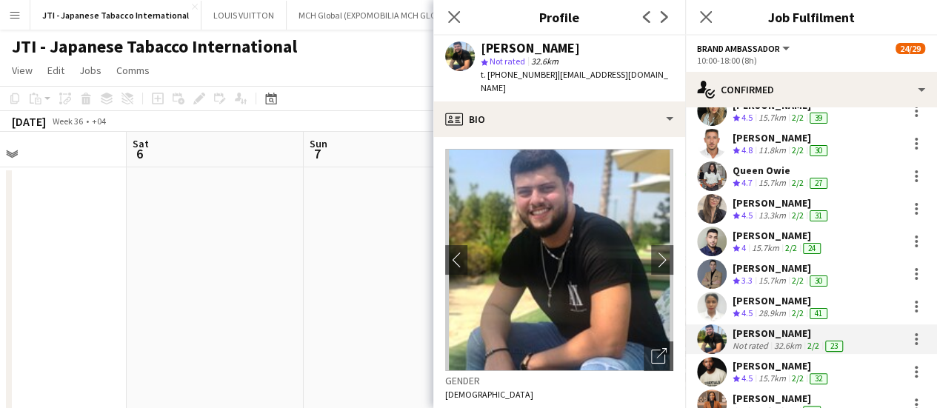
drag, startPoint x: 772, startPoint y: 229, endPoint x: 772, endPoint y: 236, distance: 7.4
click at [772, 229] on div "Saeed Alzidan" at bounding box center [777, 235] width 91 height 13
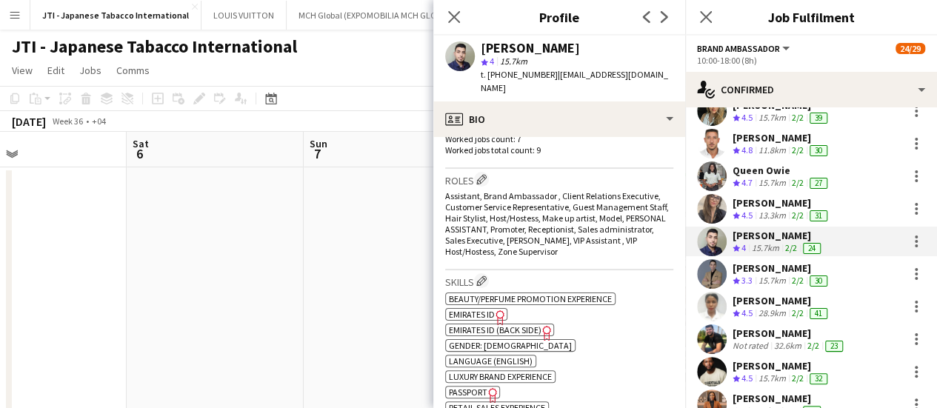
scroll to position [666, 0]
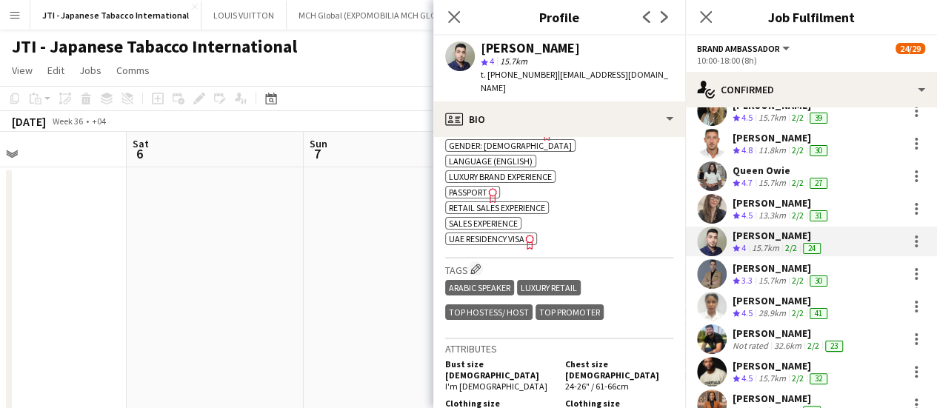
click at [484, 187] on span "Passport" at bounding box center [468, 192] width 39 height 11
click at [518, 233] on span "UAE Residency Visa" at bounding box center [487, 238] width 76 height 11
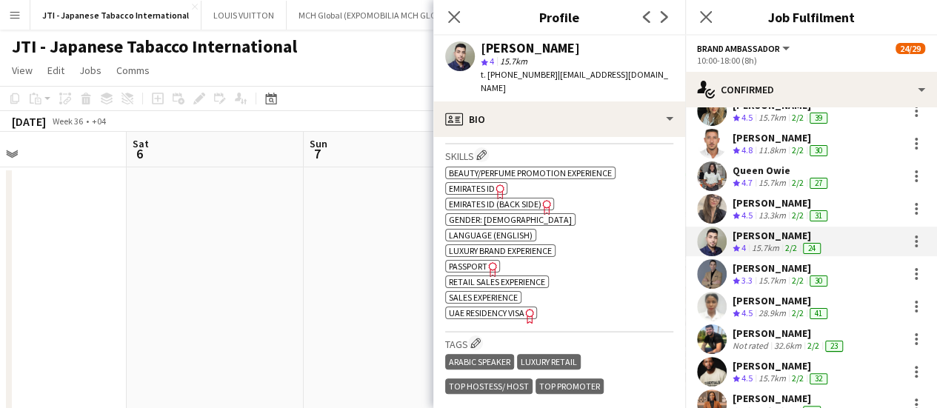
scroll to position [518, 0]
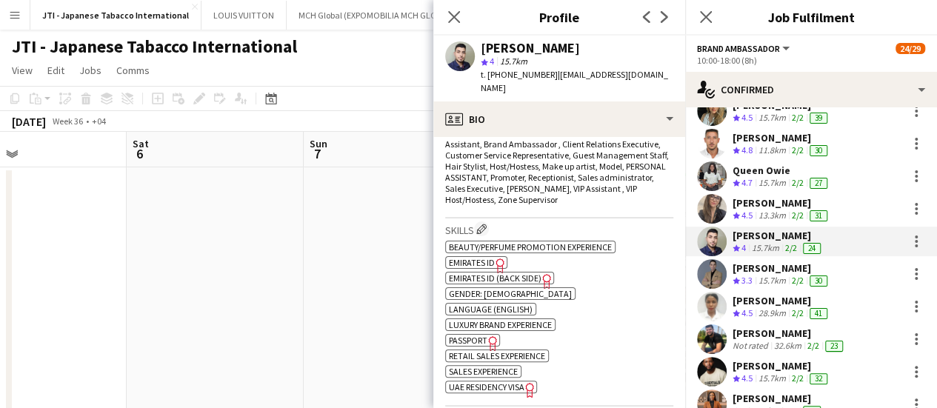
click at [487, 257] on span "Emirates ID" at bounding box center [472, 262] width 46 height 11
click at [542, 274] on icon at bounding box center [546, 281] width 8 height 15
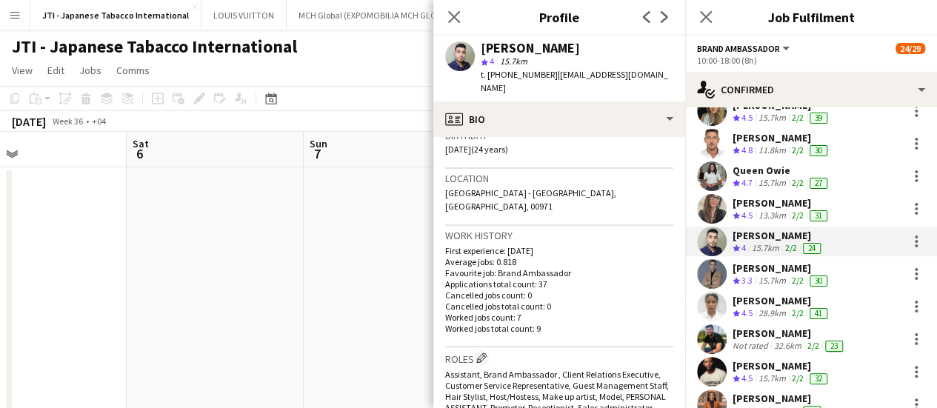
scroll to position [148, 0]
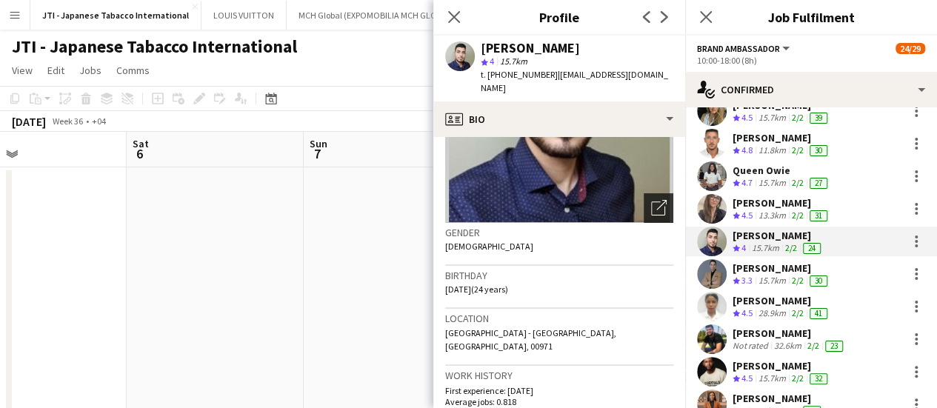
click at [651, 201] on icon "Open photos pop-in" at bounding box center [659, 208] width 16 height 16
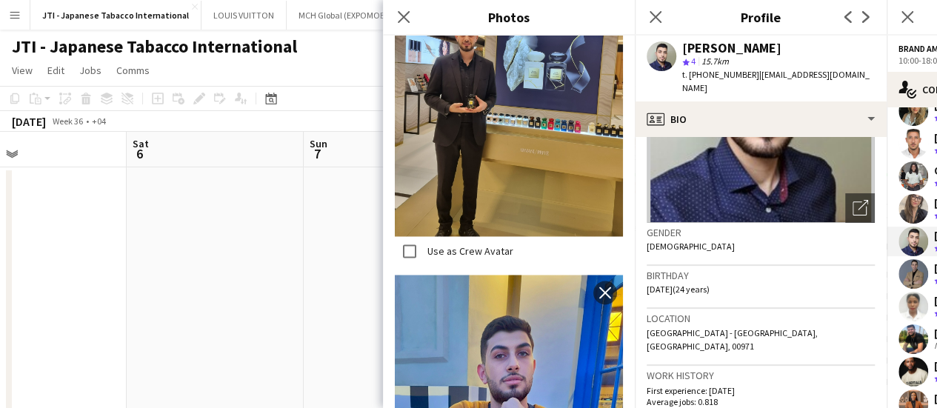
scroll to position [1634, 0]
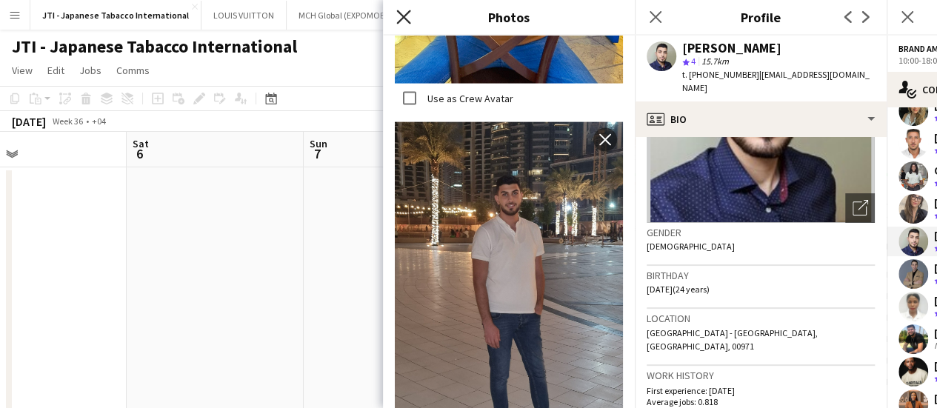
click at [401, 19] on icon at bounding box center [403, 17] width 14 height 14
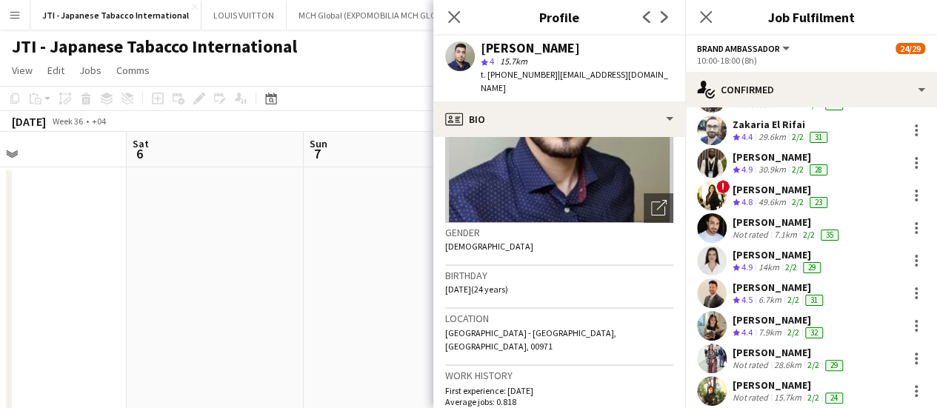
scroll to position [530, 0]
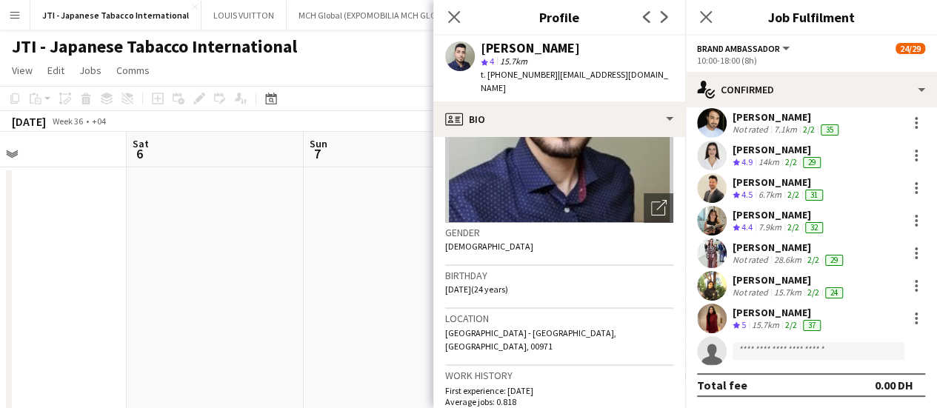
drag, startPoint x: 808, startPoint y: 290, endPoint x: 795, endPoint y: 297, distance: 14.6
click at [807, 290] on app-skills-label "2/2" at bounding box center [813, 292] width 12 height 11
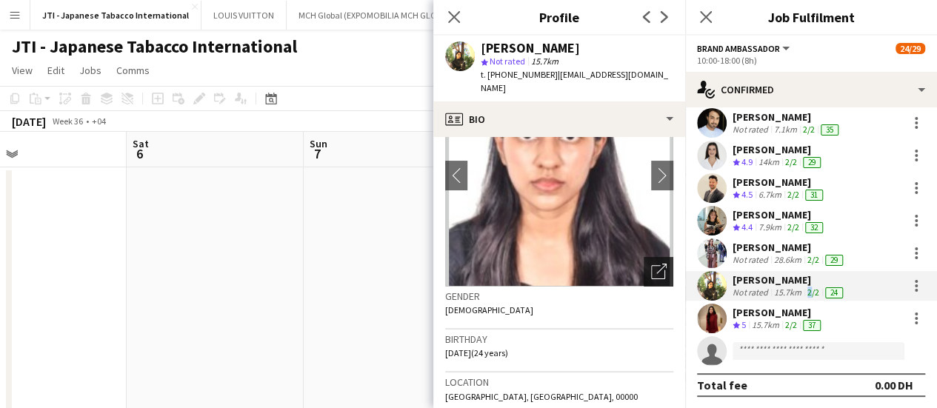
scroll to position [74, 0]
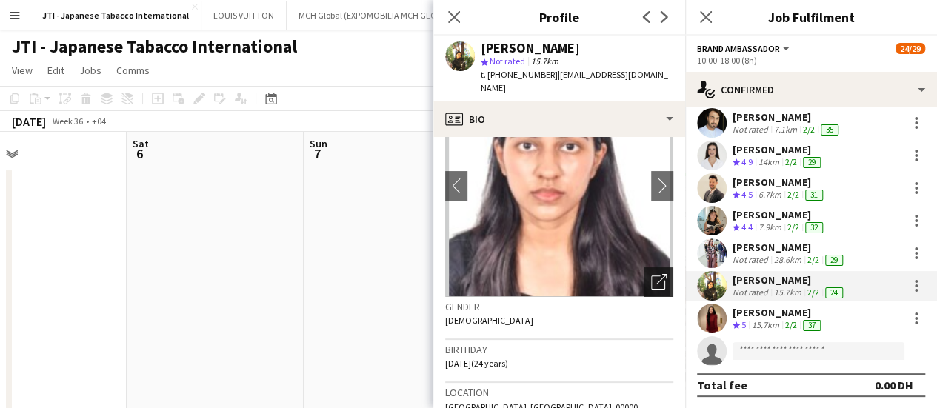
click at [651, 274] on icon "Open photos pop-in" at bounding box center [659, 282] width 16 height 16
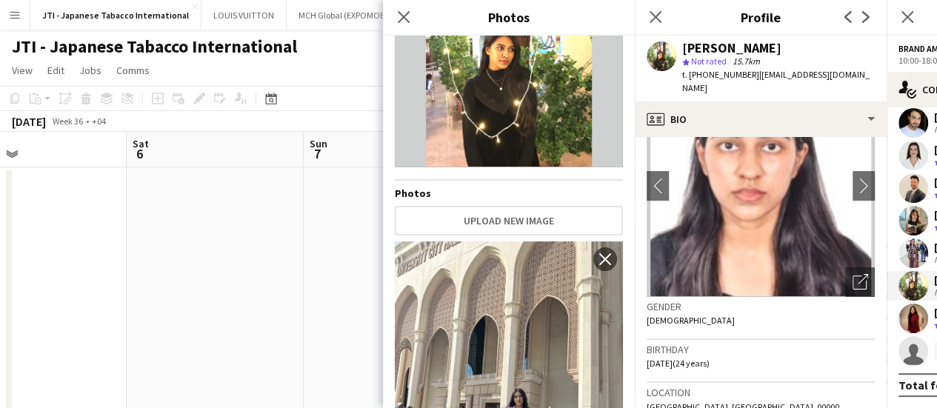
scroll to position [222, 0]
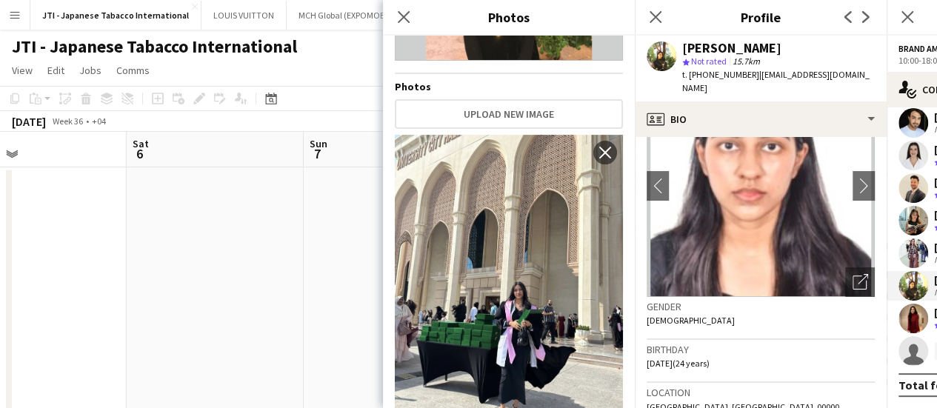
click at [403, 16] on icon "Close pop-in" at bounding box center [404, 17] width 12 height 12
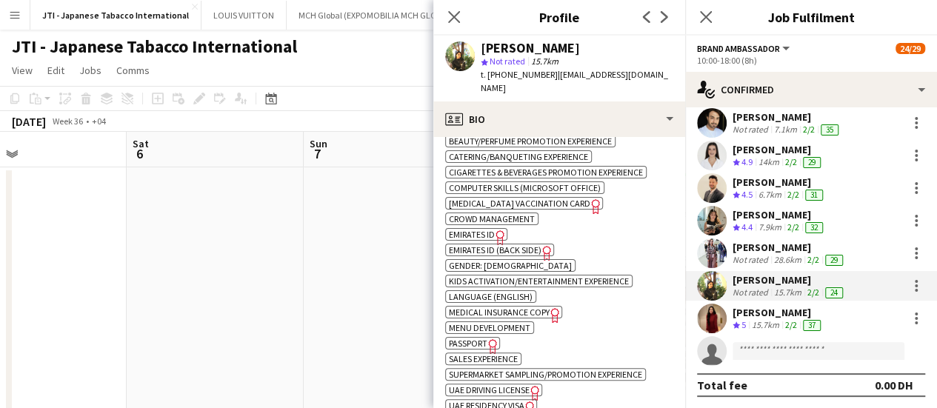
scroll to position [592, 0]
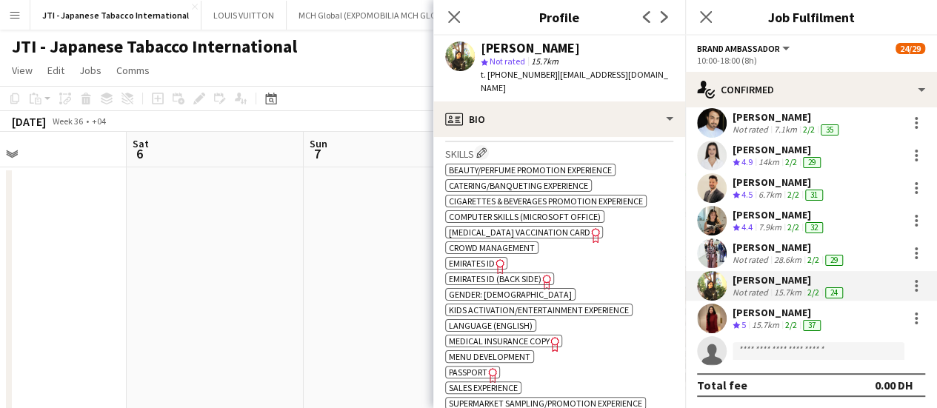
click at [469, 258] on span "Emirates ID" at bounding box center [472, 263] width 46 height 11
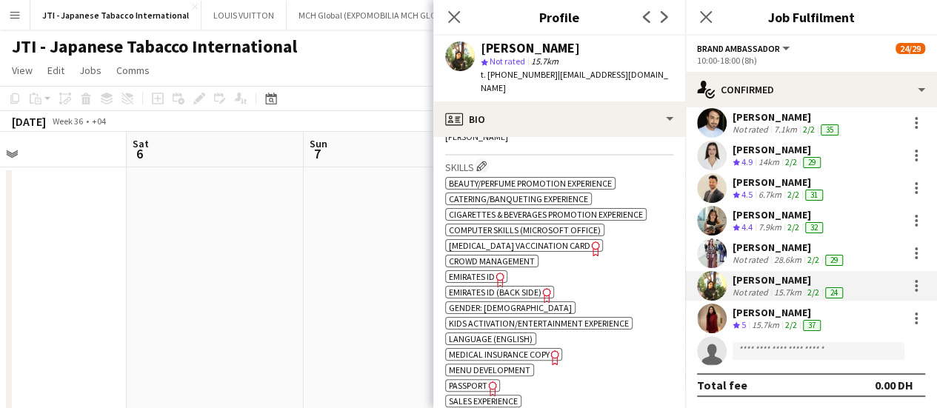
scroll to position [666, 0]
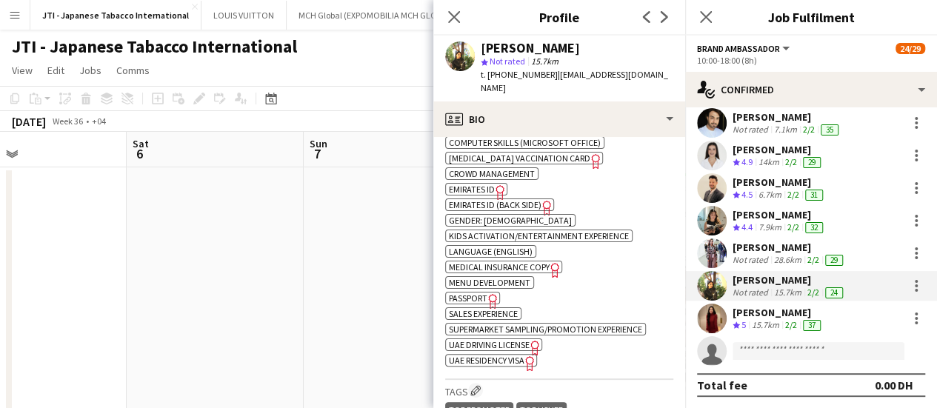
click at [489, 294] on icon at bounding box center [492, 301] width 8 height 15
click at [468, 355] on span "UAE Residency Visa" at bounding box center [487, 360] width 76 height 11
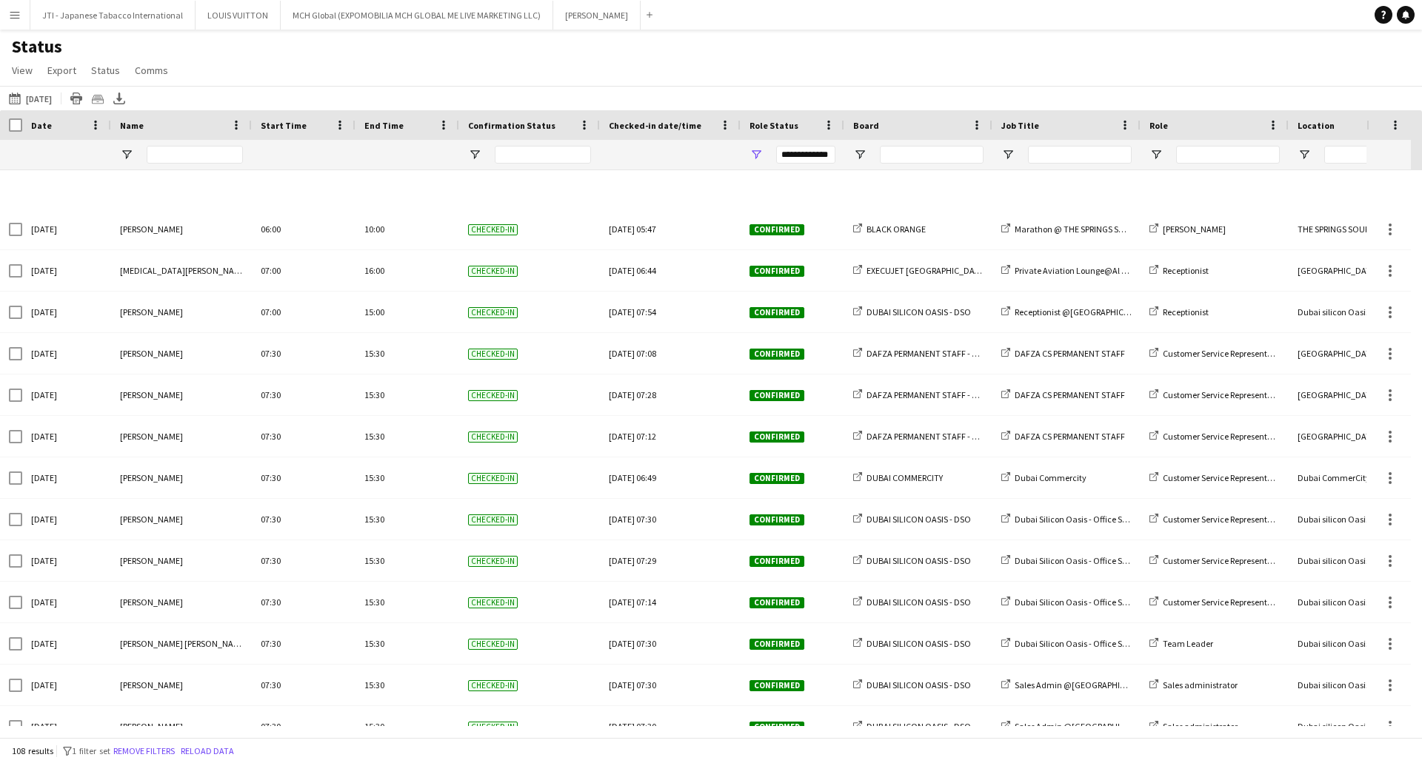
scroll to position [1333, 0]
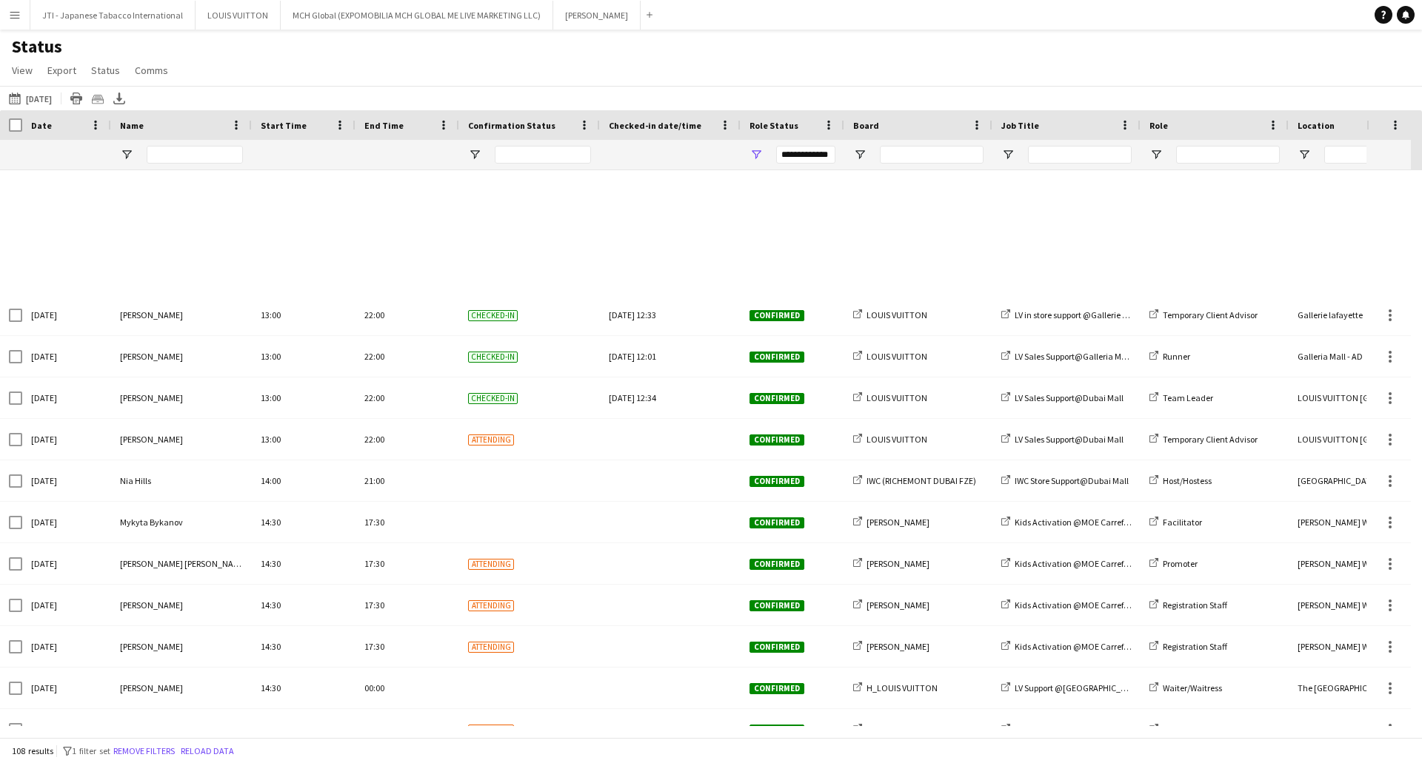
scroll to position [3777, 0]
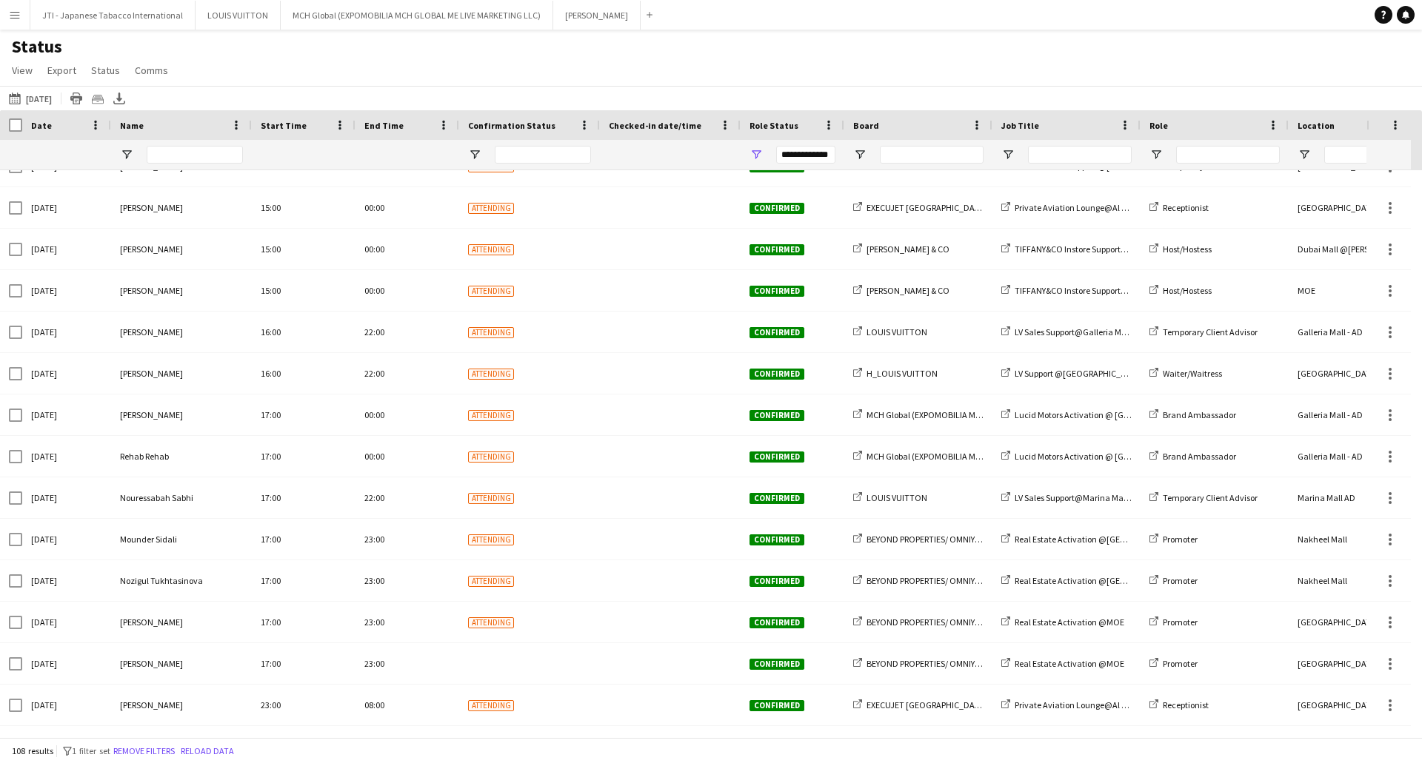
scroll to position [3922, 0]
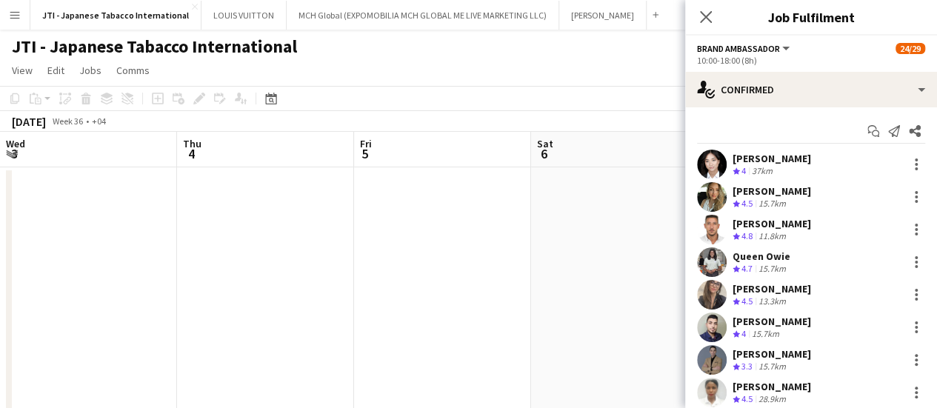
scroll to position [0, 404]
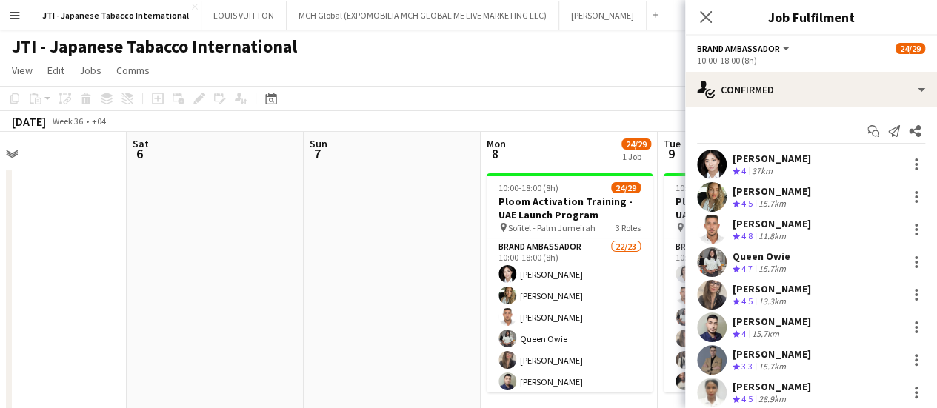
drag, startPoint x: 384, startPoint y: 219, endPoint x: 388, endPoint y: 202, distance: 17.6
click at [385, 219] on app-date-cell at bounding box center [392, 294] width 177 height 255
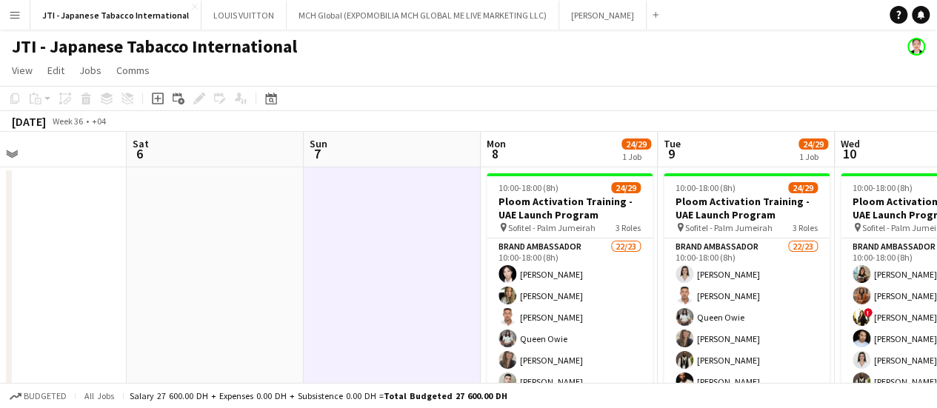
scroll to position [0, 403]
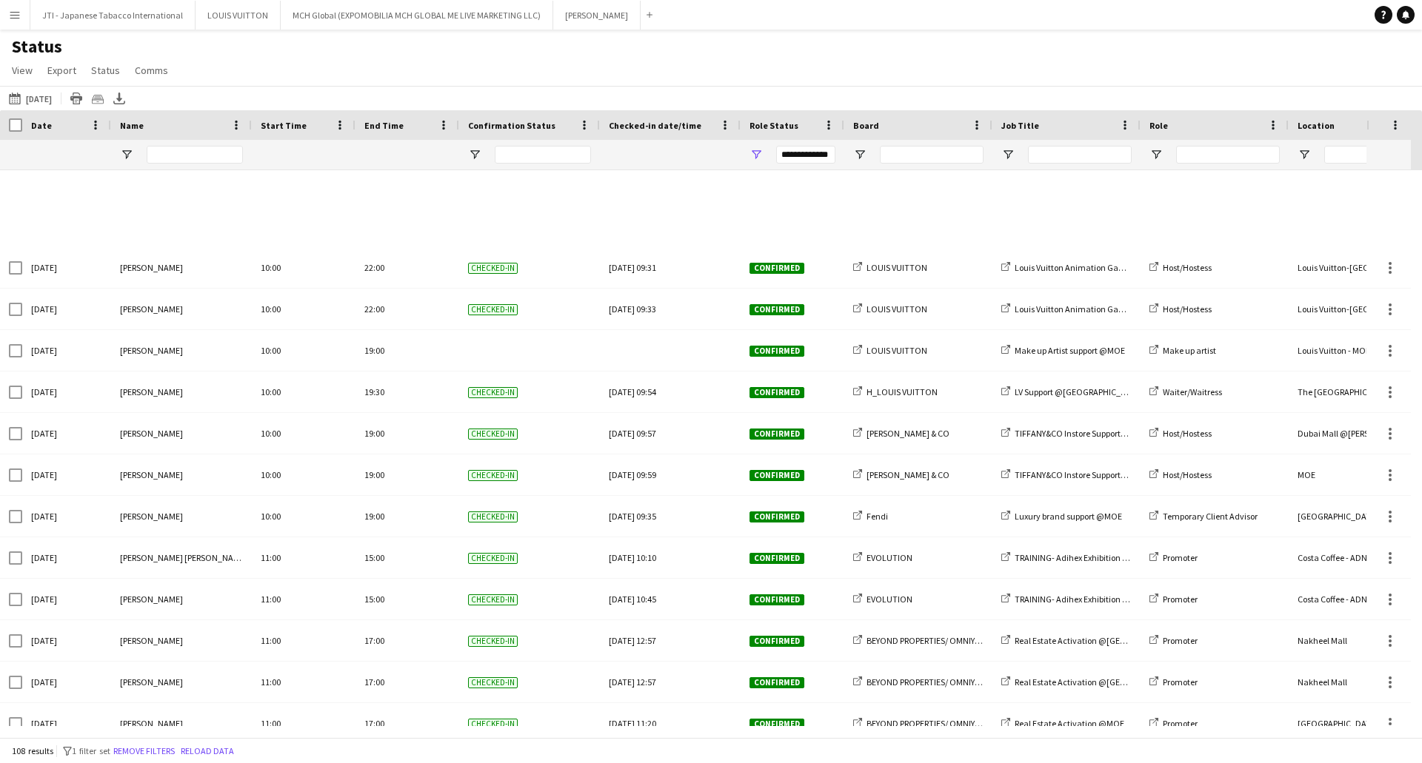
scroll to position [2888, 0]
